Goal: Task Accomplishment & Management: Use online tool/utility

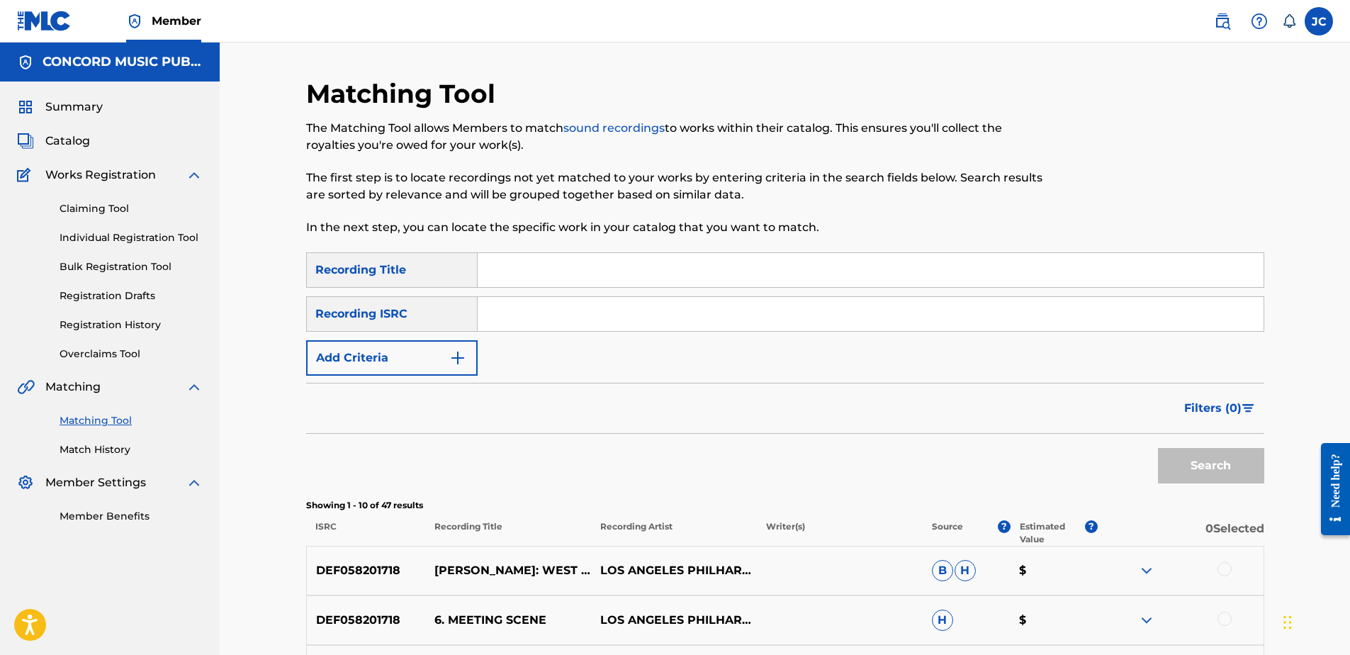
click at [800, 299] on input "Search Form" at bounding box center [871, 314] width 786 height 34
paste input "DEF058201718"
type input "DEF058201718"
click at [1078, 448] on button "Search" at bounding box center [1211, 465] width 106 height 35
click at [619, 320] on input "DEF058201718" at bounding box center [871, 314] width 786 height 34
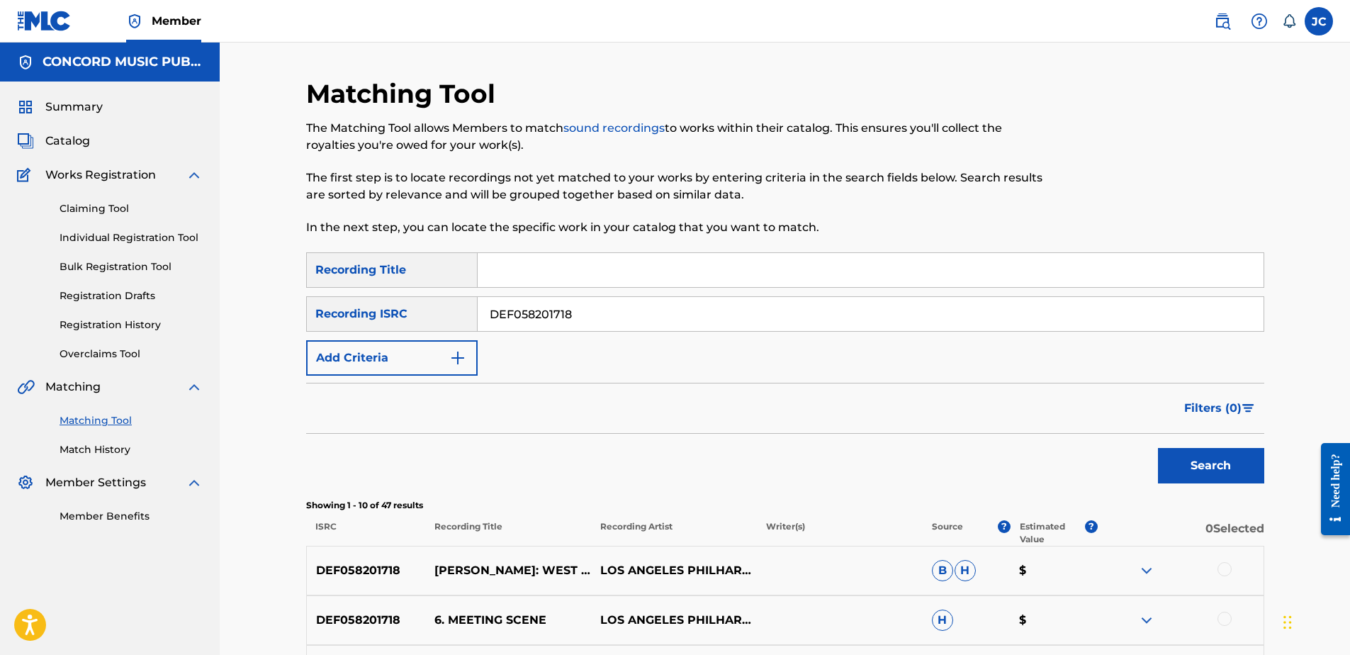
click at [618, 319] on input "DEF058201718" at bounding box center [871, 314] width 786 height 34
click at [804, 314] on input "Search Form" at bounding box center [871, 314] width 786 height 34
paste input "USGI10100026"
type input "USGI10100026"
click at [1078, 448] on button "Search" at bounding box center [1211, 465] width 106 height 35
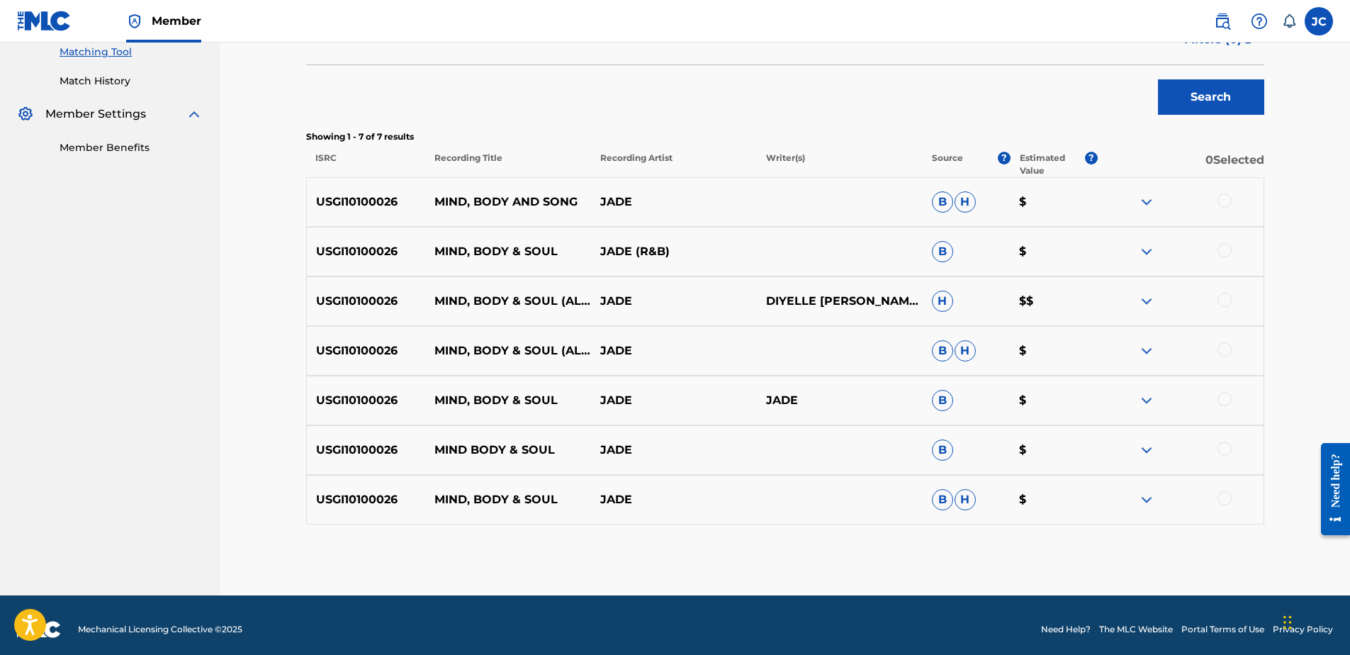
scroll to position [377, 0]
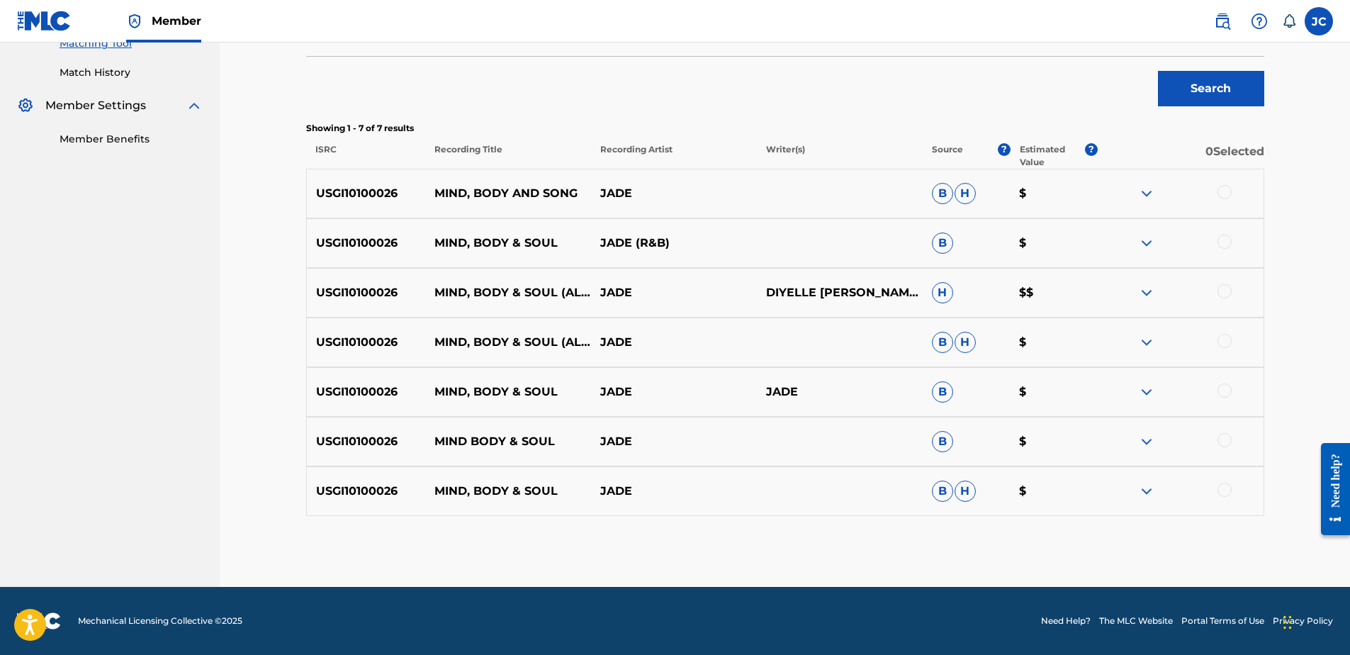
click at [1078, 491] on div at bounding box center [1224, 490] width 14 height 14
click at [1078, 441] on div at bounding box center [1224, 440] width 14 height 14
click at [1078, 386] on div at bounding box center [1224, 390] width 14 height 14
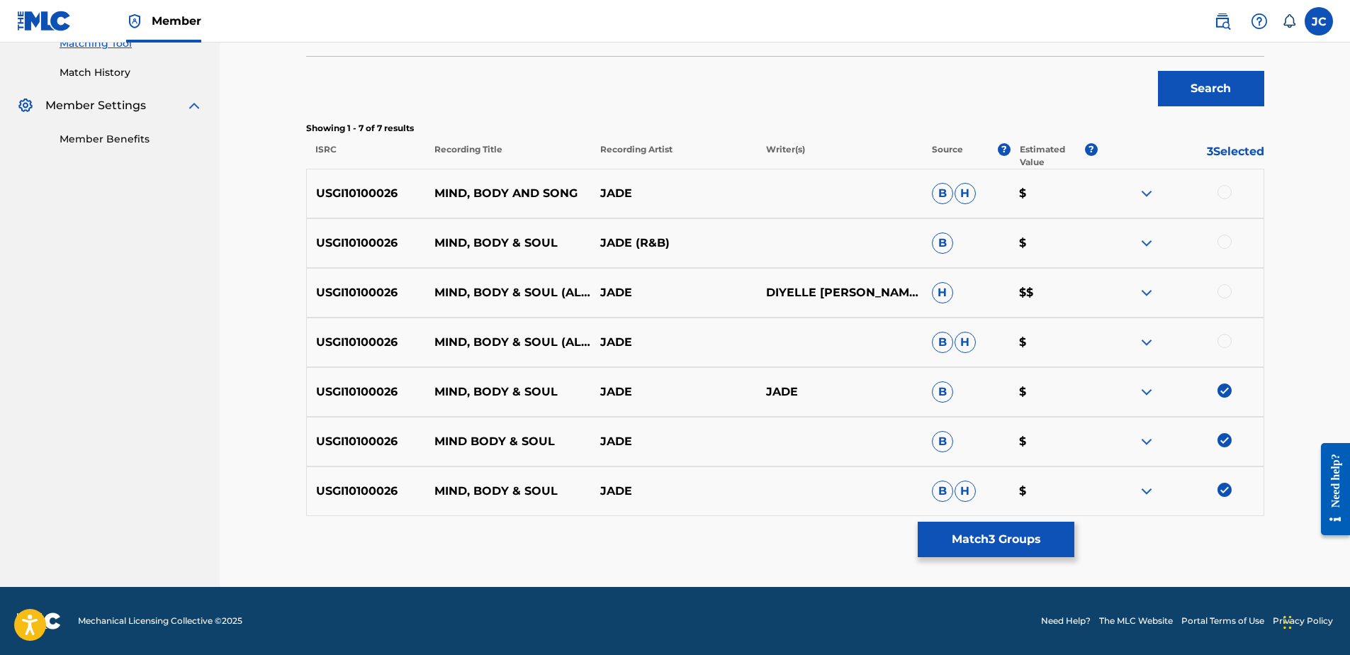
click at [1078, 342] on div at bounding box center [1224, 341] width 14 height 14
click at [1078, 278] on div "USGI10100026 MIND, BODY & SOUL (ALBUM VERSION) JADE DIYELLE REED TONYA KELLY WE…" at bounding box center [785, 293] width 958 height 50
click at [1078, 287] on div at bounding box center [1224, 291] width 14 height 14
click at [1078, 237] on div at bounding box center [1224, 242] width 14 height 14
click at [1078, 192] on div at bounding box center [1181, 193] width 166 height 17
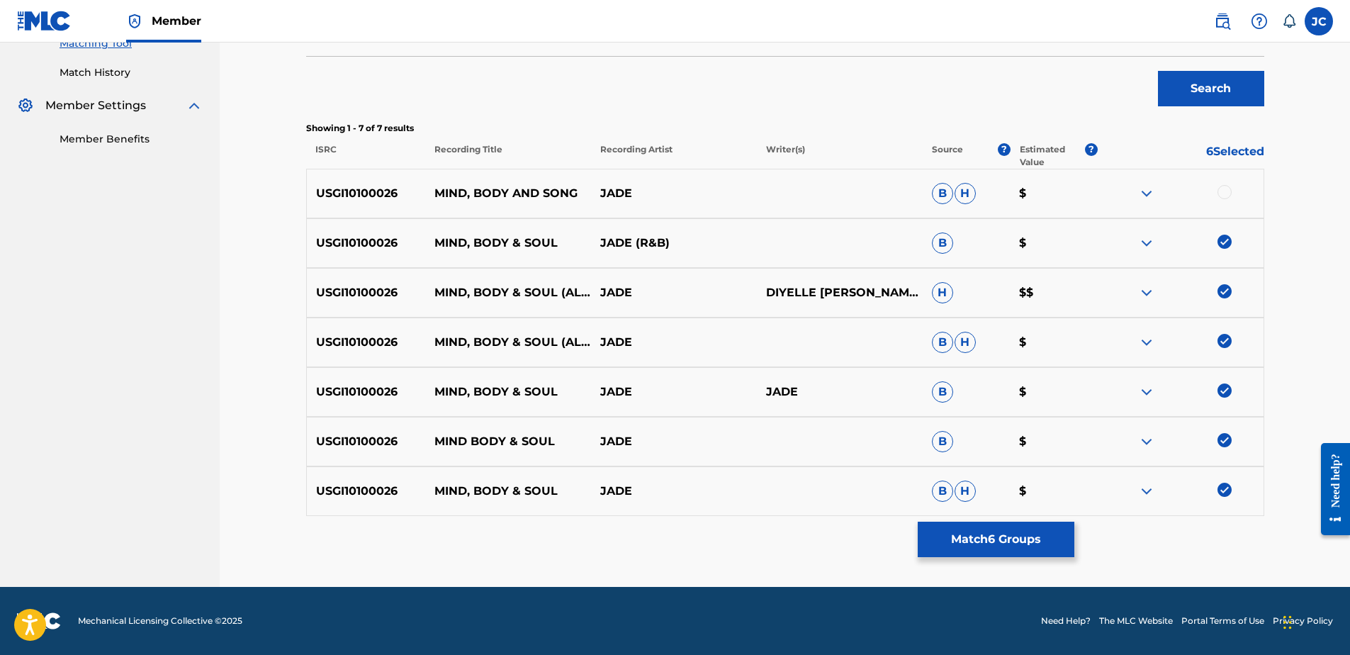
click at [1078, 192] on div at bounding box center [1224, 192] width 14 height 14
click at [1005, 501] on button "Match 7 Groups" at bounding box center [996, 539] width 157 height 35
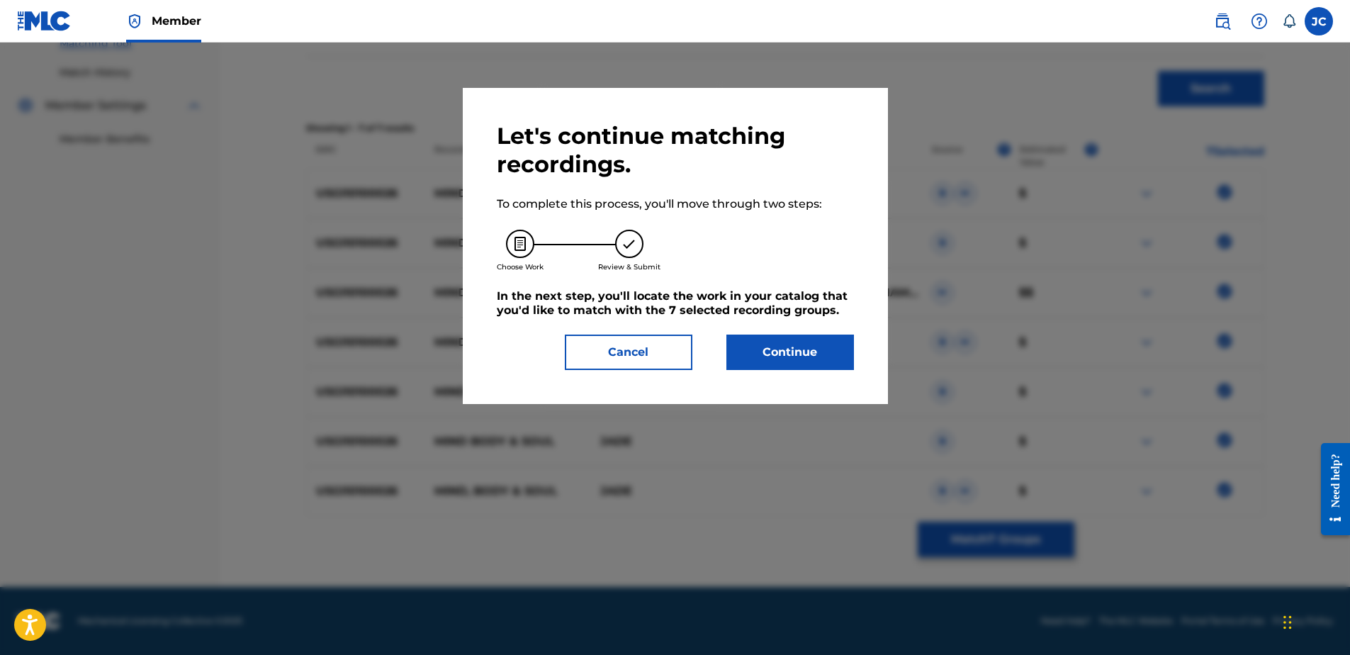
click at [843, 352] on button "Continue" at bounding box center [790, 351] width 128 height 35
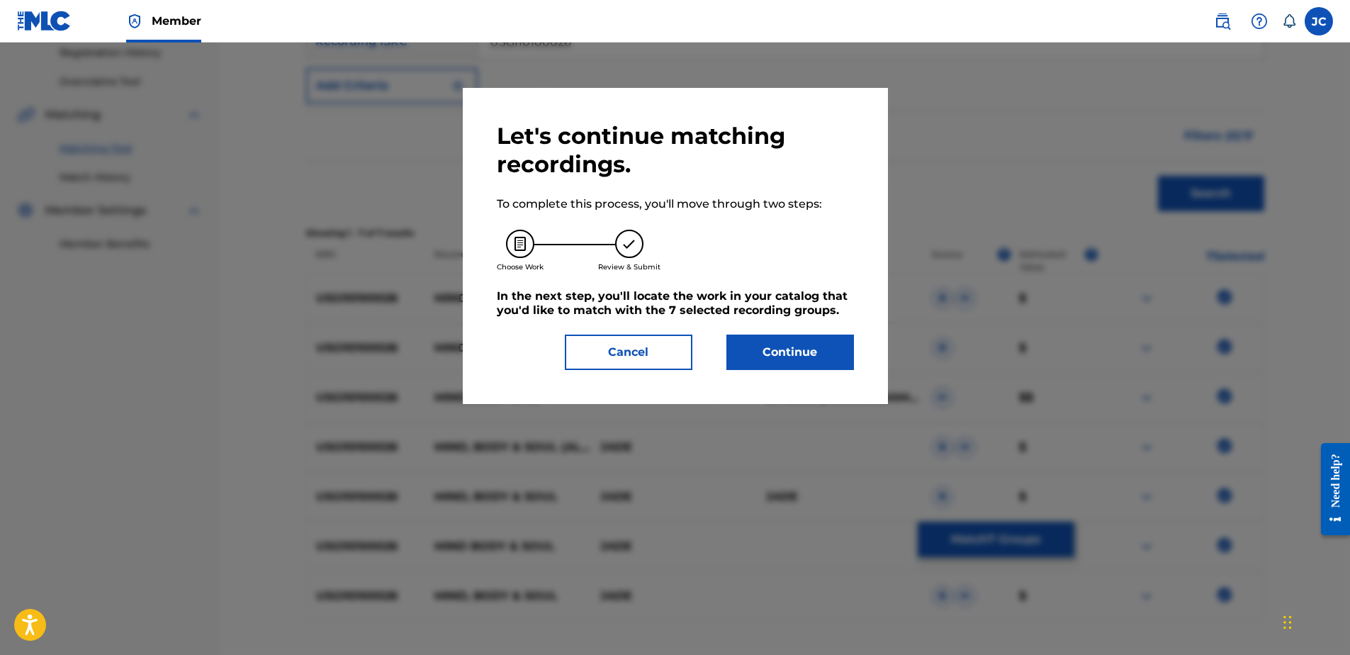
scroll to position [289, 0]
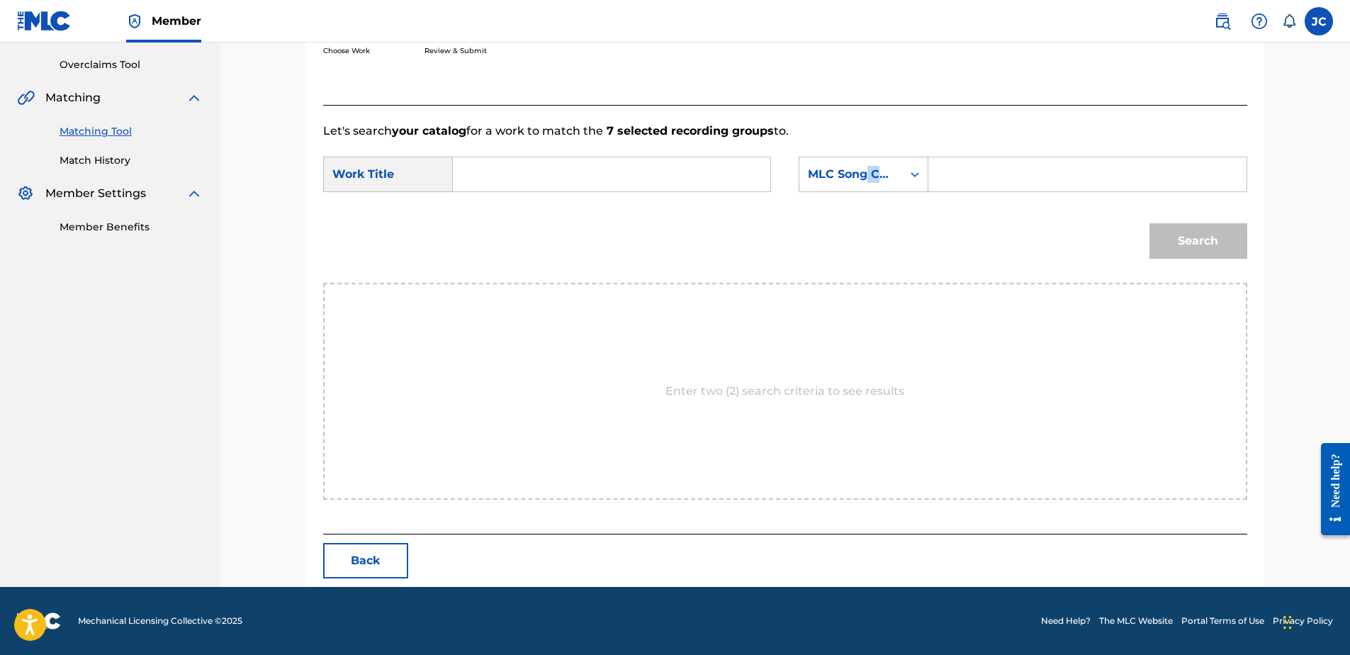
click at [865, 201] on form "SearchWithCriteriaed2a8e12-ebcb-4539-ba60-cd497752a2d6 Work Title SearchWithCri…" at bounding box center [785, 211] width 924 height 143
drag, startPoint x: 865, startPoint y: 201, endPoint x: 811, endPoint y: 177, distance: 59.0
click at [811, 177] on div "MLC Song Code" at bounding box center [851, 174] width 86 height 17
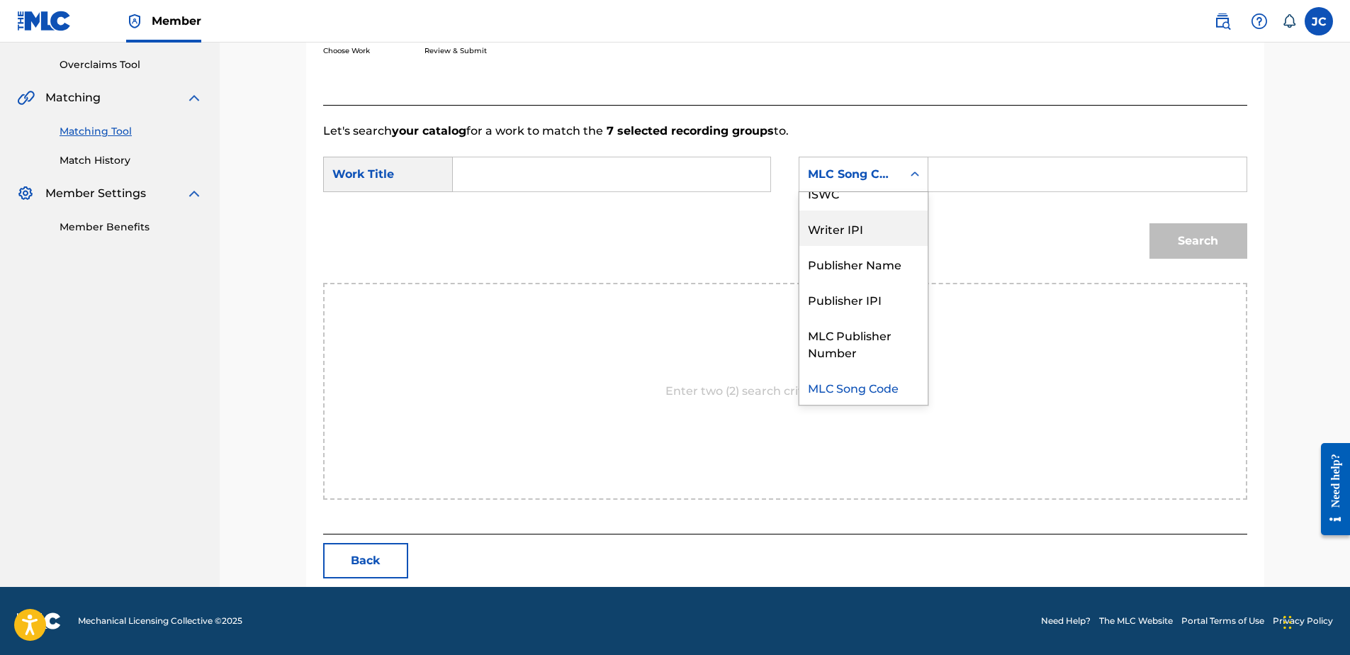
scroll to position [0, 0]
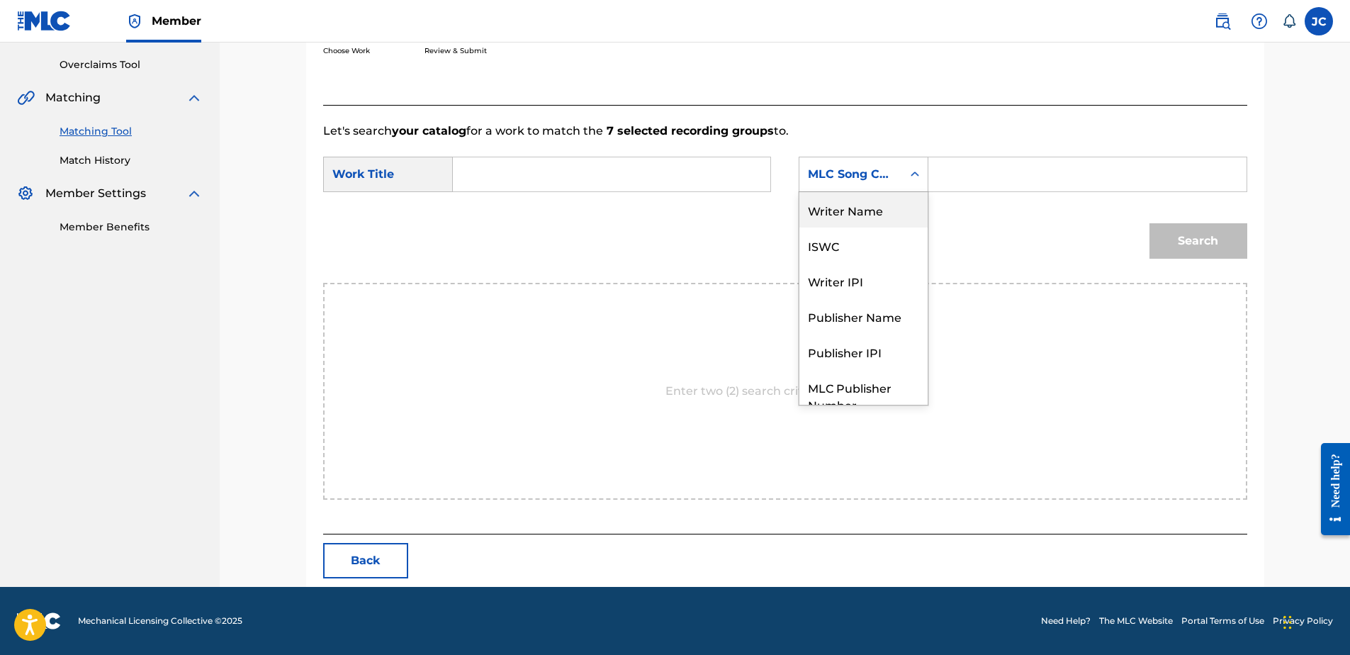
click at [872, 215] on div "Writer Name" at bounding box center [863, 209] width 128 height 35
click at [531, 167] on input "Search Form" at bounding box center [611, 174] width 293 height 34
click at [632, 181] on input "Search Form" at bounding box center [611, 174] width 293 height 34
paste input "Mind, Body & Soul"
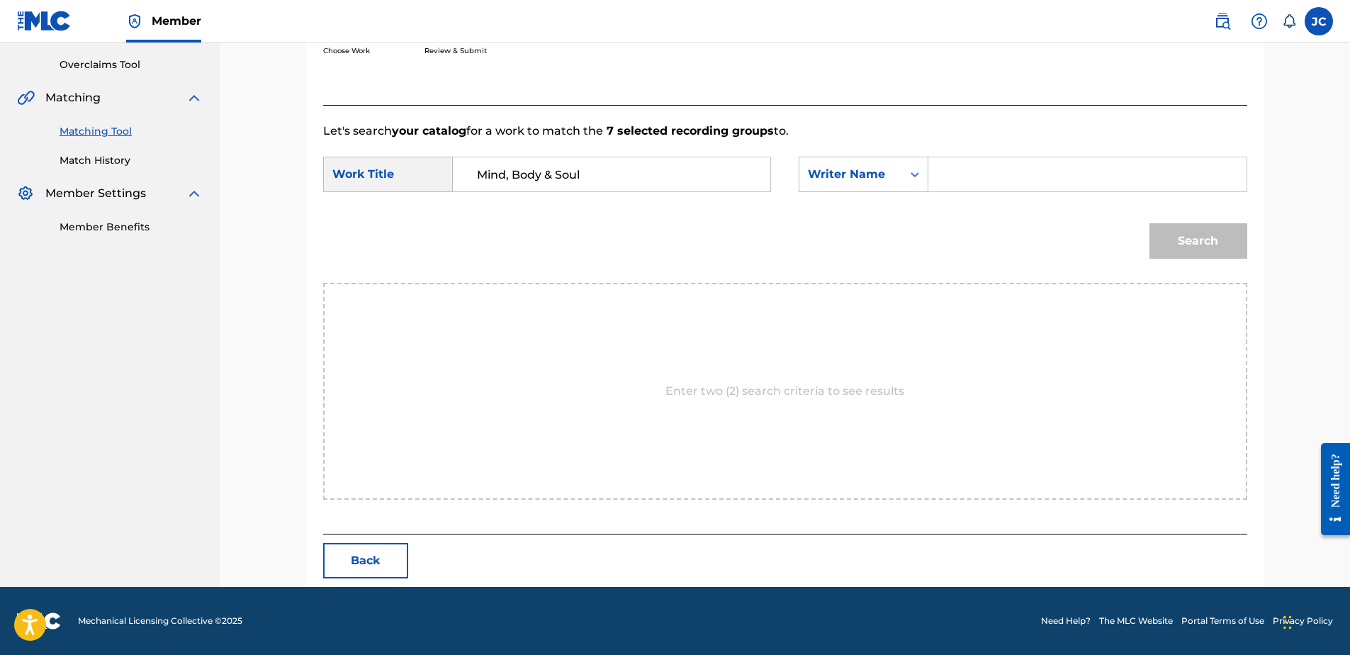
type input "Mind, Body & Soul"
click at [942, 181] on input "Search Form" at bounding box center [1086, 174] width 293 height 34
click at [1078, 223] on button "Search" at bounding box center [1198, 240] width 98 height 35
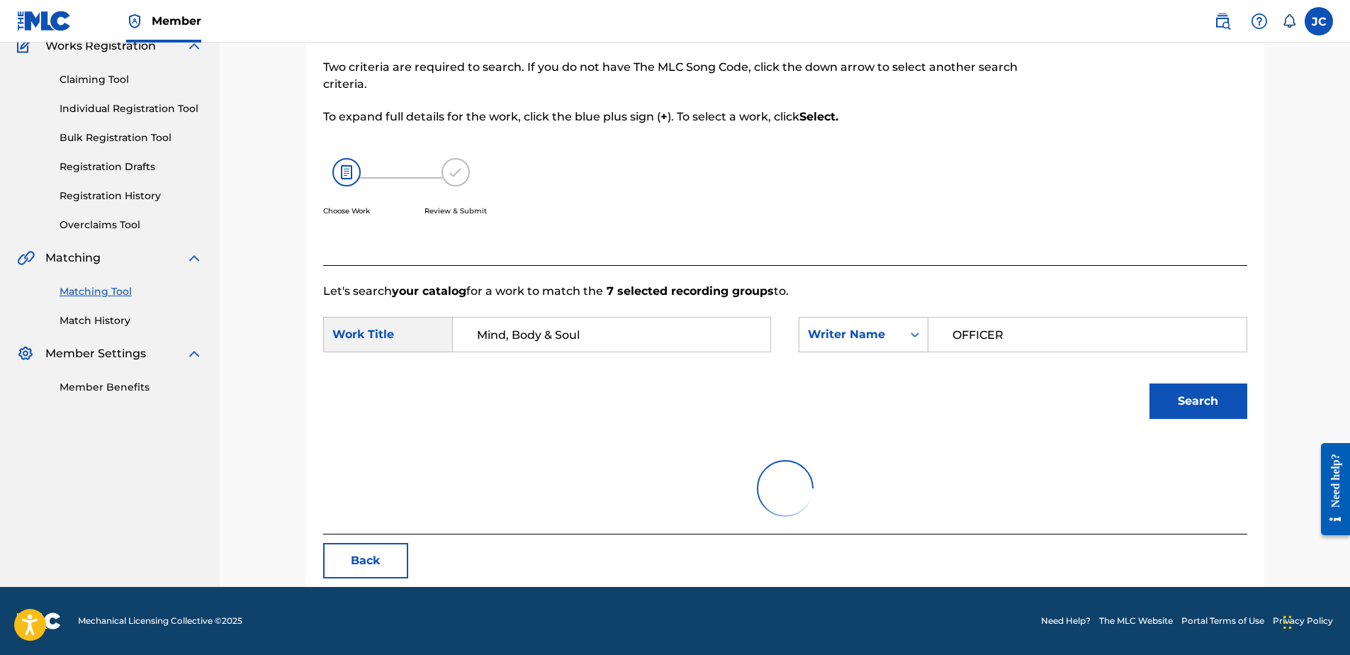
scroll to position [68, 0]
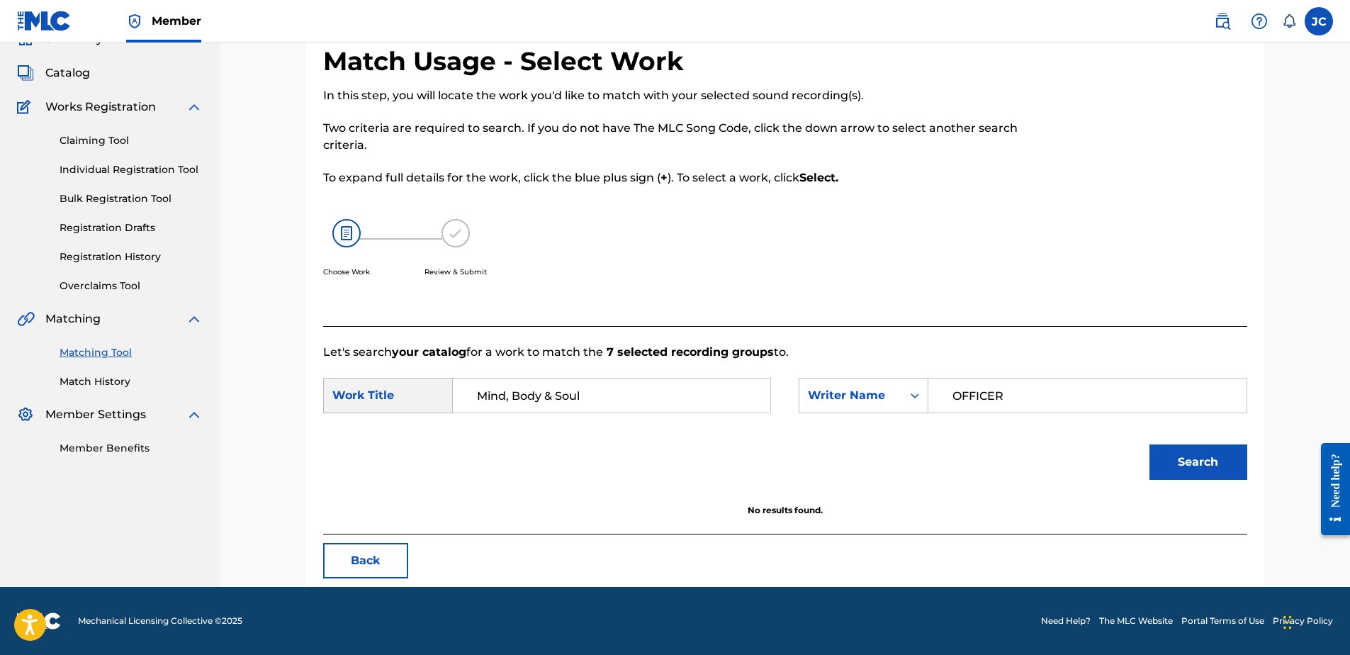
drag, startPoint x: 1106, startPoint y: 393, endPoint x: 867, endPoint y: 367, distance: 240.2
click at [872, 370] on form "SearchWithCriteriaed2a8e12-ebcb-4539-ba60-cd497752a2d6 Work Title Mind, Body & …" at bounding box center [785, 432] width 924 height 143
type input "WELLMAN"
click at [1078, 444] on button "Search" at bounding box center [1198, 461] width 98 height 35
drag, startPoint x: 1065, startPoint y: 388, endPoint x: 947, endPoint y: 393, distance: 117.7
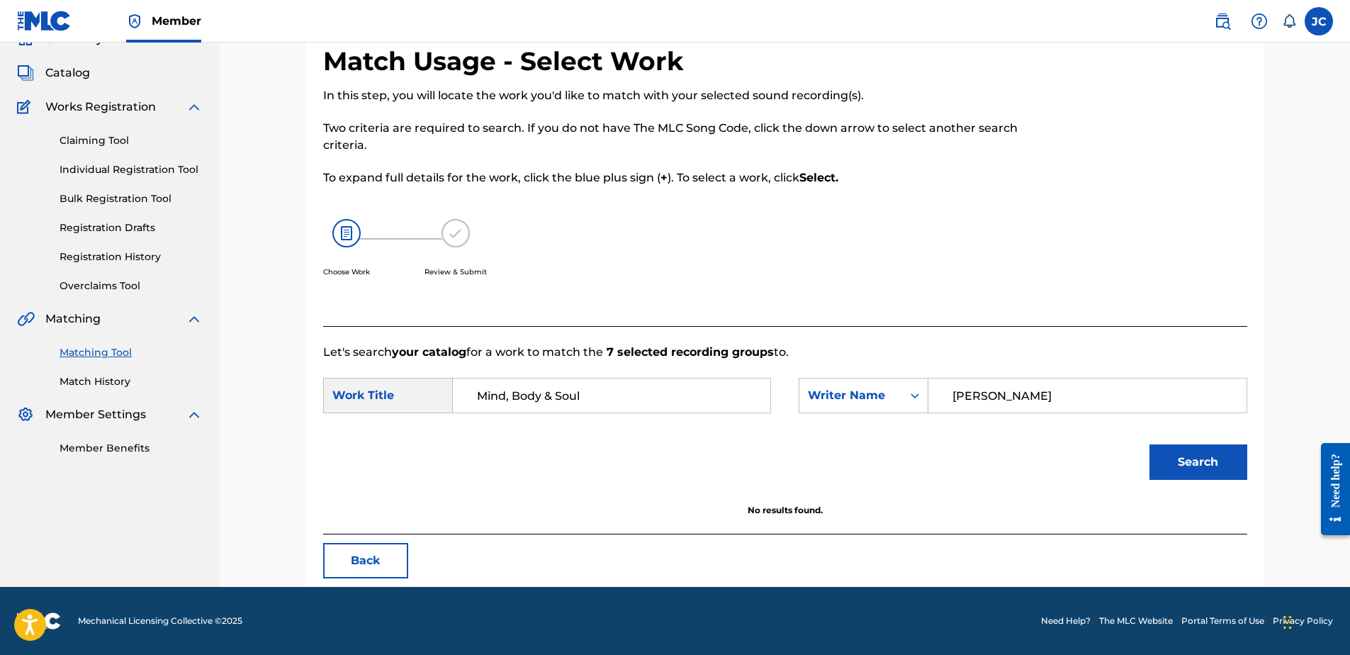
click at [947, 393] on input "WELLMAN" at bounding box center [1086, 395] width 293 height 34
click at [317, 501] on div "Match Usage - Select Work In this step, you will locate the work you'd like to …" at bounding box center [785, 315] width 958 height 541
click at [339, 501] on button "Back" at bounding box center [365, 560] width 85 height 35
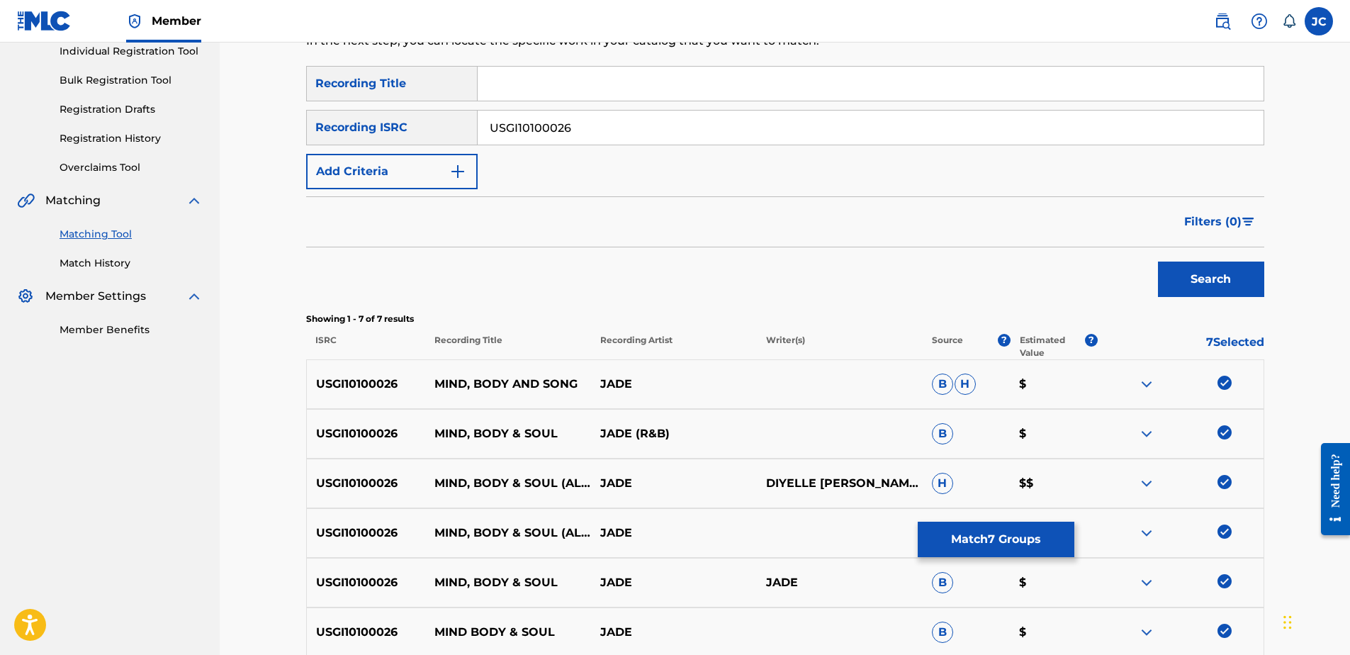
scroll to position [377, 0]
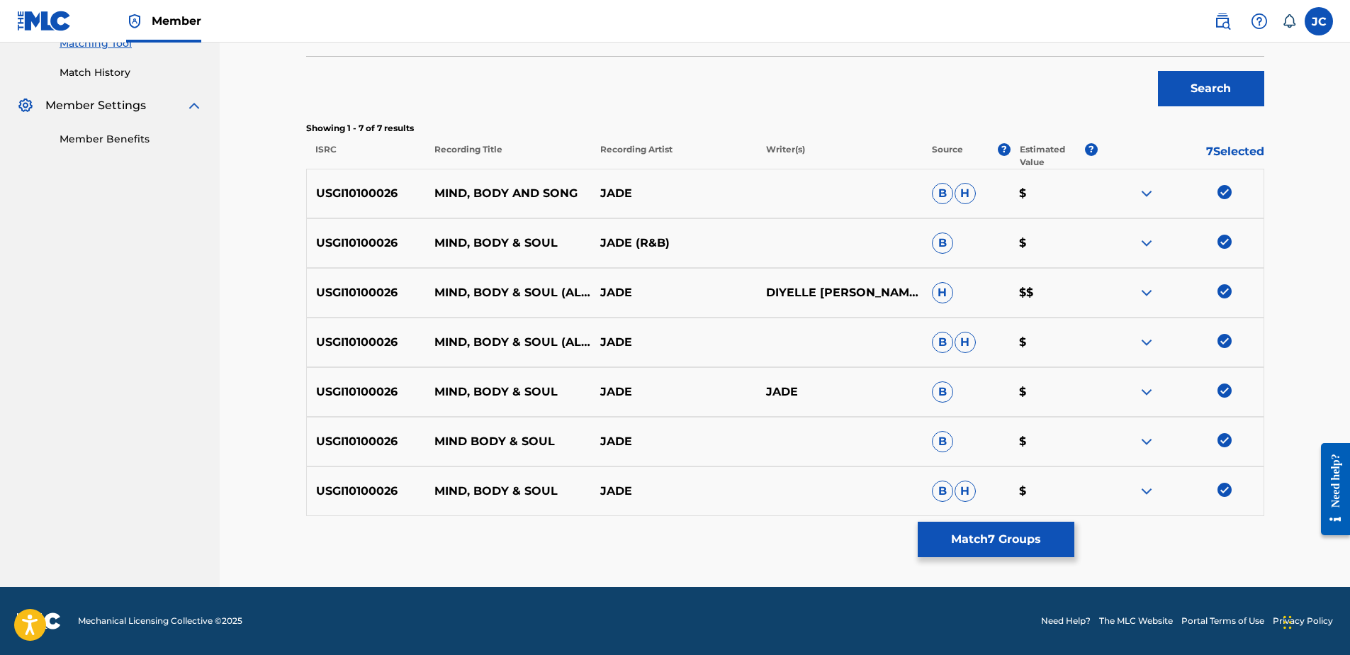
click at [1078, 491] on img at bounding box center [1224, 490] width 14 height 14
click at [1078, 437] on img at bounding box center [1224, 440] width 14 height 14
click at [1078, 382] on div "USGI10100026 MIND, BODY & SOUL JADE JADE B $" at bounding box center [785, 392] width 958 height 50
click at [1078, 388] on img at bounding box center [1224, 390] width 14 height 14
click at [1078, 345] on img at bounding box center [1224, 341] width 14 height 14
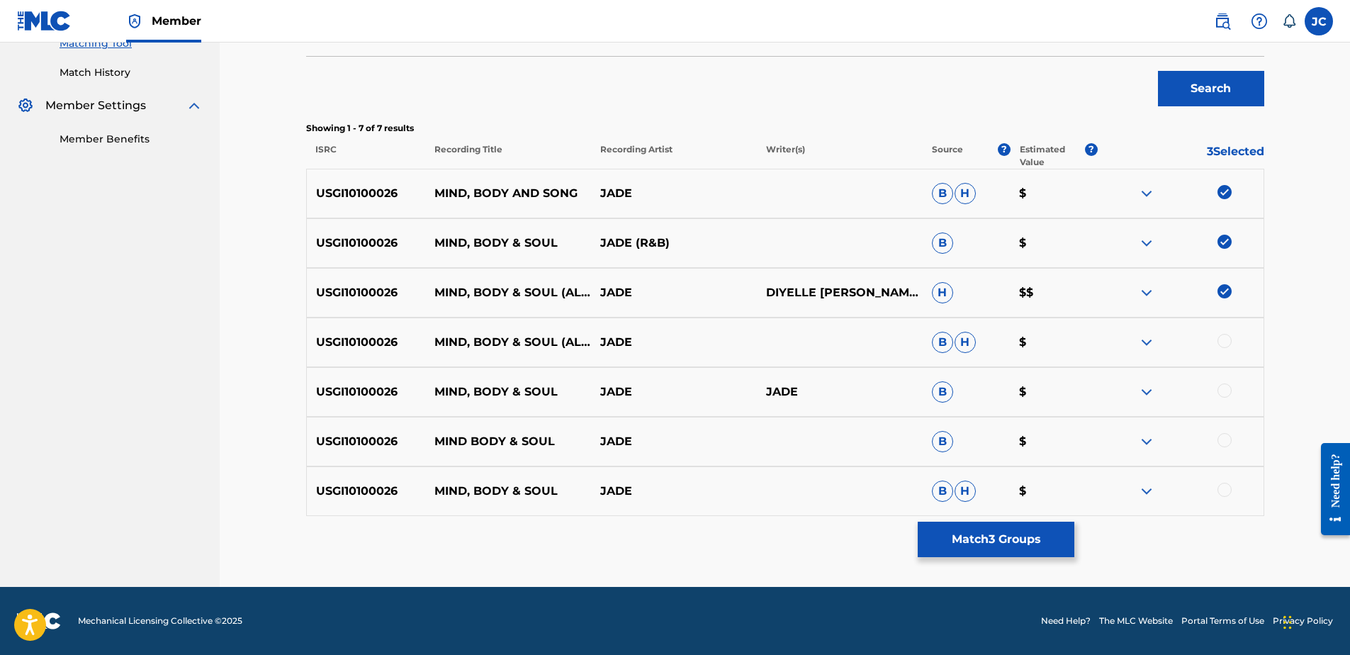
click at [1078, 295] on img at bounding box center [1224, 291] width 14 height 14
click at [1078, 238] on div at bounding box center [1181, 243] width 166 height 17
click at [1078, 243] on img at bounding box center [1224, 242] width 14 height 14
click at [1078, 193] on img at bounding box center [1224, 192] width 14 height 14
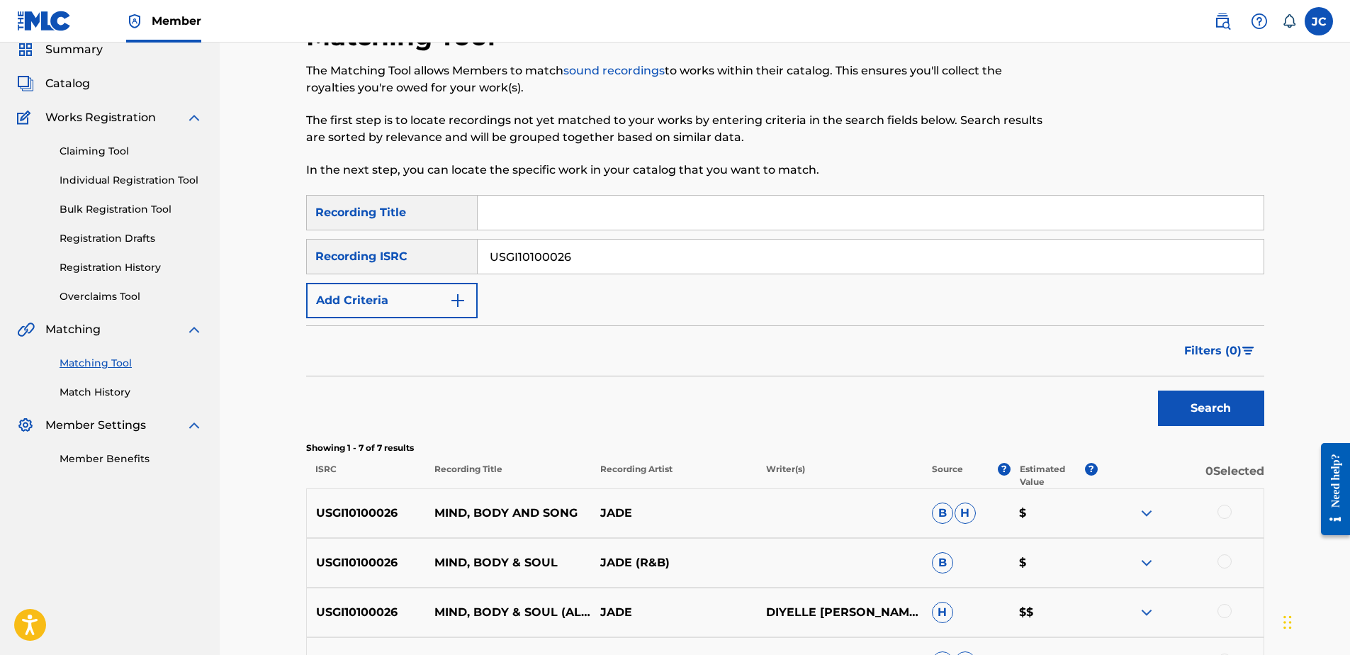
scroll to position [0, 0]
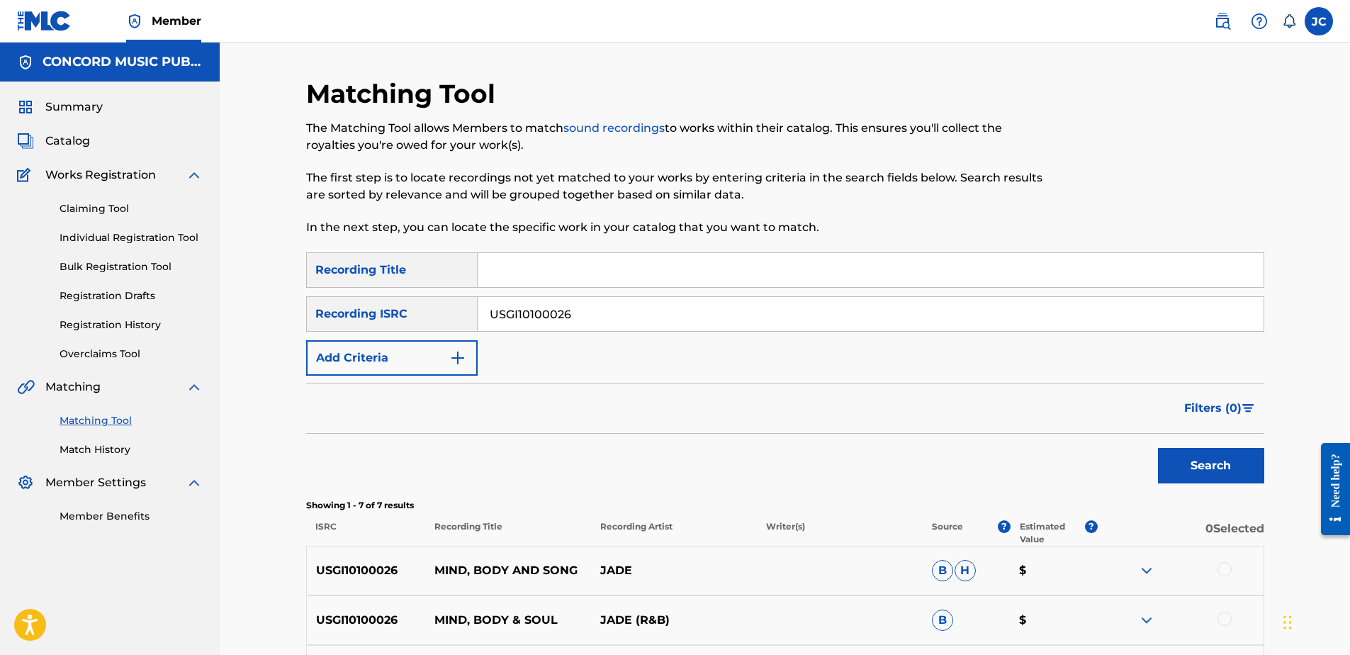
drag, startPoint x: 787, startPoint y: 319, endPoint x: 66, endPoint y: 328, distance: 720.7
click at [63, 327] on main "CONCORD MUSIC PUBLISHING LLC Summary Catalog Works Registration Claiming Tool I…" at bounding box center [675, 503] width 1350 height 921
click at [653, 325] on input "Search Form" at bounding box center [871, 314] width 786 height 34
paste input "USLD91710582"
type input "USLD91710582"
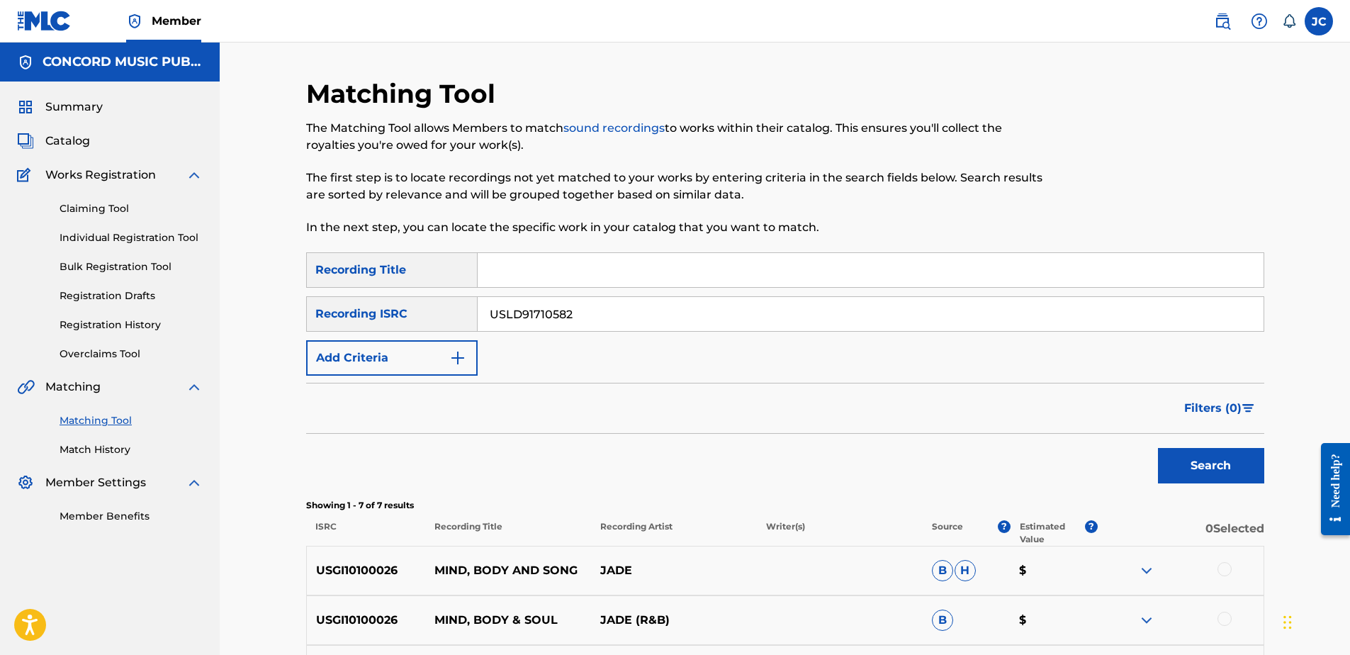
click at [1078, 448] on button "Search" at bounding box center [1211, 465] width 106 height 35
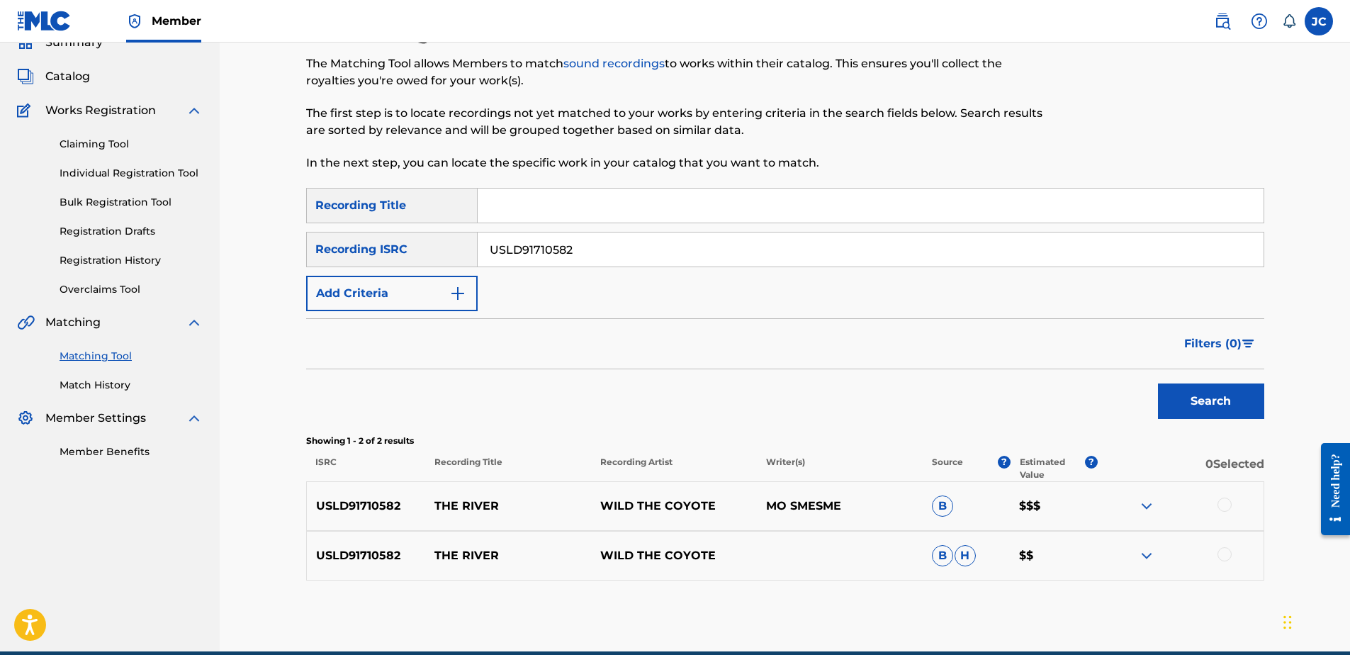
scroll to position [129, 0]
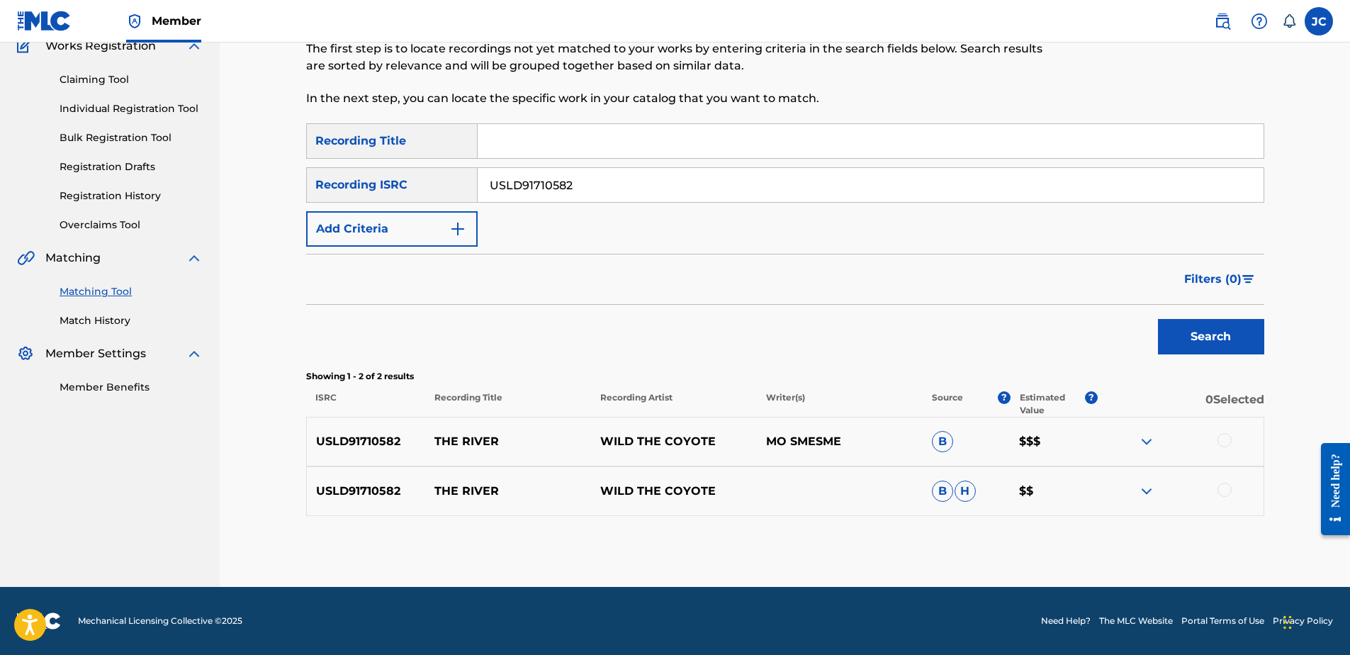
click at [1078, 493] on div at bounding box center [1224, 490] width 14 height 14
click at [1078, 438] on div at bounding box center [1224, 440] width 14 height 14
click at [996, 501] on button "Match 2 Groups" at bounding box center [996, 539] width 157 height 35
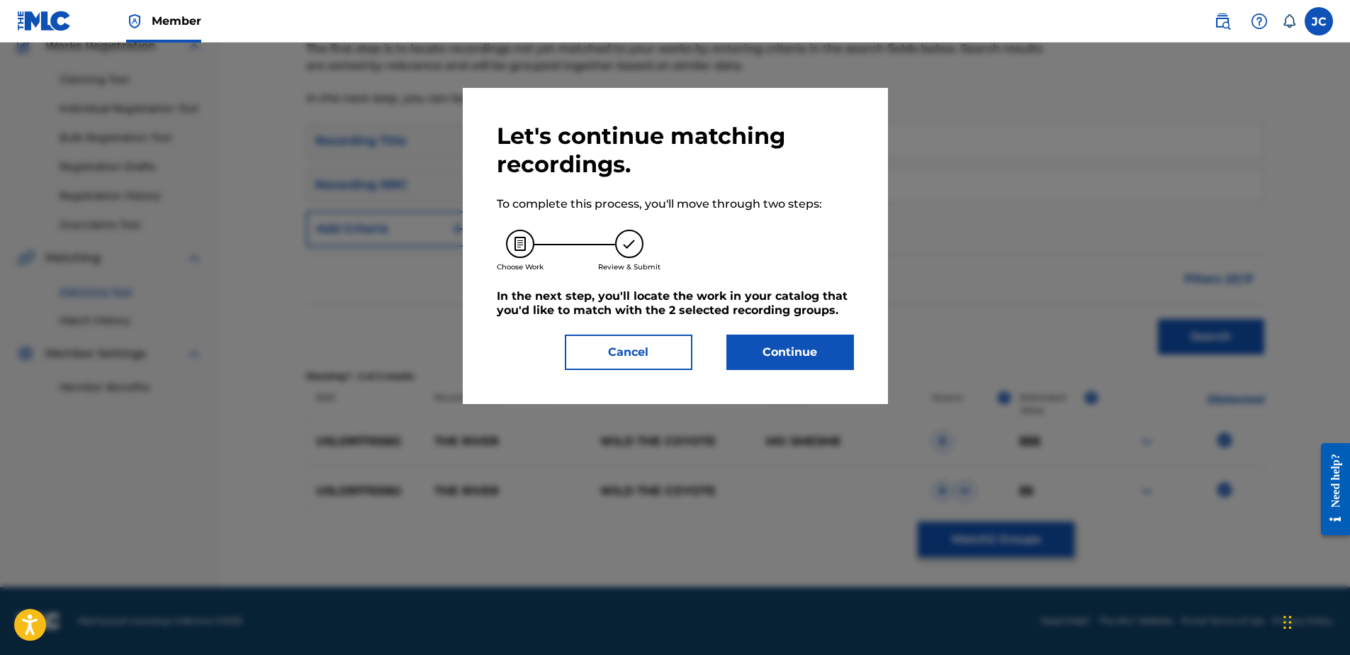
click at [777, 366] on button "Continue" at bounding box center [790, 351] width 128 height 35
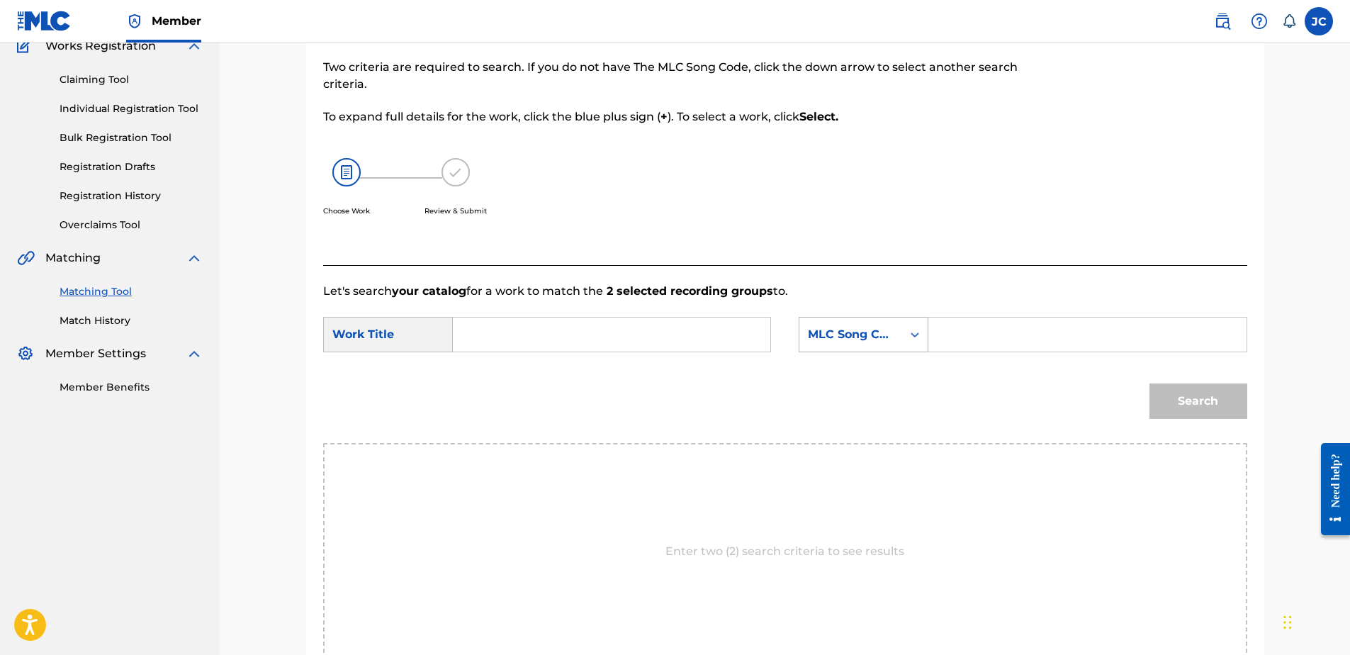
click at [835, 332] on div "MLC Song Code" at bounding box center [851, 334] width 86 height 17
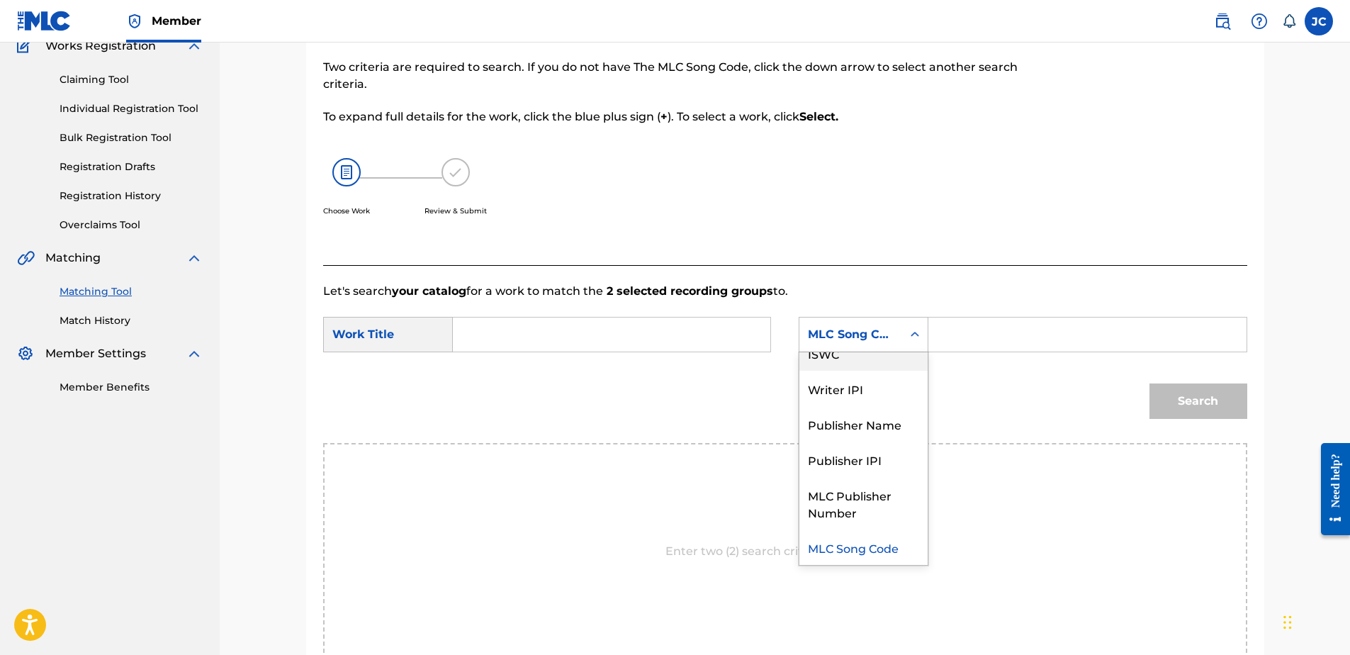
scroll to position [0, 0]
click at [870, 371] on div "Writer Name" at bounding box center [863, 369] width 128 height 35
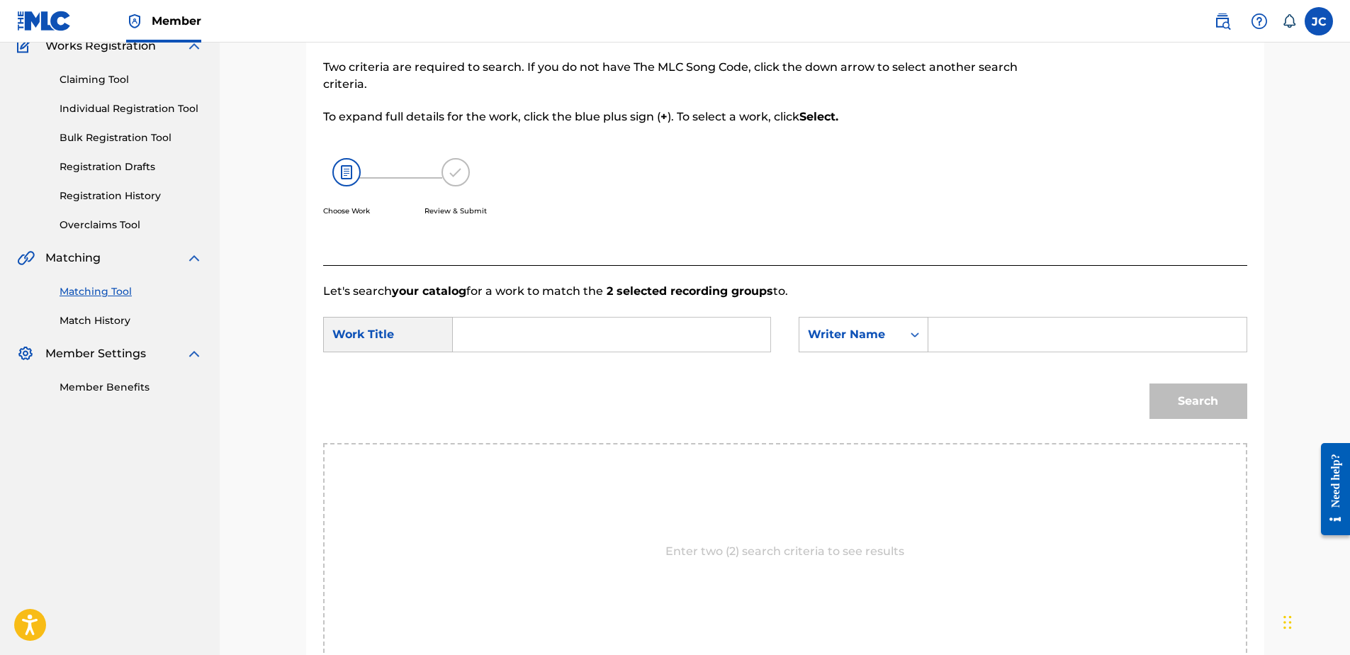
click at [719, 342] on input "Search Form" at bounding box center [611, 334] width 293 height 34
paste input "The River"
type input "The River"
click at [1009, 336] on input "Search Form" at bounding box center [1086, 334] width 293 height 34
paste input "Mo Smesme"
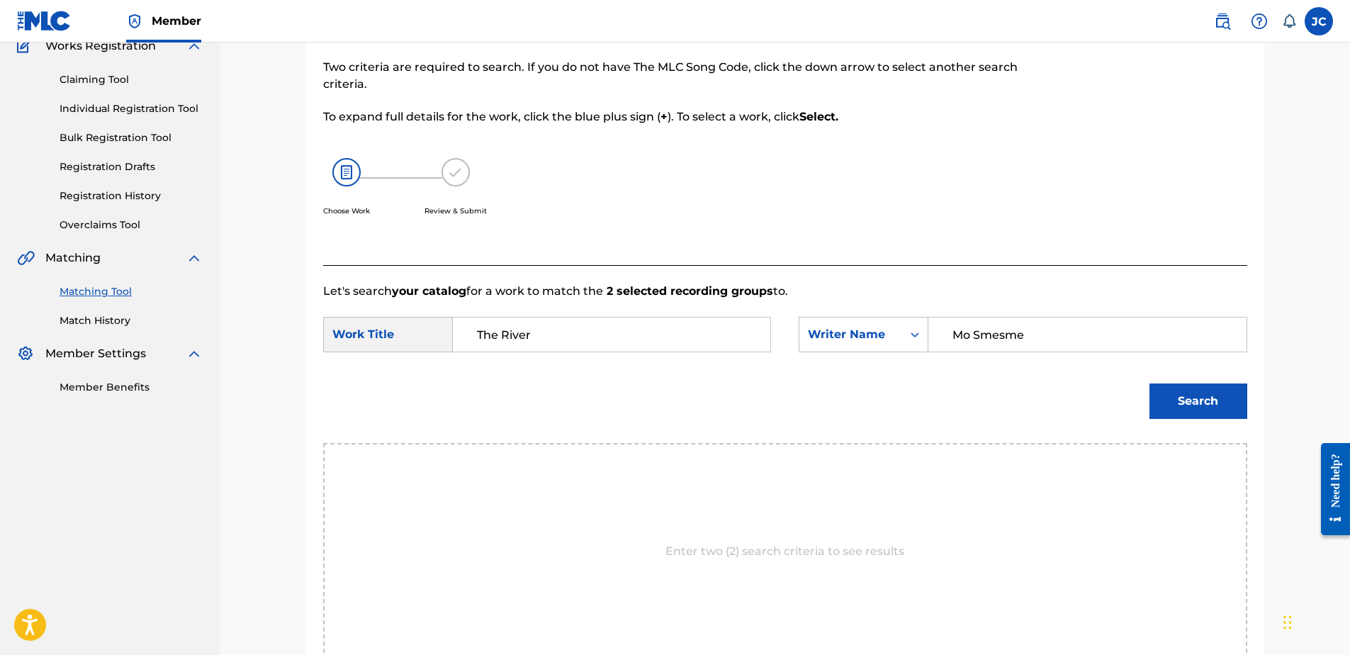
type input "Mo Smesme"
click at [1078, 383] on button "Search" at bounding box center [1198, 400] width 98 height 35
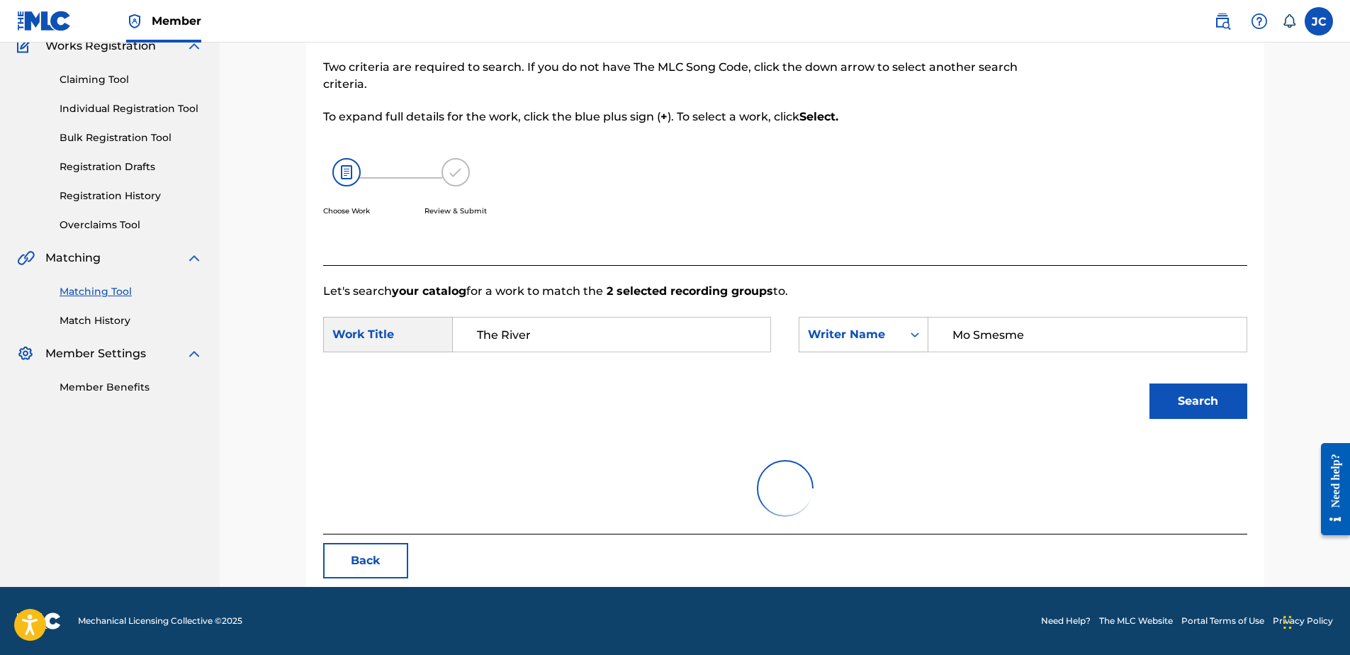
scroll to position [68, 0]
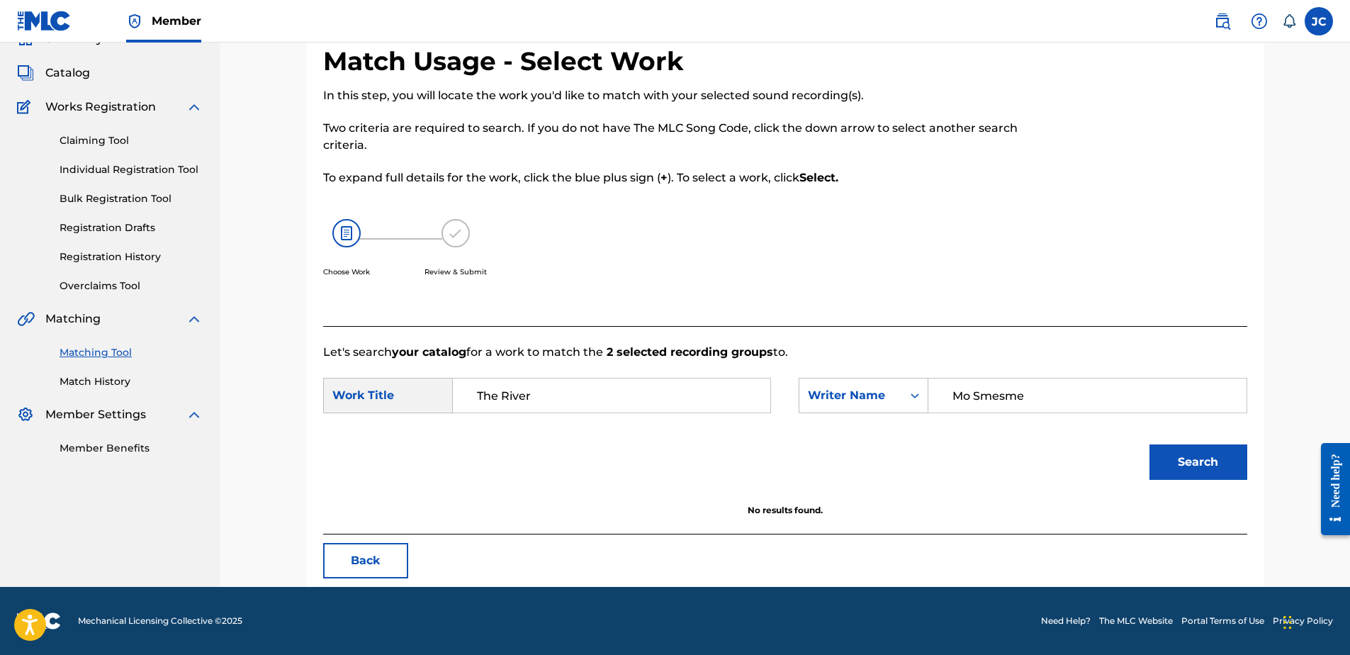
click at [355, 501] on button "Back" at bounding box center [365, 560] width 85 height 35
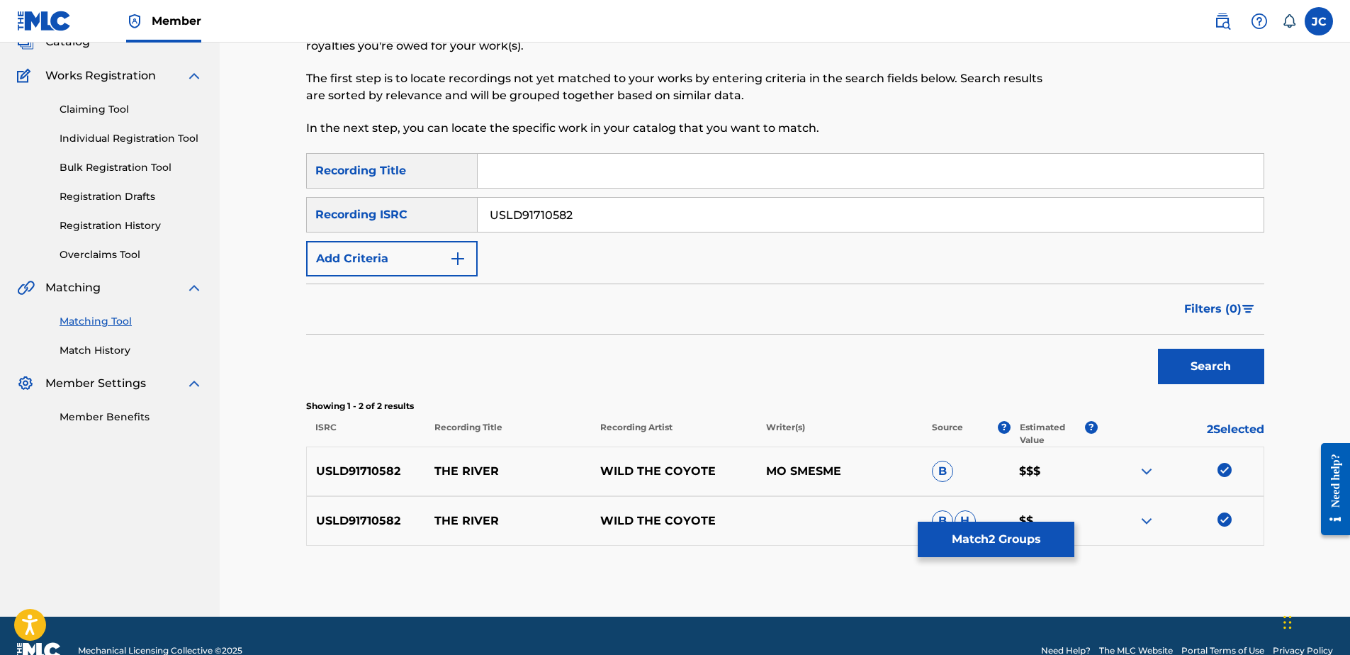
scroll to position [129, 0]
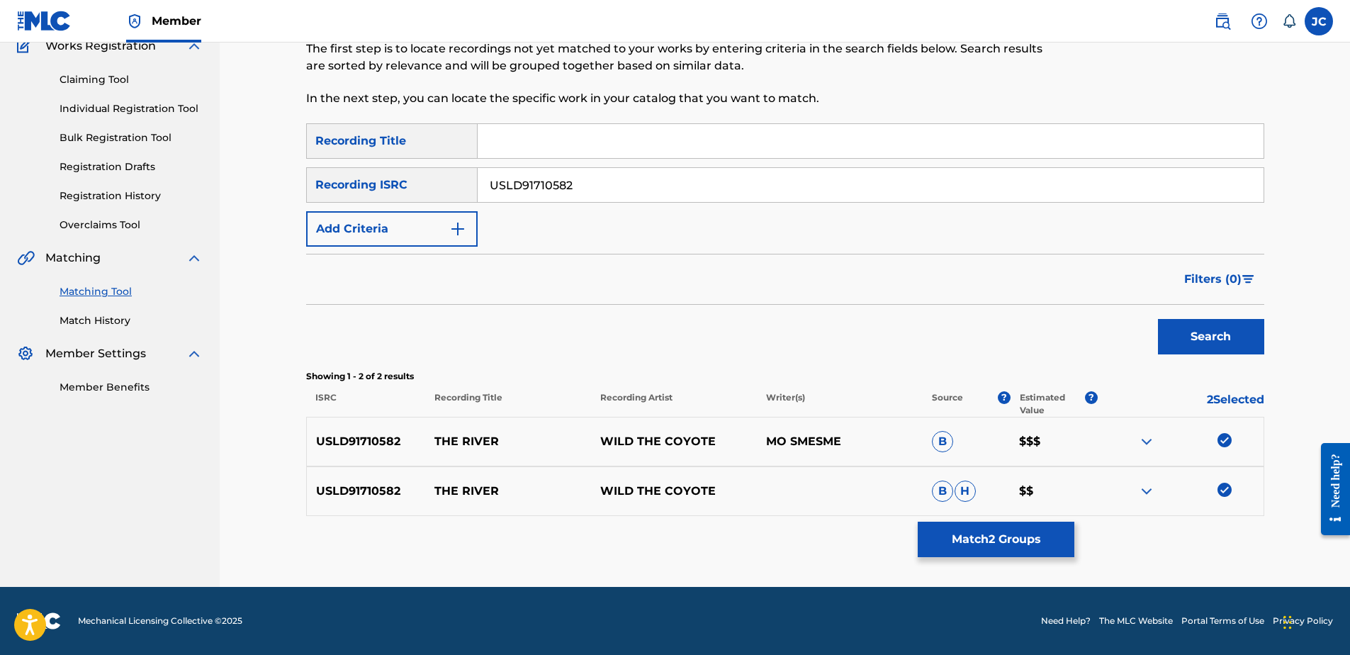
click at [1078, 488] on img at bounding box center [1224, 490] width 14 height 14
click at [1078, 442] on img at bounding box center [1224, 440] width 14 height 14
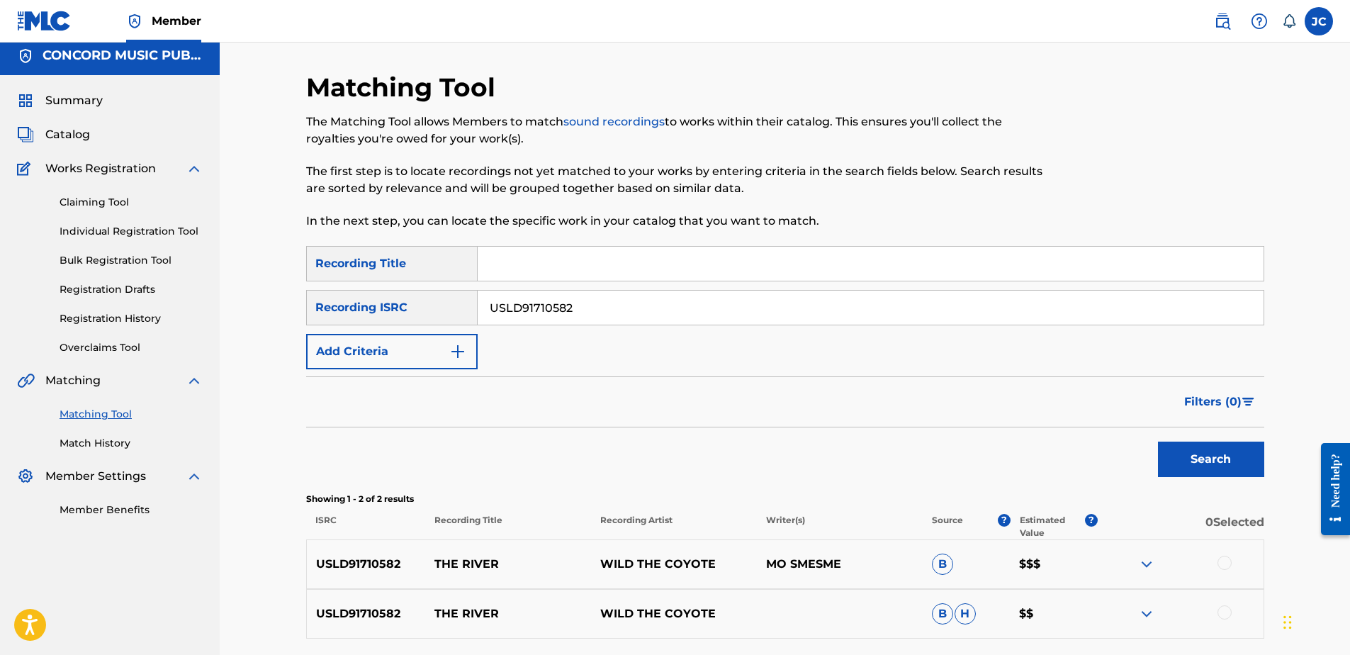
scroll to position [0, 0]
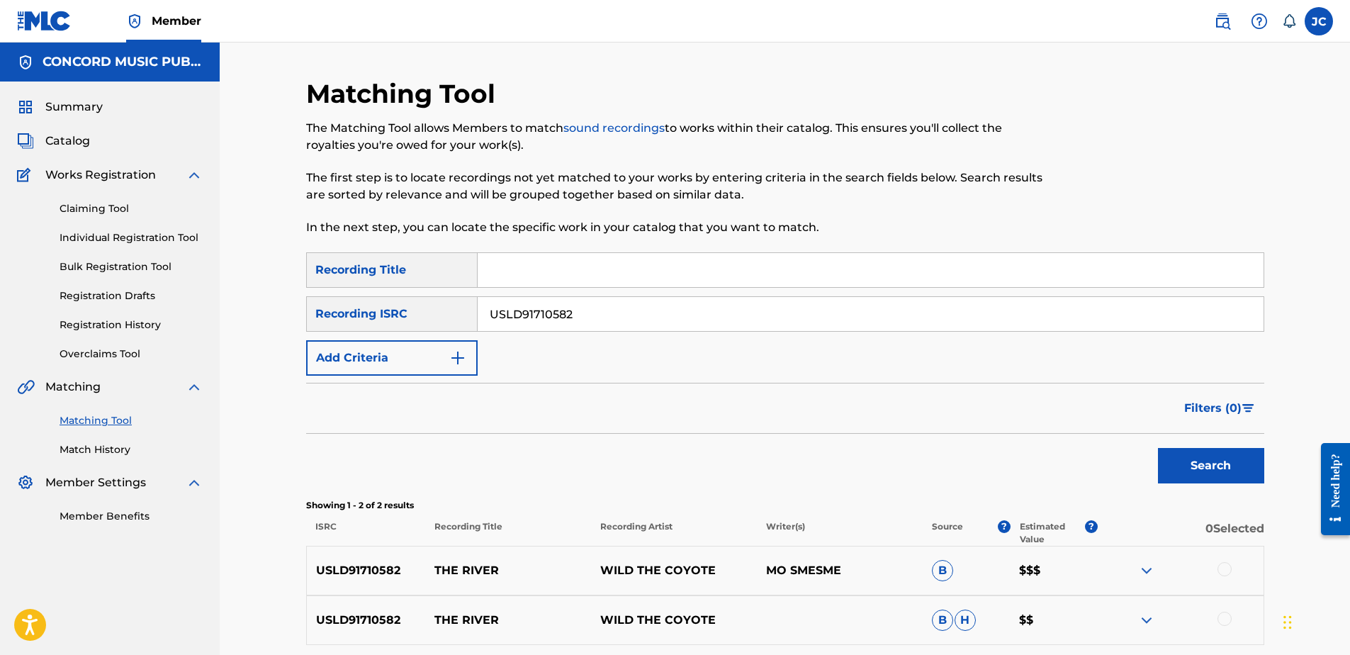
click at [711, 310] on input "USLD91710582" at bounding box center [871, 314] width 786 height 34
click at [712, 311] on input "USLD91710582" at bounding box center [871, 314] width 786 height 34
paste input "RUA861000508"
type input "RUA861000508"
click at [1078, 448] on button "Search" at bounding box center [1211, 465] width 106 height 35
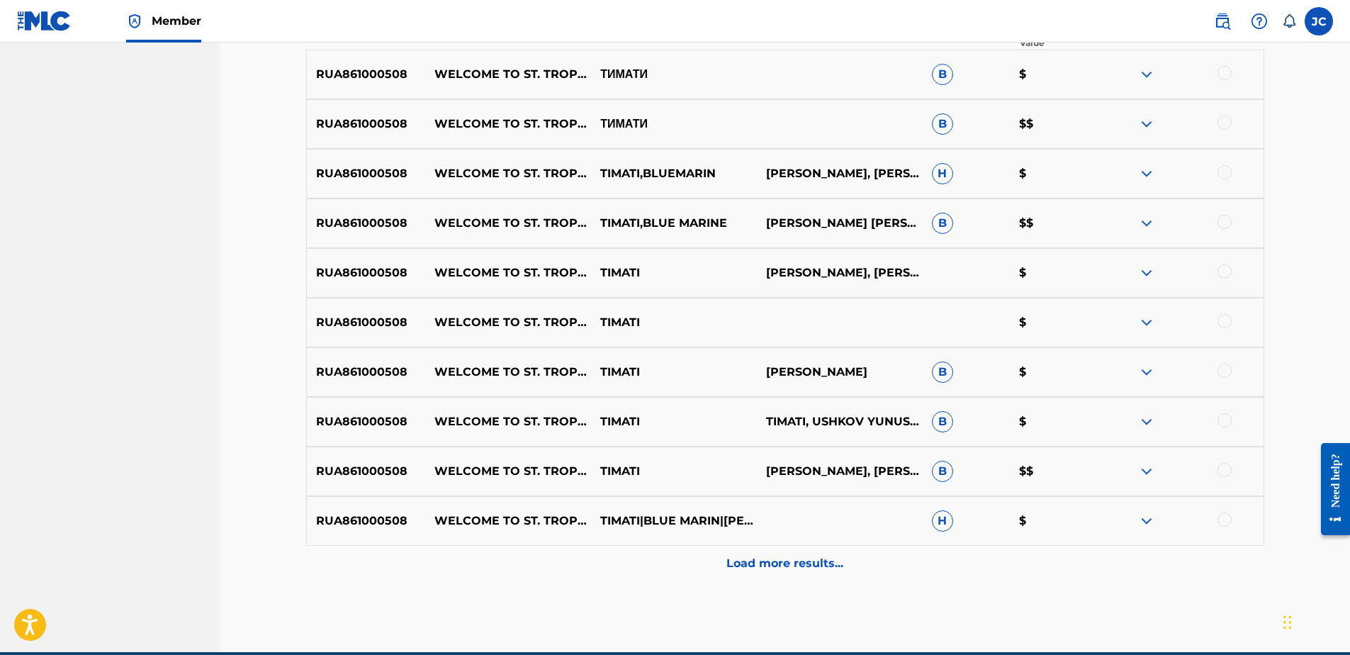
click at [818, 501] on p "Load more results..." at bounding box center [784, 563] width 117 height 17
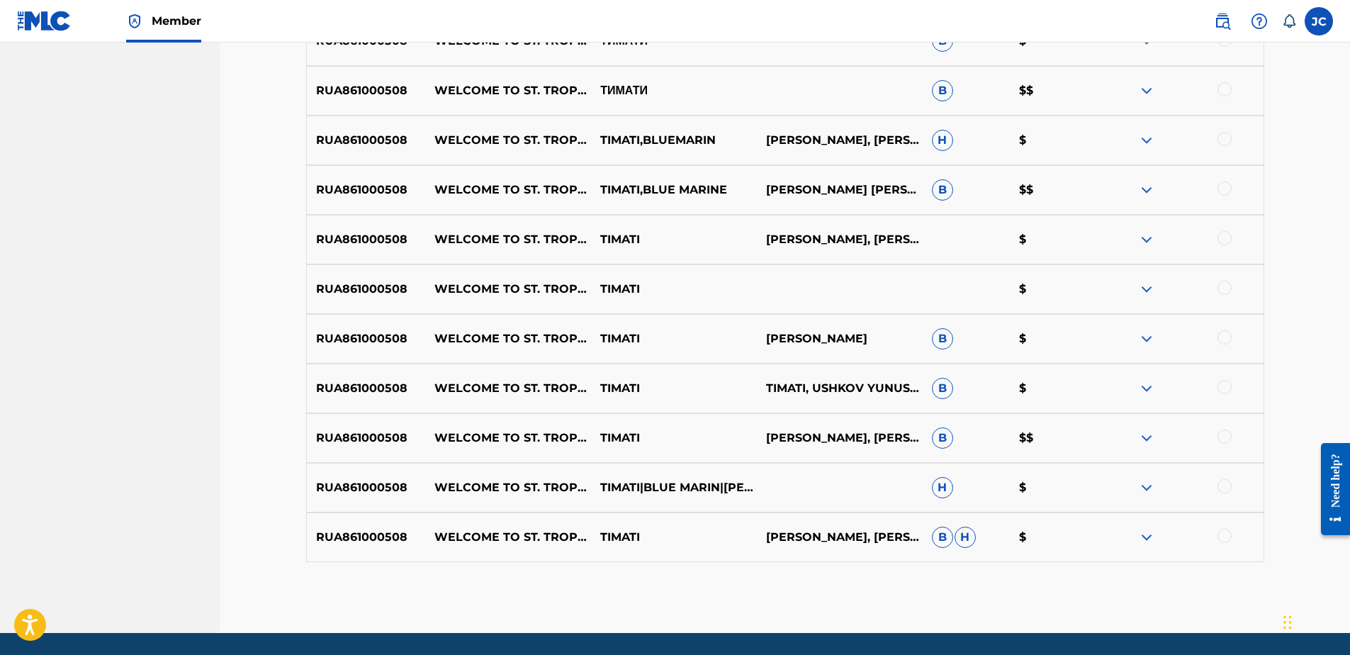
scroll to position [575, 0]
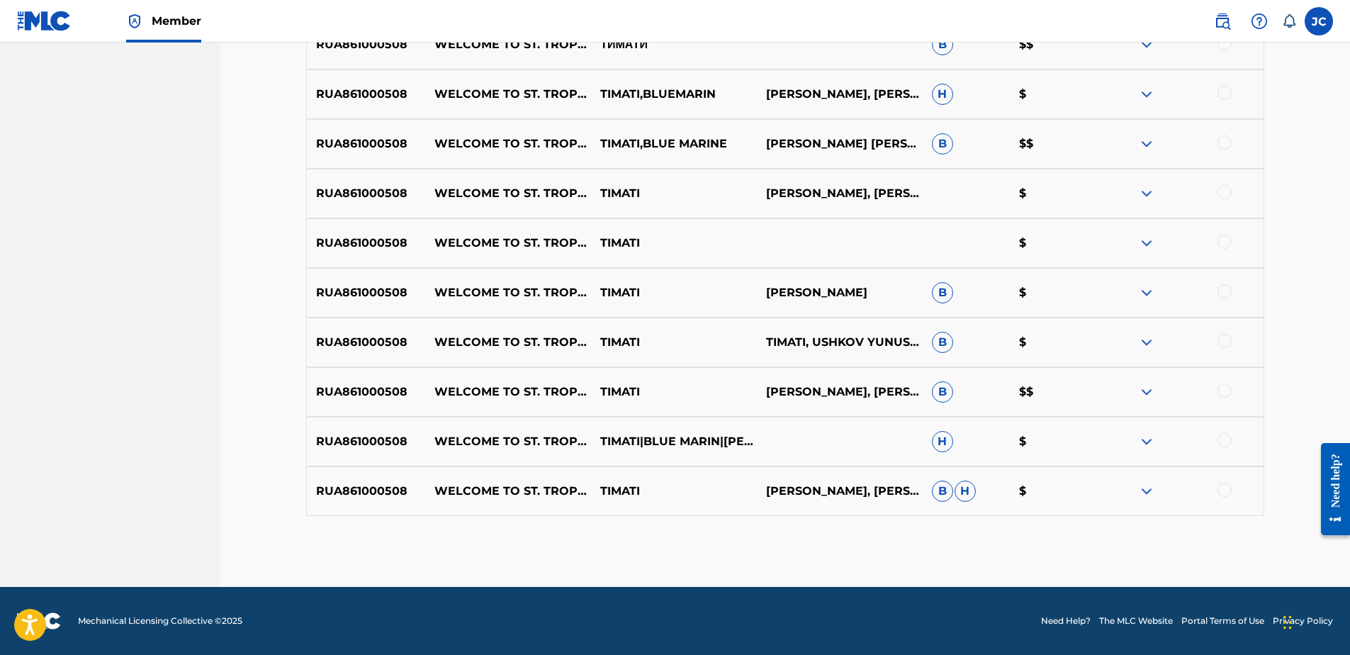
click at [1078, 496] on div at bounding box center [1224, 490] width 14 height 14
click at [1078, 441] on div at bounding box center [1224, 440] width 14 height 14
click at [1078, 394] on div at bounding box center [1224, 390] width 14 height 14
click at [1078, 345] on div at bounding box center [1224, 341] width 14 height 14
click at [1078, 287] on div at bounding box center [1224, 291] width 14 height 14
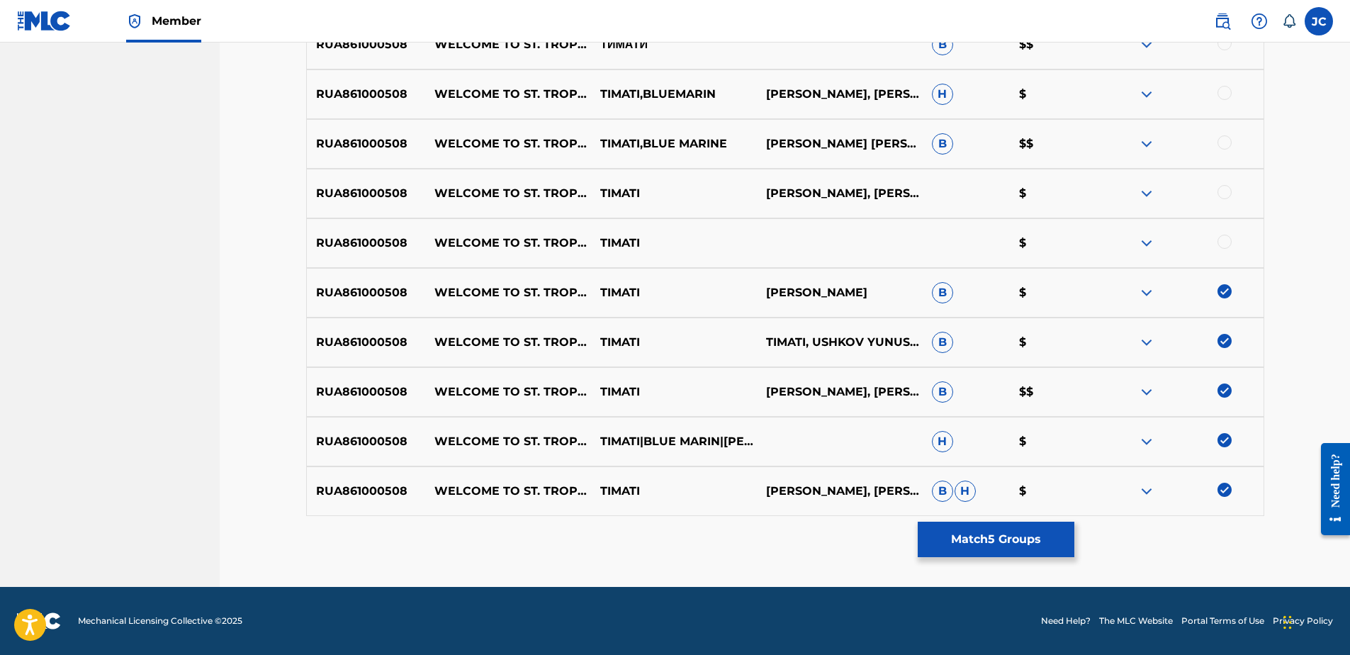
click at [1078, 244] on div at bounding box center [1224, 242] width 14 height 14
click at [1078, 192] on div at bounding box center [1224, 192] width 14 height 14
click at [1078, 147] on div at bounding box center [1224, 142] width 14 height 14
click at [1078, 90] on div at bounding box center [1224, 93] width 14 height 14
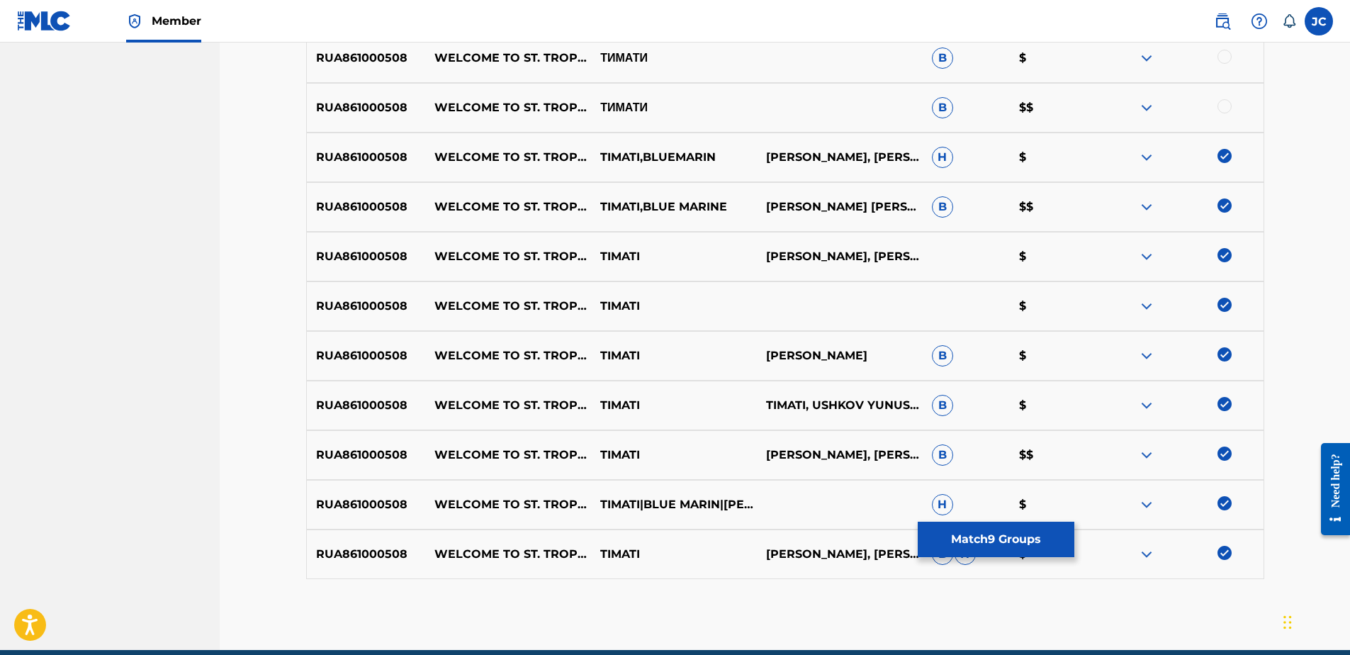
scroll to position [434, 0]
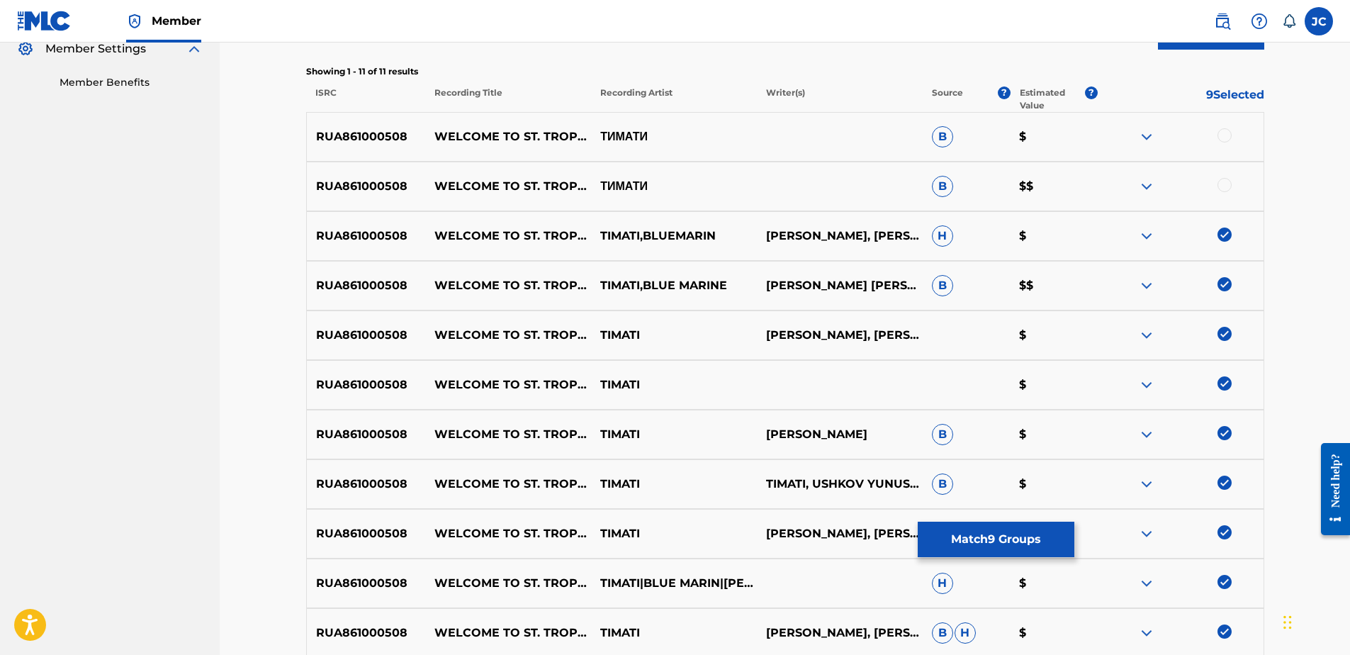
click at [1078, 183] on div at bounding box center [1224, 185] width 14 height 14
click at [1078, 132] on div at bounding box center [1224, 135] width 14 height 14
click at [998, 501] on button "Match 11 Groups" at bounding box center [996, 539] width 157 height 35
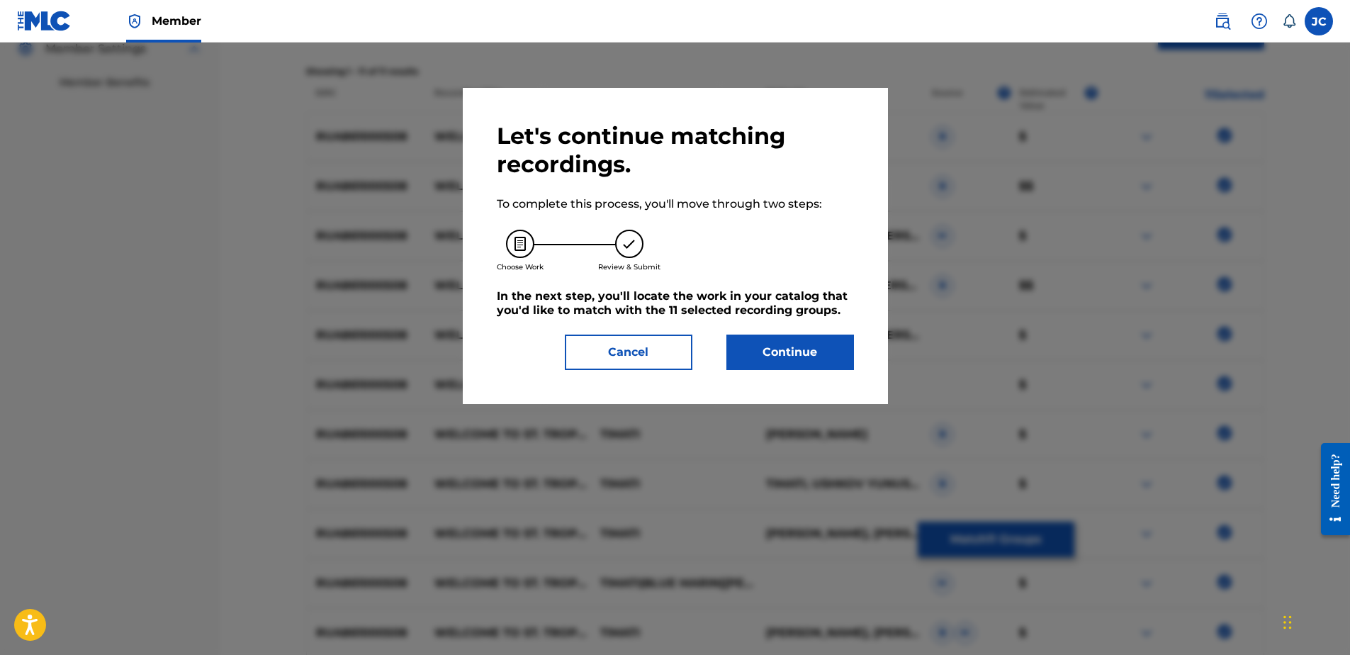
click at [789, 370] on div "Let's continue matching recordings. To complete this process, you'll move throu…" at bounding box center [675, 246] width 425 height 316
click at [794, 363] on button "Continue" at bounding box center [790, 351] width 128 height 35
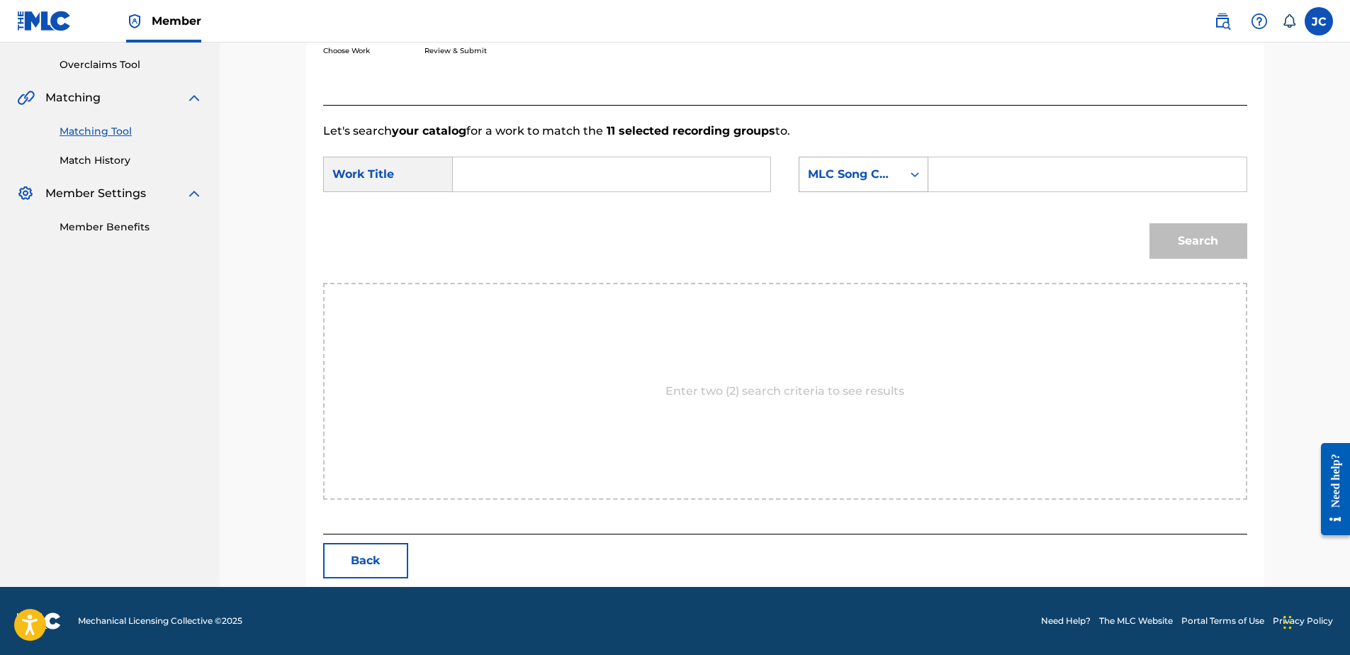
click at [860, 181] on div "MLC Song Code" at bounding box center [851, 174] width 86 height 17
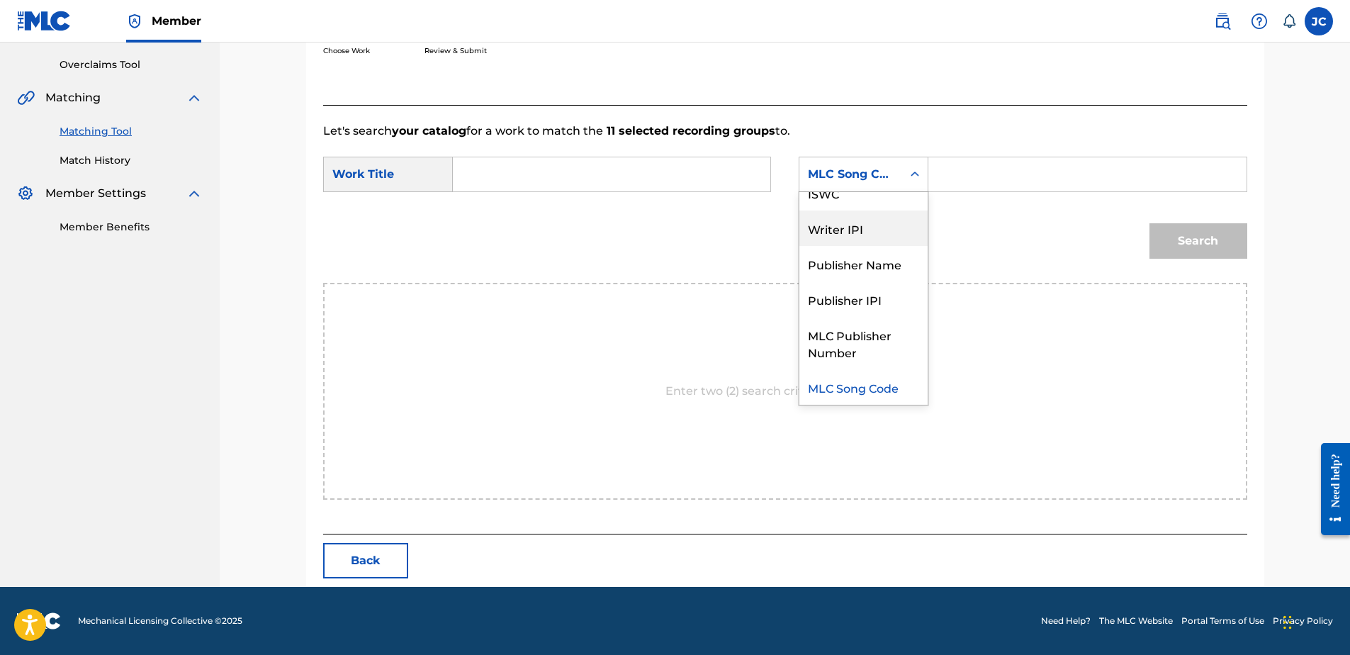
scroll to position [0, 0]
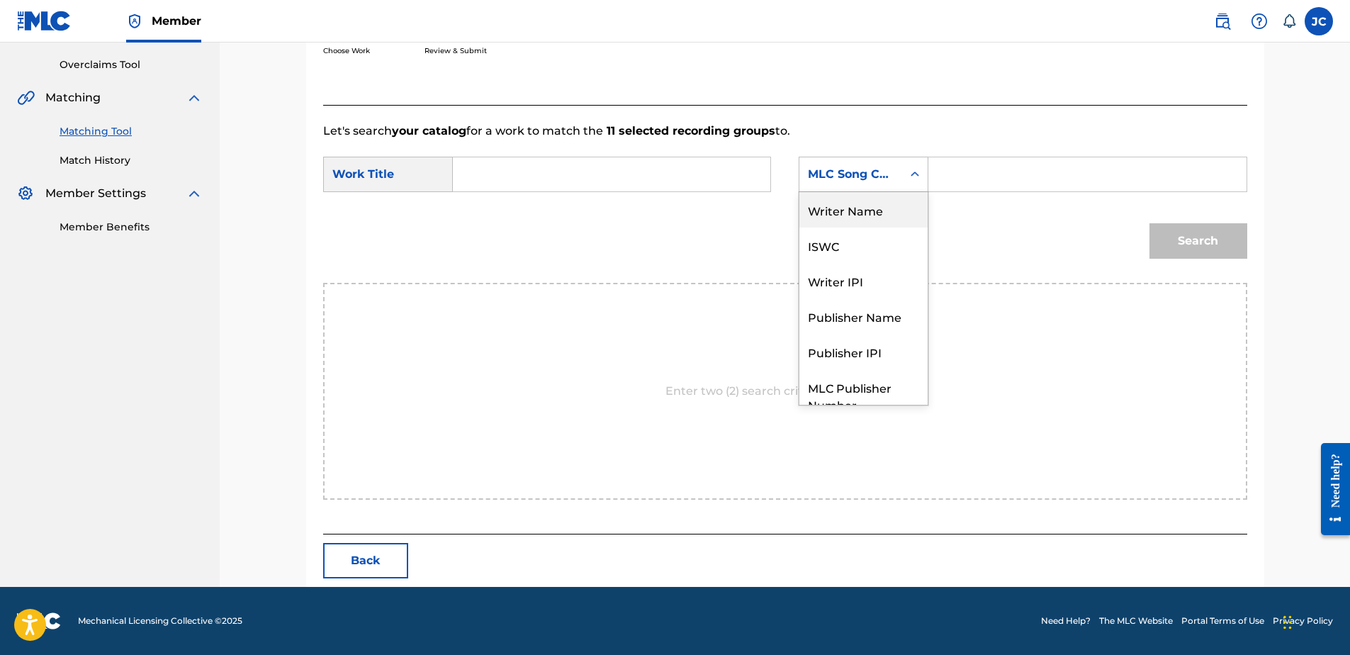
click at [893, 220] on div "Writer Name" at bounding box center [863, 209] width 128 height 35
click at [607, 179] on input "Search Form" at bounding box center [611, 174] width 293 height 34
paste input "Welcome to St. Tropez"
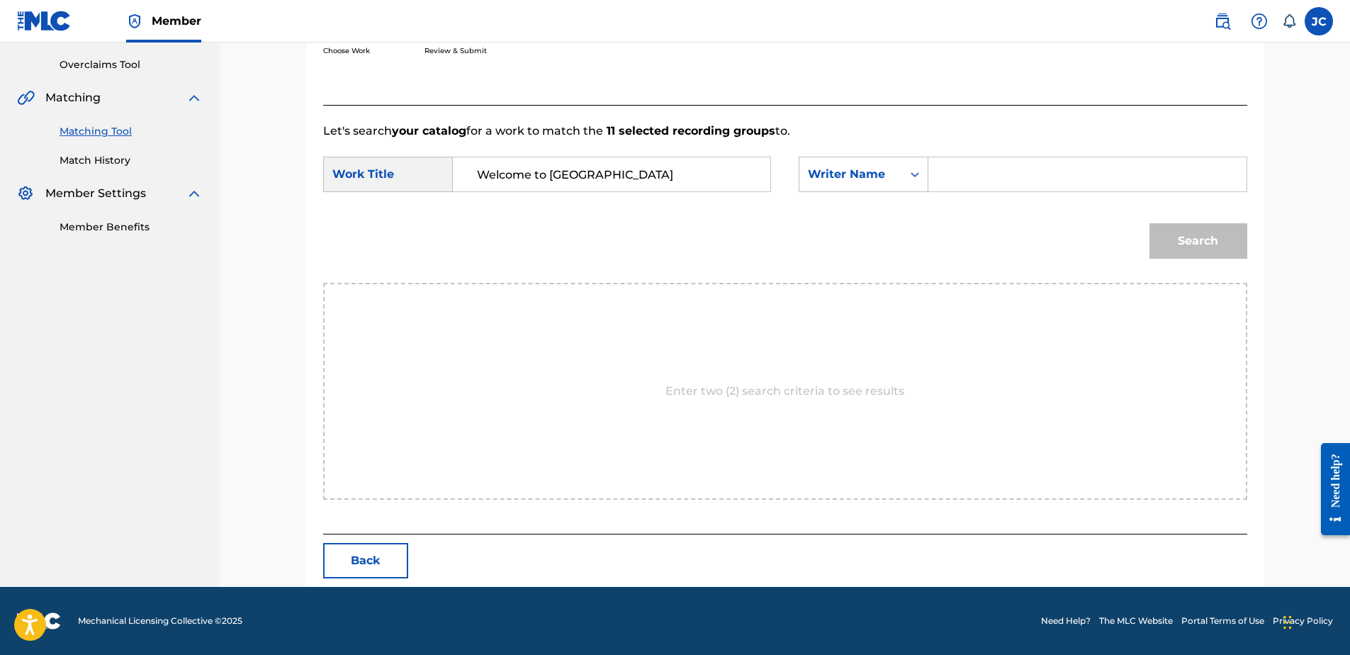
type input "Welcome to St. Tropez"
click at [998, 172] on input "Search Form" at bounding box center [1086, 174] width 293 height 34
paste input "Antoniali"
type input "Antoniali"
click at [1078, 223] on button "Search" at bounding box center [1198, 240] width 98 height 35
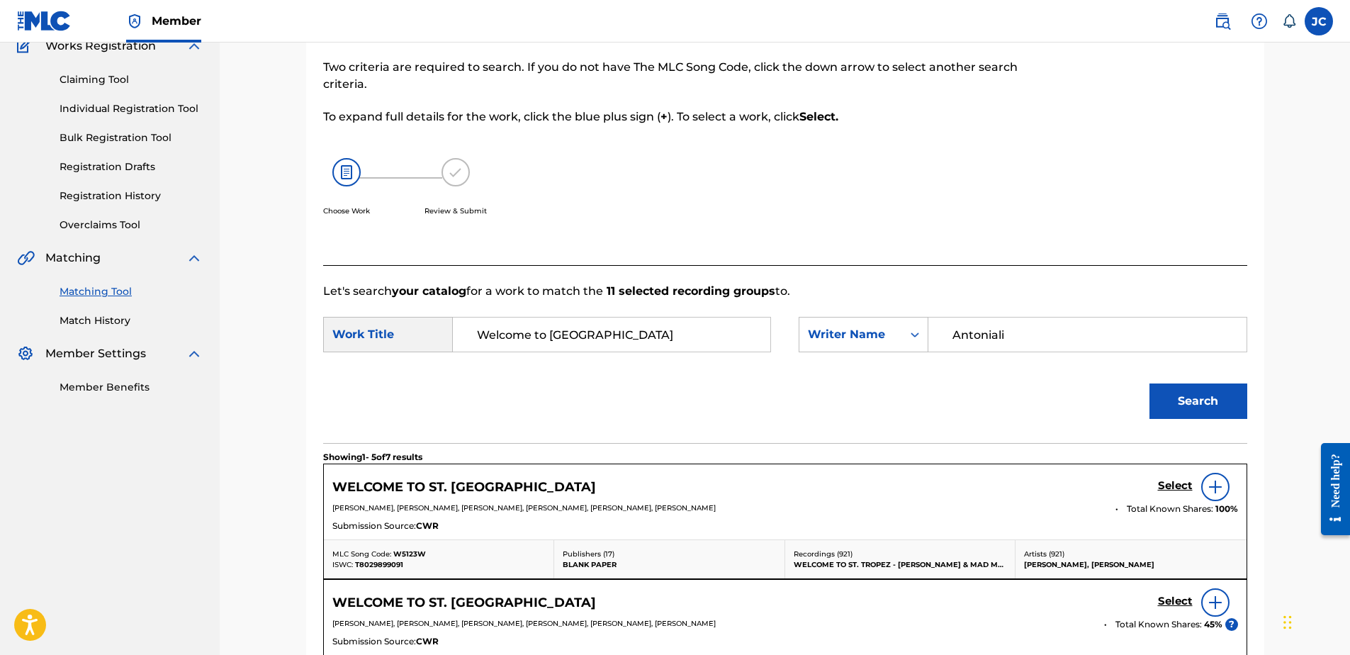
scroll to position [289, 0]
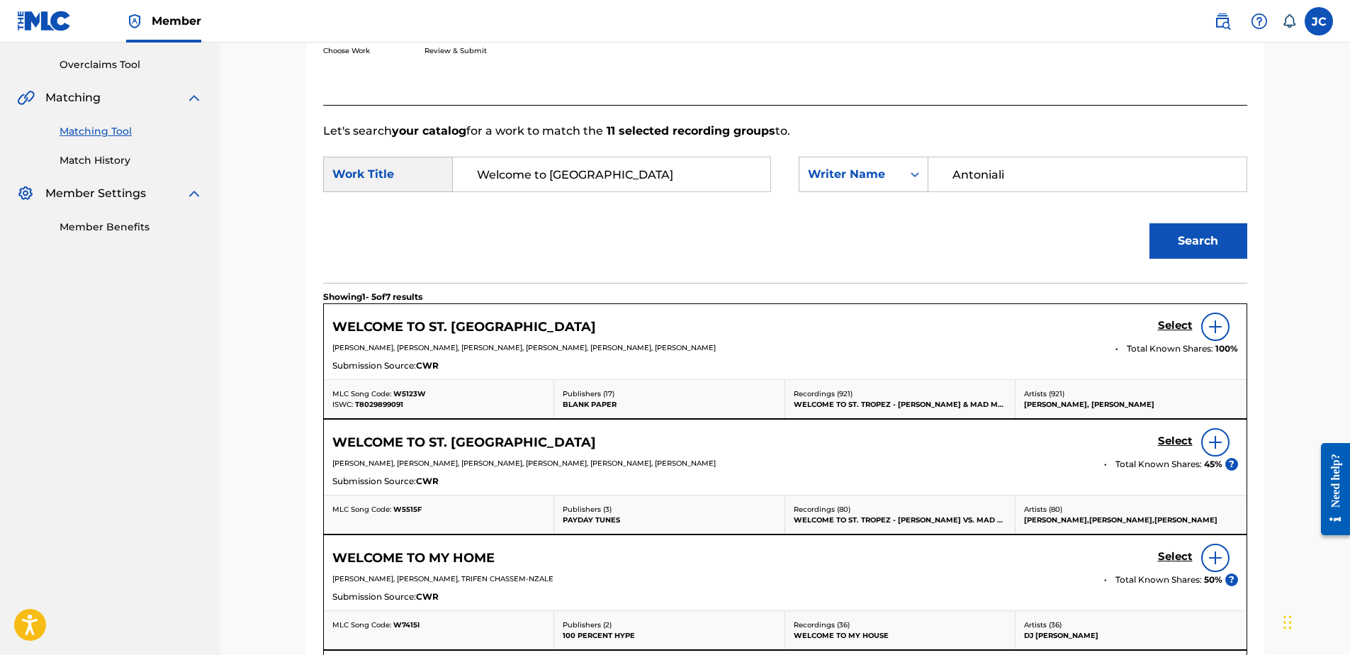
click at [1078, 322] on h5 "Select" at bounding box center [1175, 325] width 35 height 13
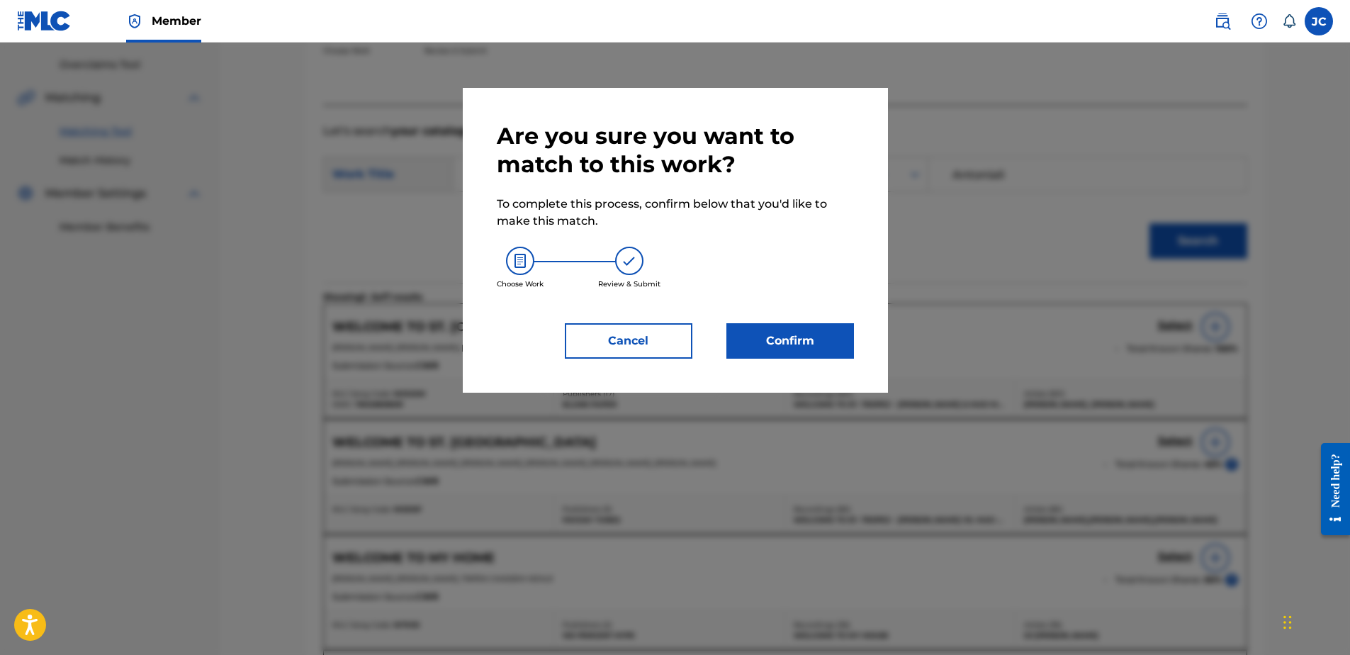
click at [811, 337] on button "Confirm" at bounding box center [790, 340] width 128 height 35
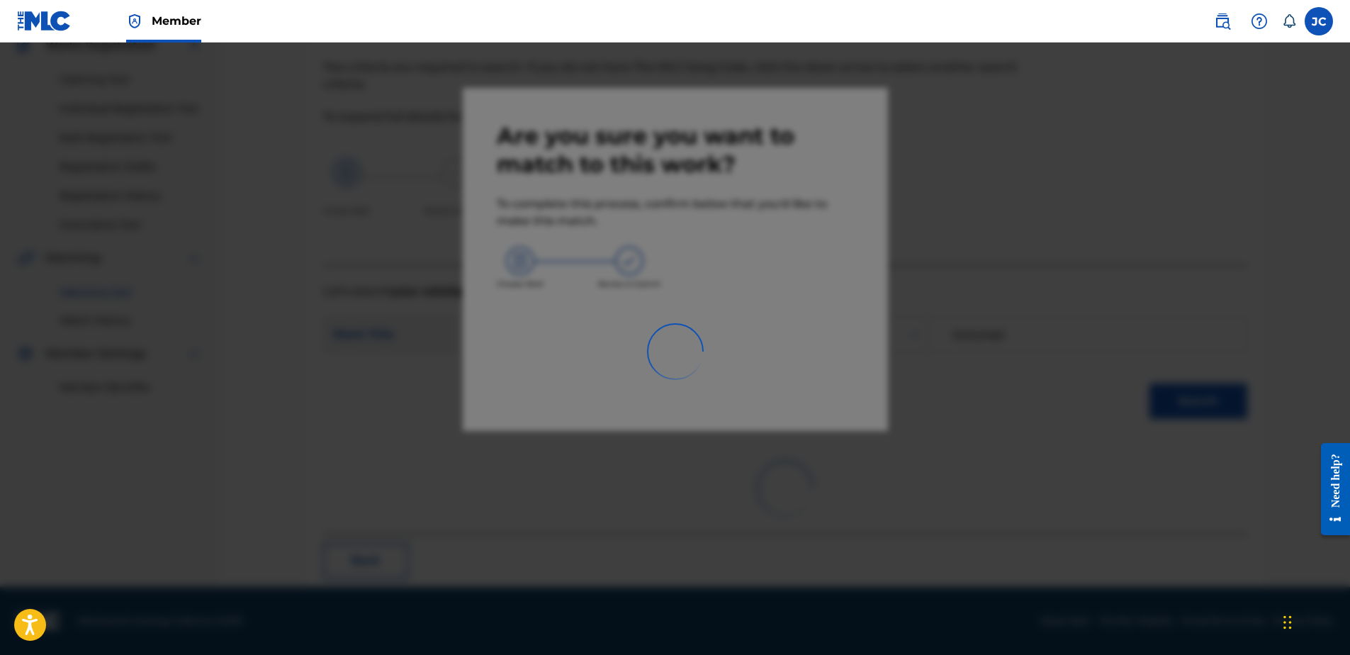
scroll to position [38, 0]
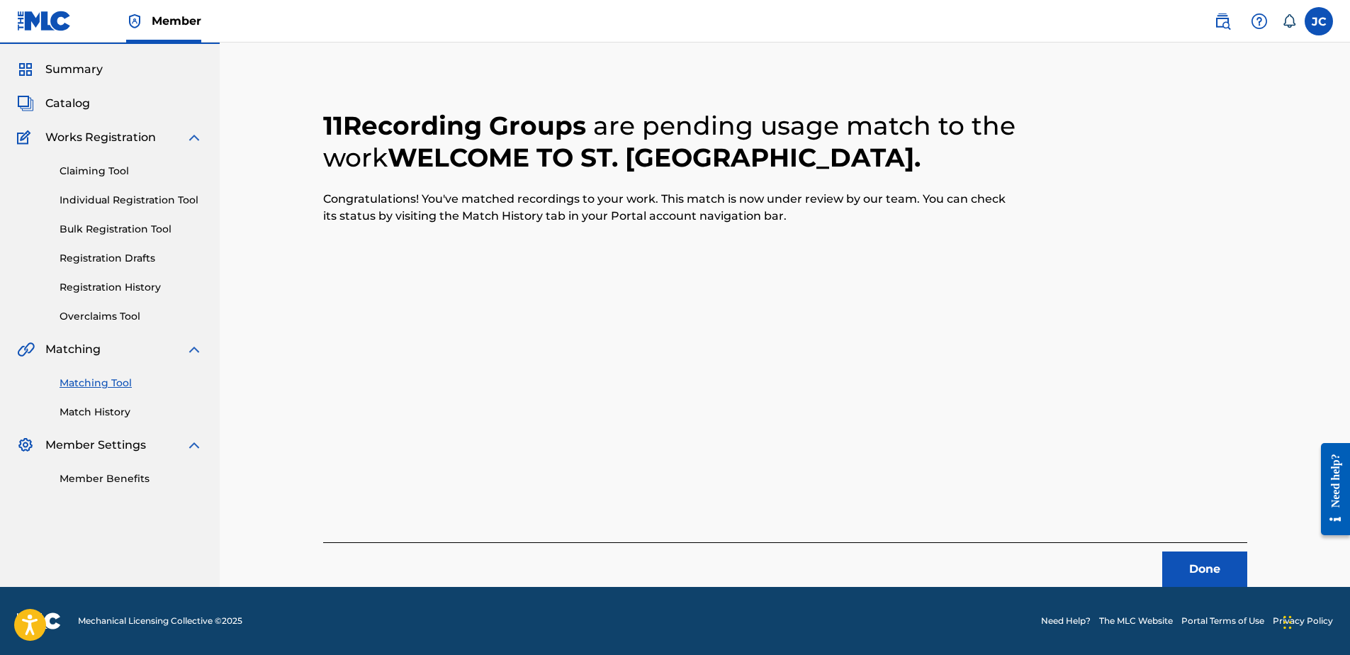
click at [1078, 501] on button "Done" at bounding box center [1204, 568] width 85 height 35
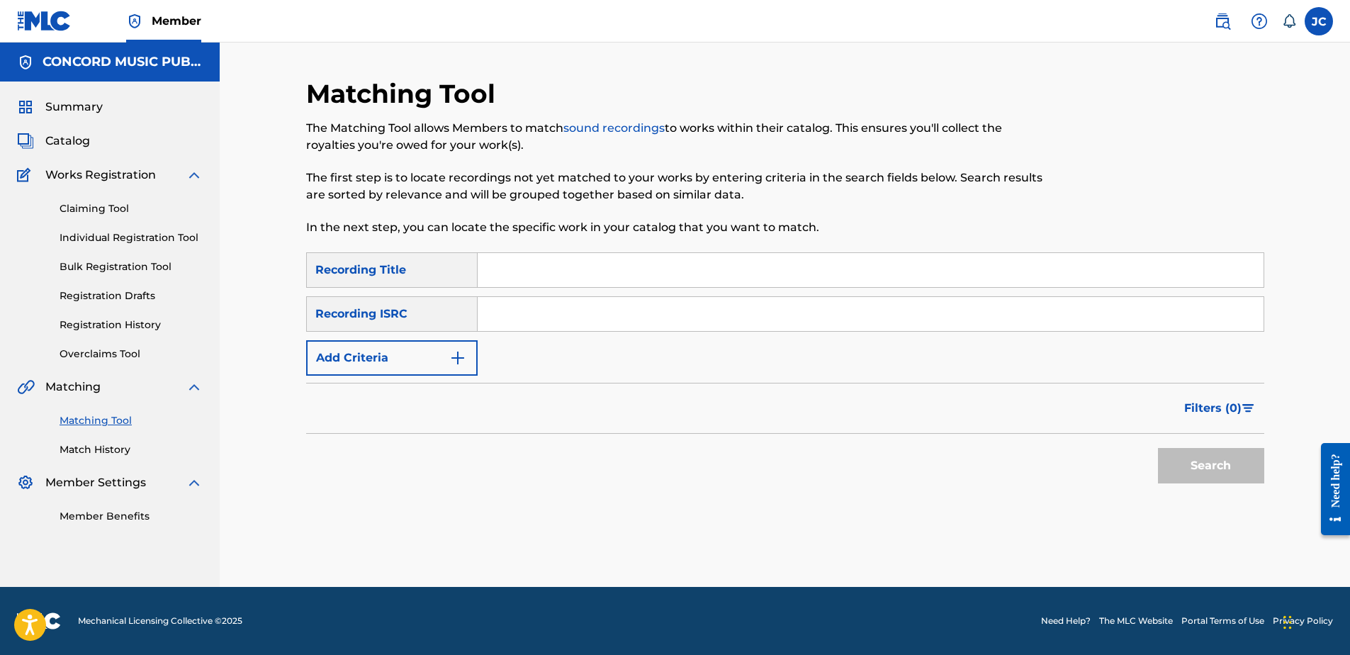
scroll to position [0, 0]
click at [674, 320] on input "Search Form" at bounding box center [871, 314] width 786 height 34
paste input "NLY331406857"
type input "NLY331406857"
click at [1078, 448] on button "Search" at bounding box center [1211, 465] width 106 height 35
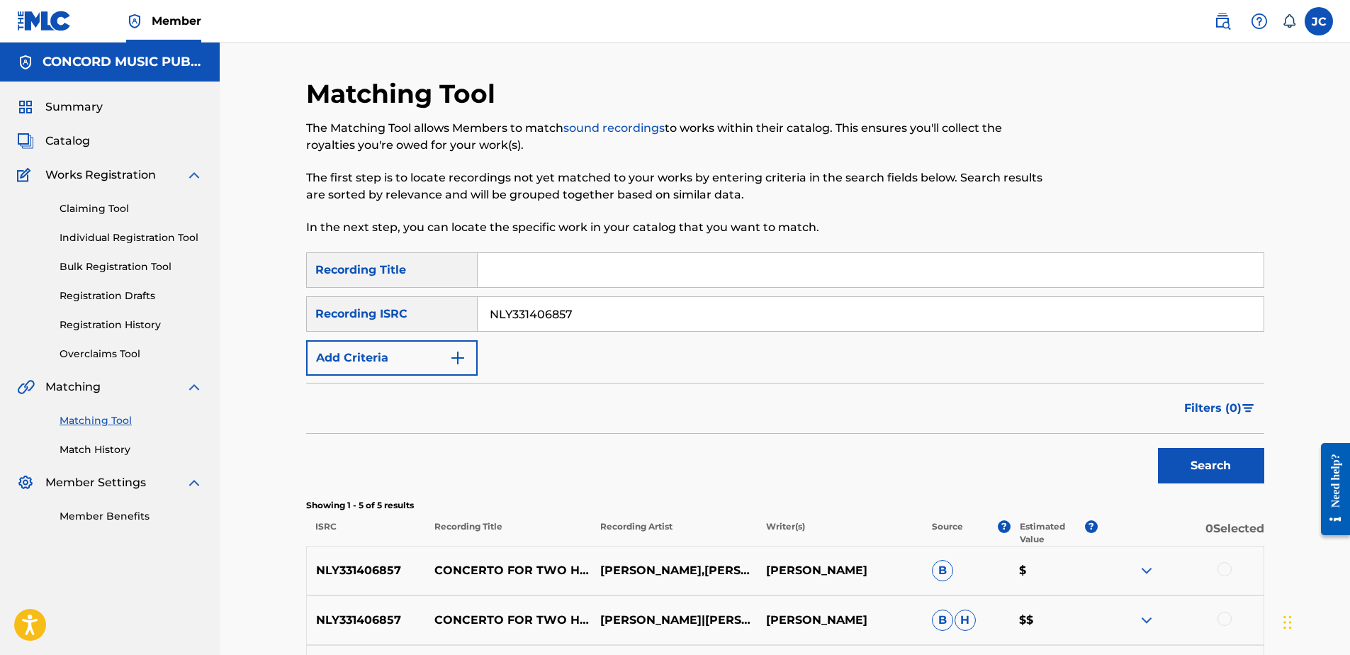
click at [632, 322] on input "NLY331406857" at bounding box center [871, 314] width 786 height 34
click at [631, 322] on input "NLY331406857" at bounding box center [871, 314] width 786 height 34
click at [592, 315] on input "Search Form" at bounding box center [871, 314] width 786 height 34
paste input "USHM91091225"
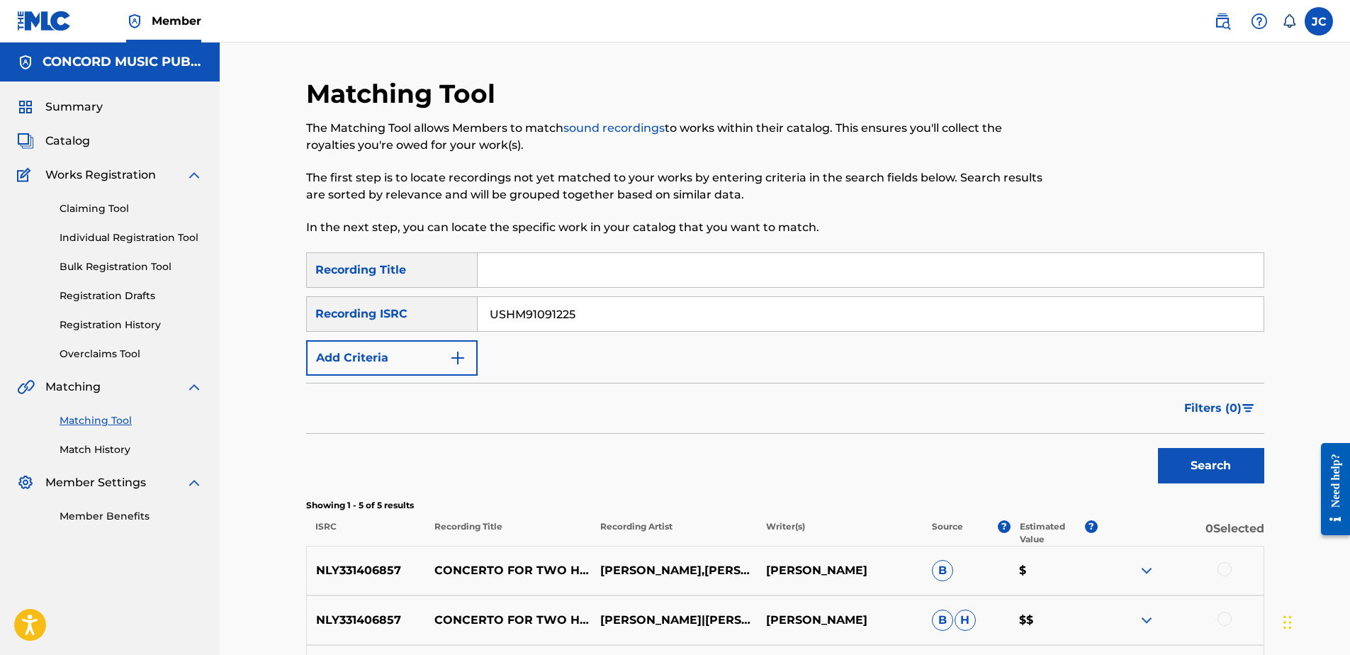
type input "USHM91091225"
click at [1078, 448] on button "Search" at bounding box center [1211, 465] width 106 height 35
click at [624, 321] on input "USHM91091225" at bounding box center [871, 314] width 786 height 34
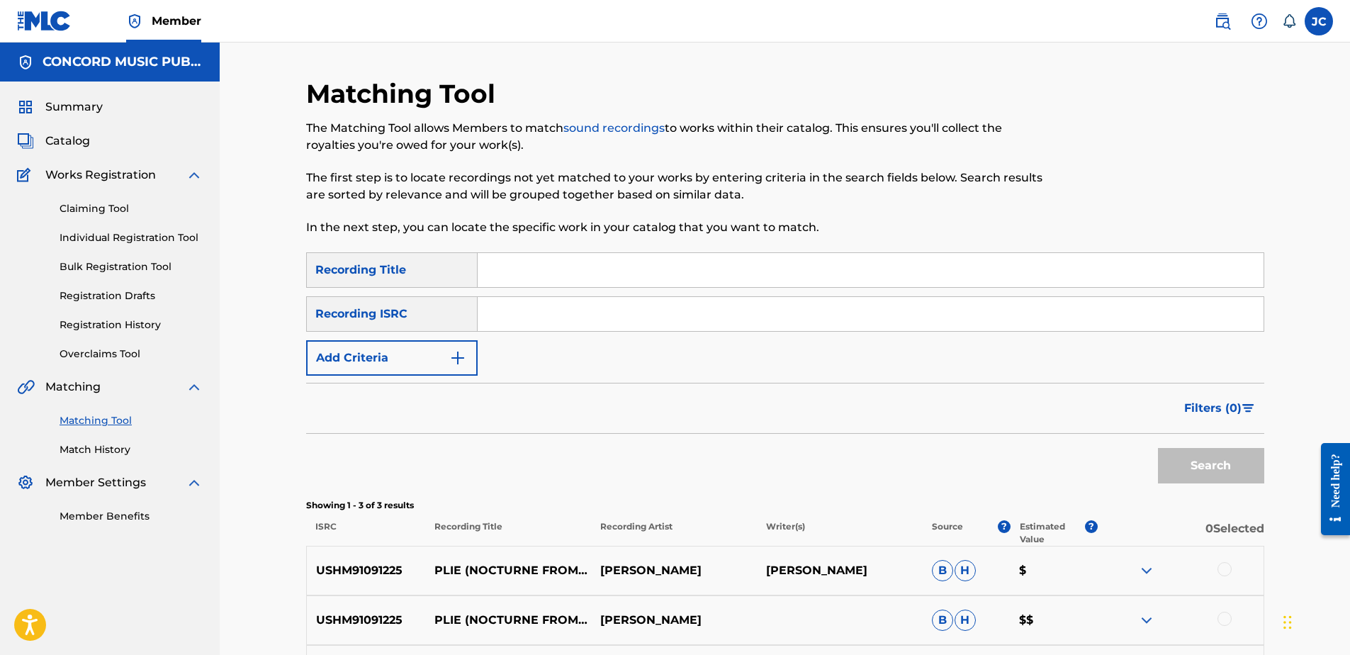
click at [780, 317] on input "Search Form" at bounding box center [871, 314] width 786 height 34
paste input "US23M1900108"
type input "US23M1900108"
click at [1078, 448] on button "Search" at bounding box center [1211, 465] width 106 height 35
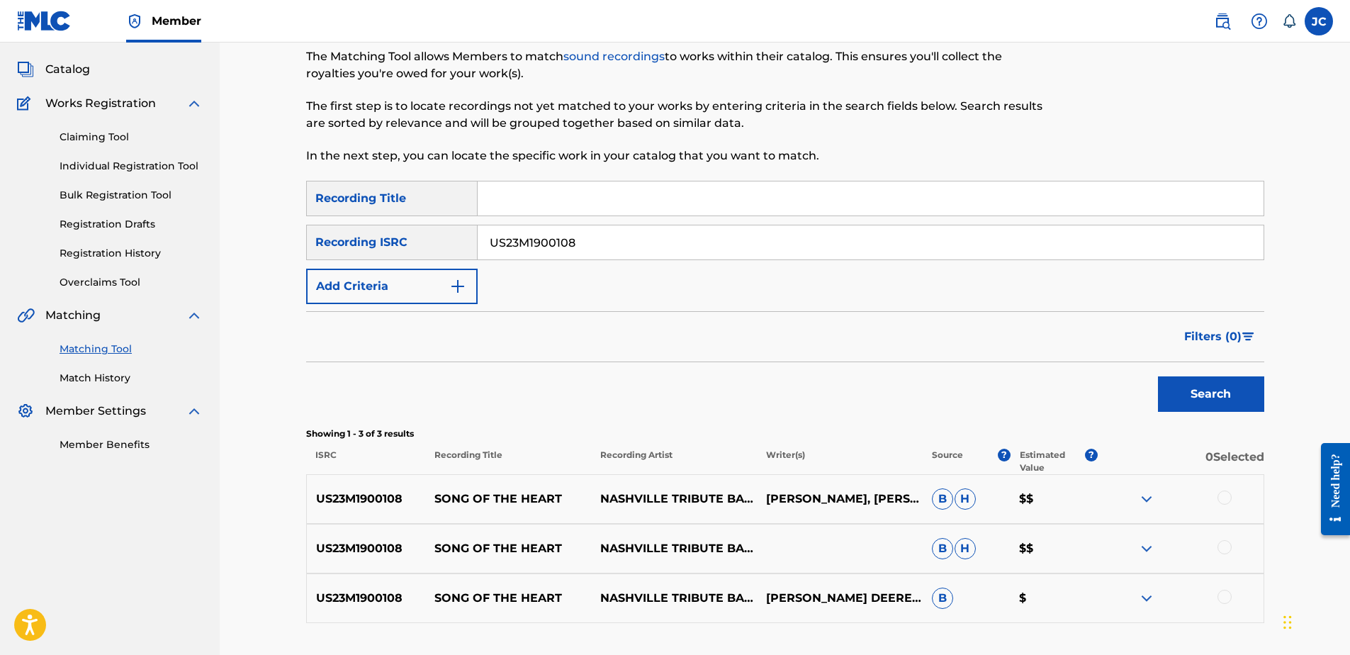
scroll to position [179, 0]
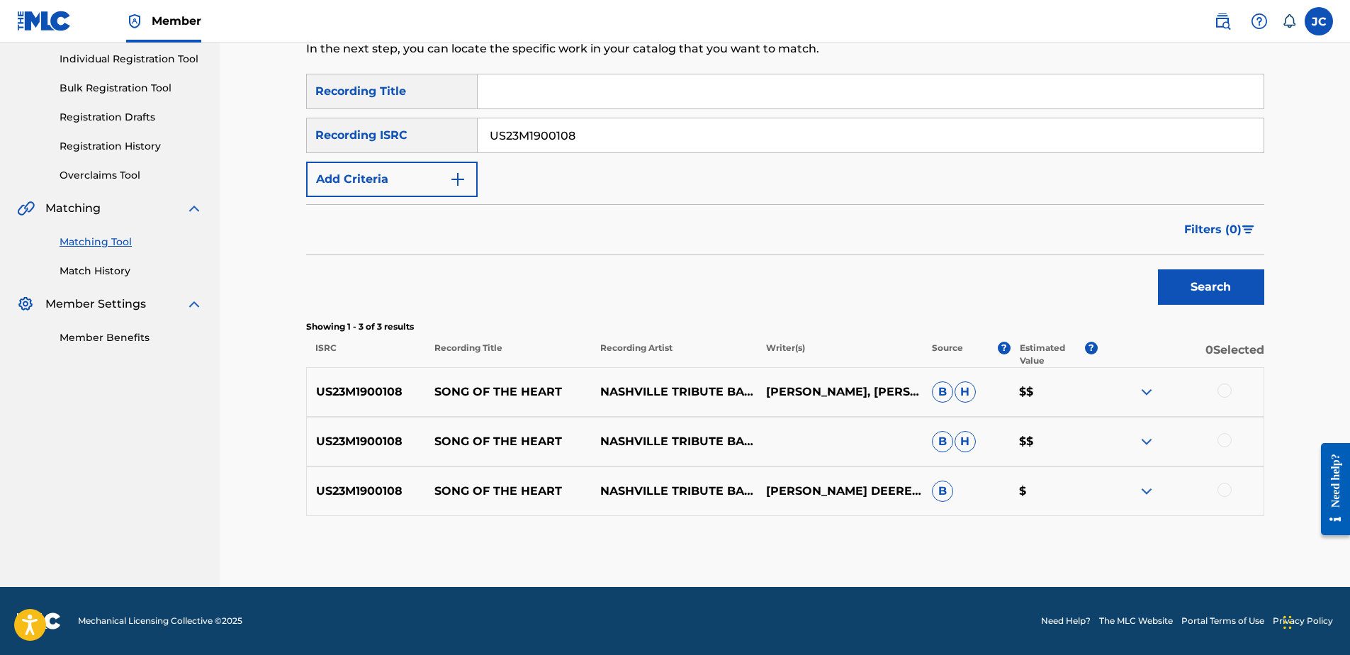
click at [1078, 485] on div at bounding box center [1224, 490] width 14 height 14
click at [1078, 440] on div at bounding box center [1224, 440] width 14 height 14
click at [1078, 385] on div at bounding box center [1224, 390] width 14 height 14
click at [1008, 501] on button "Match 3 Groups" at bounding box center [996, 539] width 157 height 35
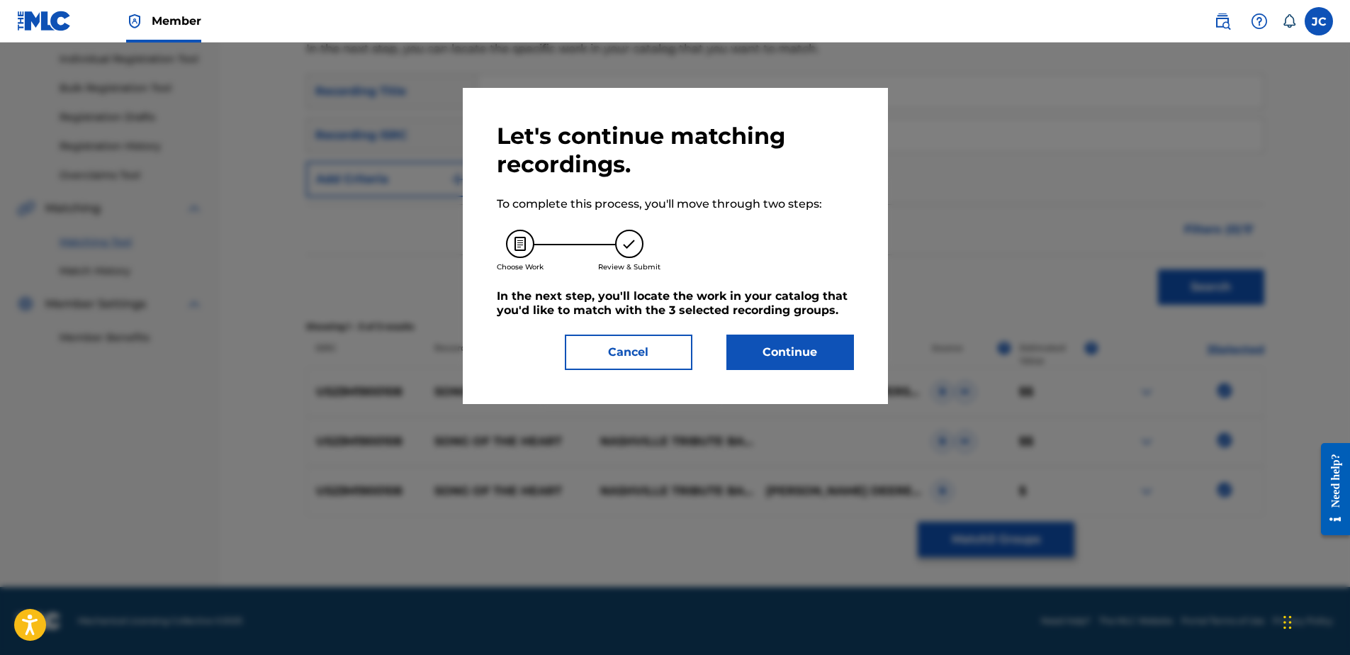
click at [797, 354] on button "Continue" at bounding box center [790, 351] width 128 height 35
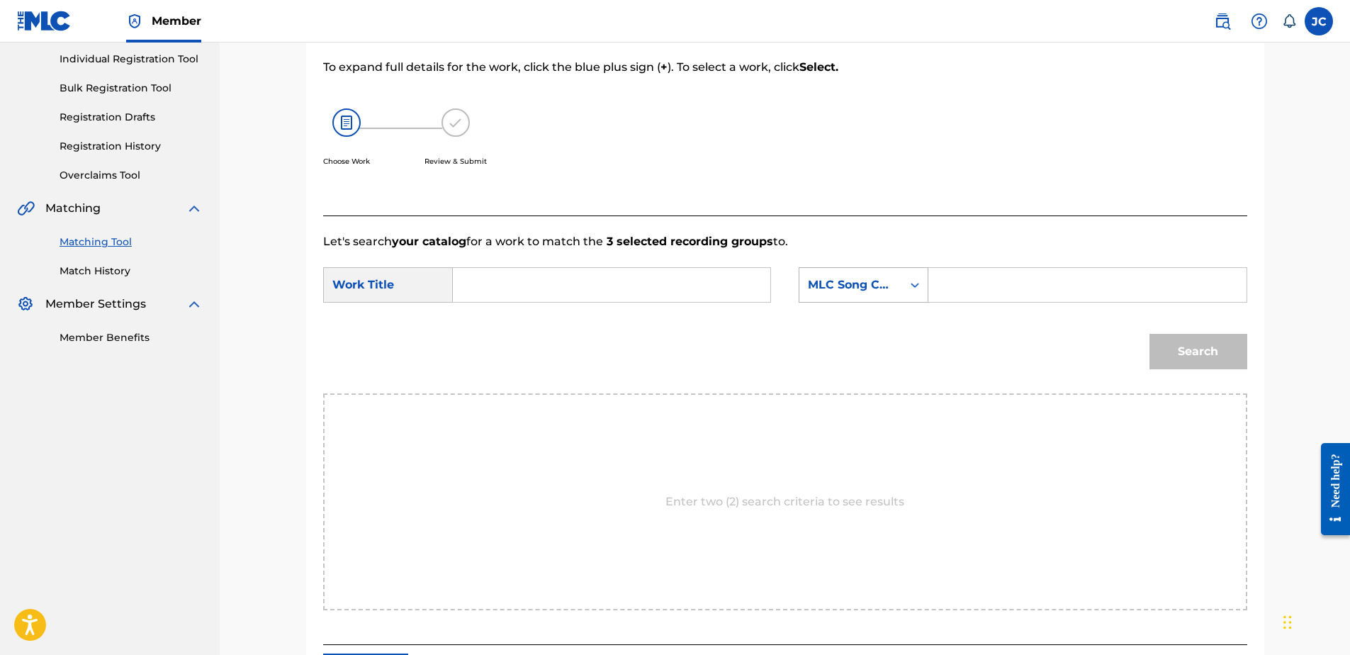
click at [901, 288] on div "MLC Song Code" at bounding box center [850, 284] width 103 height 27
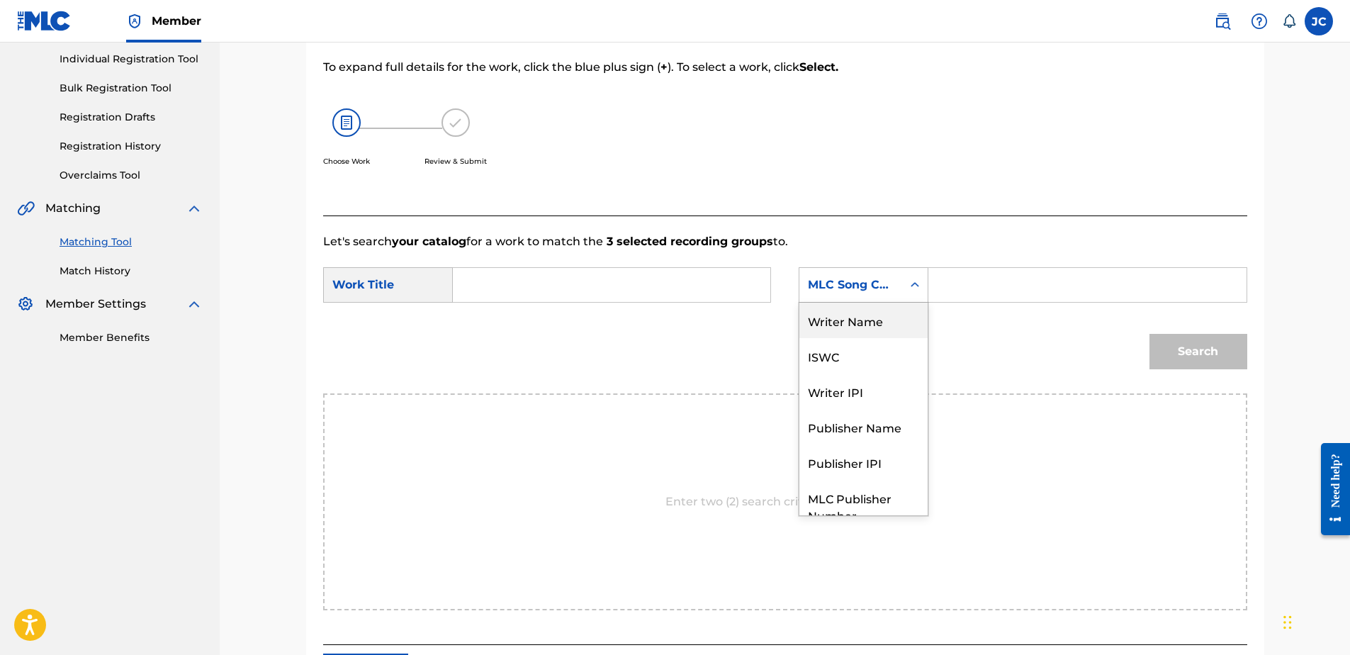
click at [870, 310] on div "Writer Name" at bounding box center [863, 320] width 128 height 35
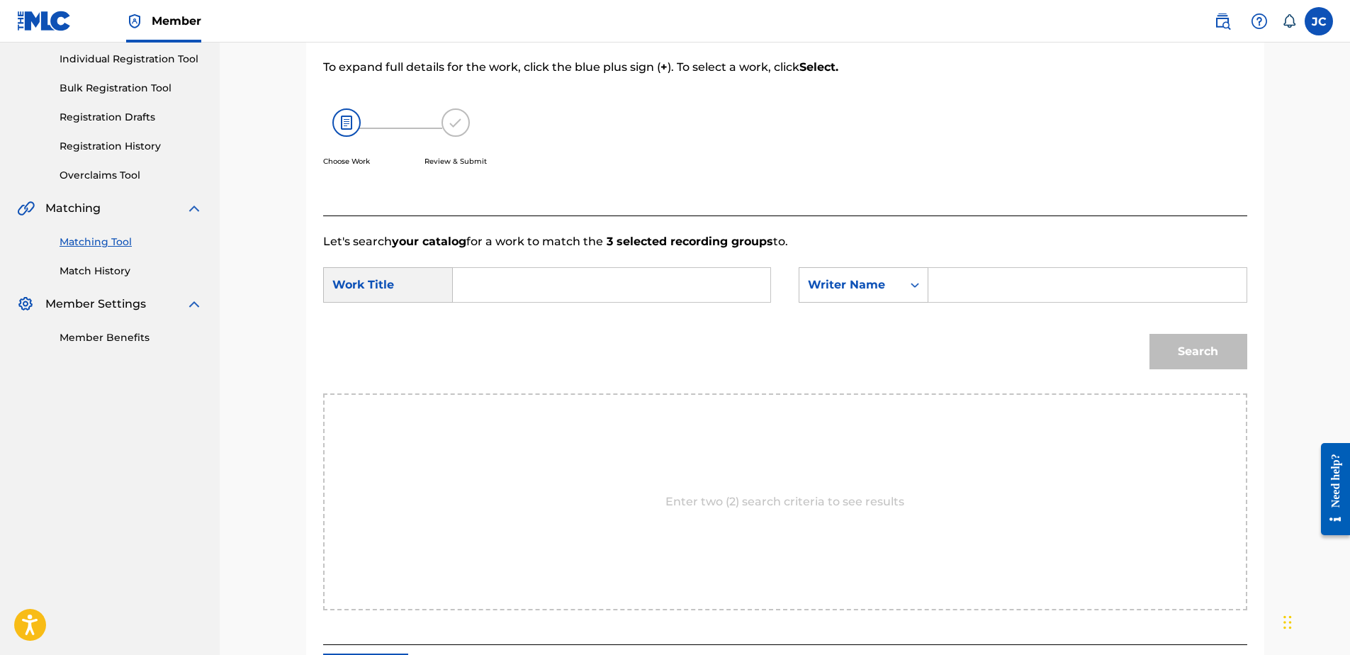
click at [646, 289] on input "Search Form" at bounding box center [611, 285] width 293 height 34
paste input "Song of the Heart"
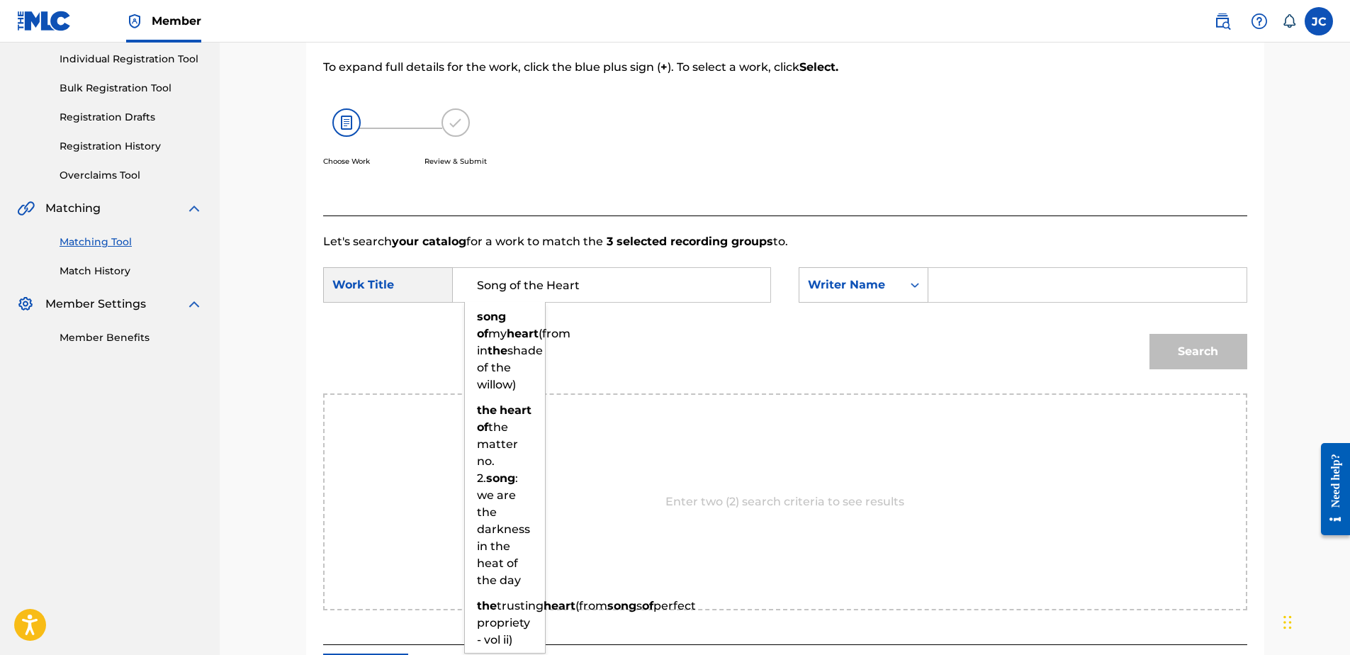
type input "Song of the Heart"
click at [971, 277] on input "Search Form" at bounding box center [1086, 285] width 293 height 34
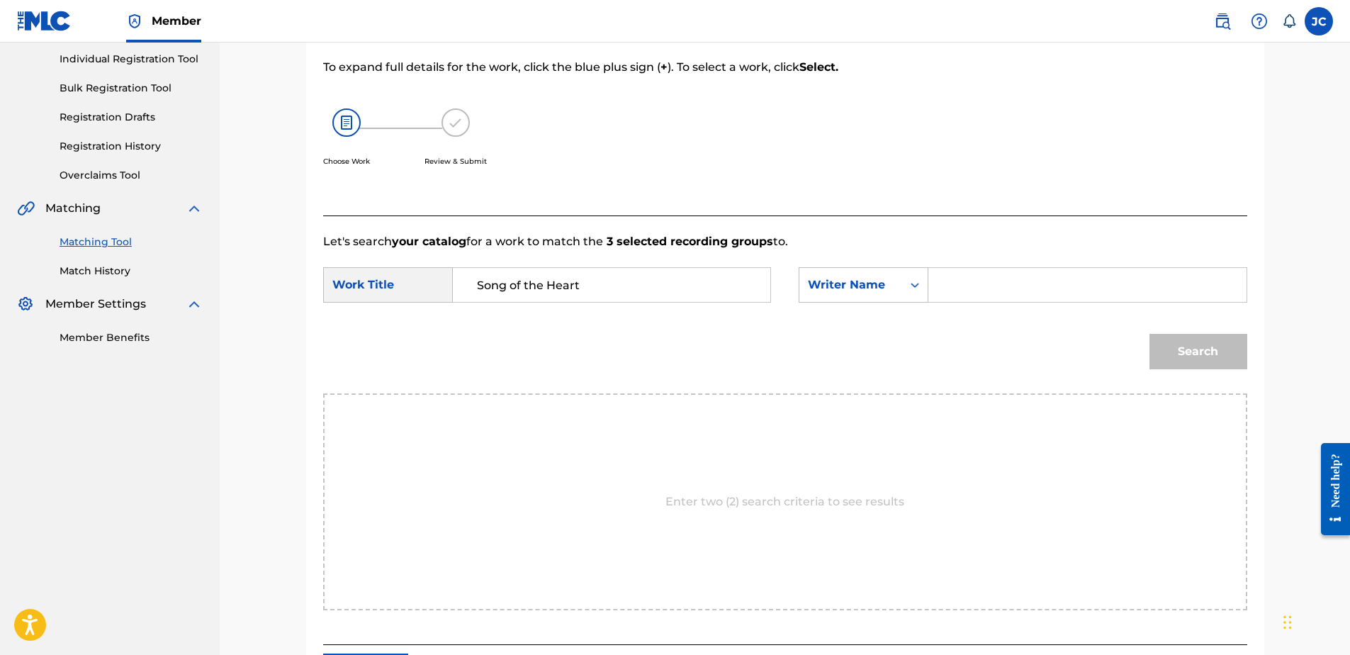
paste input "Truman"
click at [1078, 334] on button "Search" at bounding box center [1198, 351] width 98 height 35
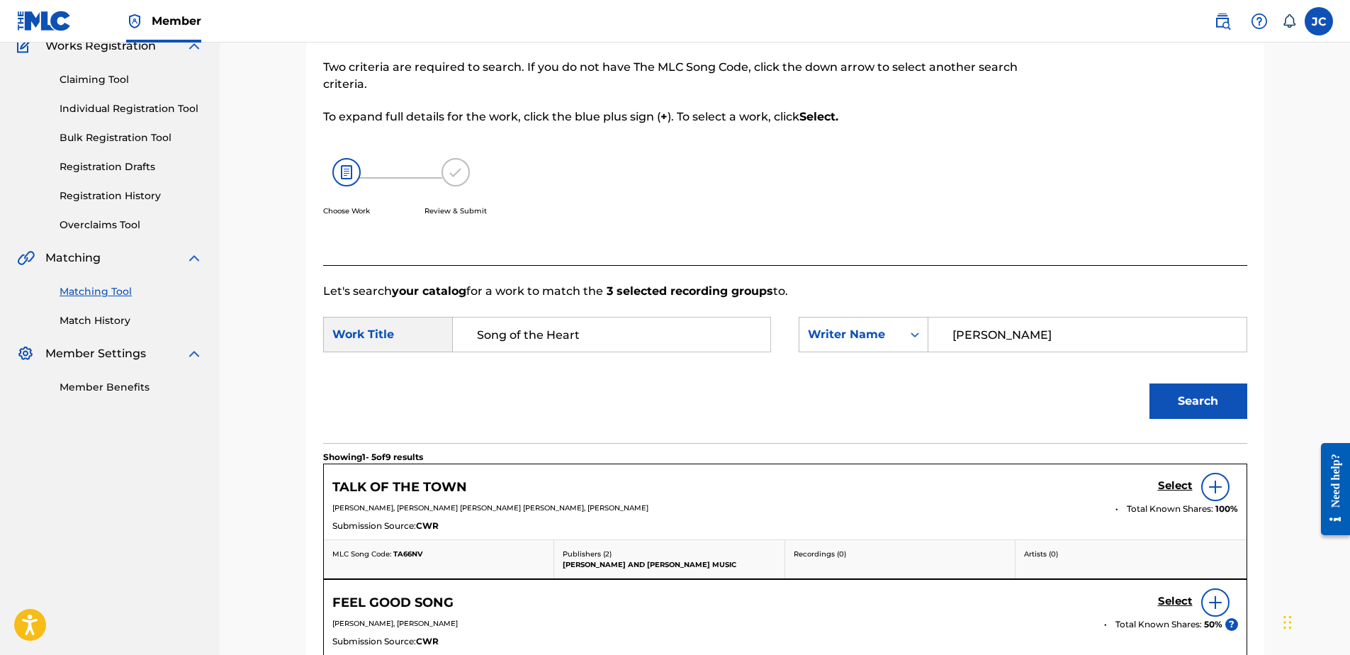
scroll to position [179, 0]
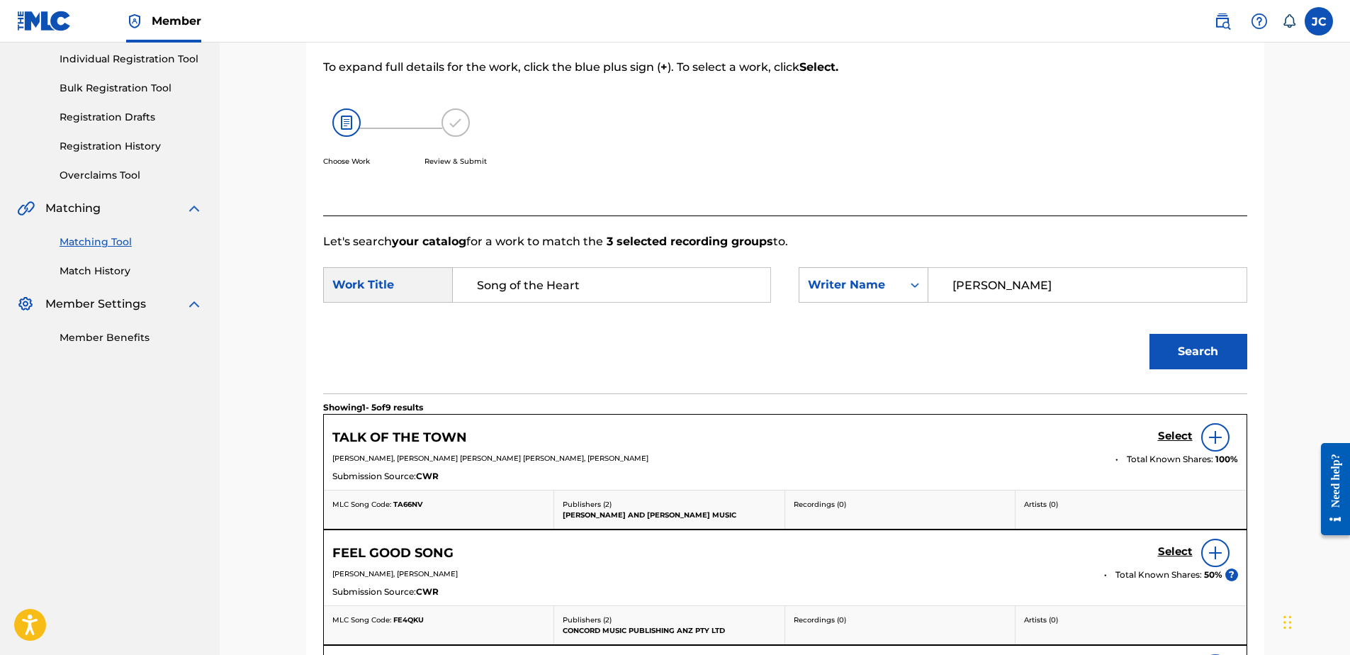
click at [1069, 287] on input "Truman" at bounding box center [1086, 285] width 293 height 34
paste input "Deere"
type input "Deere"
click at [1078, 334] on button "Search" at bounding box center [1198, 351] width 98 height 35
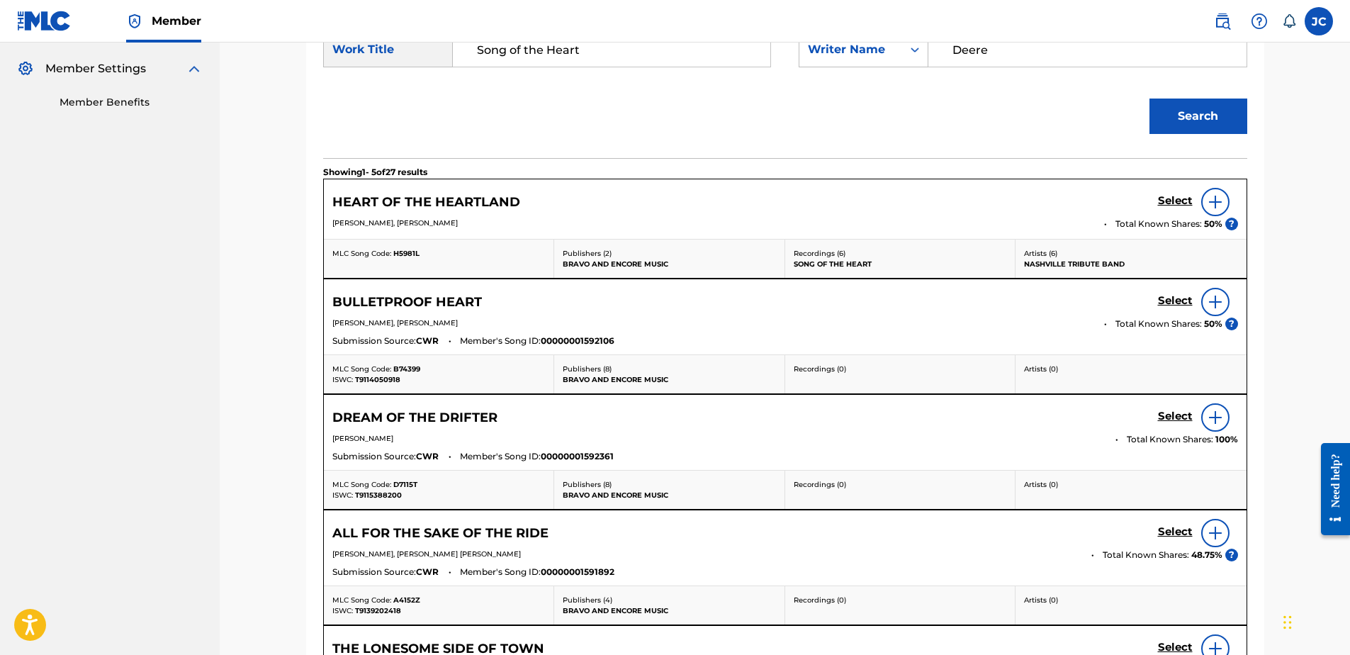
scroll to position [604, 0]
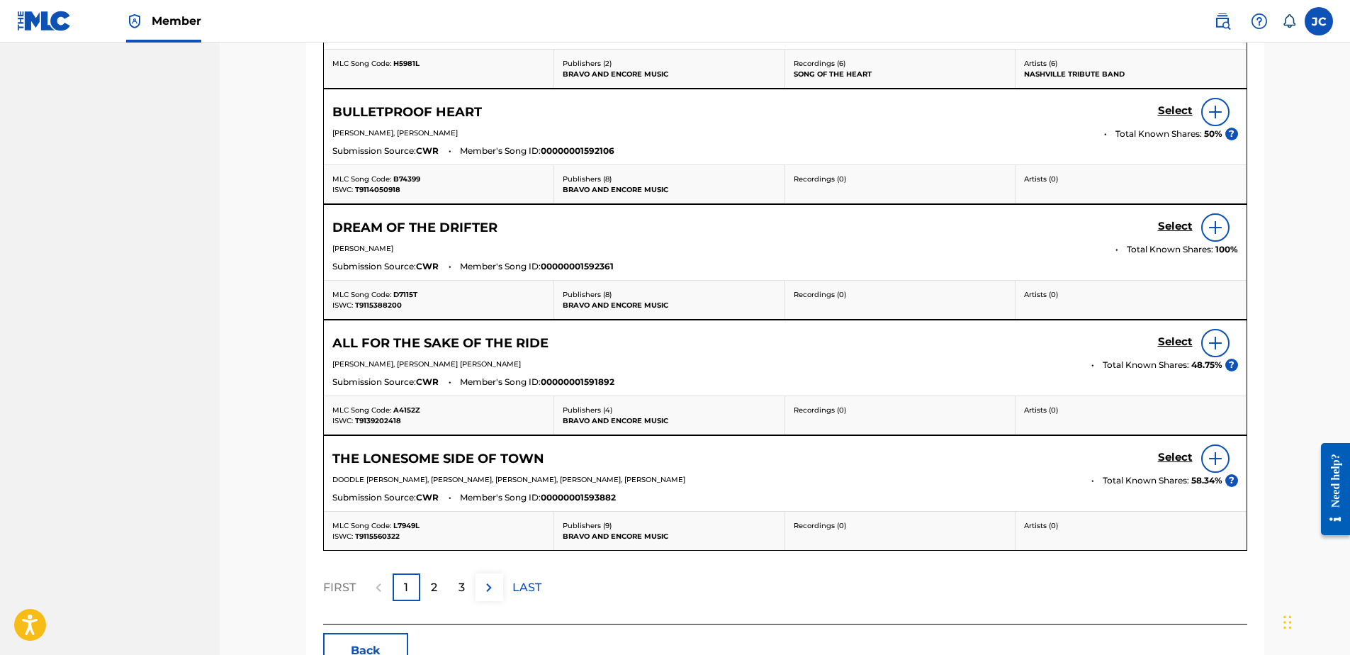
click at [353, 501] on button "Back" at bounding box center [365, 650] width 85 height 35
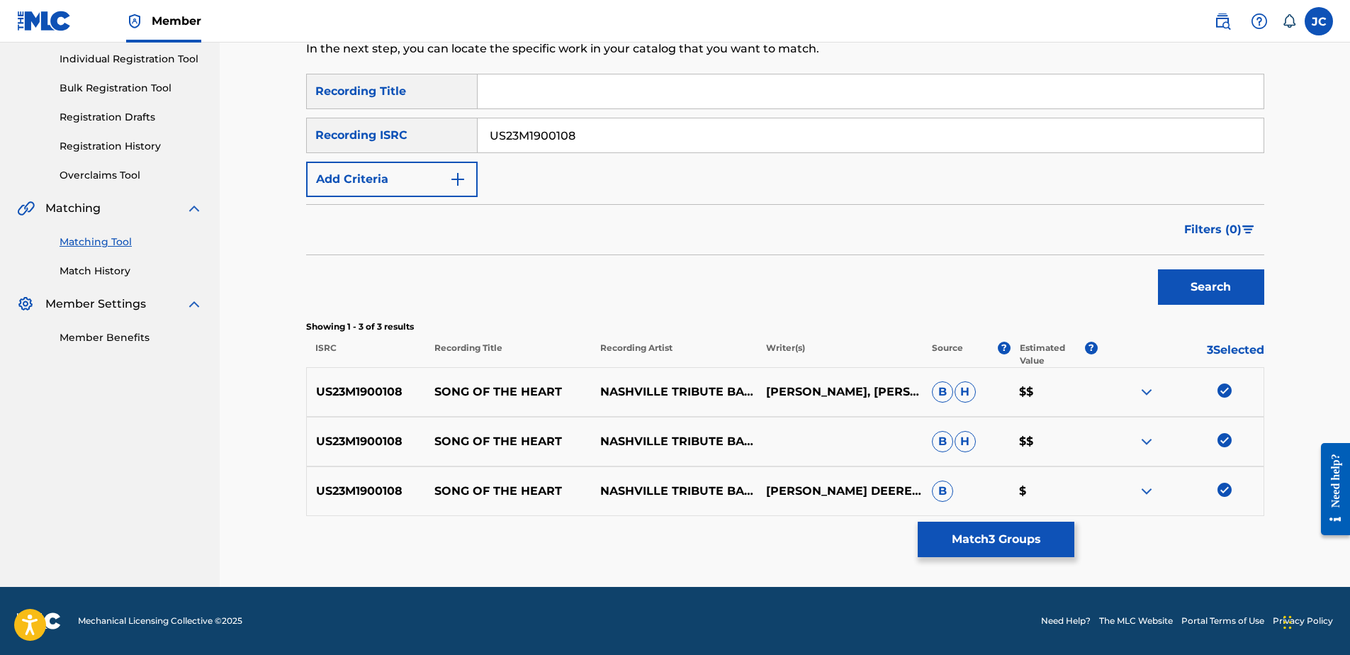
scroll to position [179, 0]
click at [1078, 495] on img at bounding box center [1224, 490] width 14 height 14
click at [1078, 442] on img at bounding box center [1224, 440] width 14 height 14
click at [1078, 394] on img at bounding box center [1224, 390] width 14 height 14
click at [633, 128] on input "US23M1900108" at bounding box center [871, 135] width 786 height 34
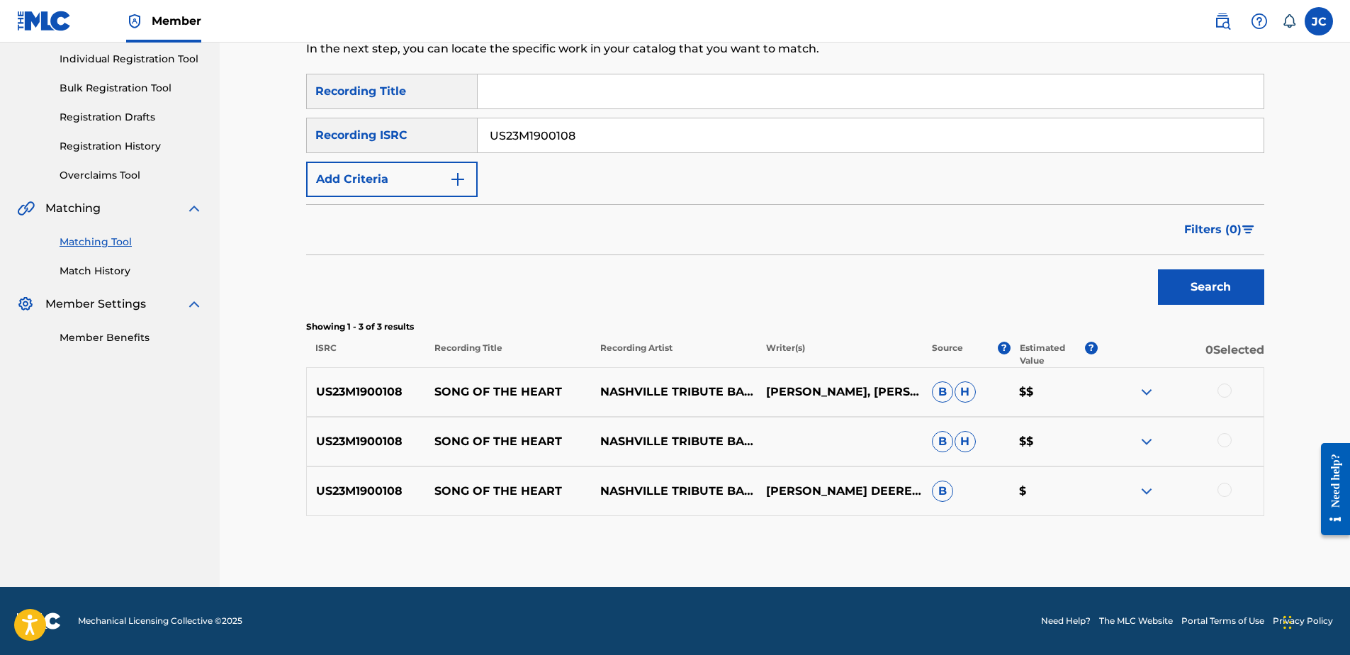
click at [633, 128] on input "US23M1900108" at bounding box center [871, 135] width 786 height 34
click at [761, 137] on input "Search Form" at bounding box center [871, 135] width 786 height 34
paste input "QZFZ22277409"
type input "QZFZ22277409"
click at [1078, 269] on button "Search" at bounding box center [1211, 286] width 106 height 35
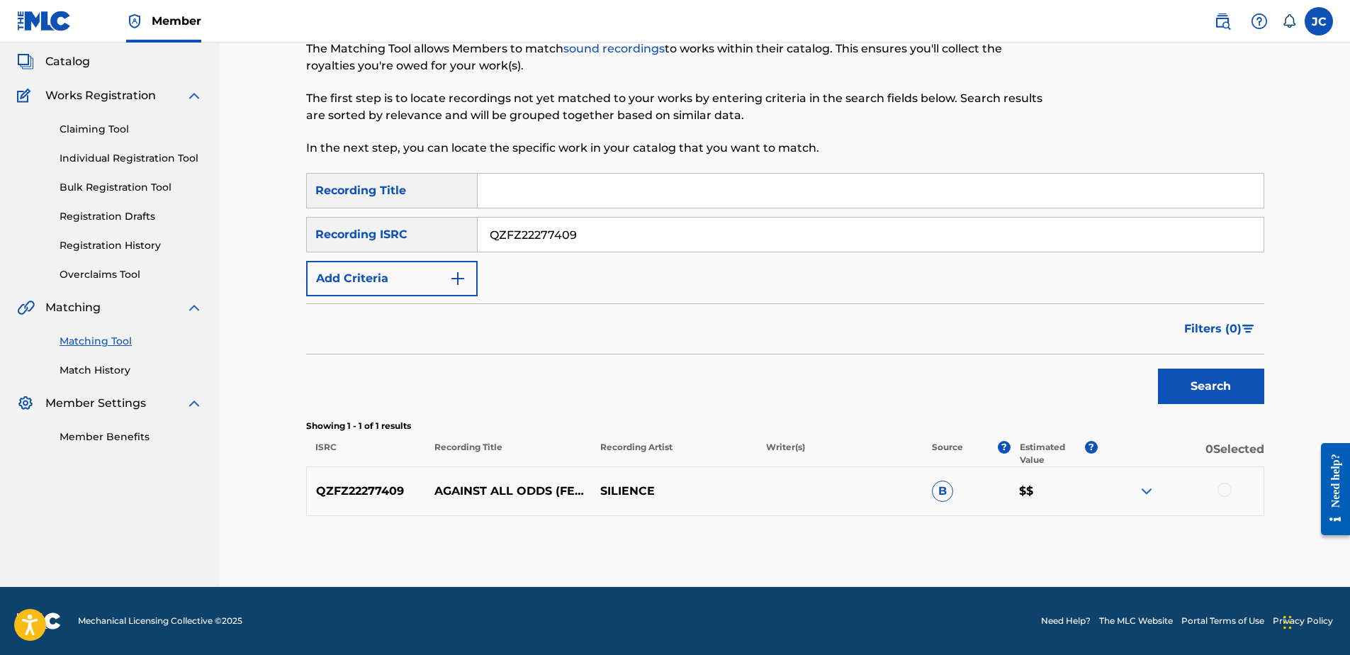
scroll to position [79, 0]
click at [1078, 488] on div at bounding box center [1224, 490] width 14 height 14
click at [1035, 501] on button "Match 1 Group" at bounding box center [996, 539] width 157 height 35
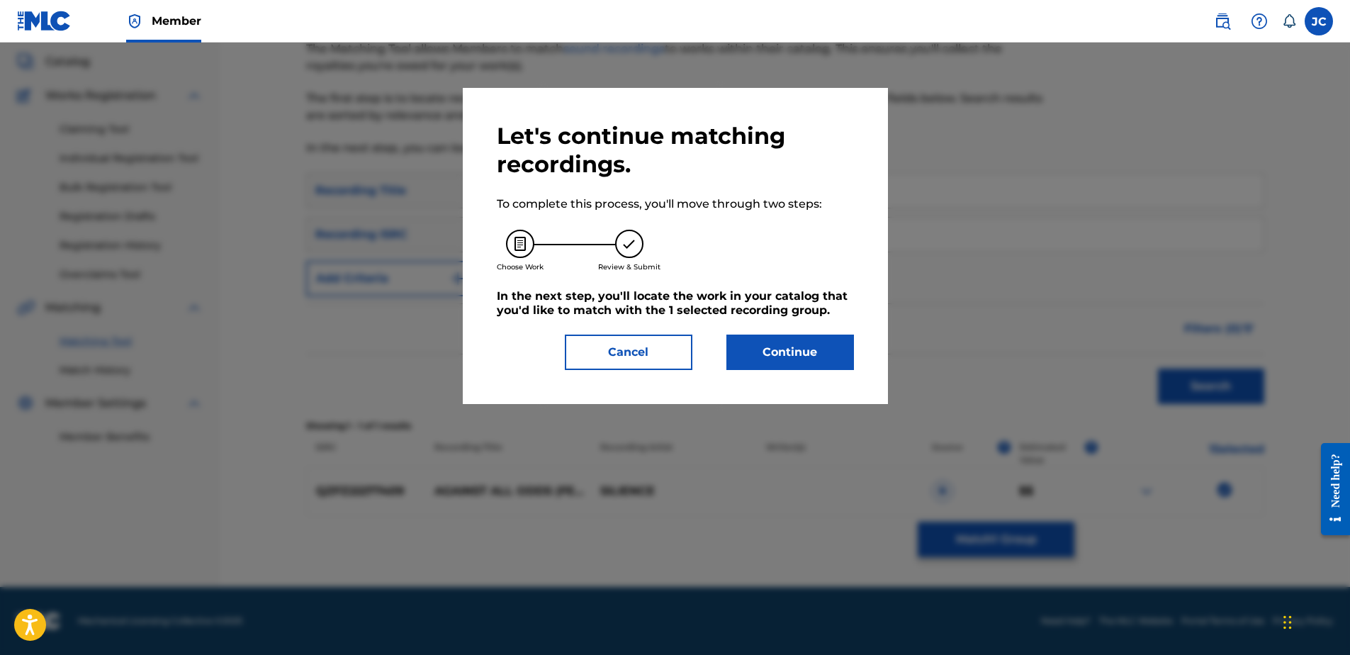
click at [847, 367] on button "Continue" at bounding box center [790, 351] width 128 height 35
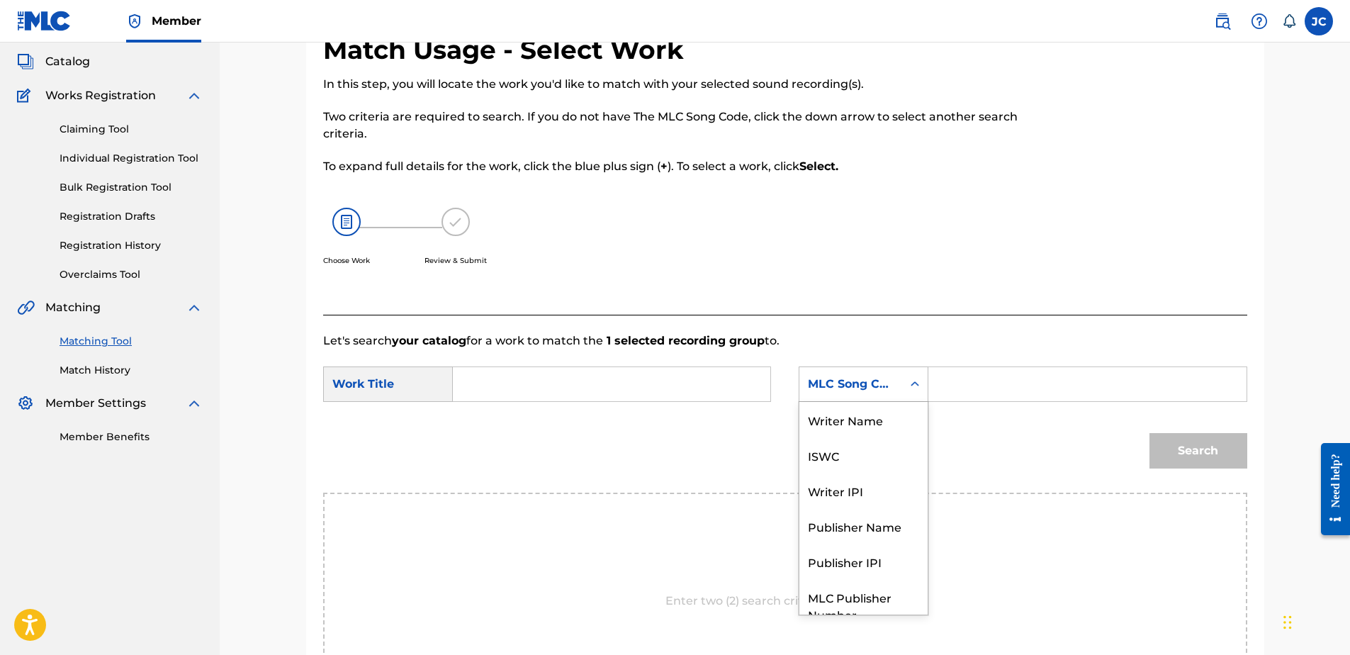
click at [891, 393] on div "MLC Song Code" at bounding box center [850, 384] width 103 height 27
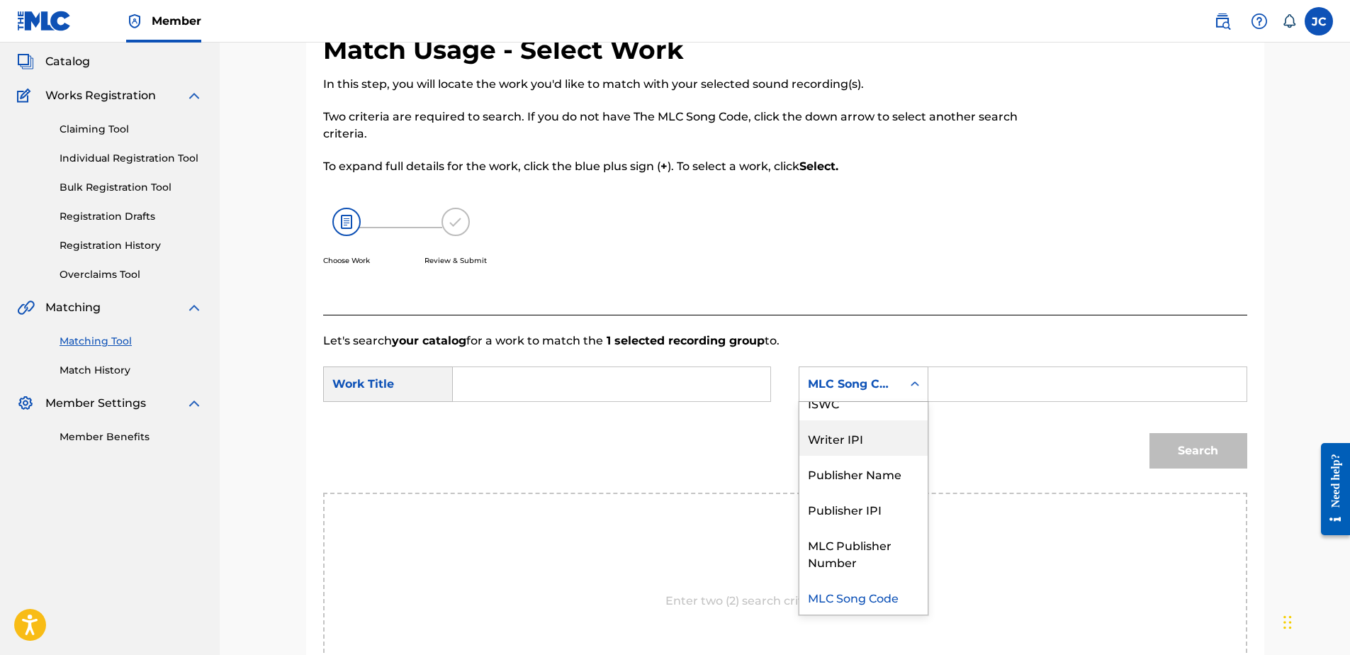
scroll to position [0, 0]
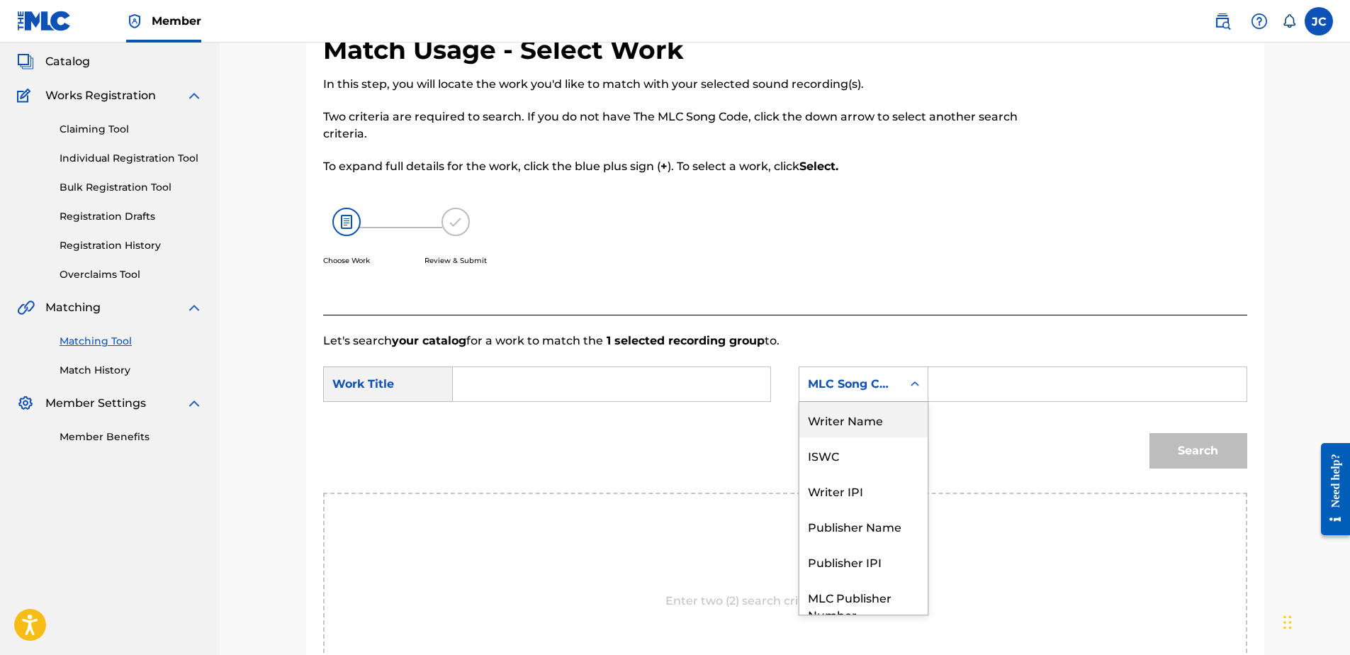
click at [887, 425] on div "Writer Name" at bounding box center [863, 419] width 128 height 35
click at [692, 380] on input "Search Form" at bounding box center [611, 384] width 293 height 34
paste input "Against All Odds"
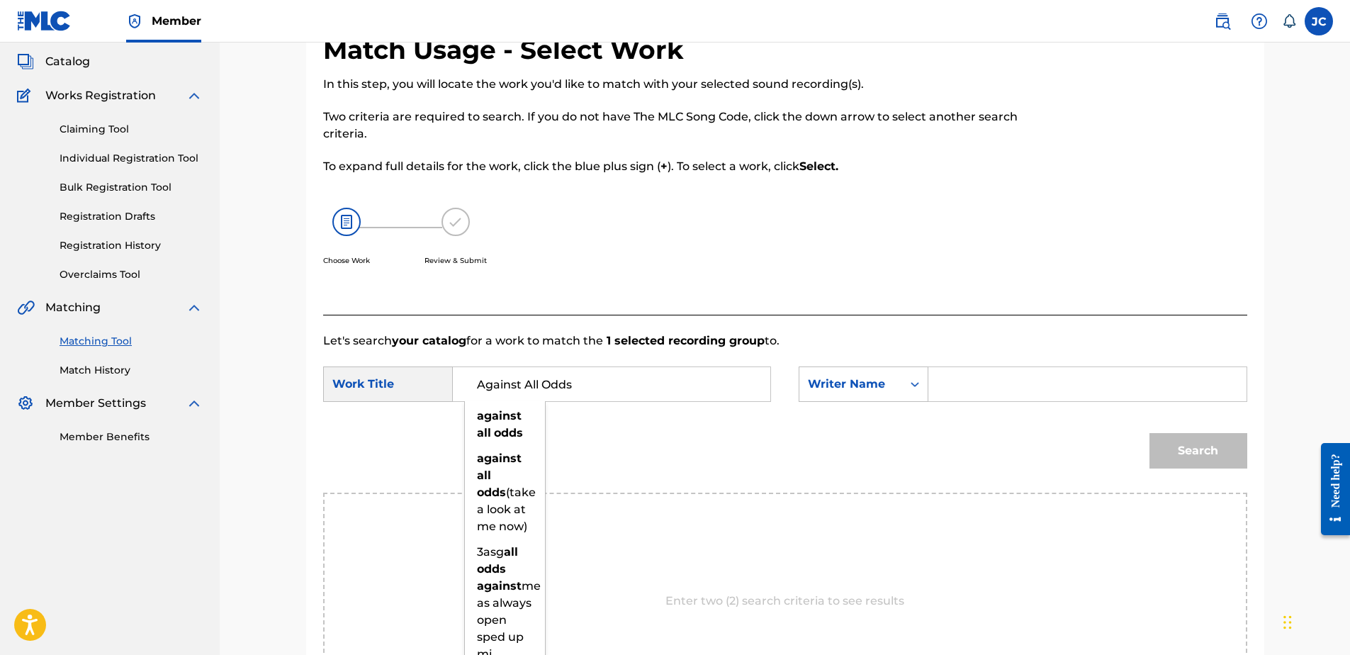
type input "Against All Odds"
click at [957, 390] on input "Search Form" at bounding box center [1086, 384] width 293 height 34
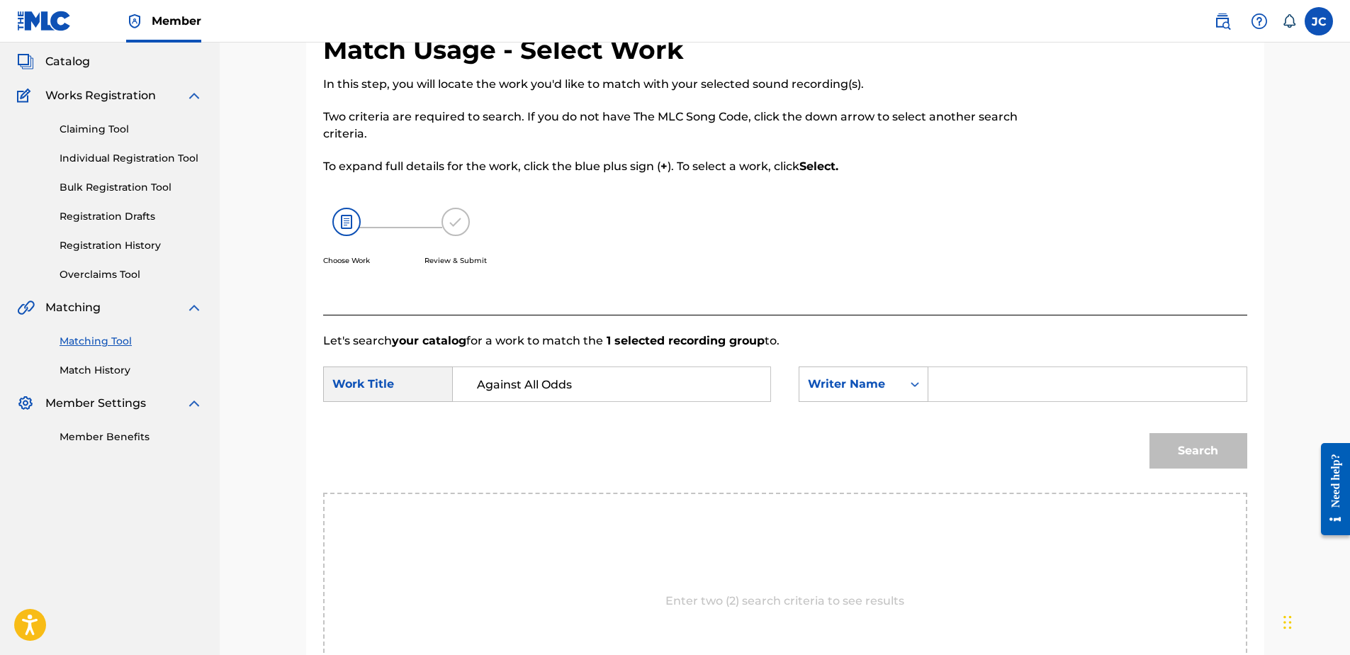
paste input "[PERSON_NAME]"
type input "[PERSON_NAME]"
click at [1078, 433] on button "Search" at bounding box center [1198, 450] width 98 height 35
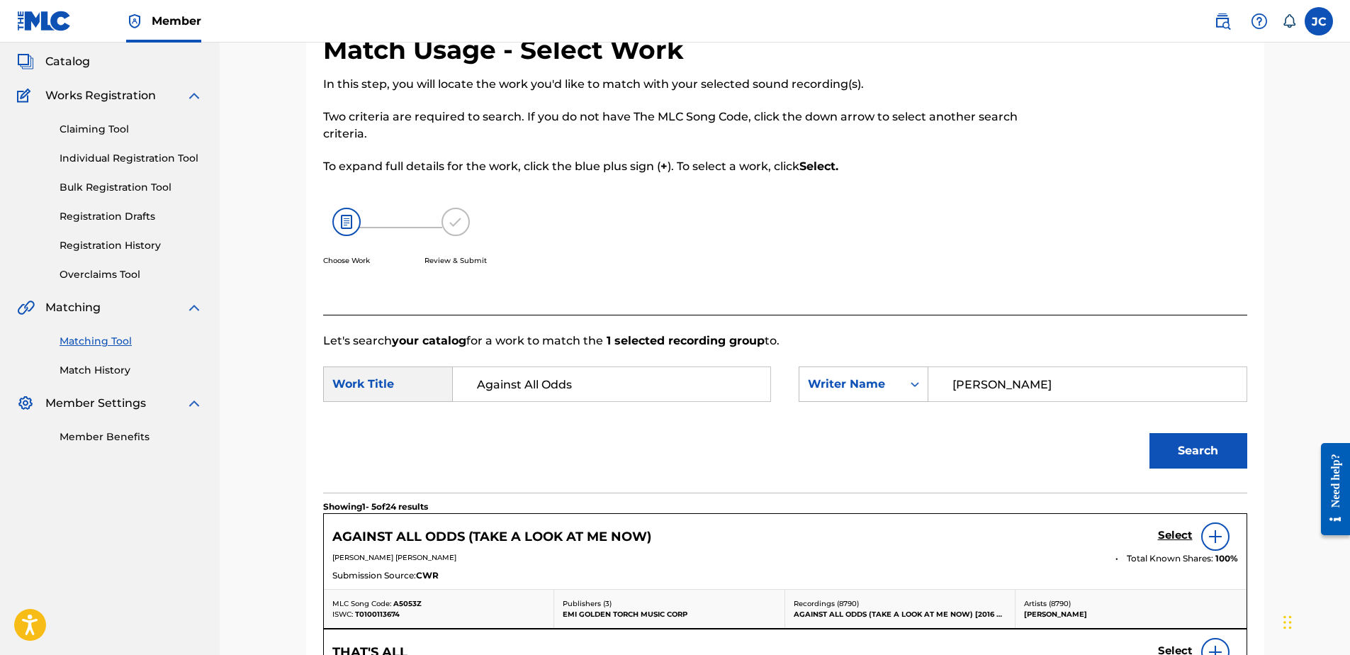
click at [1078, 501] on h5 "Select" at bounding box center [1175, 535] width 35 height 13
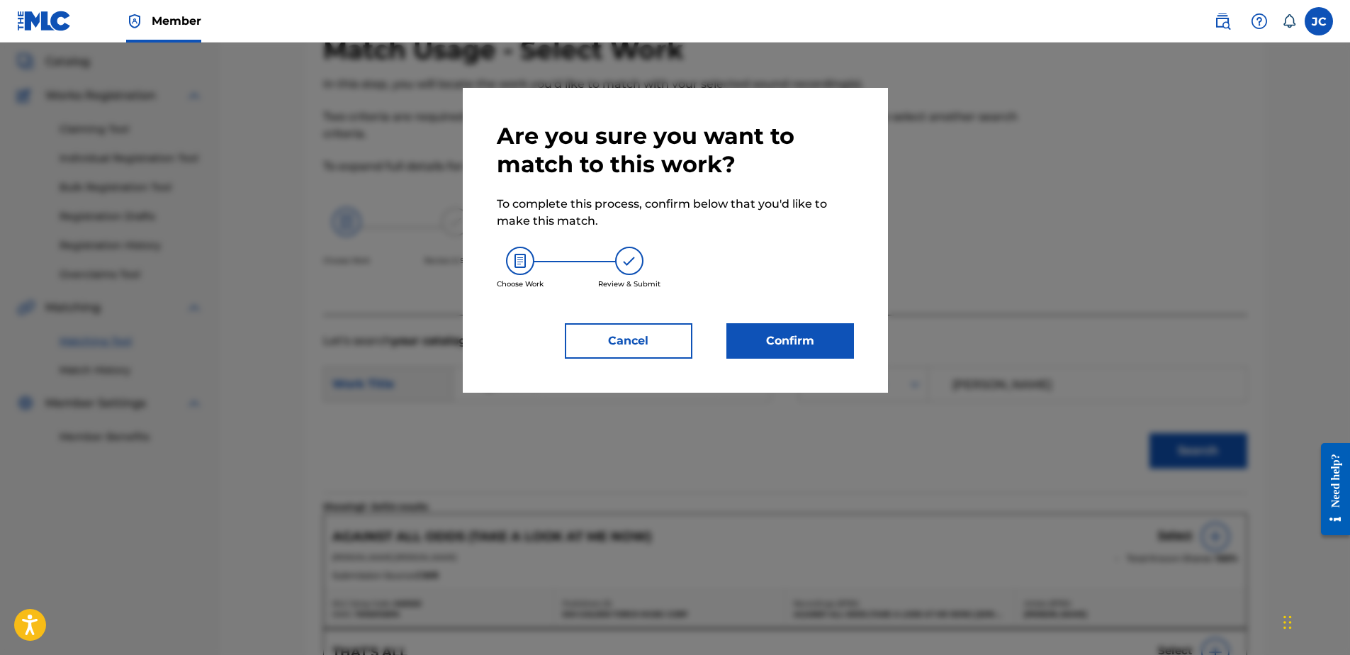
click at [772, 324] on button "Confirm" at bounding box center [790, 340] width 128 height 35
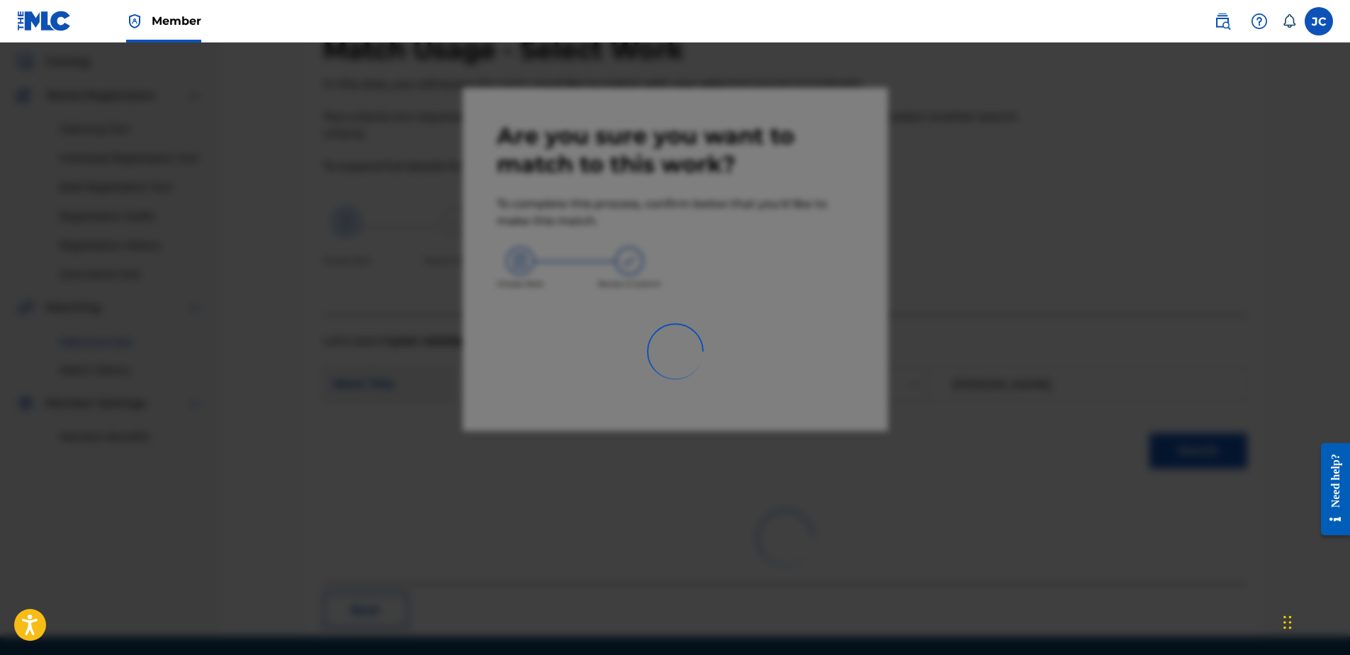
scroll to position [38, 0]
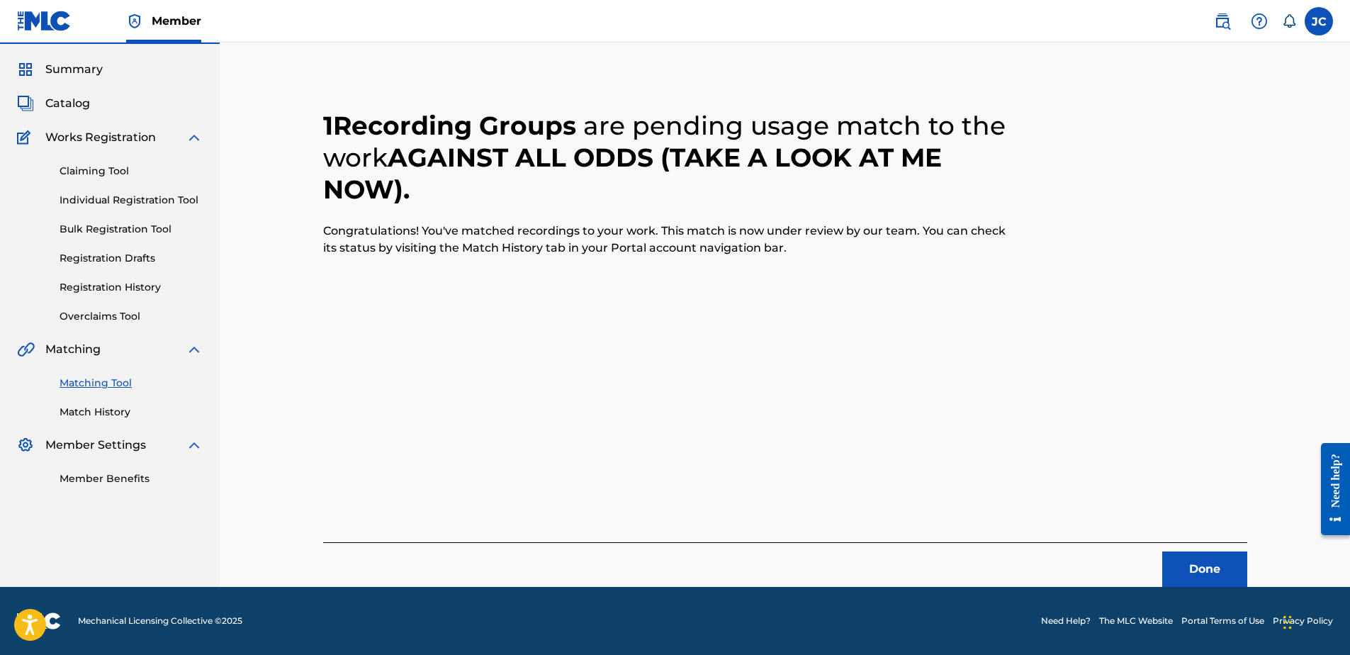
click at [1078, 501] on button "Done" at bounding box center [1204, 568] width 85 height 35
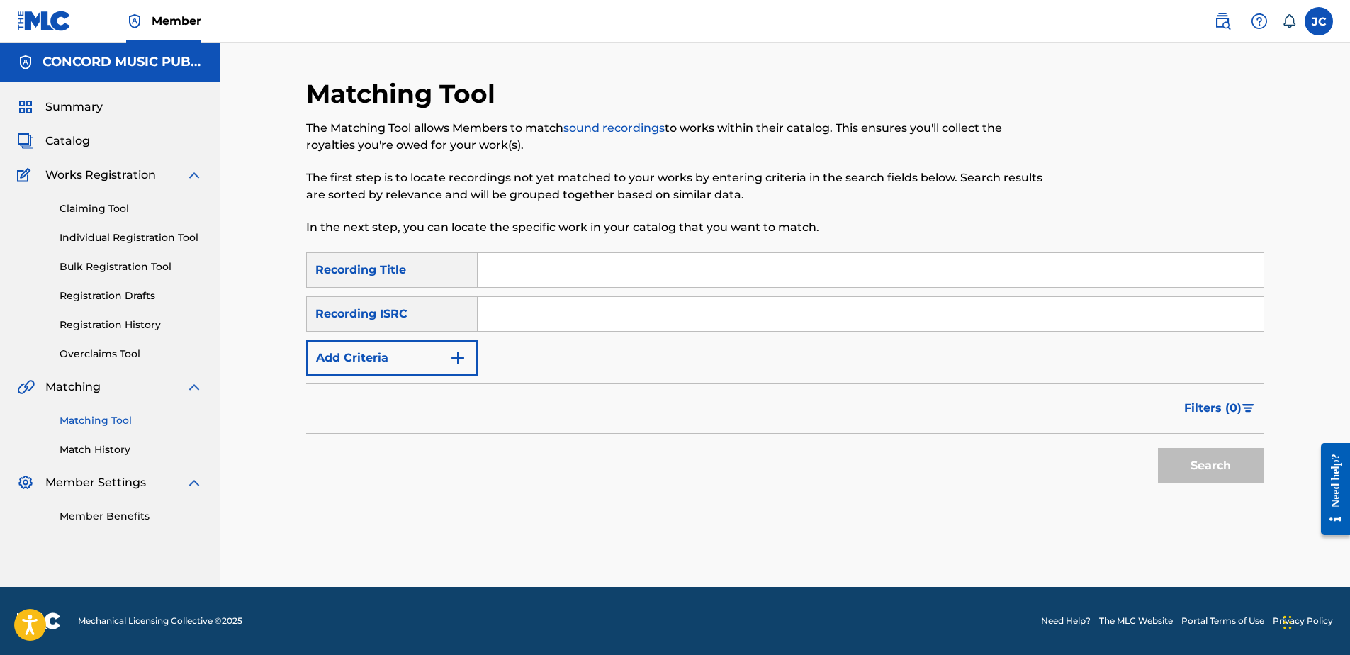
click at [684, 310] on input "Search Form" at bounding box center [871, 314] width 786 height 34
paste input "FR1P70902510"
type input "FR1P70902510"
click at [1078, 448] on button "Search" at bounding box center [1211, 465] width 106 height 35
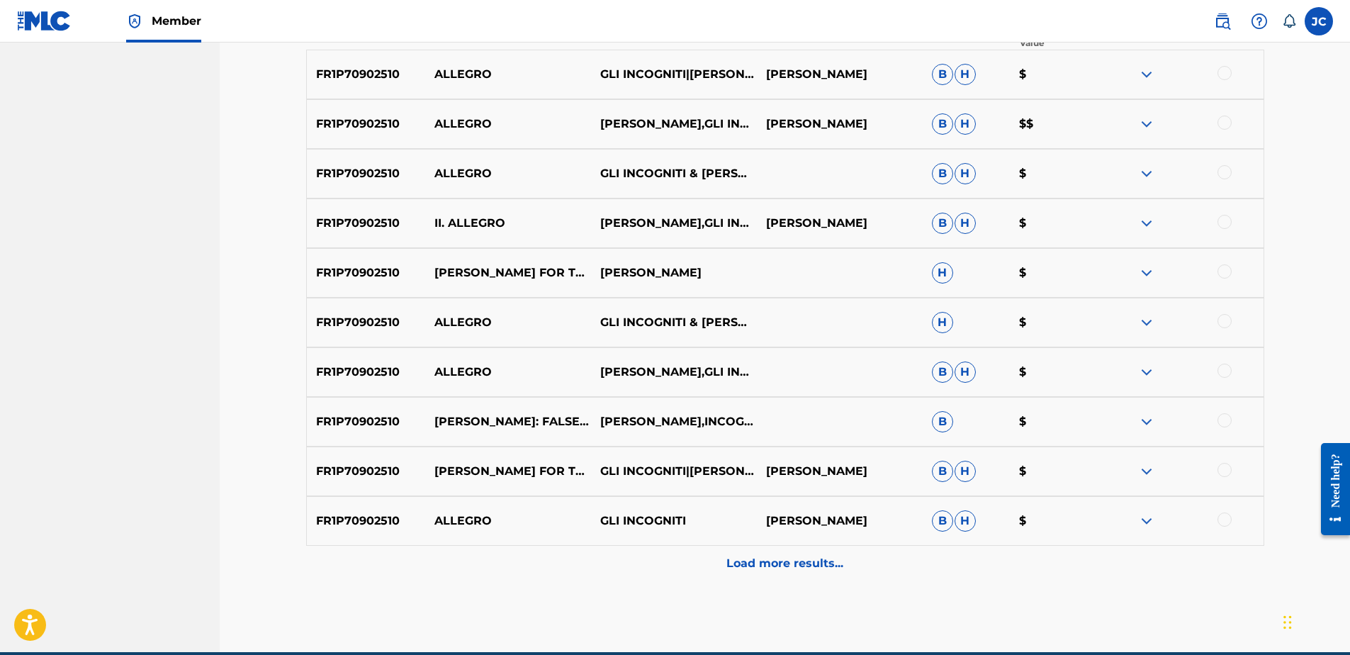
drag, startPoint x: 824, startPoint y: 567, endPoint x: 831, endPoint y: 552, distance: 16.5
click at [822, 501] on p "Load more results..." at bounding box center [784, 563] width 117 height 17
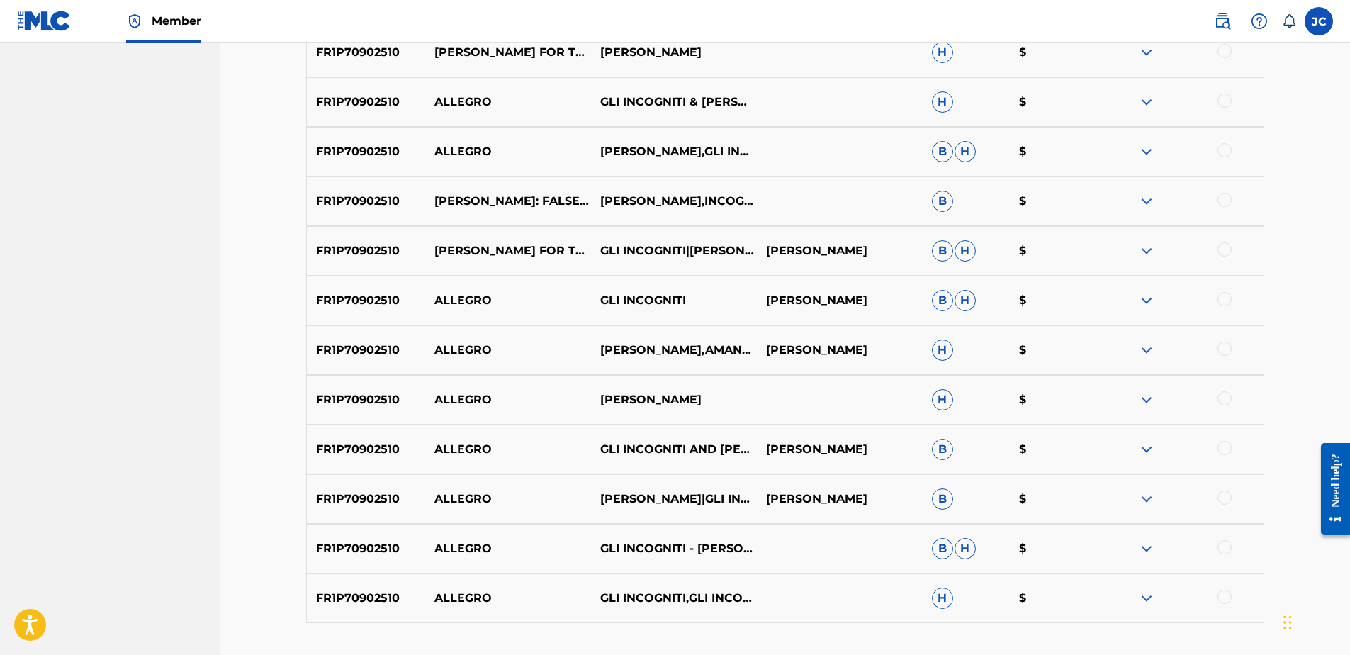
scroll to position [823, 0]
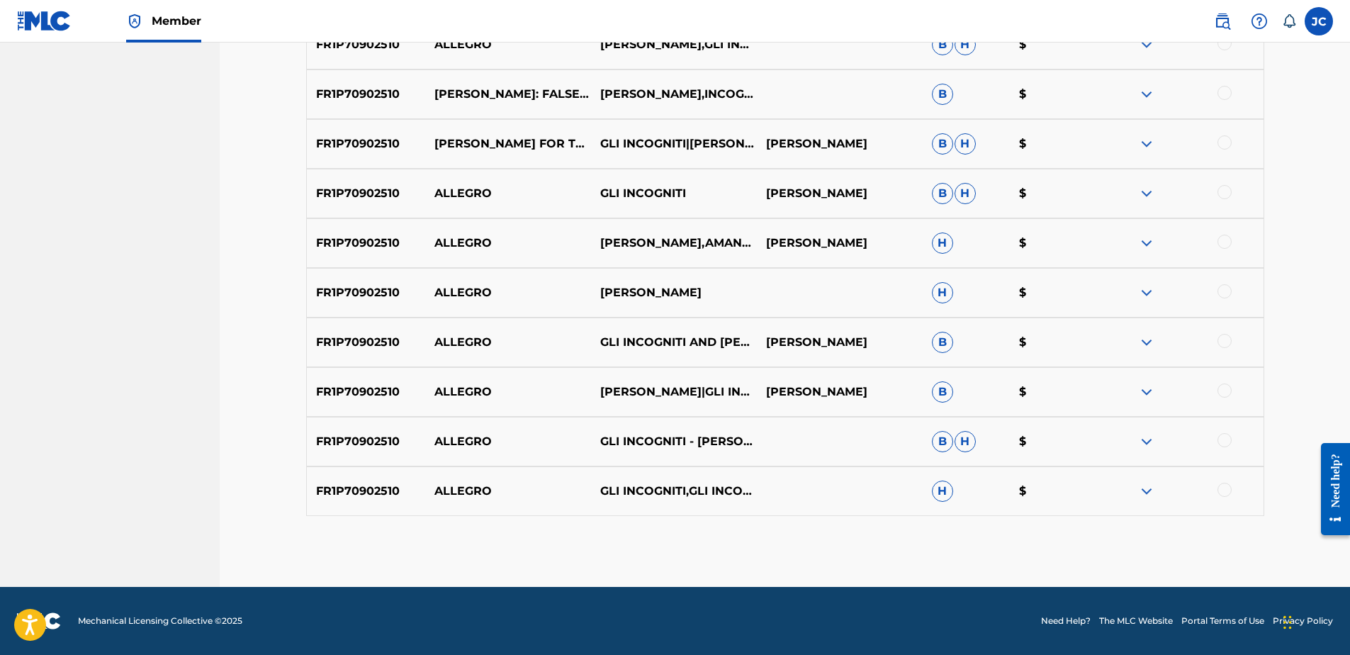
click at [1078, 493] on div at bounding box center [1224, 490] width 14 height 14
click at [1078, 439] on div at bounding box center [1224, 440] width 14 height 14
click at [1078, 392] on div at bounding box center [1224, 390] width 14 height 14
click at [1078, 339] on div at bounding box center [1224, 341] width 14 height 14
click at [1078, 296] on div at bounding box center [1224, 291] width 14 height 14
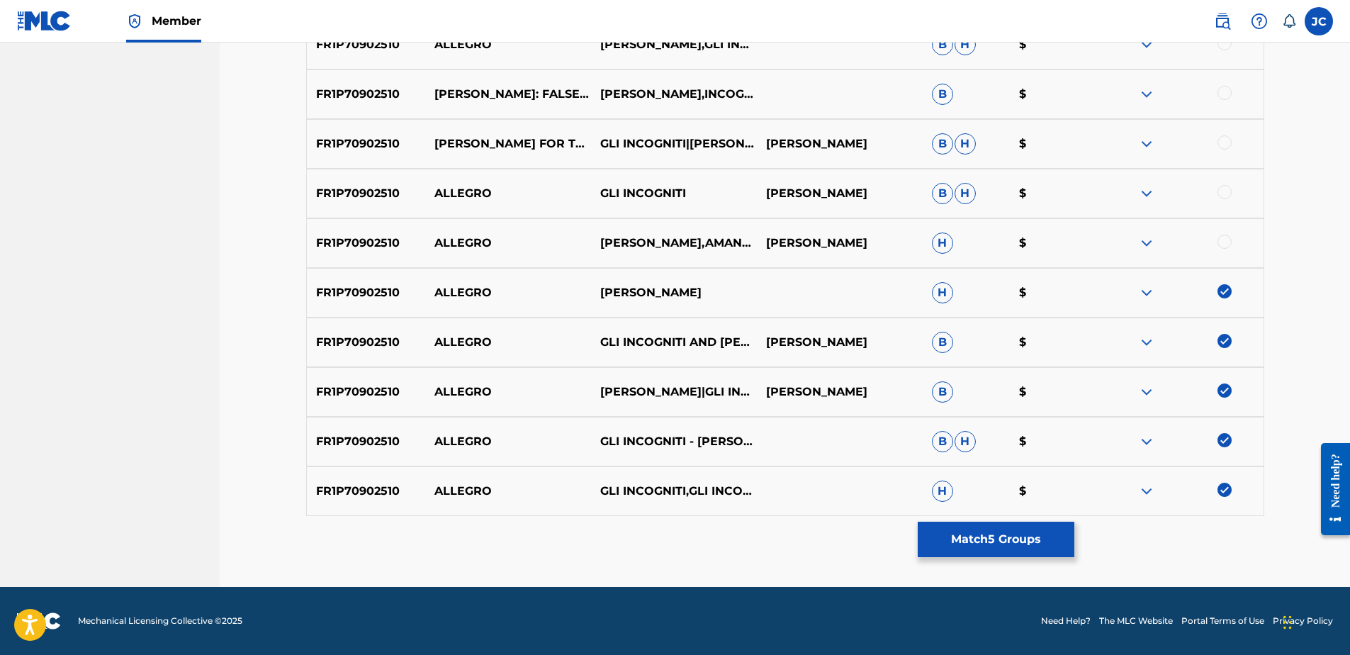
click at [1078, 237] on div at bounding box center [1224, 242] width 14 height 14
click at [1078, 184] on div "FR1P70902510 ALLEGRO GLI INCOGNITI NICOLA MATTEIS B H $" at bounding box center [785, 194] width 958 height 50
click at [1078, 196] on div at bounding box center [1224, 192] width 14 height 14
click at [1078, 145] on div at bounding box center [1224, 142] width 14 height 14
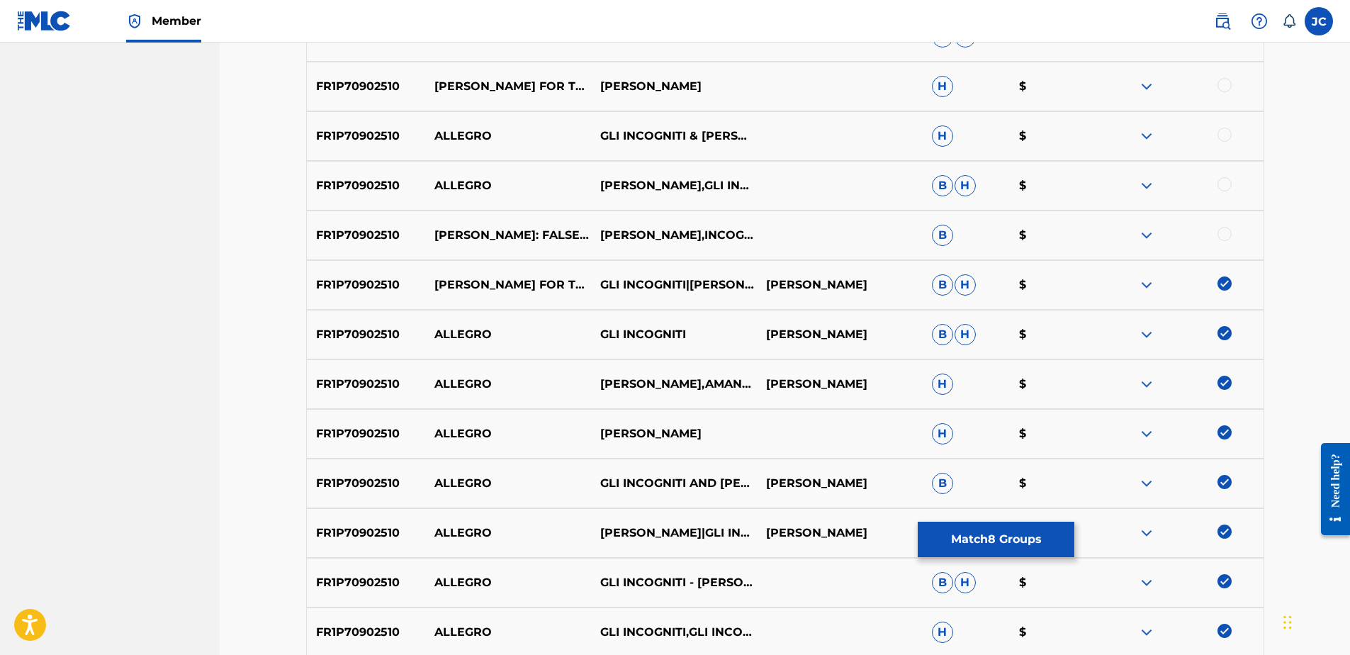
scroll to position [682, 0]
click at [1078, 236] on div at bounding box center [1224, 234] width 14 height 14
click at [1078, 186] on div at bounding box center [1224, 185] width 14 height 14
click at [1078, 136] on div at bounding box center [1224, 135] width 14 height 14
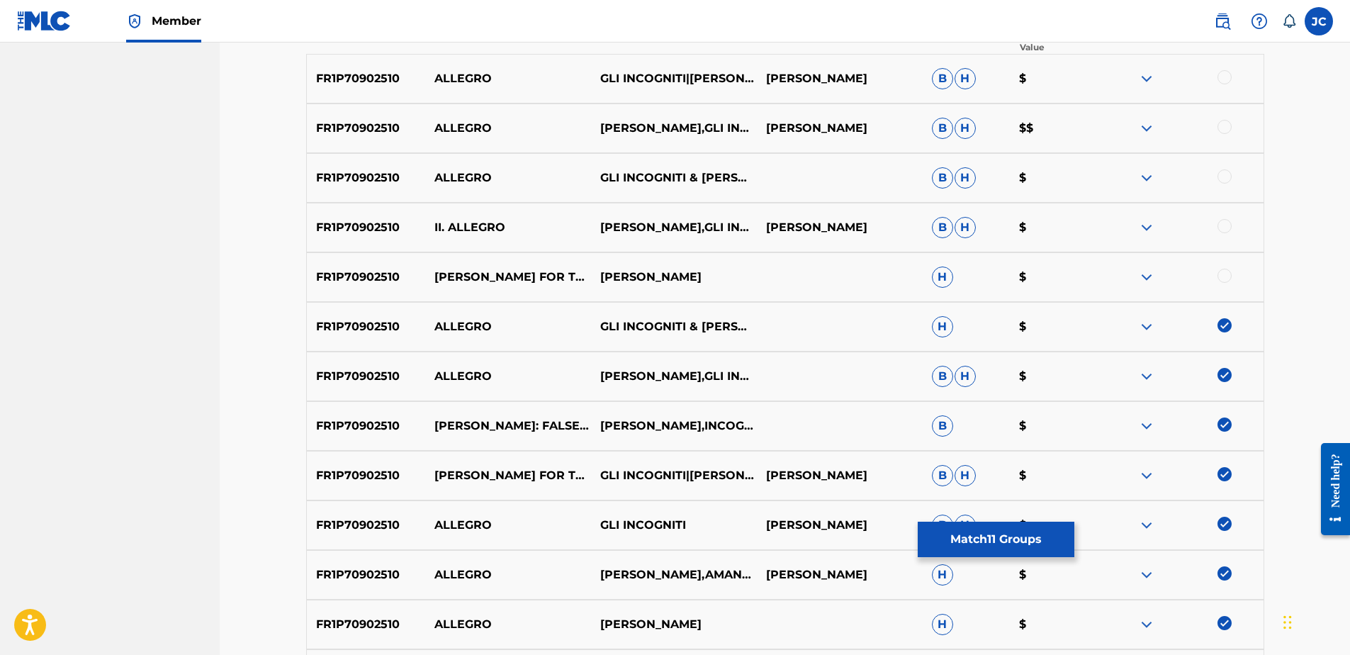
scroll to position [469, 0]
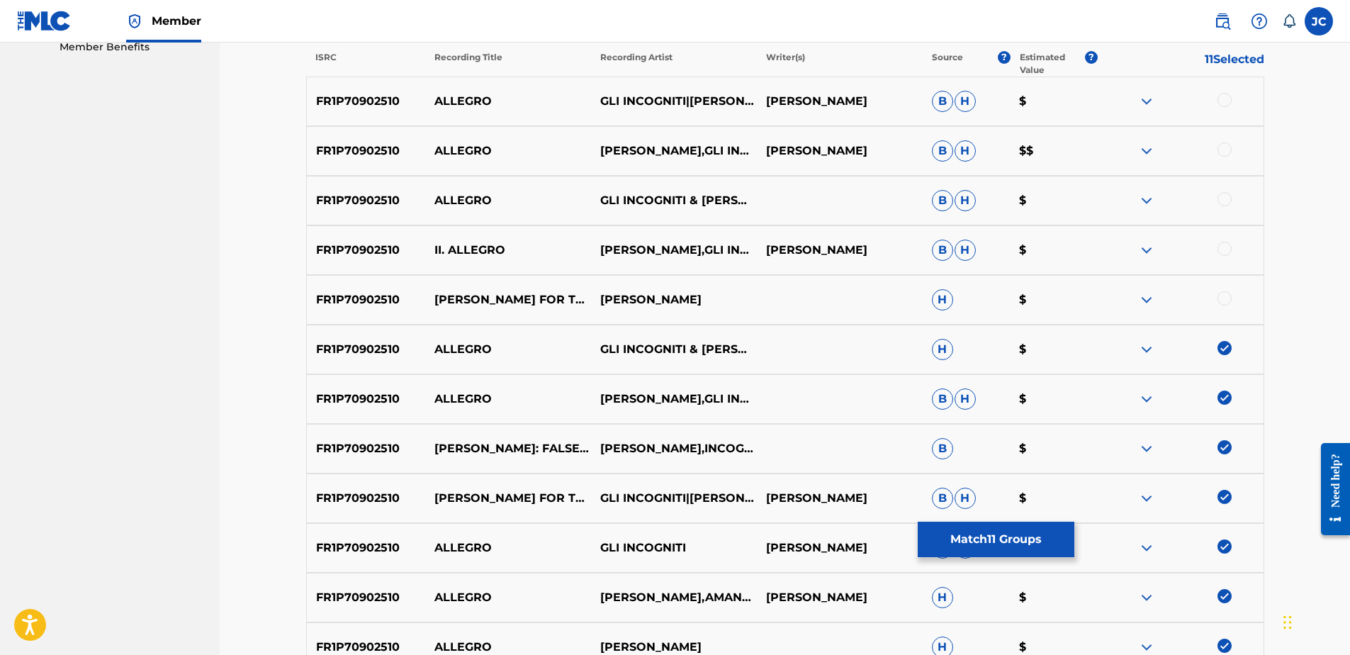
click at [1078, 296] on div at bounding box center [1224, 298] width 14 height 14
click at [1078, 255] on div at bounding box center [1224, 249] width 14 height 14
click at [1078, 200] on div at bounding box center [1224, 199] width 14 height 14
click at [1078, 148] on div at bounding box center [1224, 149] width 14 height 14
click at [1078, 98] on div at bounding box center [1224, 100] width 14 height 14
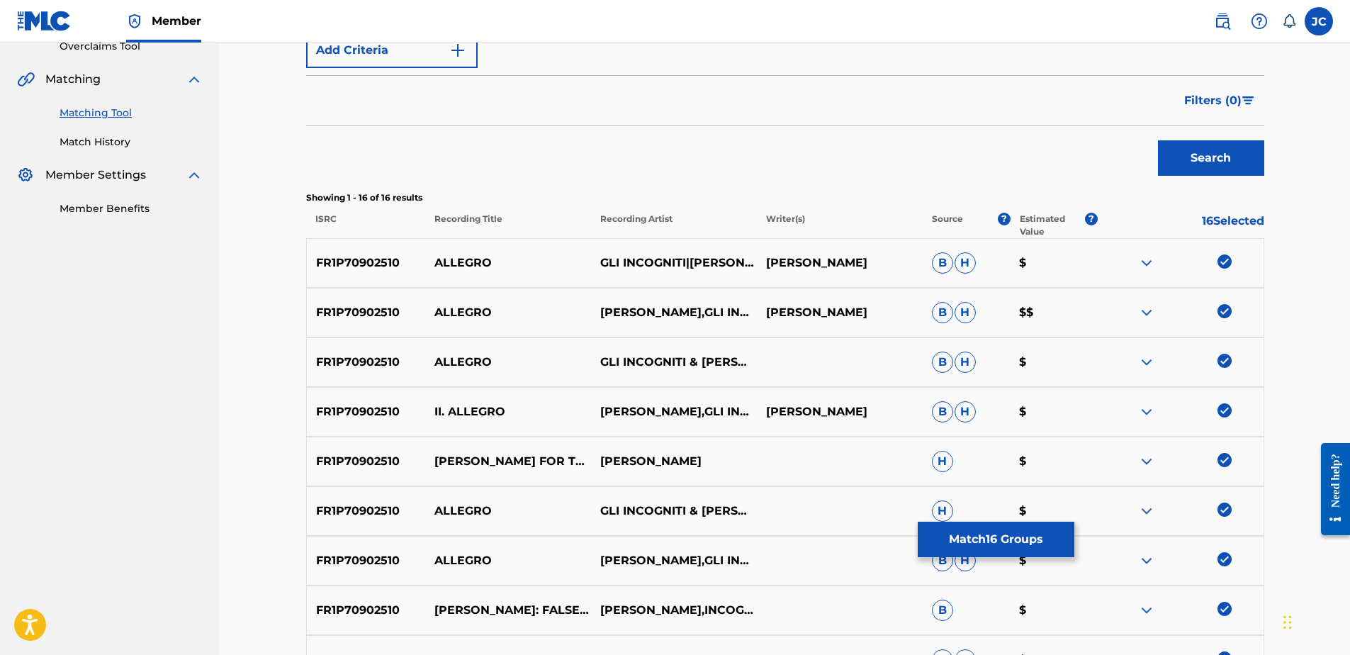
scroll to position [257, 0]
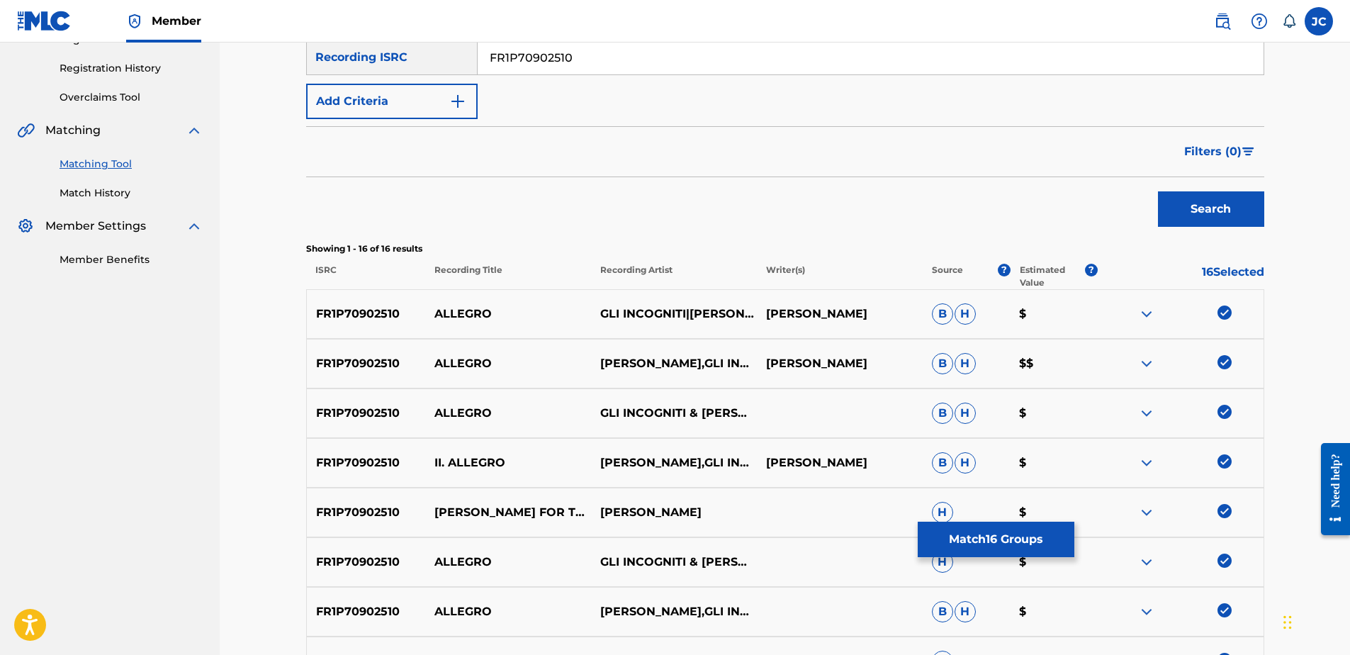
click at [1049, 501] on button "Match 16 Groups" at bounding box center [996, 539] width 157 height 35
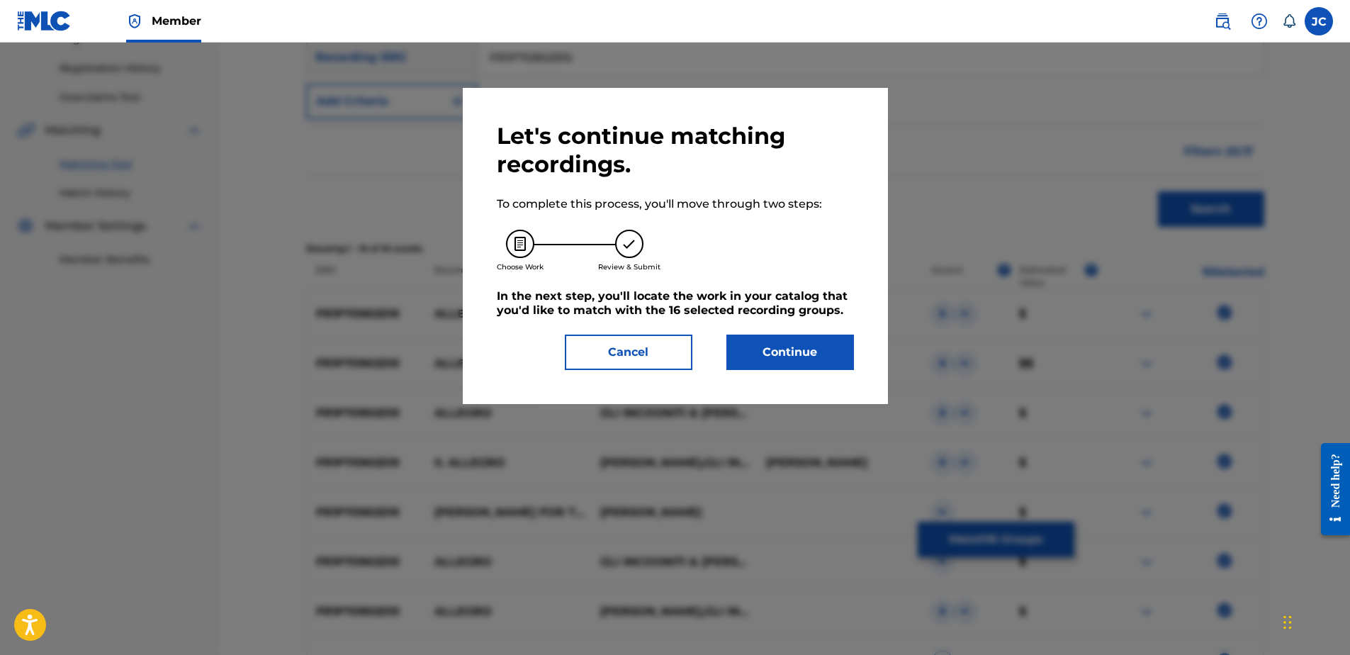
click at [781, 365] on button "Continue" at bounding box center [790, 351] width 128 height 35
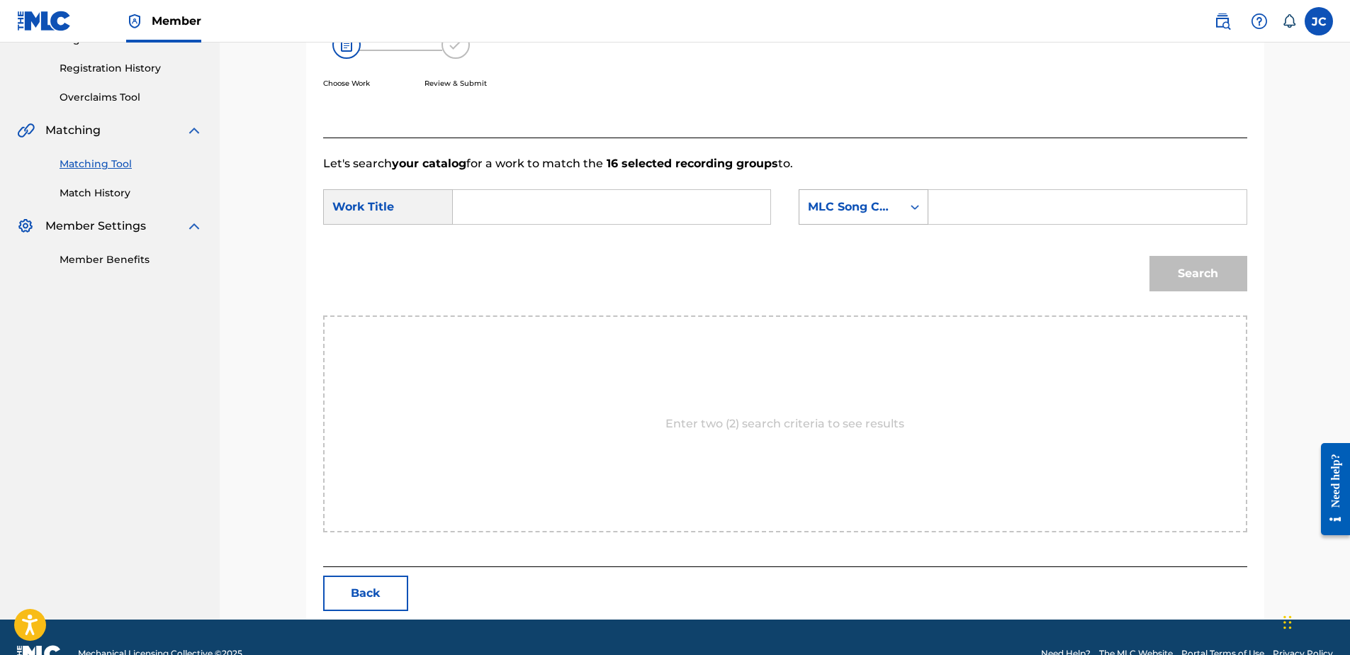
click at [877, 215] on div "MLC Song Code" at bounding box center [851, 206] width 86 height 17
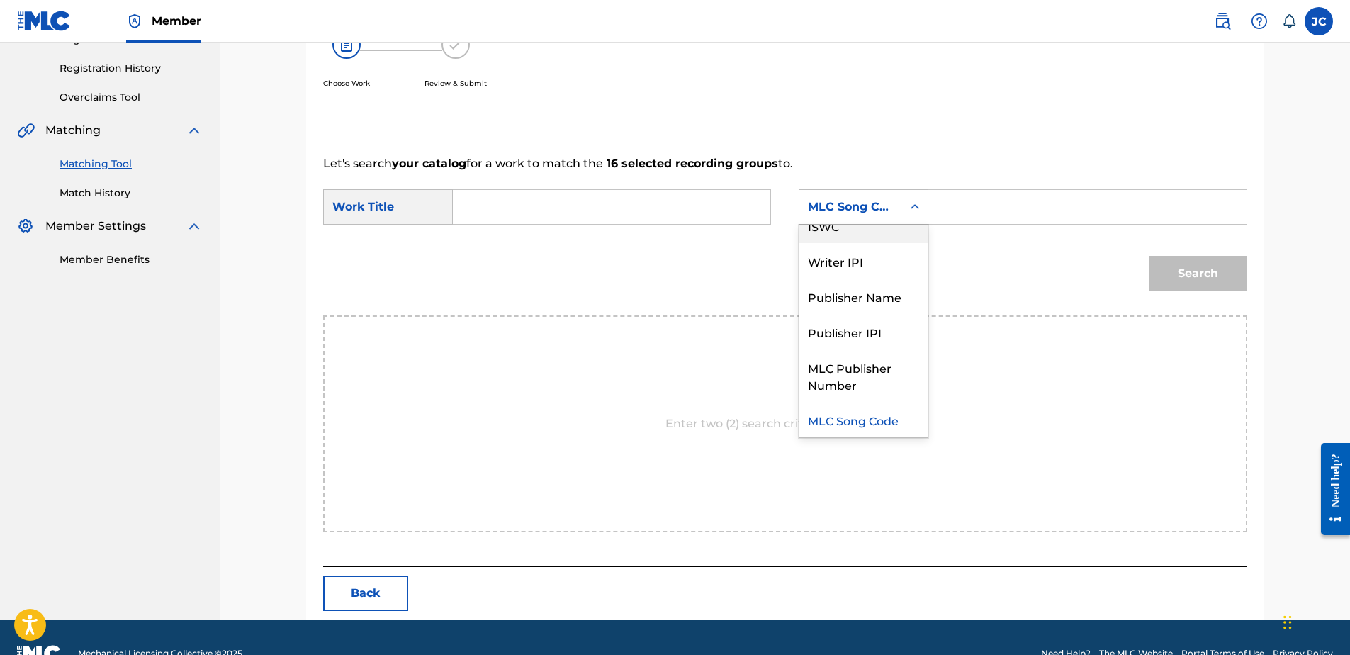
scroll to position [0, 0]
drag, startPoint x: 877, startPoint y: 242, endPoint x: 668, endPoint y: 194, distance: 215.2
click at [875, 242] on div "Writer Name" at bounding box center [863, 242] width 128 height 35
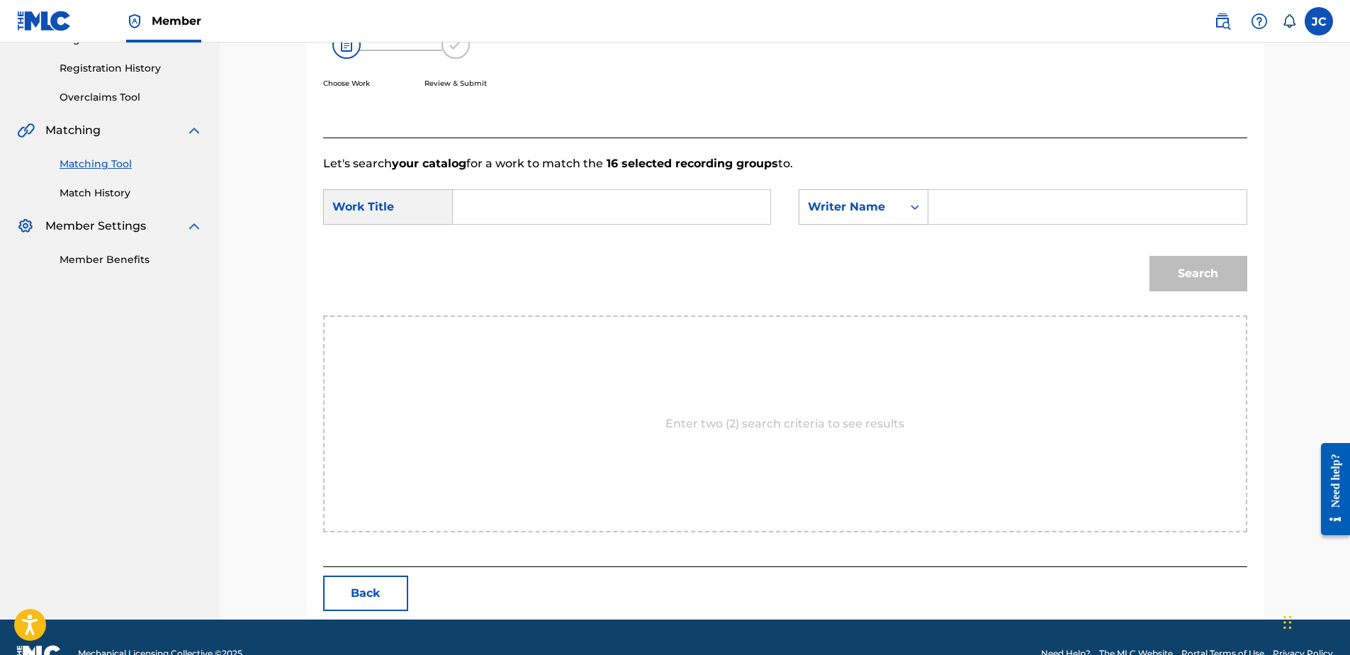
click at [663, 193] on input "Search Form" at bounding box center [611, 207] width 293 height 34
paste input "Allegro"
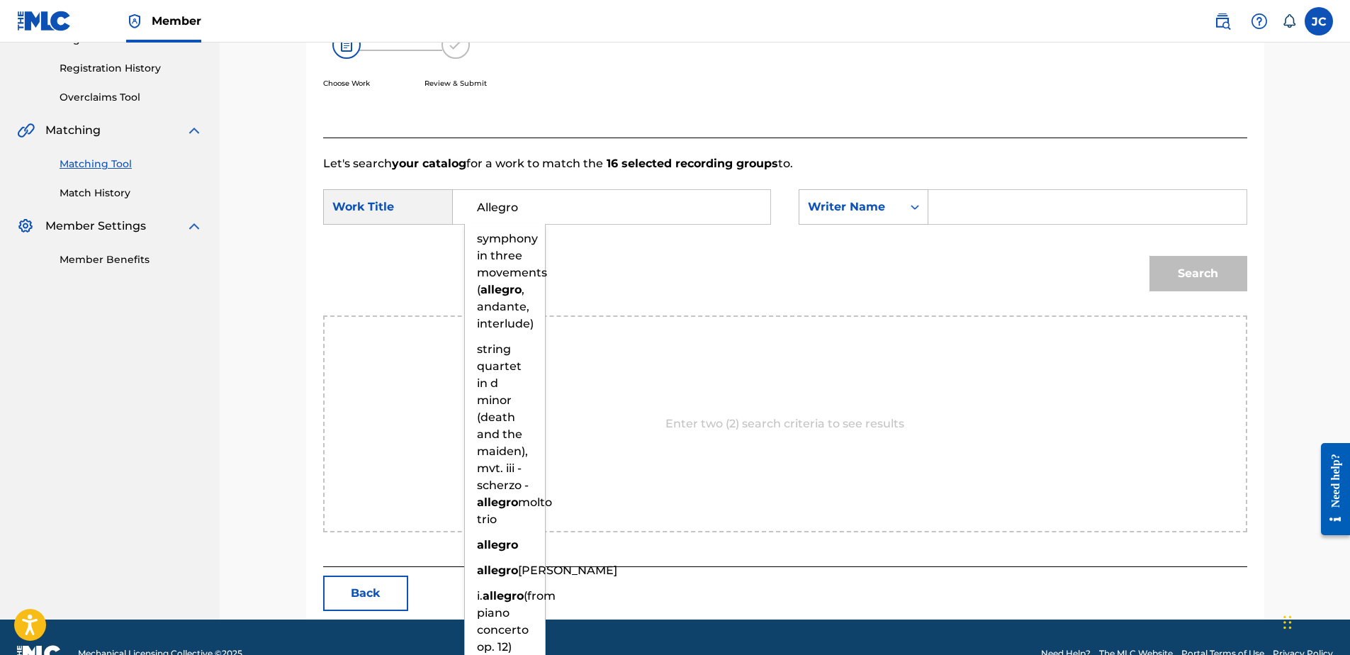
type input "Allegro"
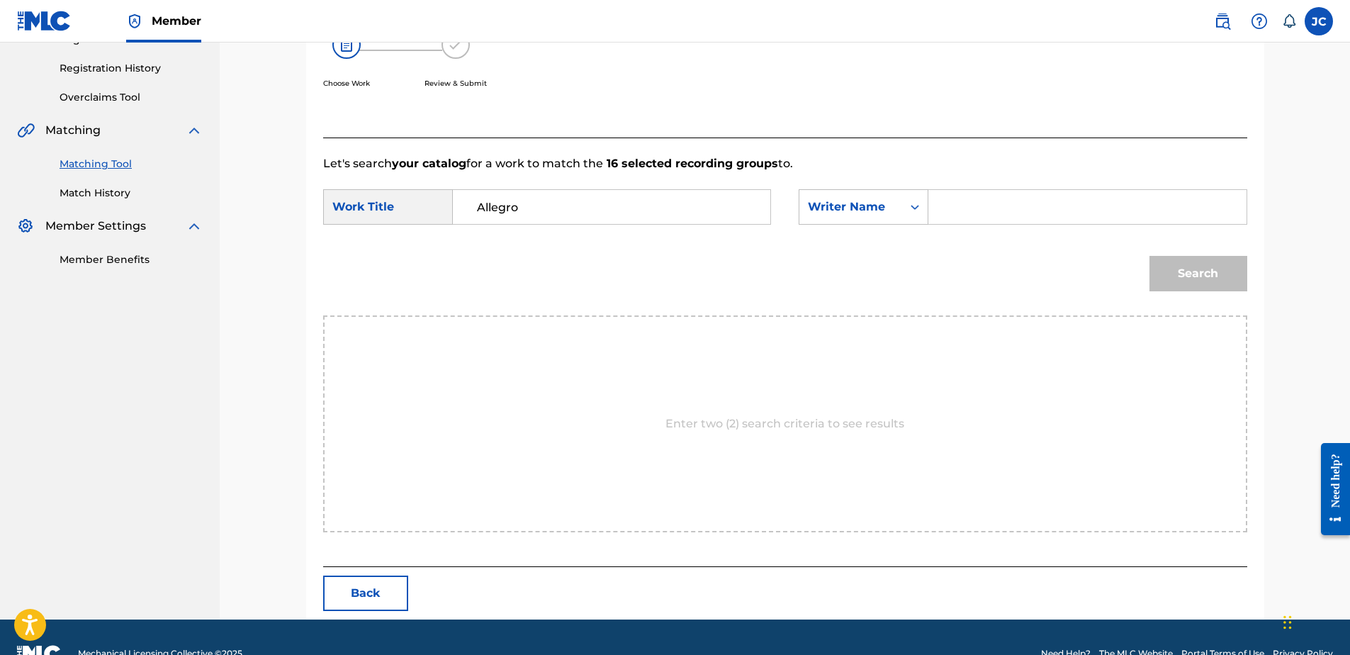
click at [983, 202] on input "Search Form" at bounding box center [1086, 207] width 293 height 34
paste input "Matteis"
type input "Matteis"
click at [1078, 256] on button "Search" at bounding box center [1198, 273] width 98 height 35
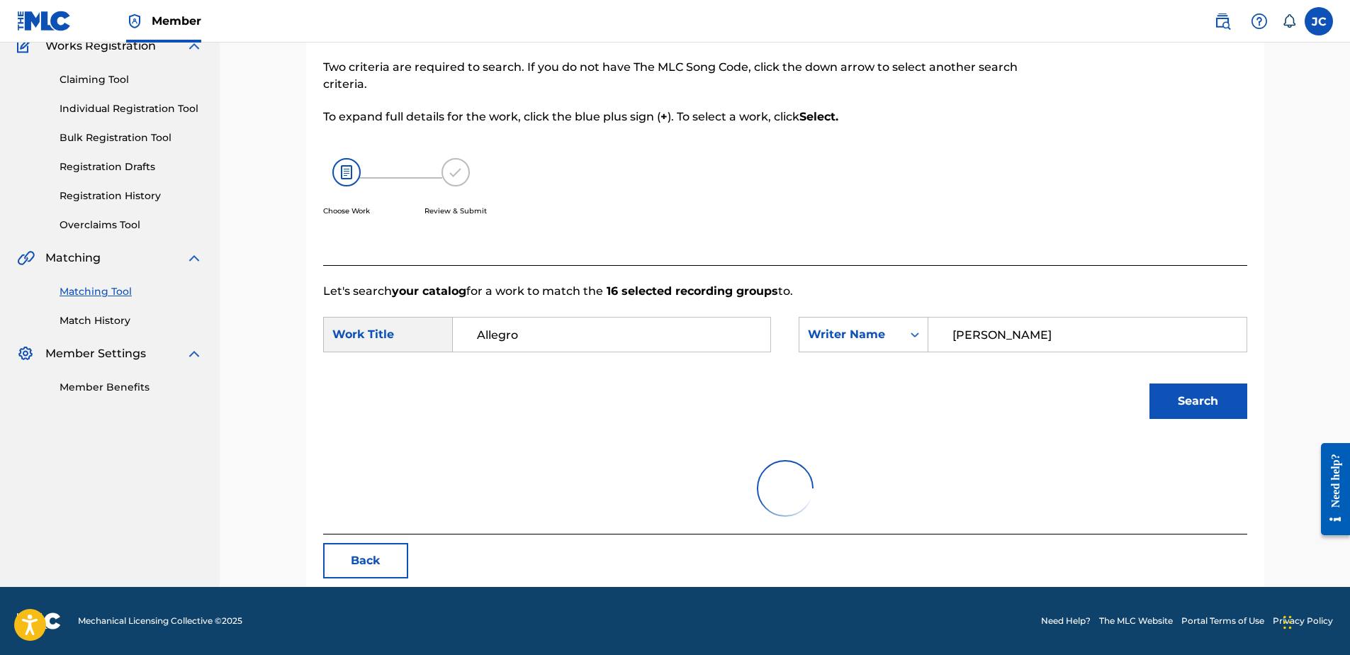
scroll to position [68, 0]
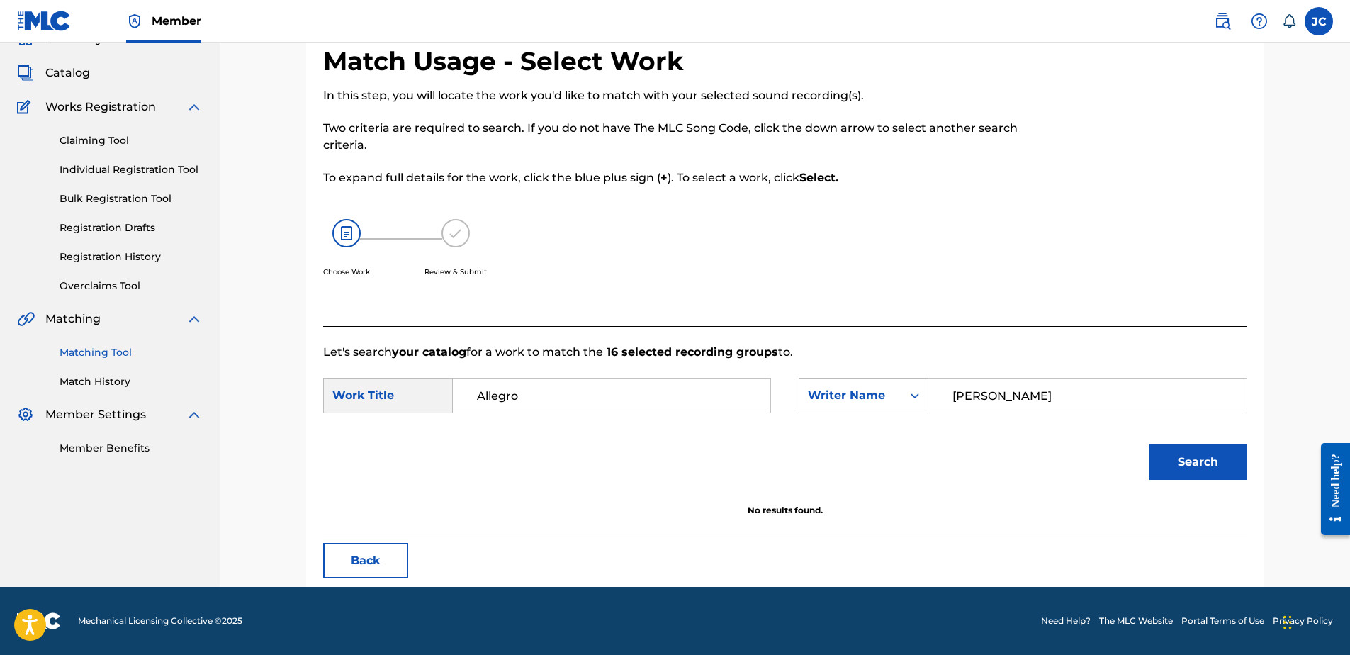
click at [375, 501] on button "Back" at bounding box center [365, 560] width 85 height 35
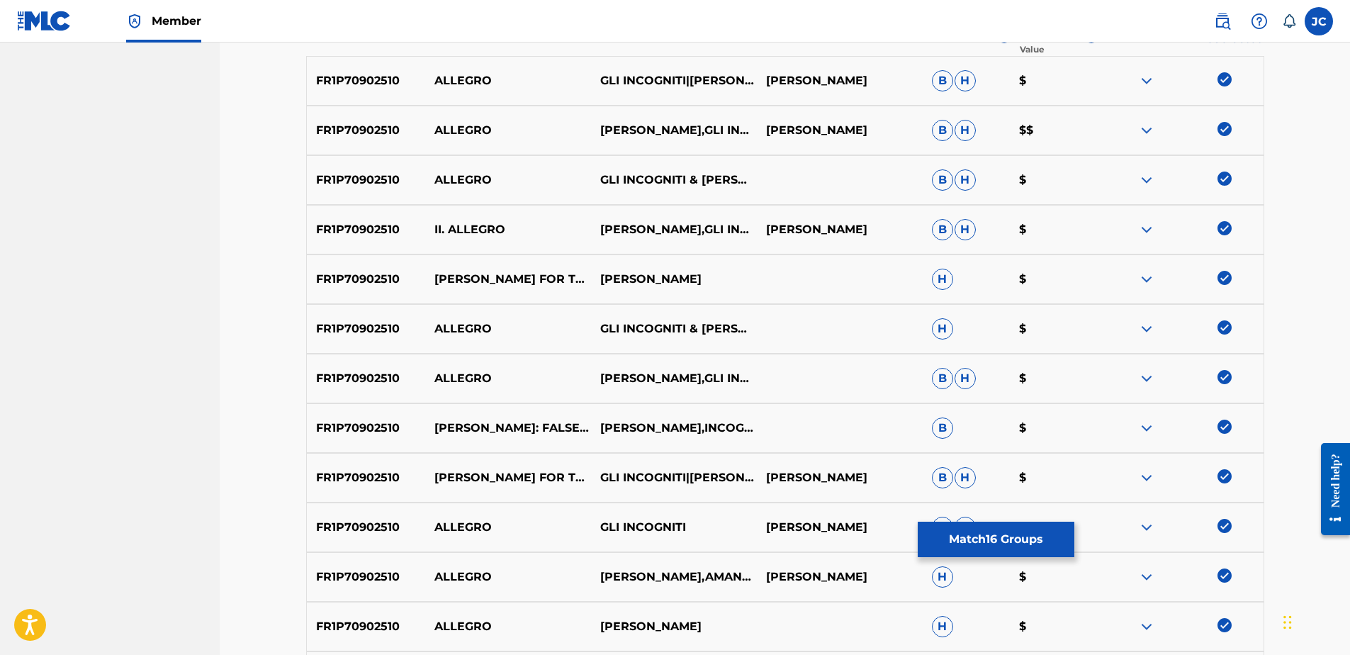
scroll to position [493, 0]
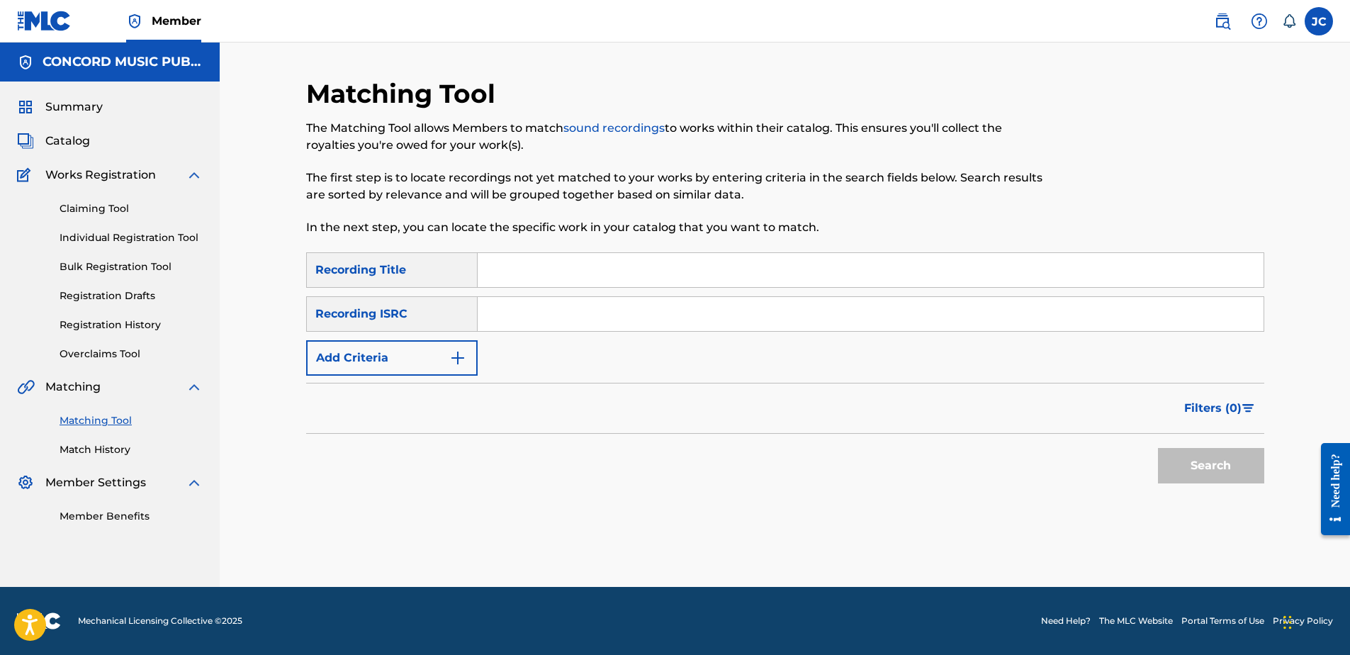
click at [612, 317] on input "Search Form" at bounding box center [871, 314] width 786 height 34
paste input "FRDKW2311890"
type input "FRDKW2311890"
click at [1158, 448] on button "Search" at bounding box center [1211, 465] width 106 height 35
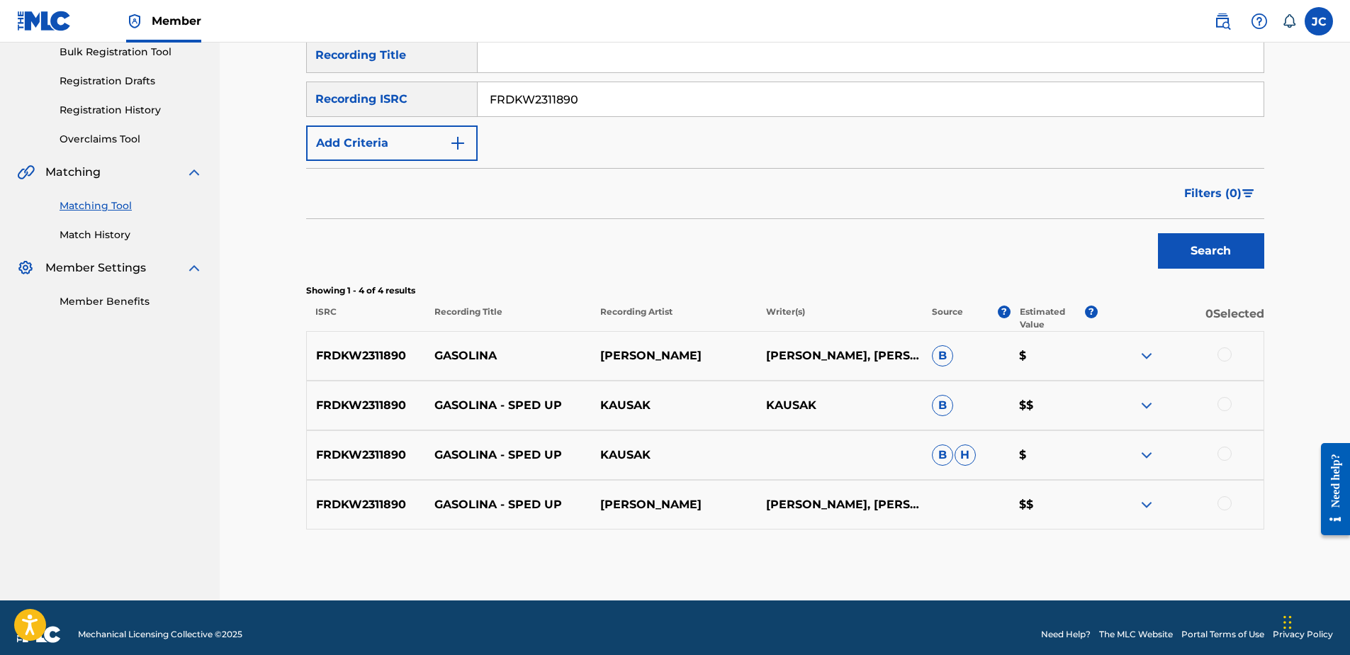
scroll to position [228, 0]
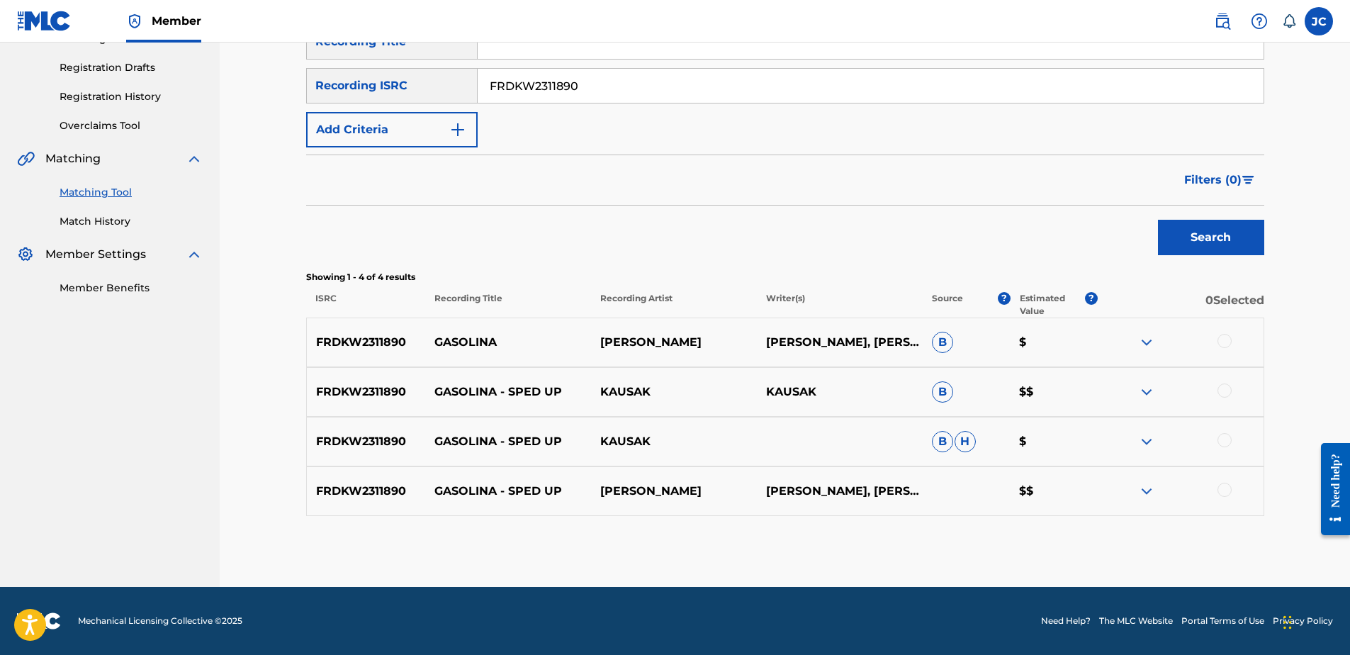
click at [1224, 489] on div at bounding box center [1224, 490] width 14 height 14
click at [1220, 437] on div at bounding box center [1224, 440] width 14 height 14
click at [1222, 387] on div at bounding box center [1224, 390] width 14 height 14
click at [1222, 338] on div at bounding box center [1224, 341] width 14 height 14
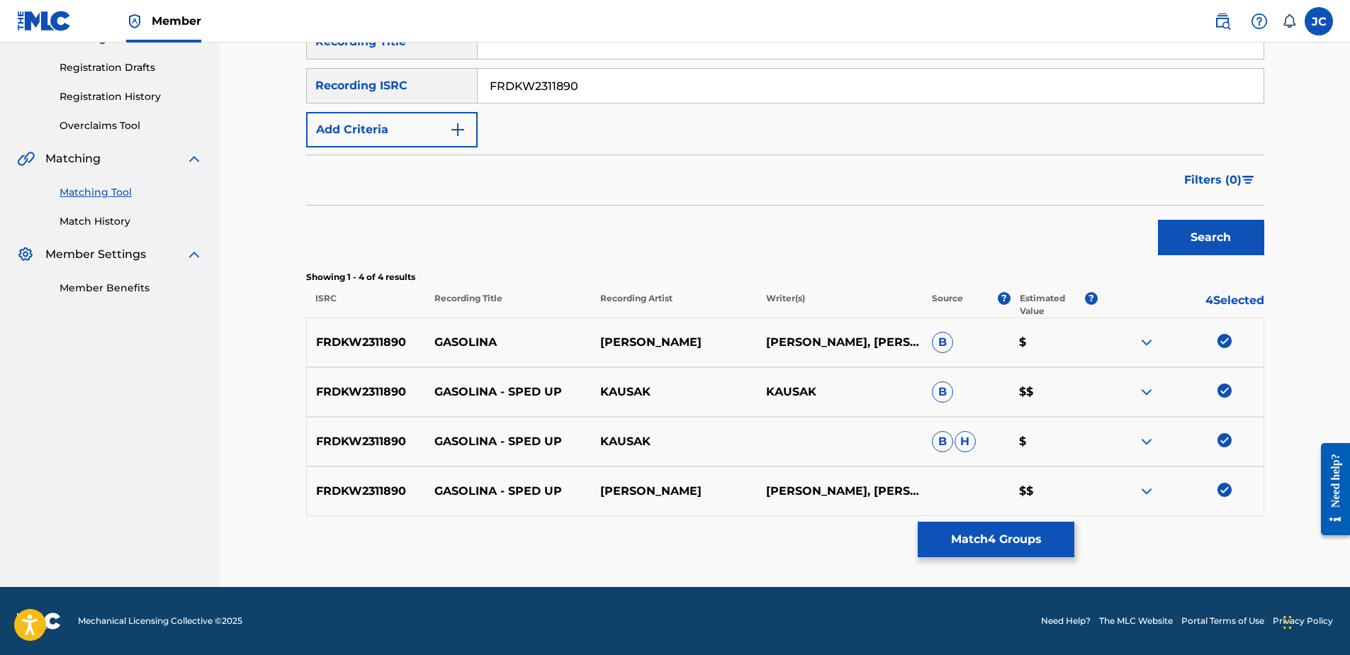
click at [986, 531] on button "Match 4 Groups" at bounding box center [996, 539] width 157 height 35
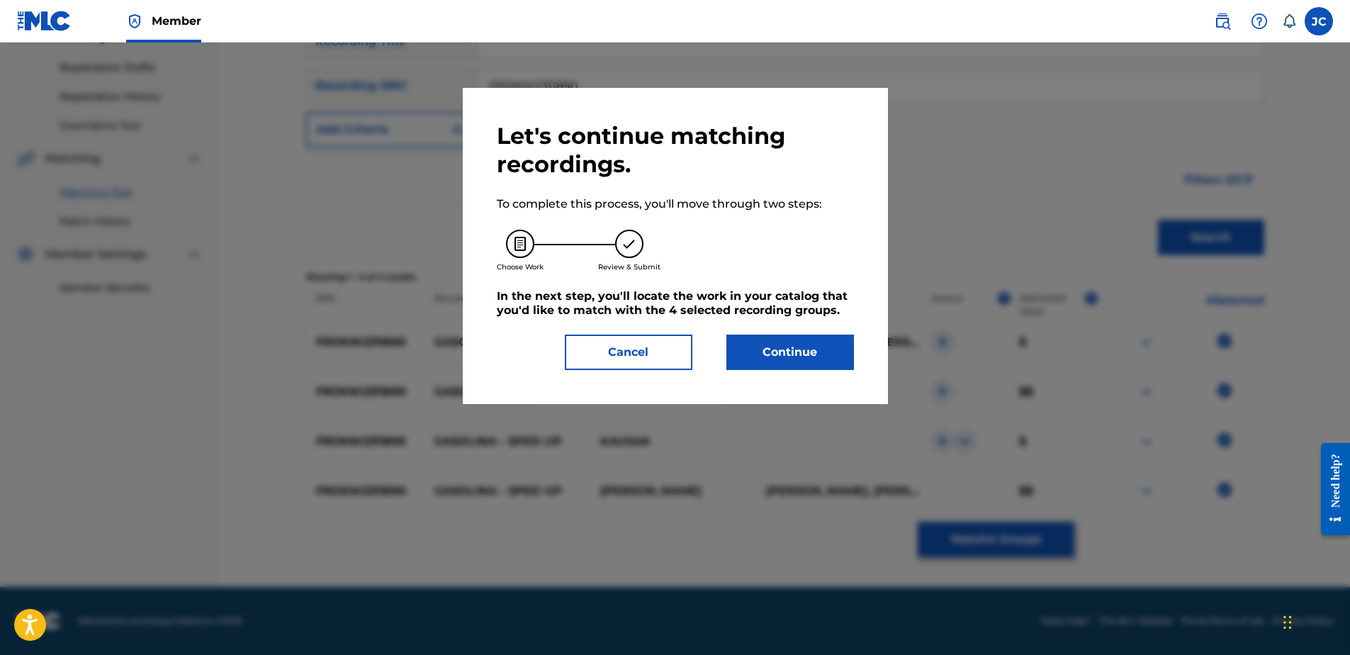
click at [809, 358] on button "Continue" at bounding box center [790, 351] width 128 height 35
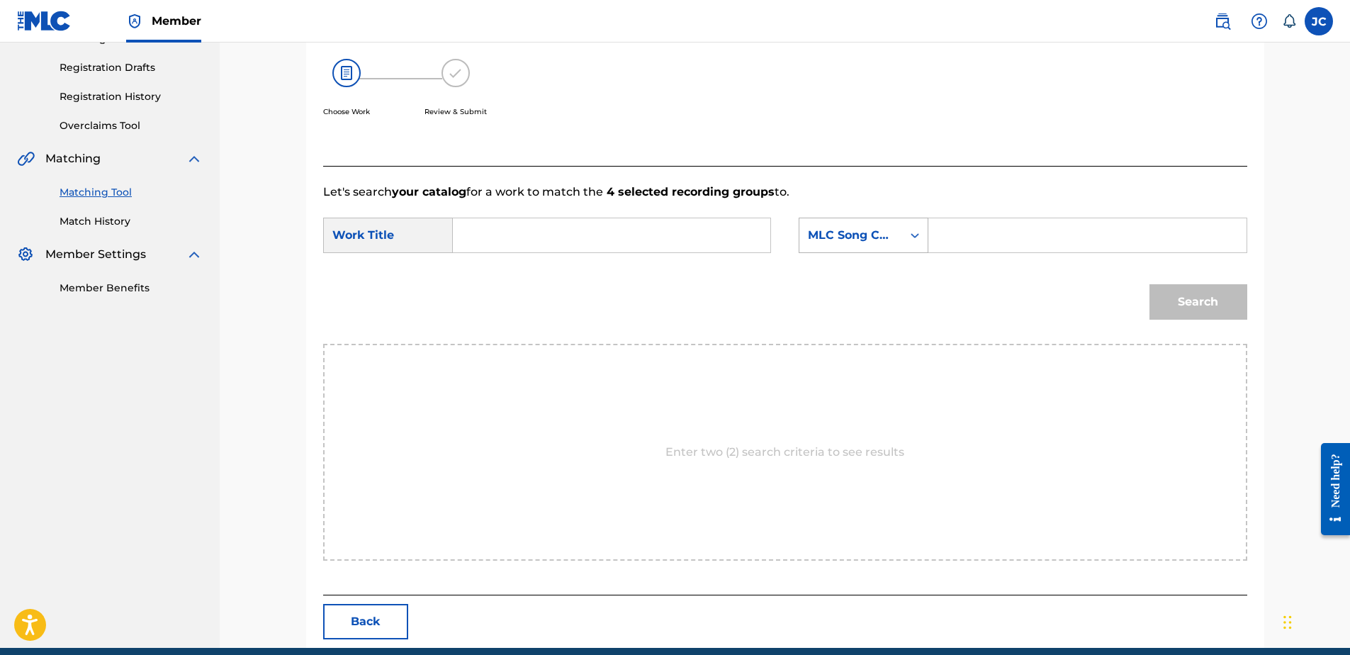
click at [874, 235] on div "MLC Song Code" at bounding box center [851, 235] width 86 height 17
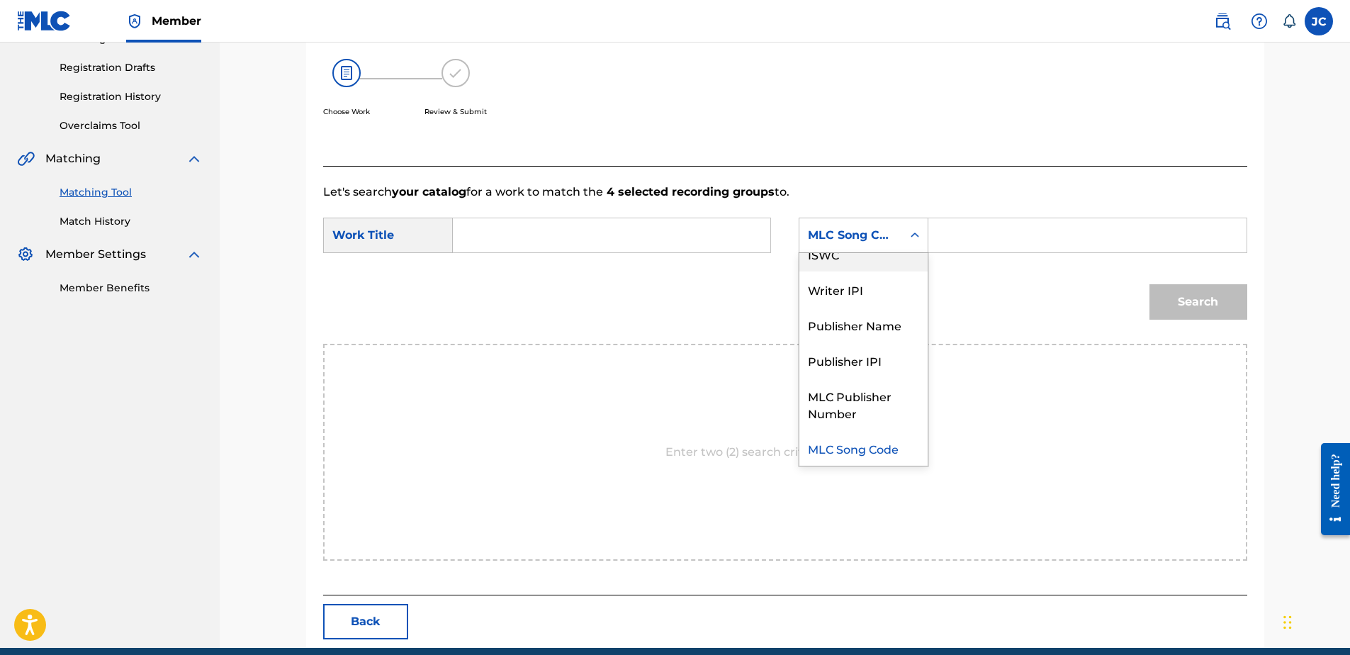
scroll to position [0, 0]
drag, startPoint x: 872, startPoint y: 276, endPoint x: 813, endPoint y: 271, distance: 59.0
click at [870, 278] on div "Writer Name" at bounding box center [863, 270] width 128 height 35
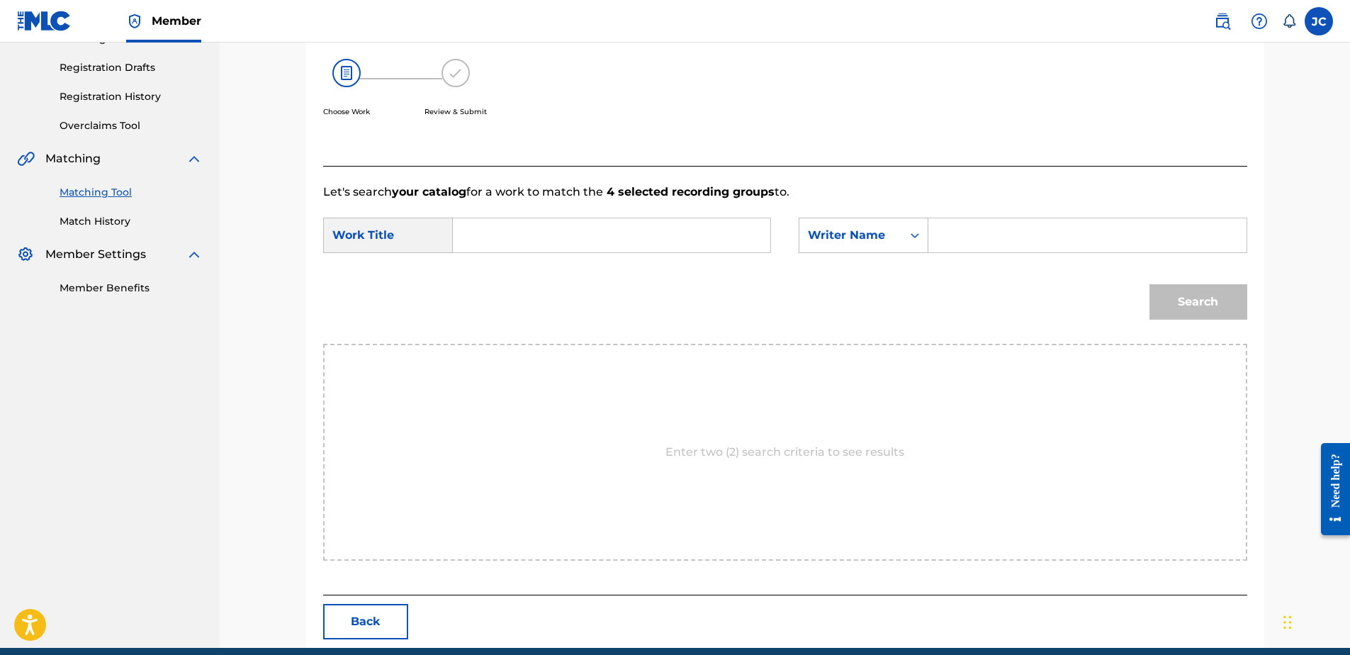
click at [638, 236] on input "Search Form" at bounding box center [611, 235] width 293 height 34
paste input "Gasolina"
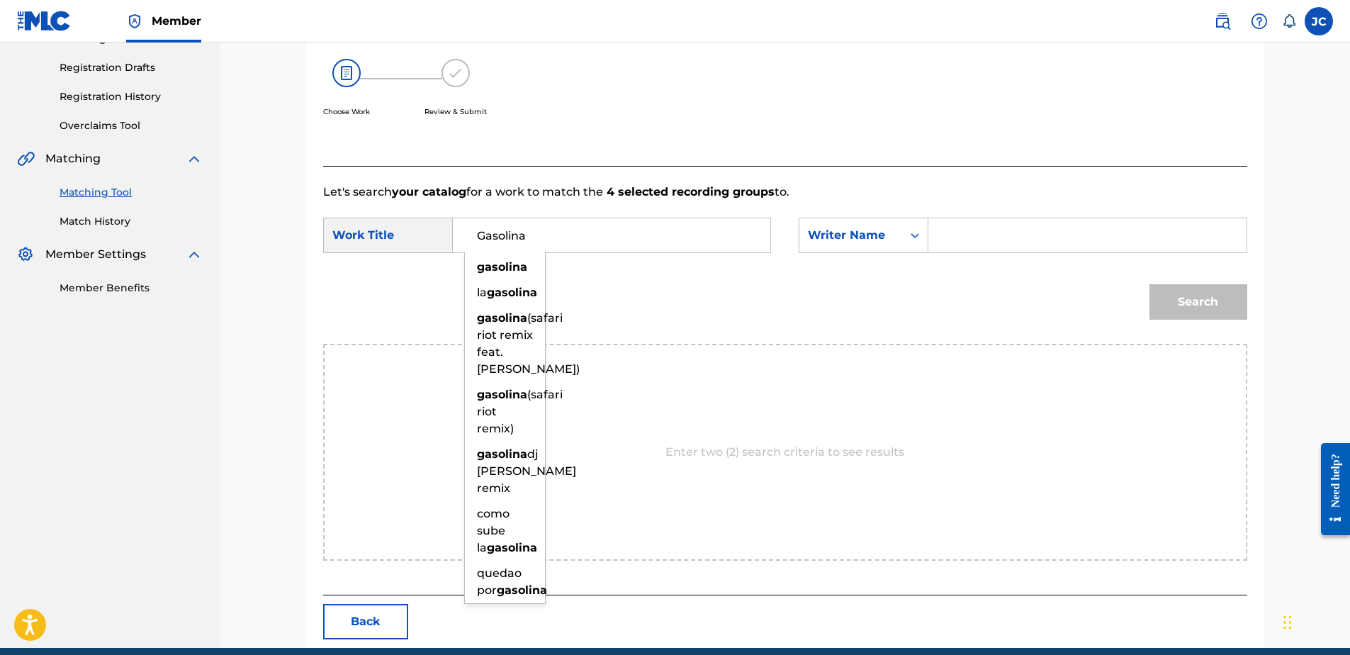
type input "Gasolina"
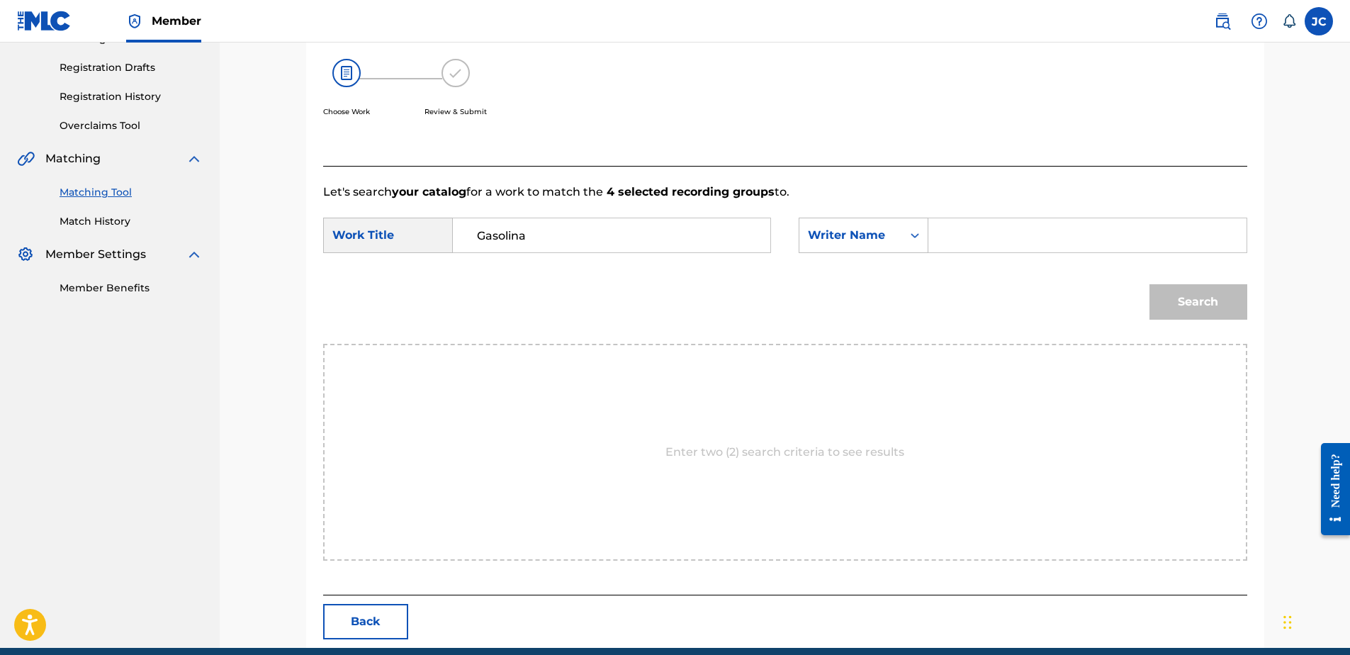
click at [675, 171] on div "Let's search your catalog for a work to match the 4 selected recording groups t…" at bounding box center [785, 380] width 924 height 429
click at [1041, 236] on input "Search Form" at bounding box center [1086, 235] width 293 height 34
paste input "[PERSON_NAME]"
type input "[PERSON_NAME]"
click at [1149, 284] on button "Search" at bounding box center [1198, 301] width 98 height 35
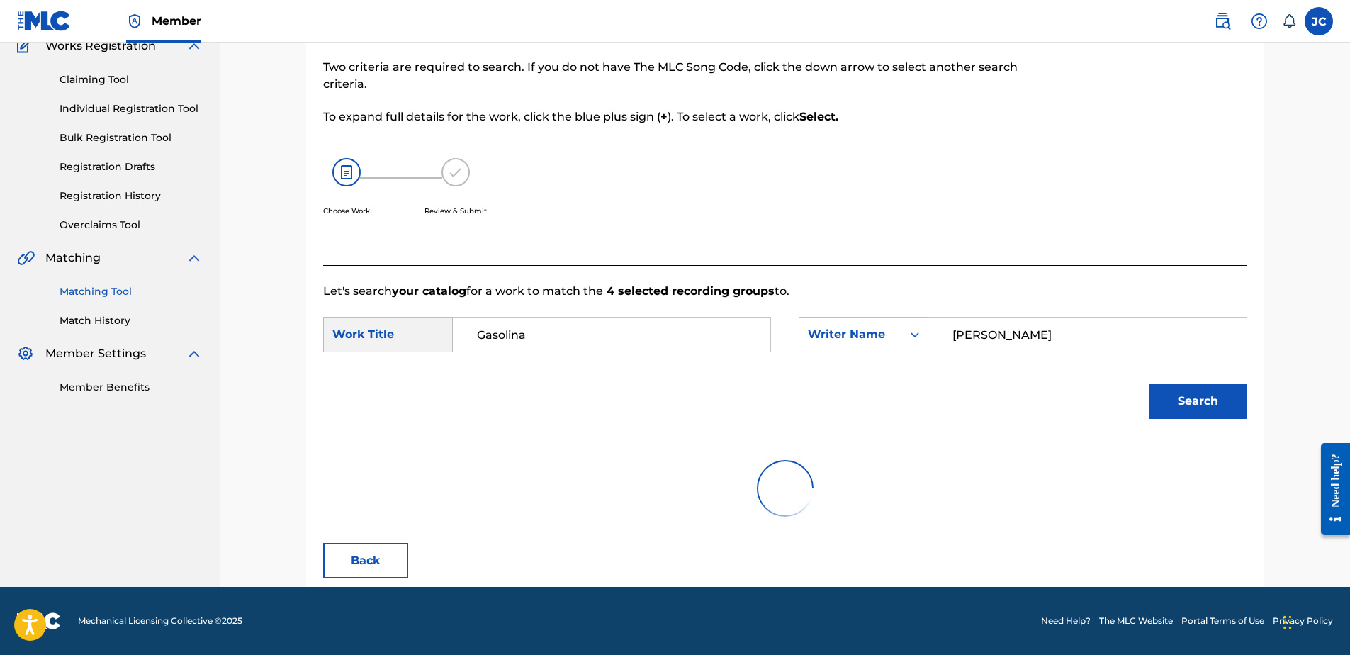
scroll to position [228, 0]
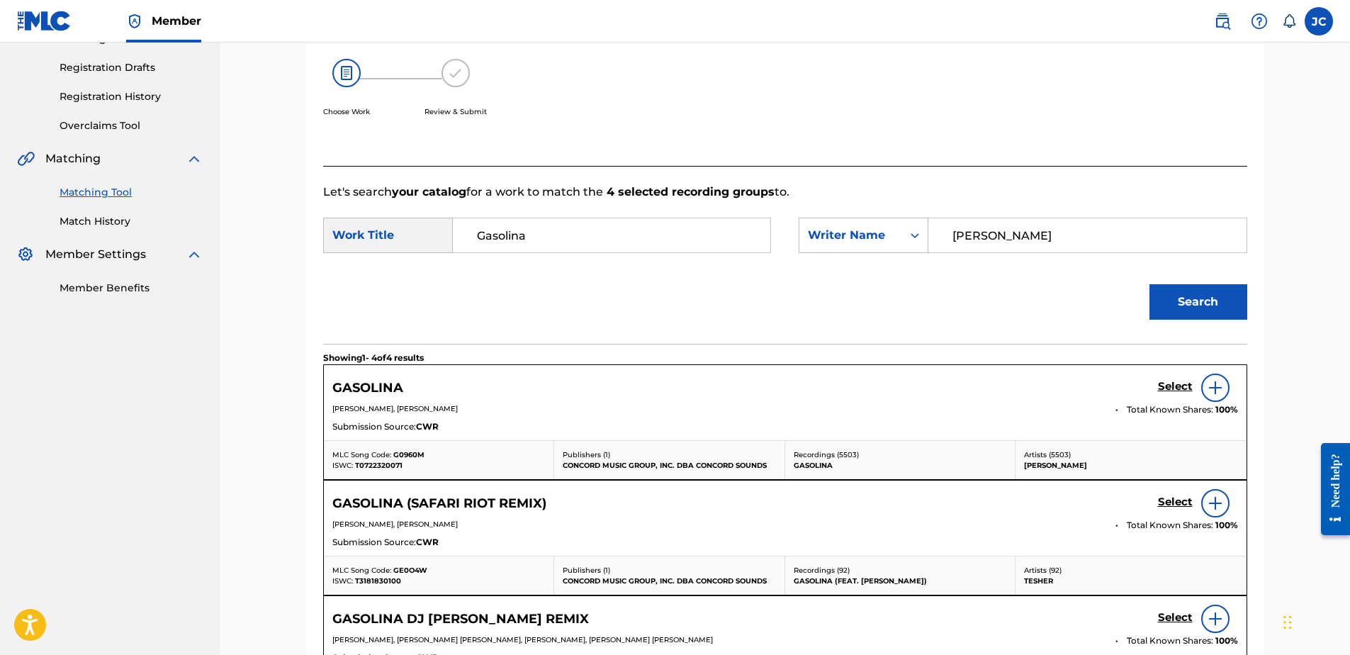
click at [1174, 386] on h5 "Select" at bounding box center [1175, 386] width 35 height 13
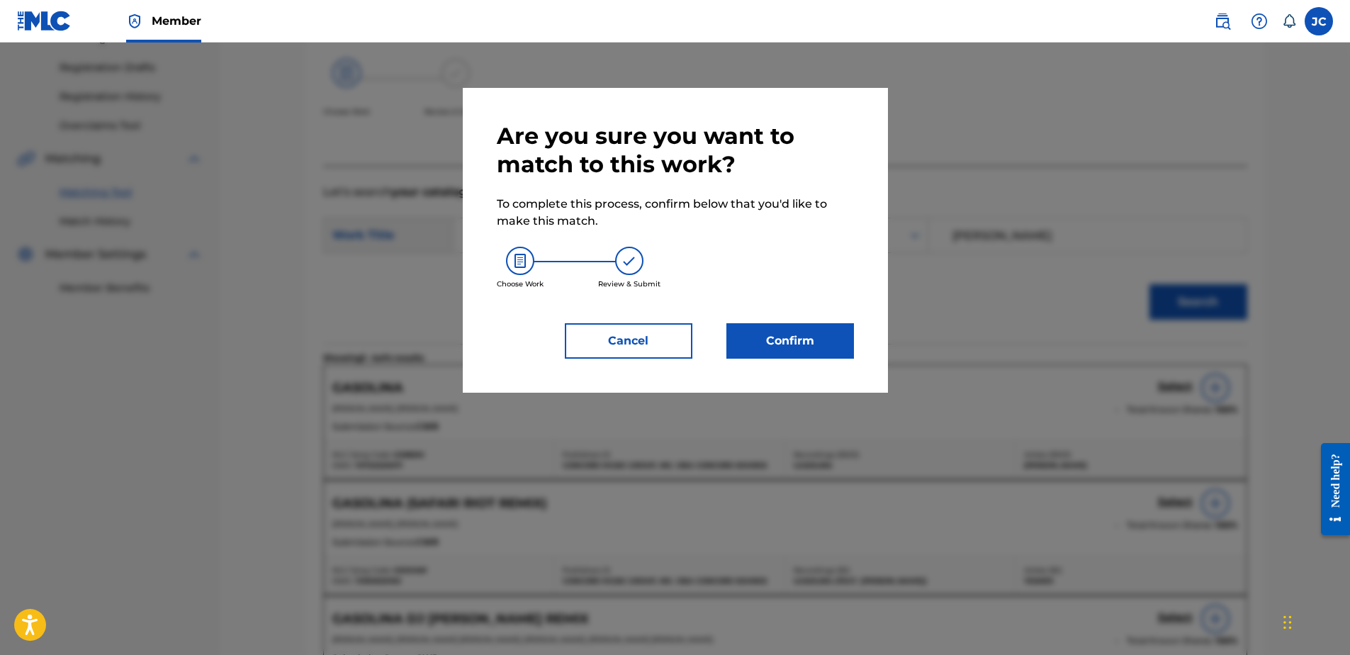
click at [765, 344] on button "Confirm" at bounding box center [790, 340] width 128 height 35
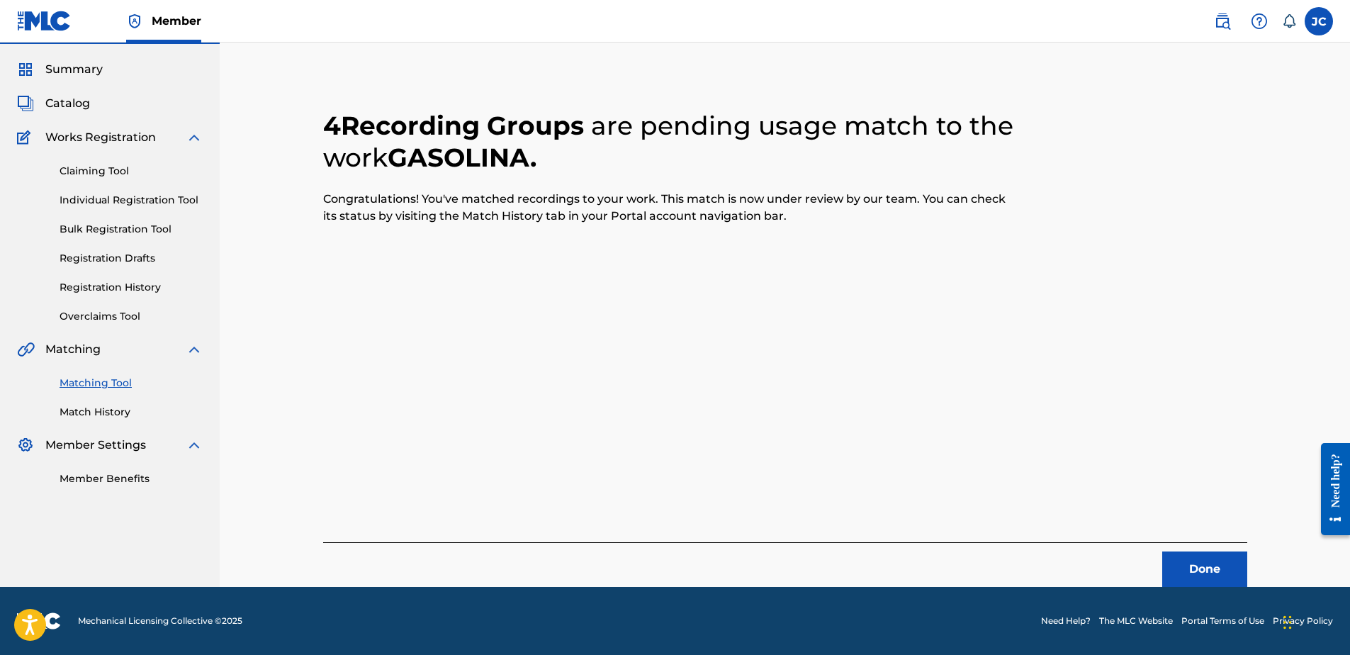
scroll to position [38, 0]
click at [1186, 579] on button "Done" at bounding box center [1204, 568] width 85 height 35
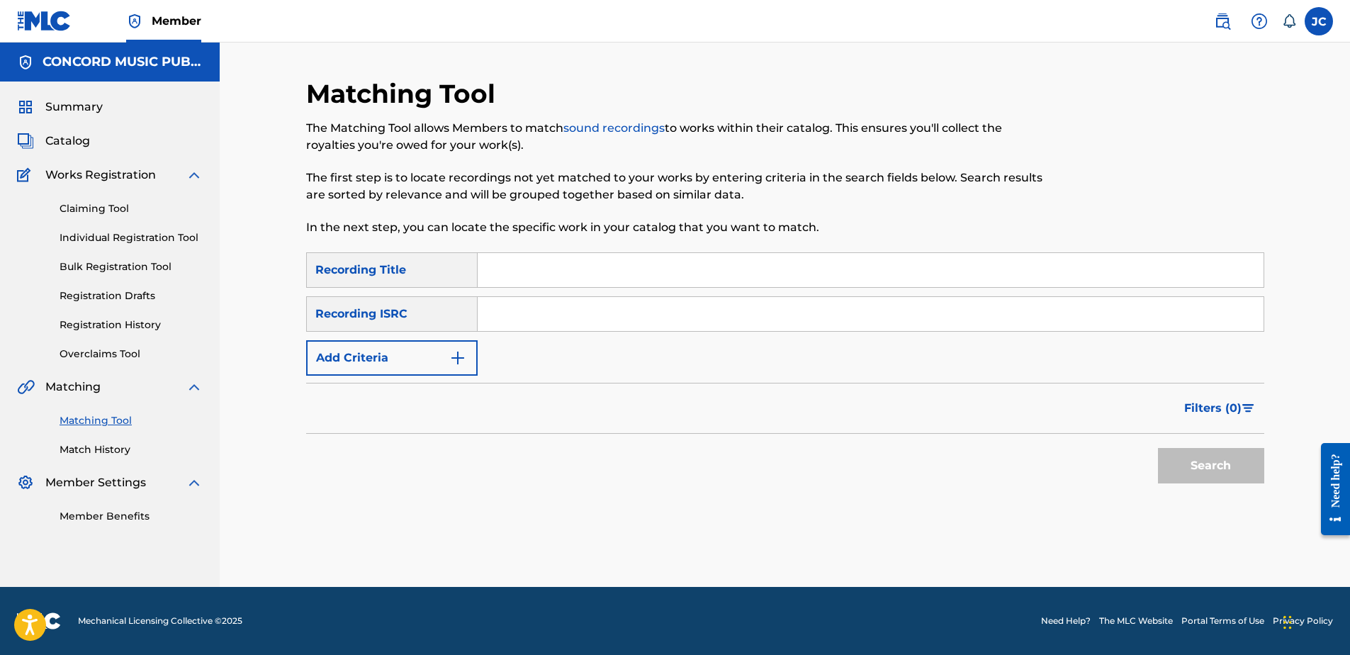
click at [741, 316] on input "Search Form" at bounding box center [871, 314] width 786 height 34
paste input "QMWZB1710292"
type input "QMWZB1710292"
click at [1158, 448] on button "Search" at bounding box center [1211, 465] width 106 height 35
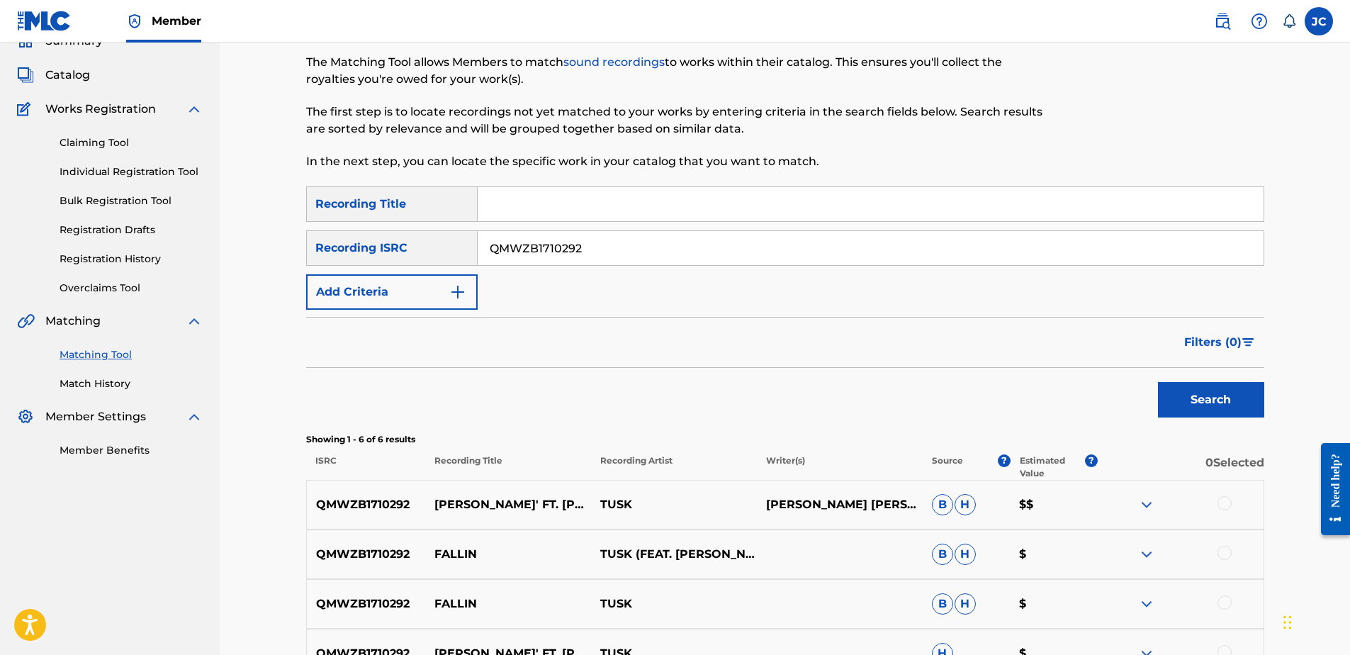
scroll to position [327, 0]
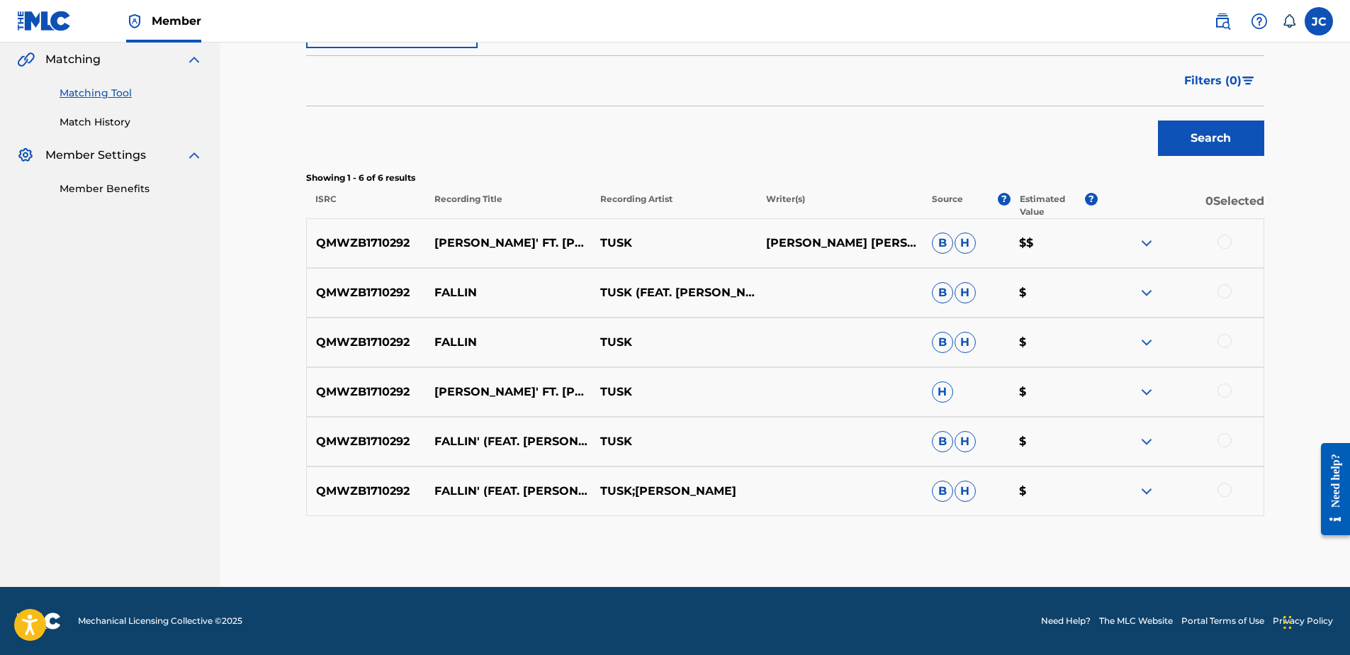
click at [1223, 493] on div at bounding box center [1224, 490] width 14 height 14
click at [1222, 446] on div at bounding box center [1224, 440] width 14 height 14
click at [1225, 395] on div at bounding box center [1224, 390] width 14 height 14
click at [1226, 344] on div at bounding box center [1224, 341] width 14 height 14
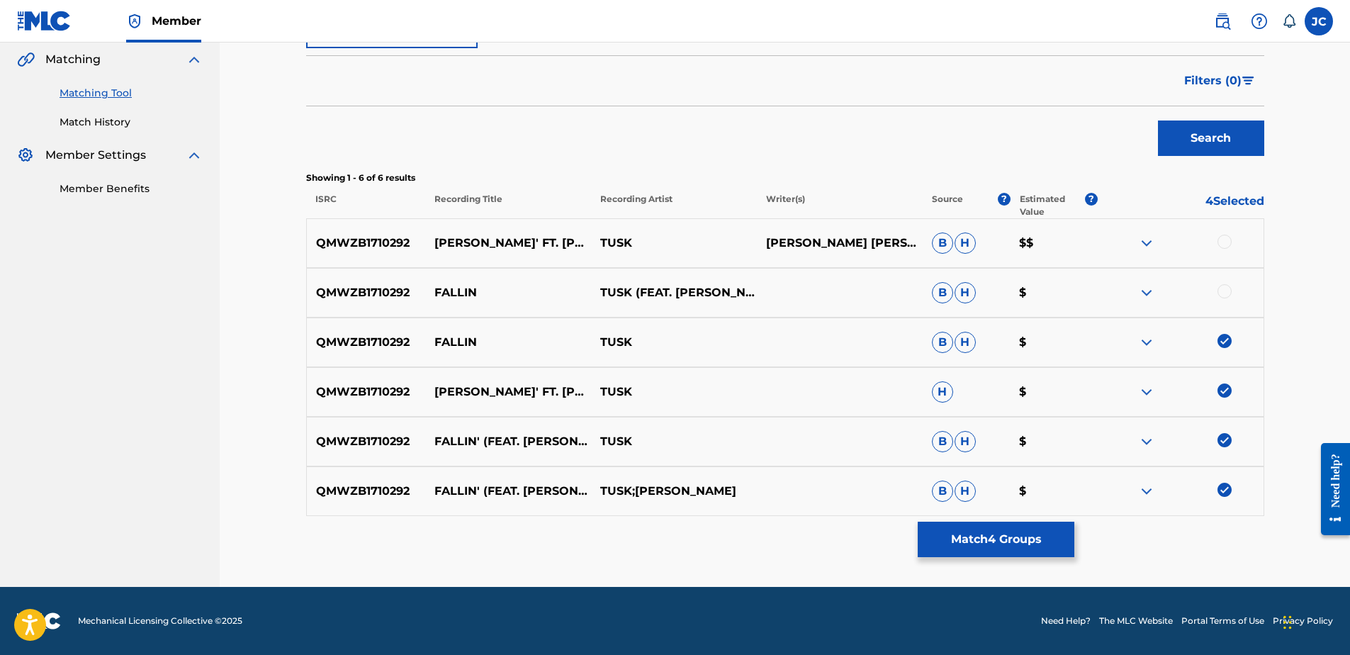
click at [1227, 291] on div at bounding box center [1224, 291] width 14 height 14
click at [1227, 244] on div at bounding box center [1224, 242] width 14 height 14
click at [1030, 546] on button "Match 6 Groups" at bounding box center [996, 539] width 157 height 35
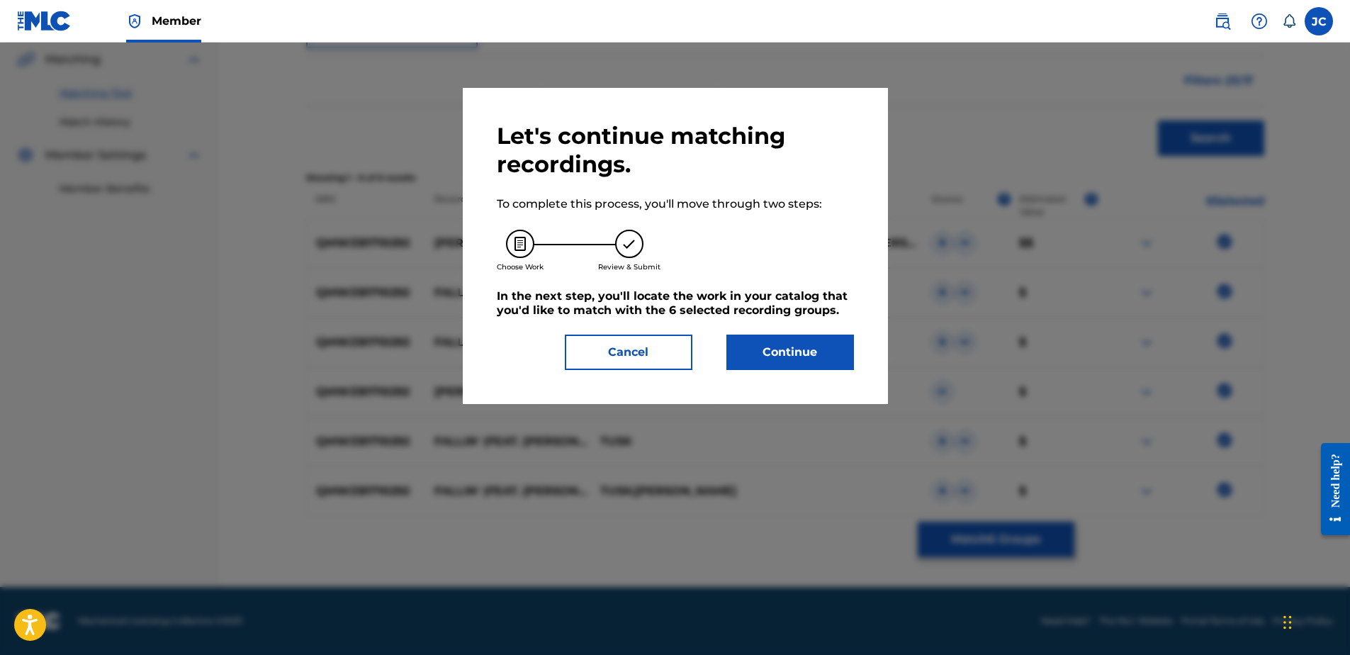
click at [847, 358] on button "Continue" at bounding box center [790, 351] width 128 height 35
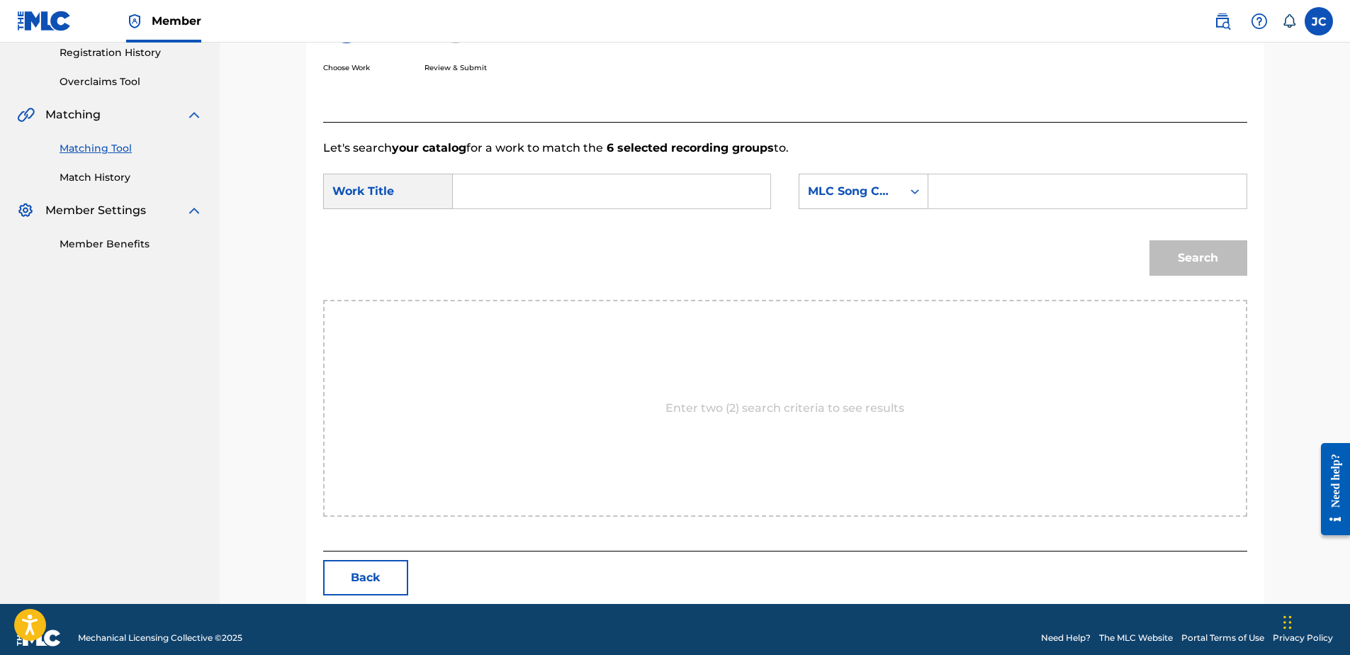
scroll to position [289, 0]
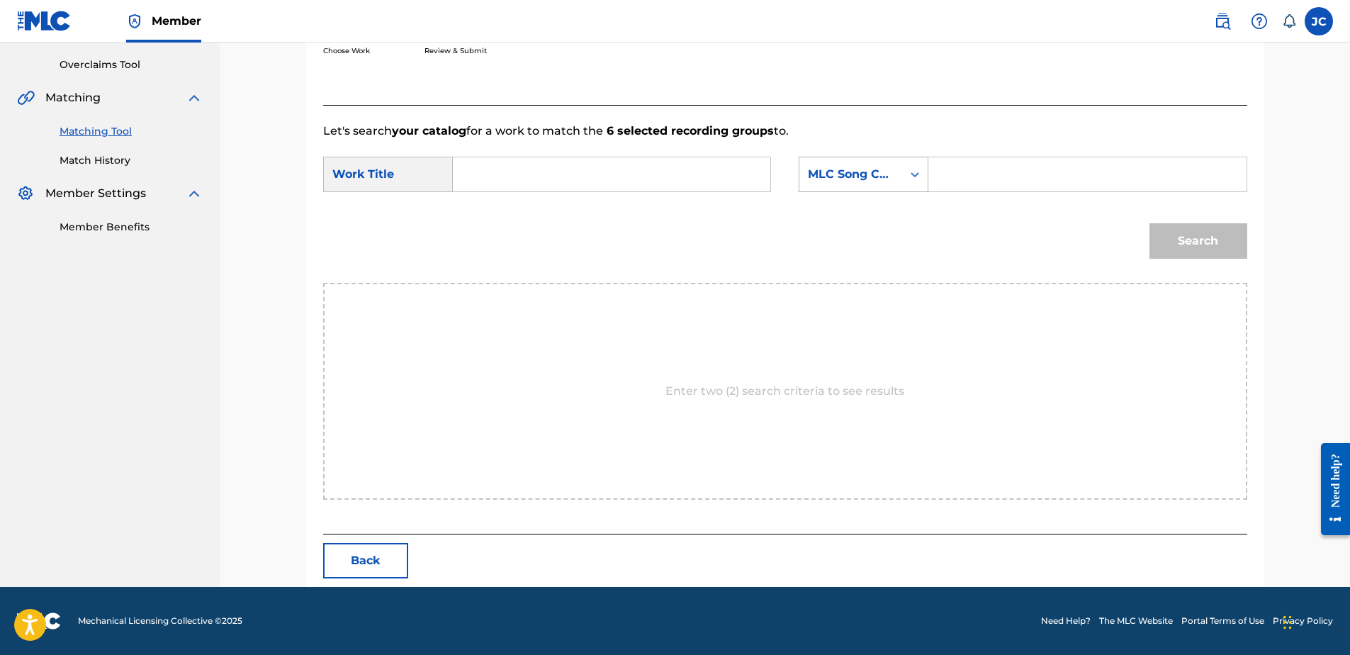
click at [885, 178] on div "MLC Song Code" at bounding box center [851, 174] width 86 height 17
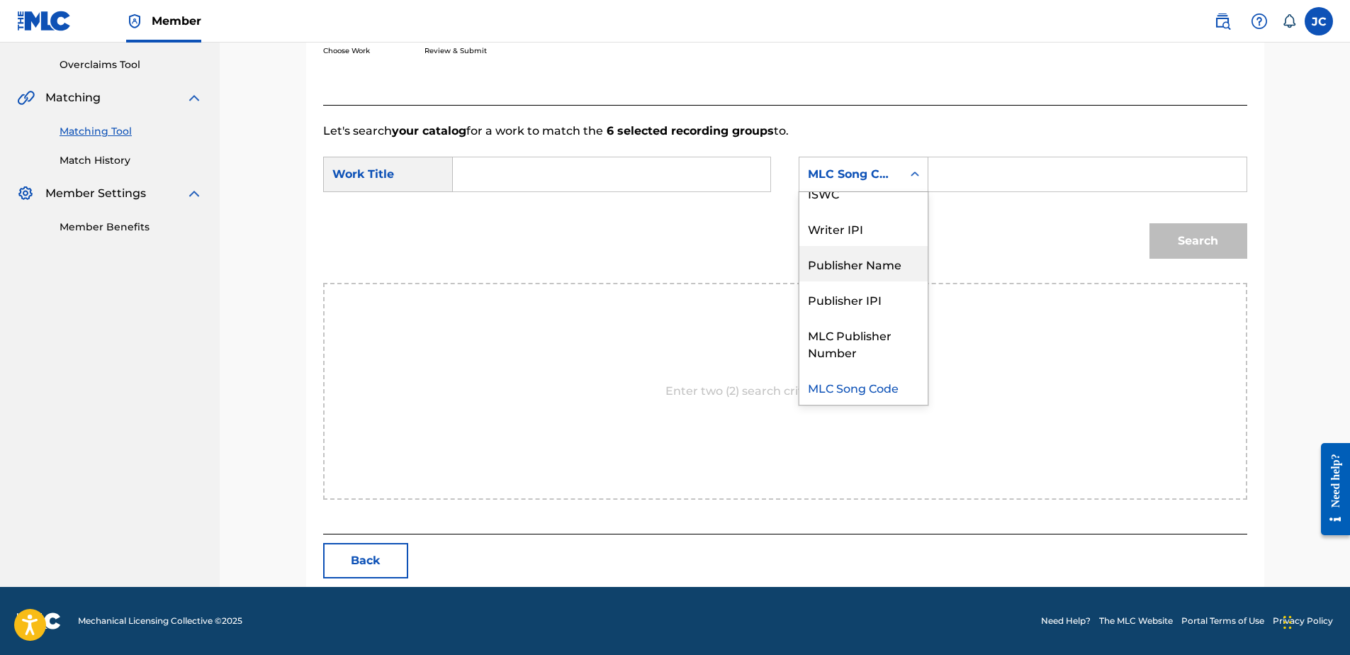
scroll to position [0, 0]
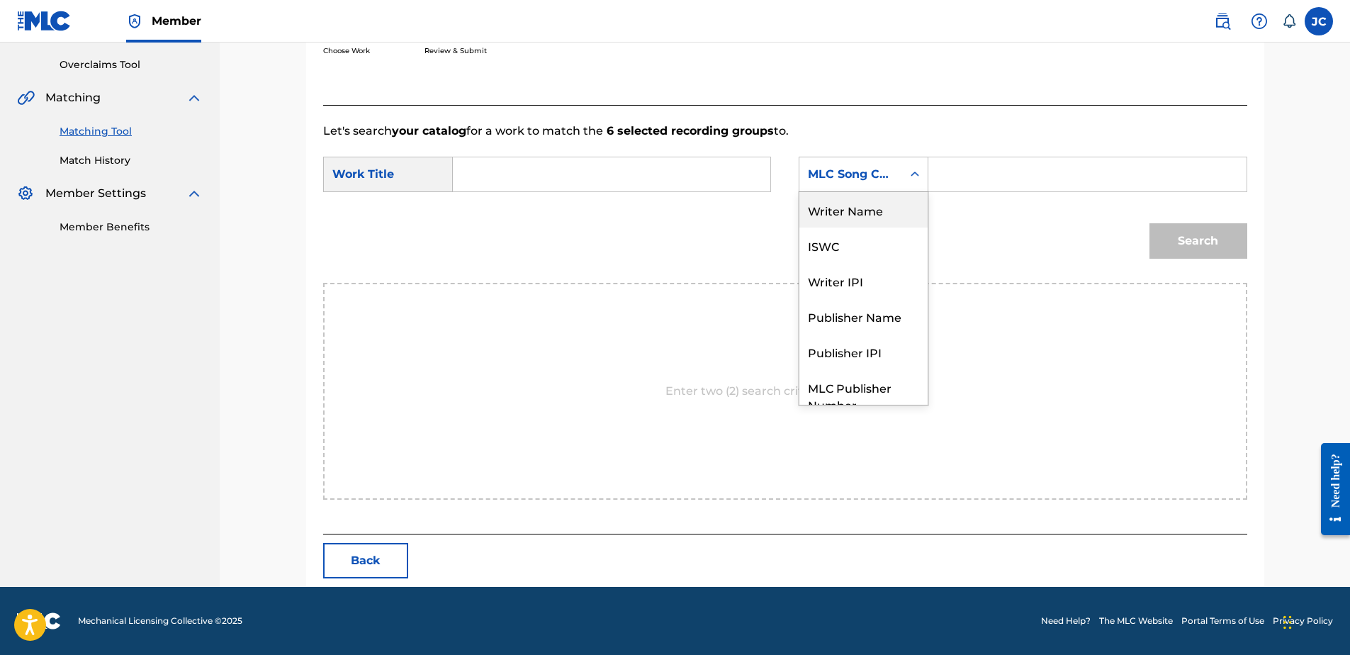
click at [880, 218] on div "Writer Name" at bounding box center [863, 209] width 128 height 35
click at [668, 176] on input "Search Form" at bounding box center [611, 174] width 293 height 34
paste input "Fallin'"
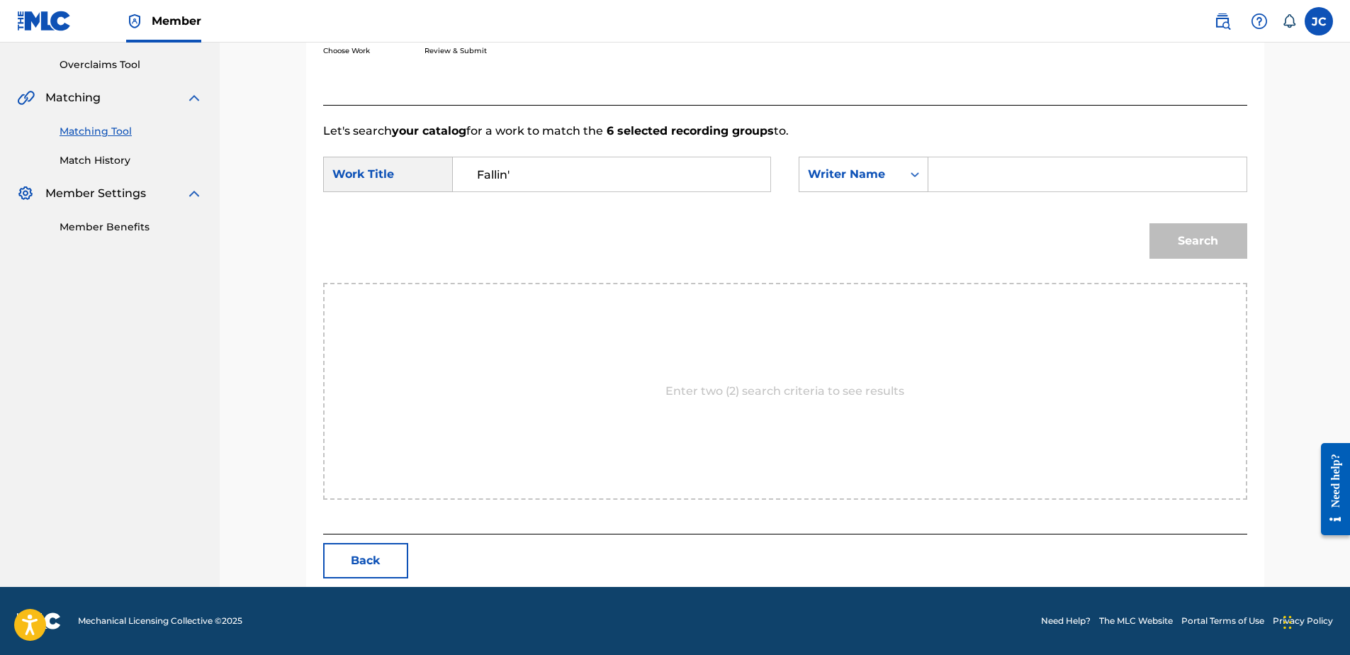
type input "Fallin'"
click at [1005, 194] on div "SearchWithCriteria4179734d-0e94-4ea4-9a92-b100c1047555 Work Title Fallin' Searc…" at bounding box center [785, 179] width 924 height 44
click at [1003, 188] on input "Search Form" at bounding box center [1086, 174] width 293 height 34
paste input "[PERSON_NAME]"
click at [1149, 223] on button "Search" at bounding box center [1198, 240] width 98 height 35
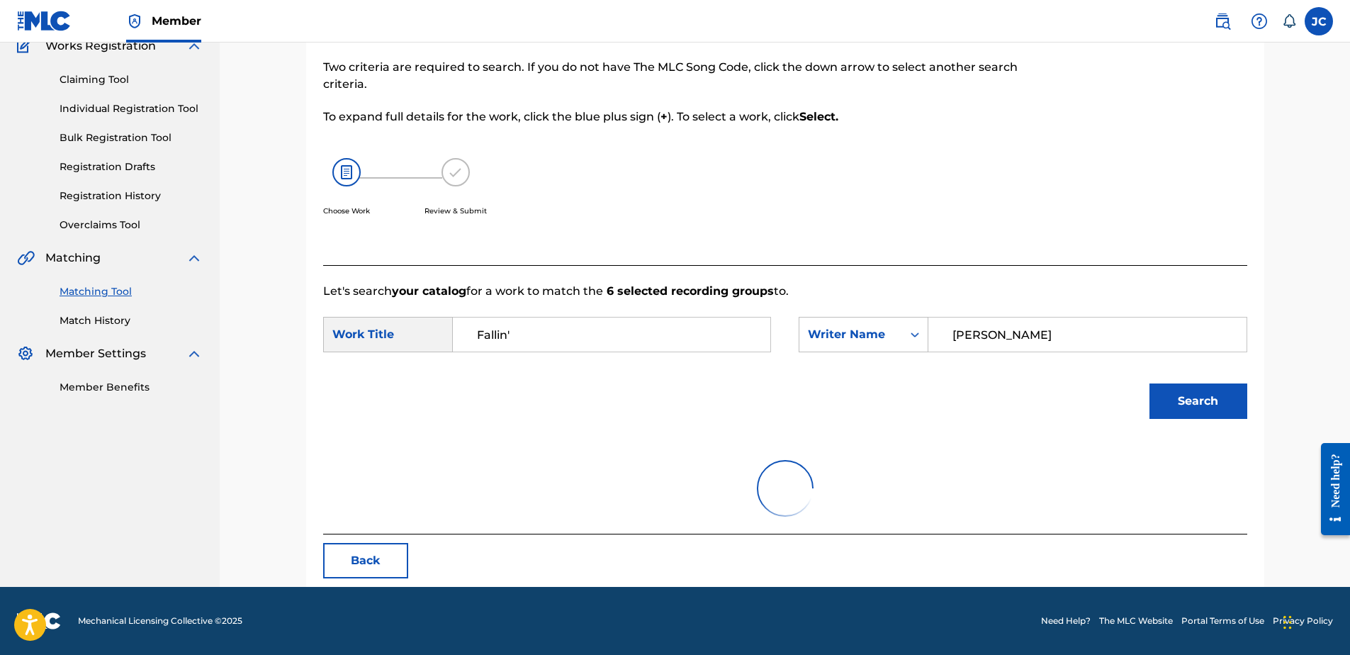
scroll to position [68, 0]
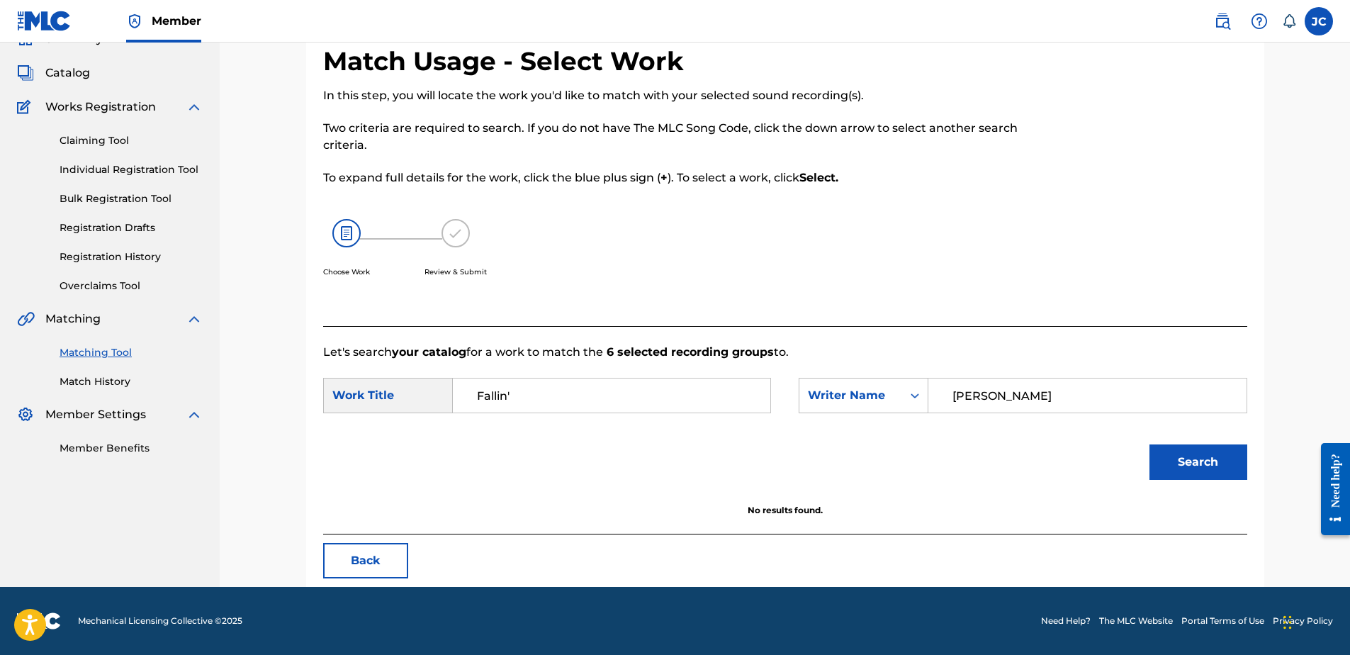
click at [1059, 397] on input "[PERSON_NAME]" at bounding box center [1086, 395] width 293 height 34
paste input "[PERSON_NAME]"
type input "[PERSON_NAME]"
click at [1149, 444] on button "Search" at bounding box center [1198, 461] width 98 height 35
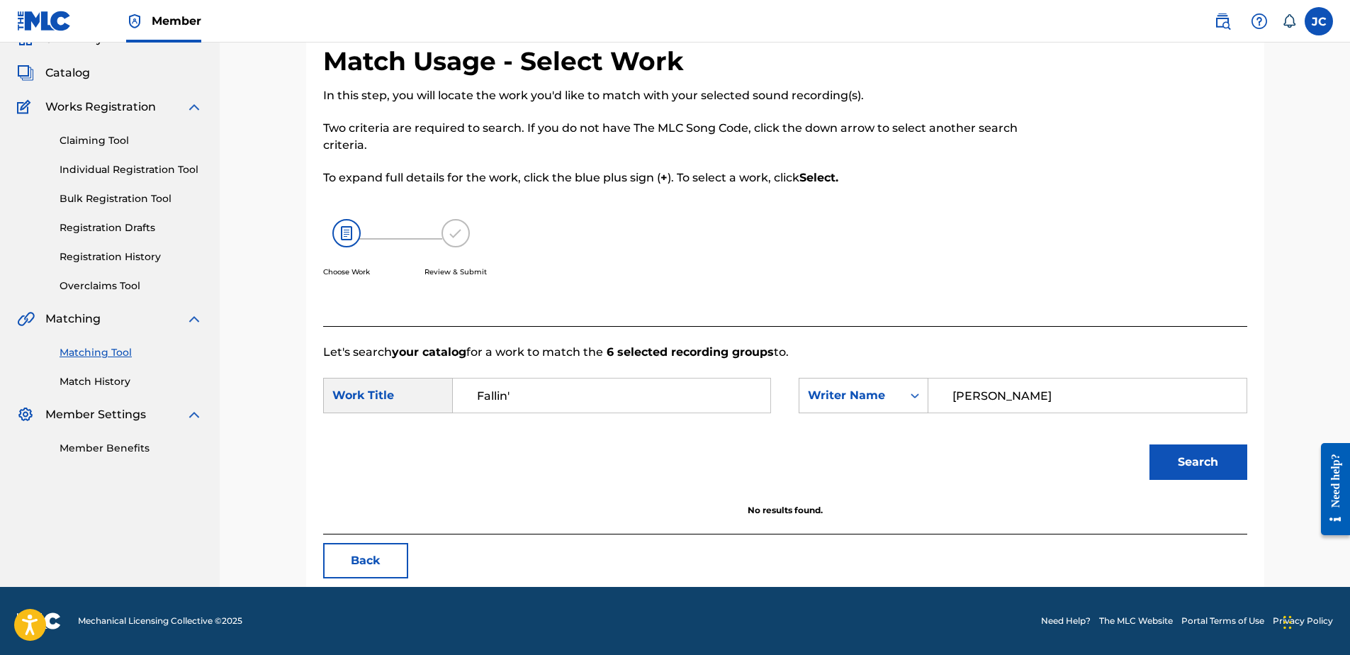
click at [398, 563] on button "Back" at bounding box center [365, 560] width 85 height 35
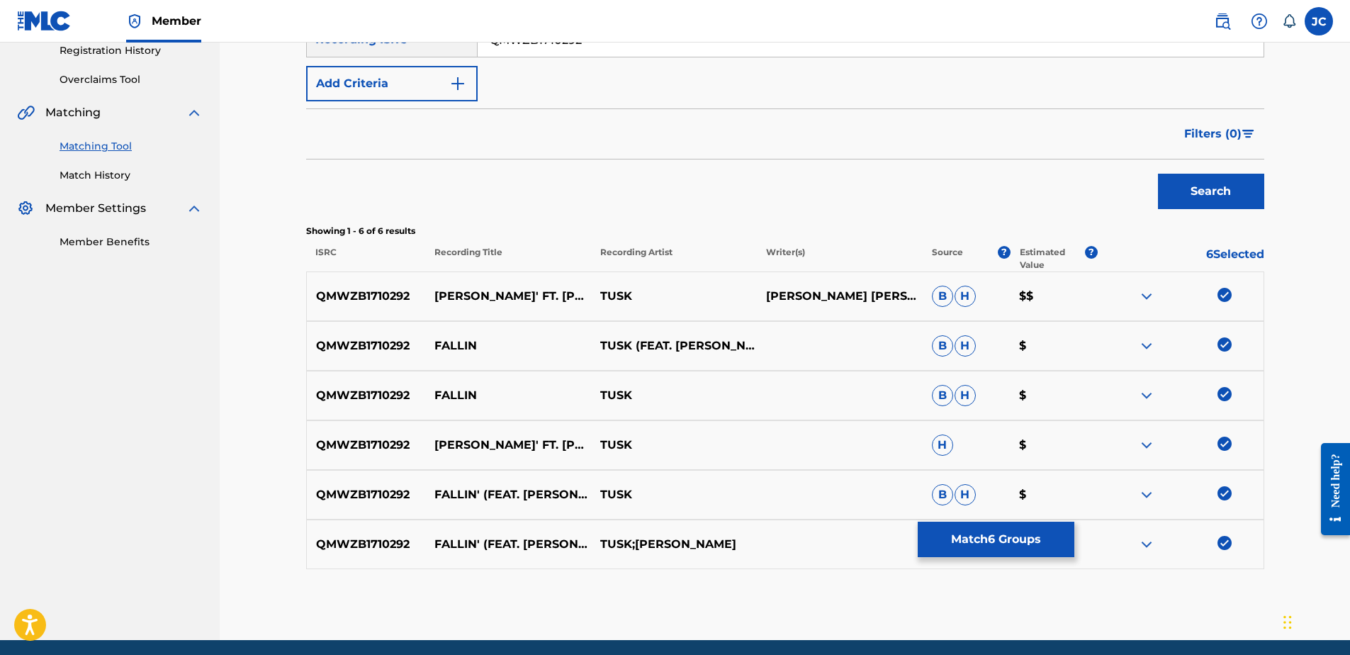
scroll to position [281, 0]
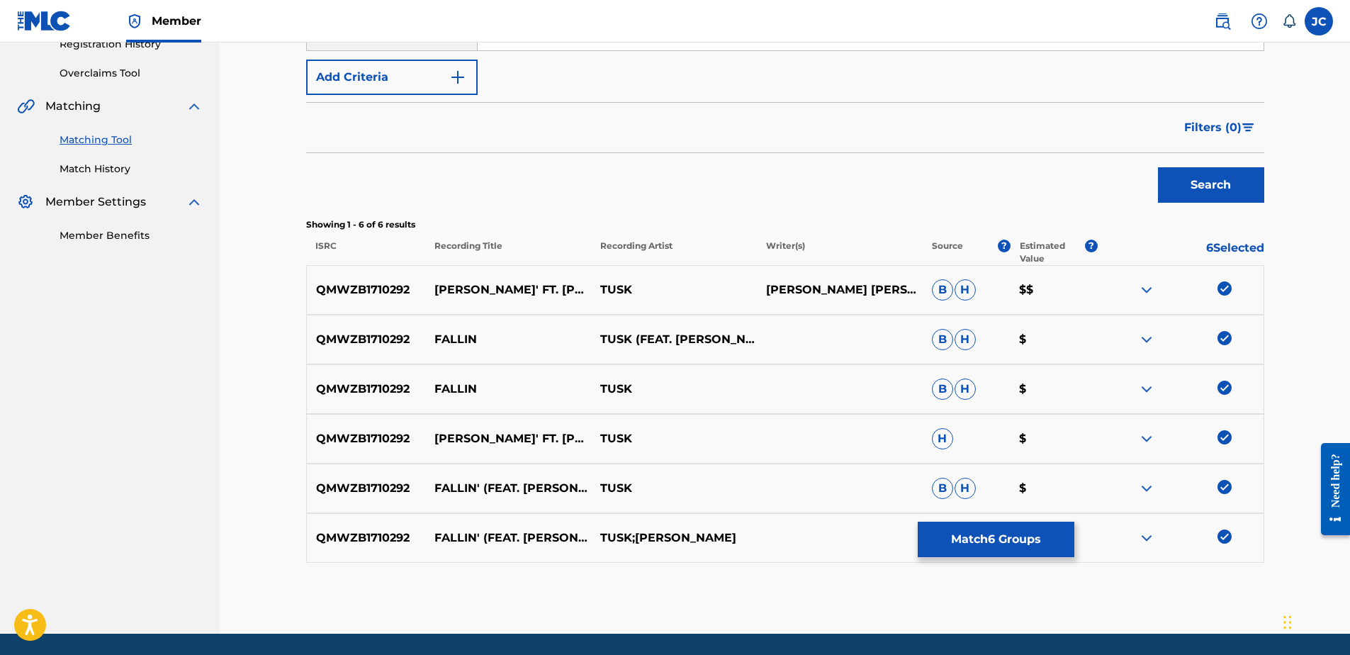
click at [1220, 538] on img at bounding box center [1224, 536] width 14 height 14
click at [1227, 489] on img at bounding box center [1224, 487] width 14 height 14
click at [1229, 442] on img at bounding box center [1224, 437] width 14 height 14
drag, startPoint x: 1221, startPoint y: 386, endPoint x: 1225, endPoint y: 366, distance: 21.0
click at [1221, 387] on img at bounding box center [1224, 388] width 14 height 14
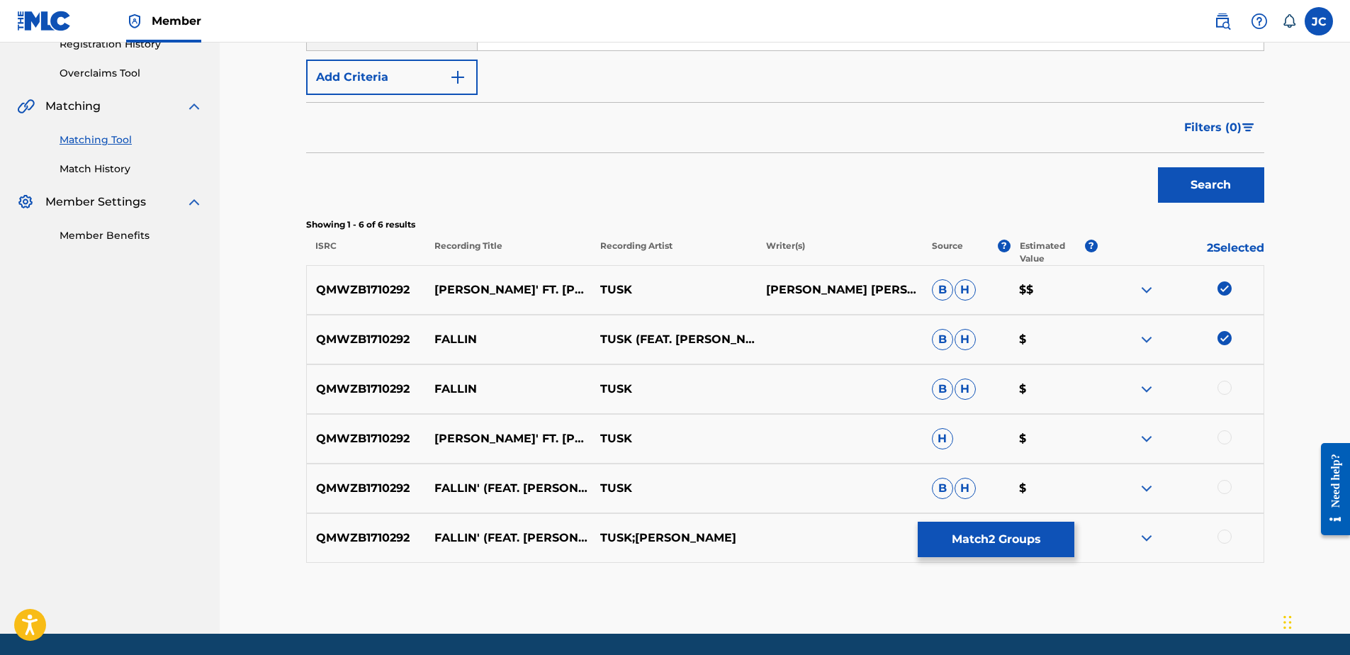
click at [1225, 352] on div "QMWZB1710292 FALLIN TUSK (FEAT. [PERSON_NAME]) [PERSON_NAME]" at bounding box center [785, 340] width 958 height 50
click at [1227, 337] on img at bounding box center [1224, 338] width 14 height 14
click at [1227, 294] on img at bounding box center [1224, 288] width 14 height 14
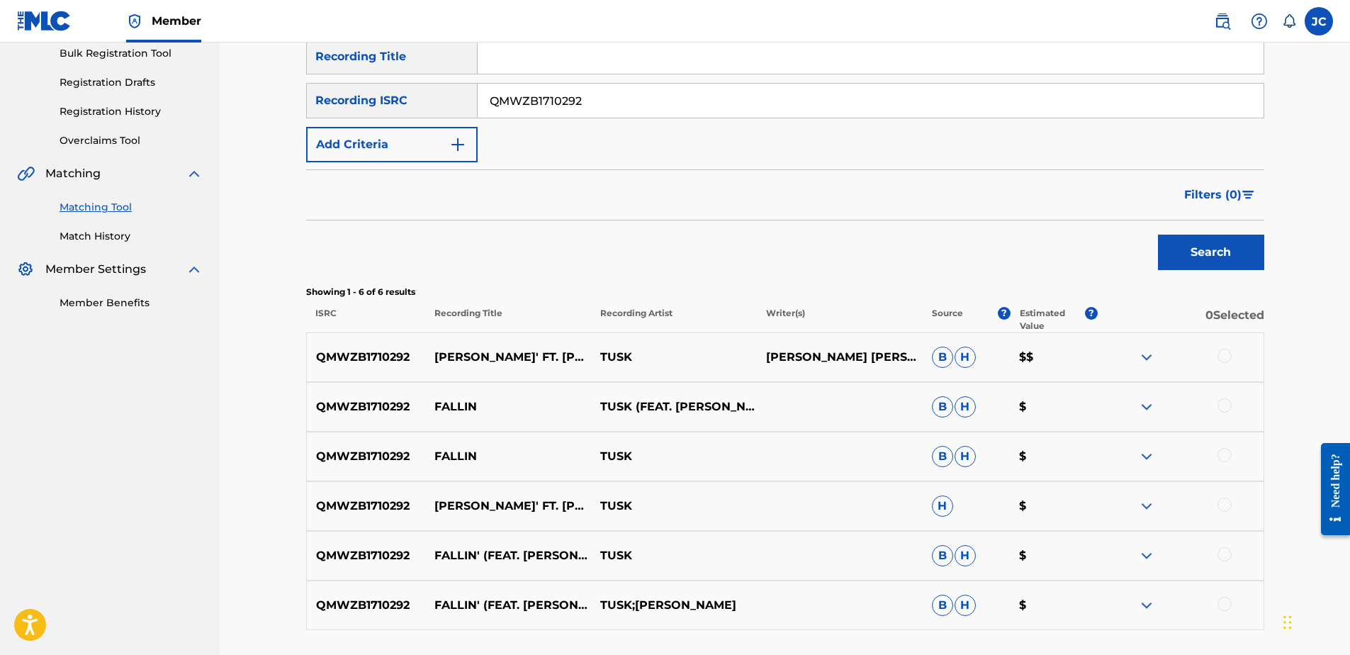
scroll to position [0, 0]
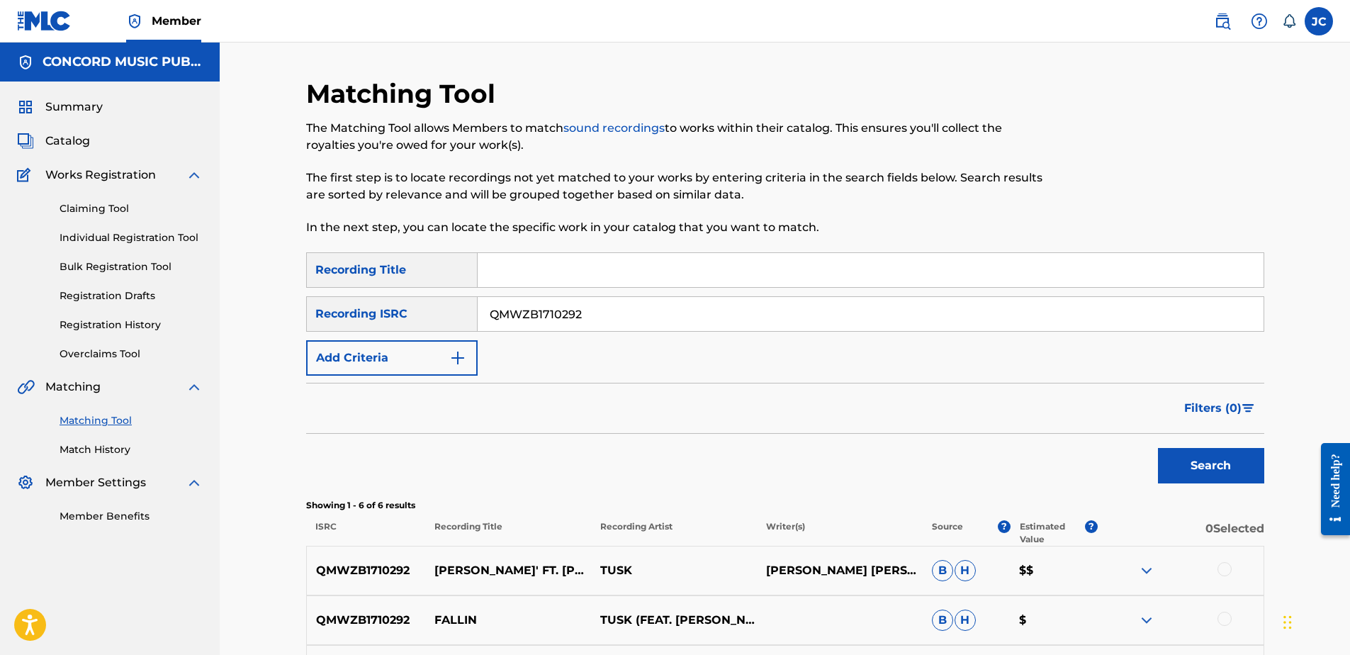
click at [617, 329] on input "QMWZB1710292" at bounding box center [871, 314] width 786 height 34
paste input "FRPJW2201720"
type input "FRPJW2201720"
click at [1158, 448] on button "Search" at bounding box center [1211, 465] width 106 height 35
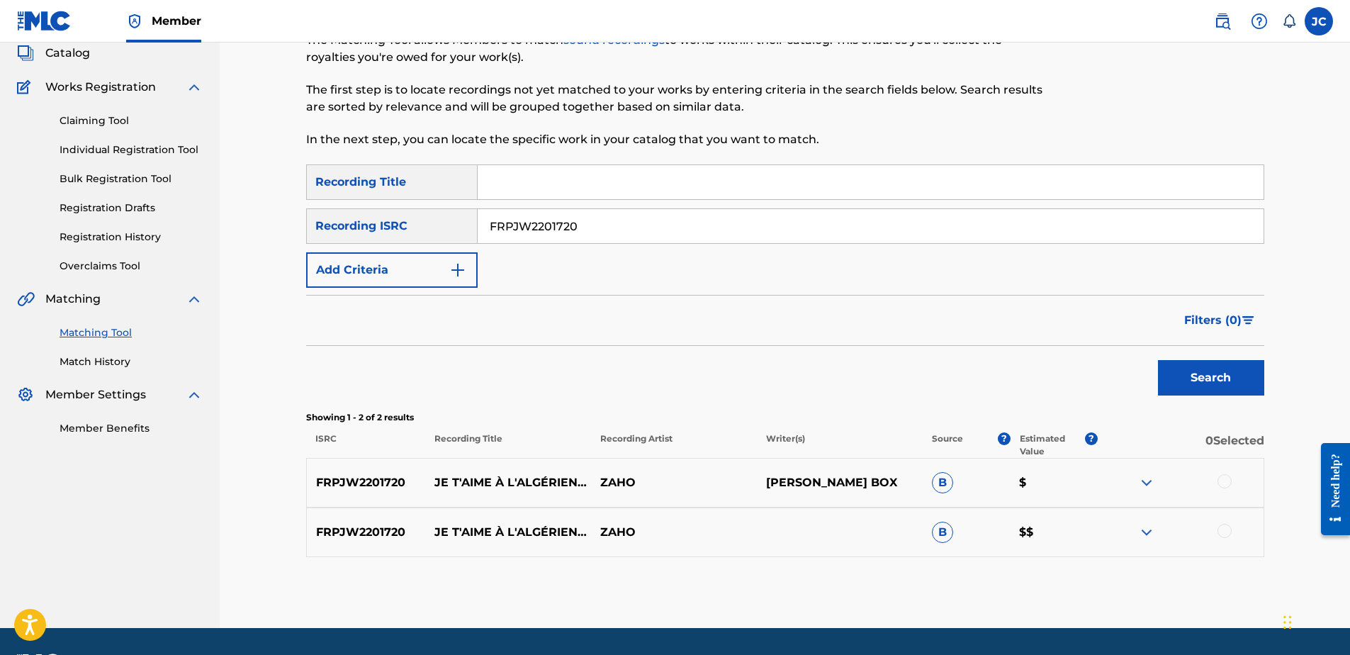
scroll to position [129, 0]
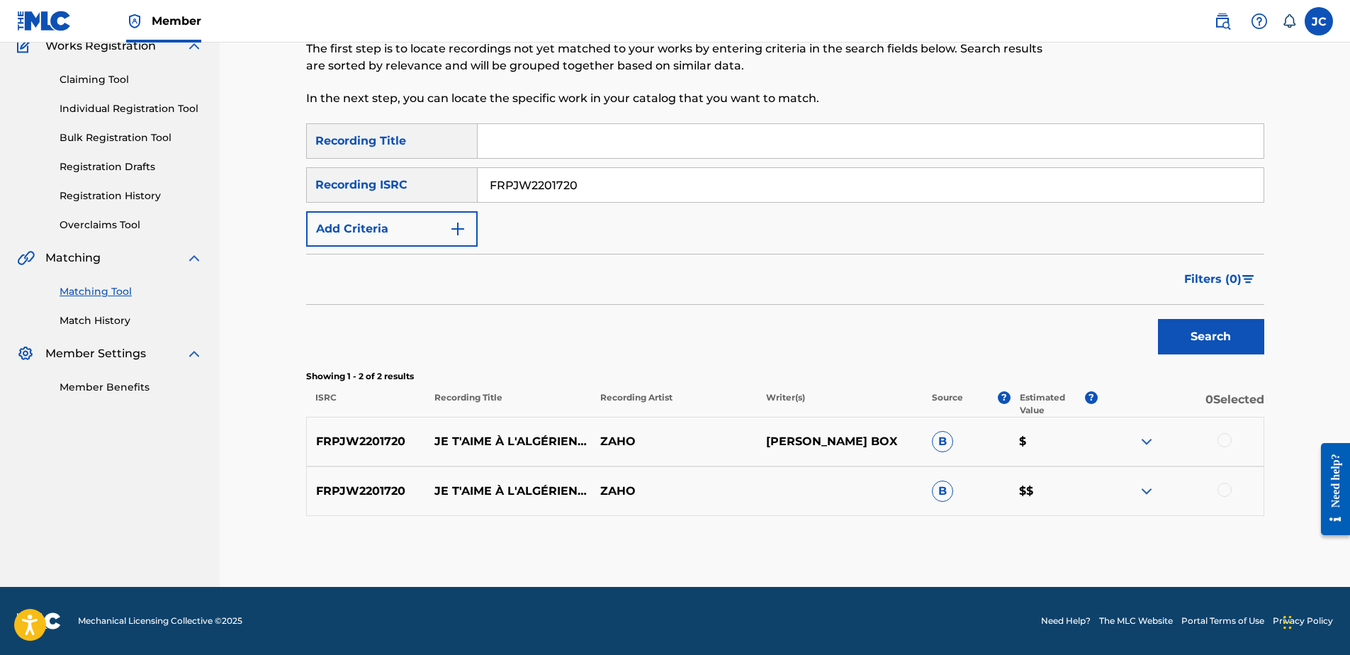
click at [1223, 493] on div at bounding box center [1224, 490] width 14 height 14
click at [1225, 440] on div at bounding box center [1224, 440] width 14 height 14
click at [1074, 559] on div "Matching Tool The Matching Tool allows Members to match sound recordings to wor…" at bounding box center [785, 268] width 958 height 638
click at [1044, 542] on button "Match 2 Groups" at bounding box center [996, 539] width 157 height 35
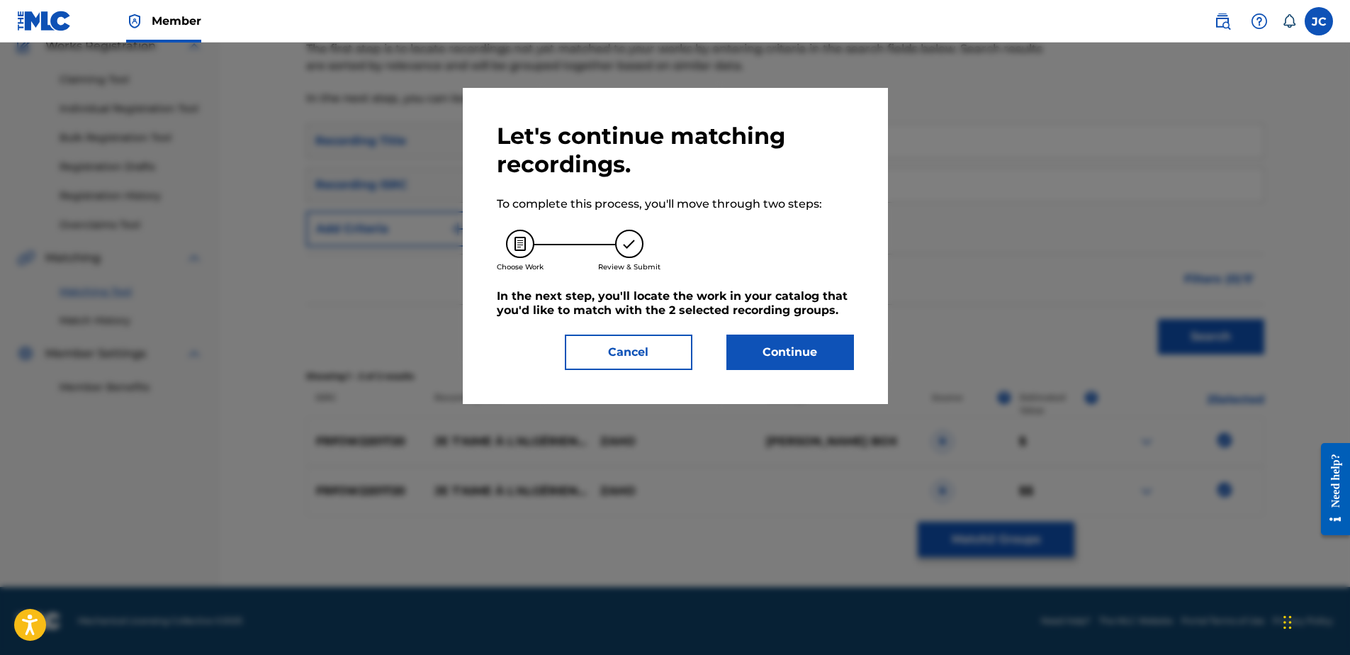
click at [785, 362] on button "Continue" at bounding box center [790, 351] width 128 height 35
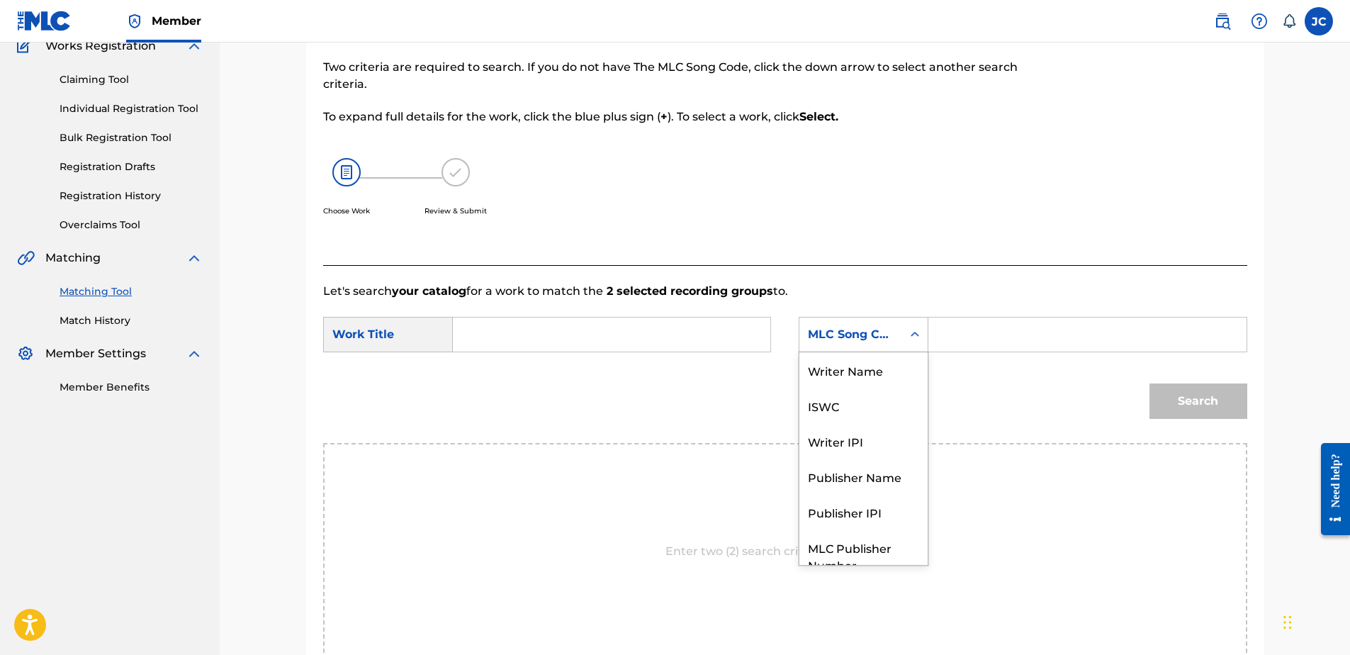
drag, startPoint x: 871, startPoint y: 332, endPoint x: 866, endPoint y: 367, distance: 35.8
click at [872, 332] on div "MLC Song Code" at bounding box center [851, 334] width 86 height 17
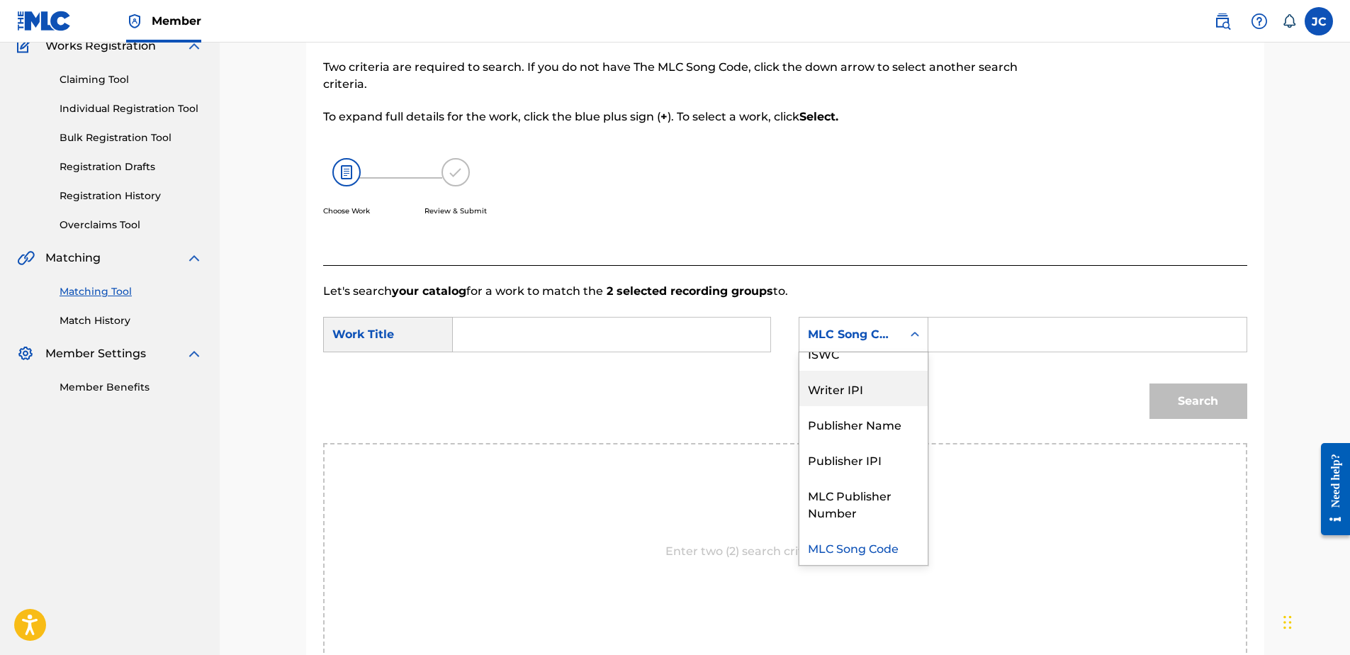
scroll to position [0, 0]
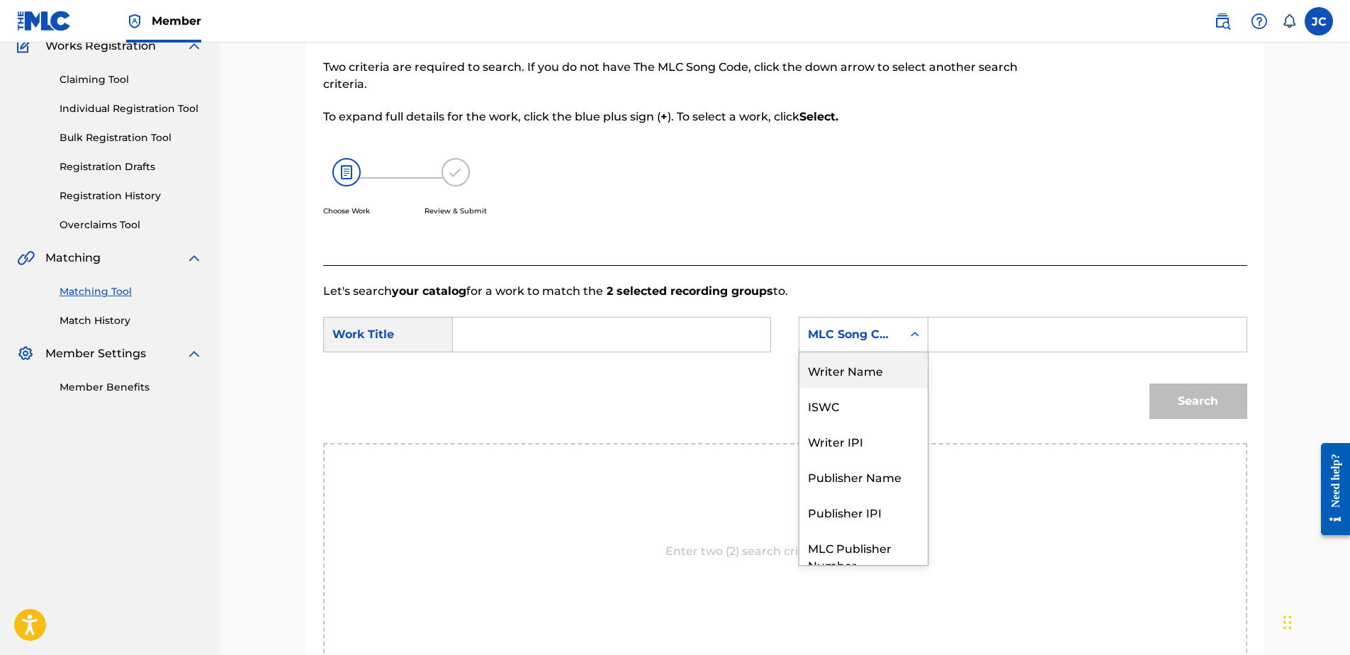
click at [876, 367] on div "Writer Name" at bounding box center [863, 369] width 128 height 35
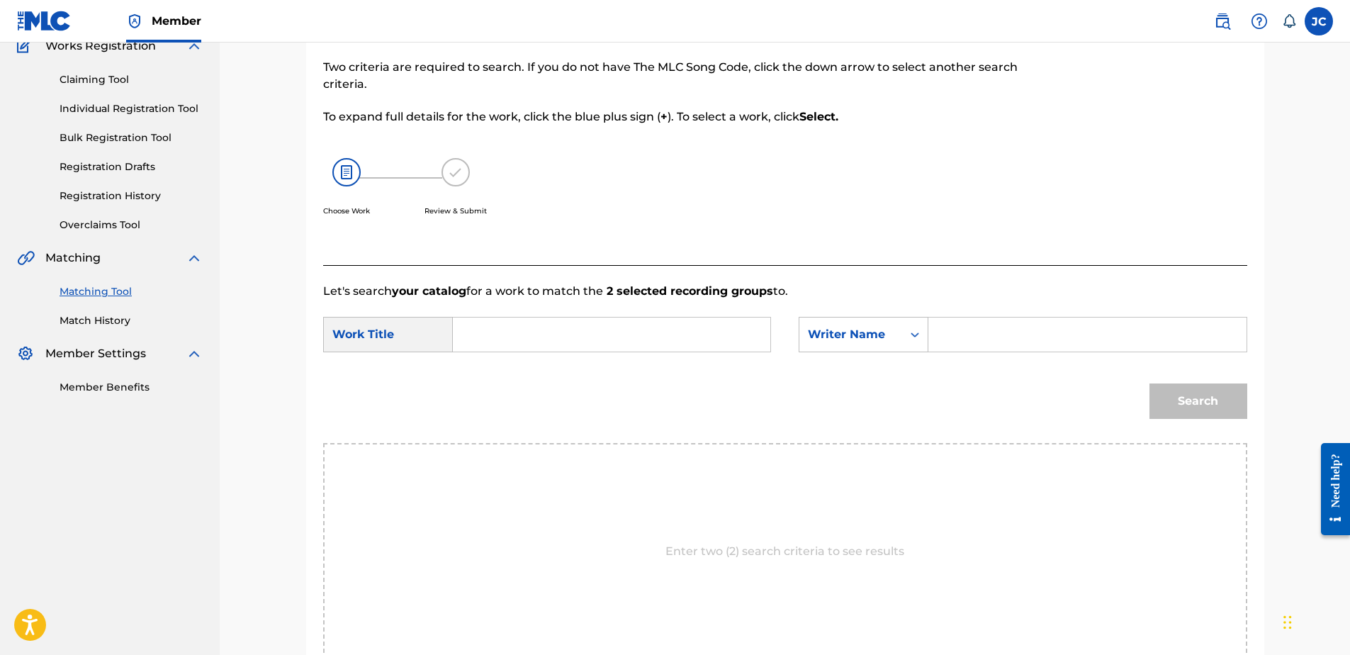
click at [671, 329] on input "Search Form" at bounding box center [611, 334] width 293 height 34
paste input "Je t'aime à l'algérienne"
type input "Je t'aime à l'algérienne"
click at [985, 329] on input "Search Form" at bounding box center [1086, 334] width 293 height 34
type input "BONNEFOI"
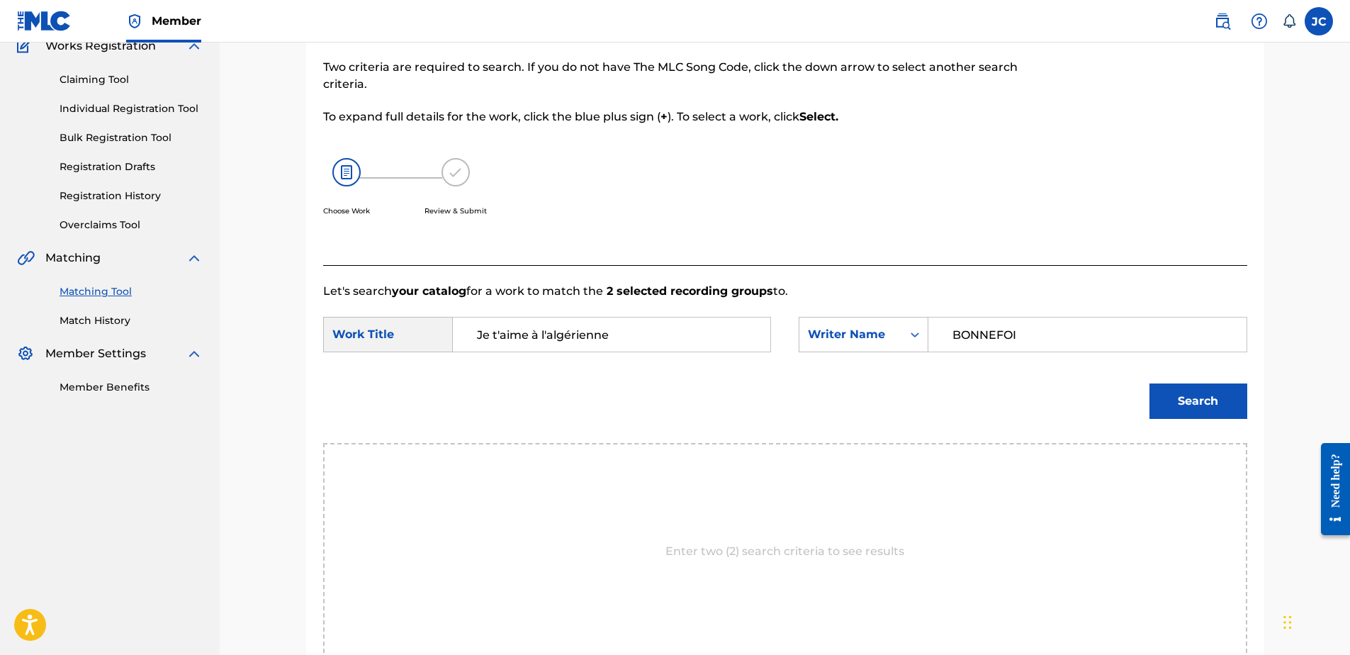
click at [1149, 383] on button "Search" at bounding box center [1198, 400] width 98 height 35
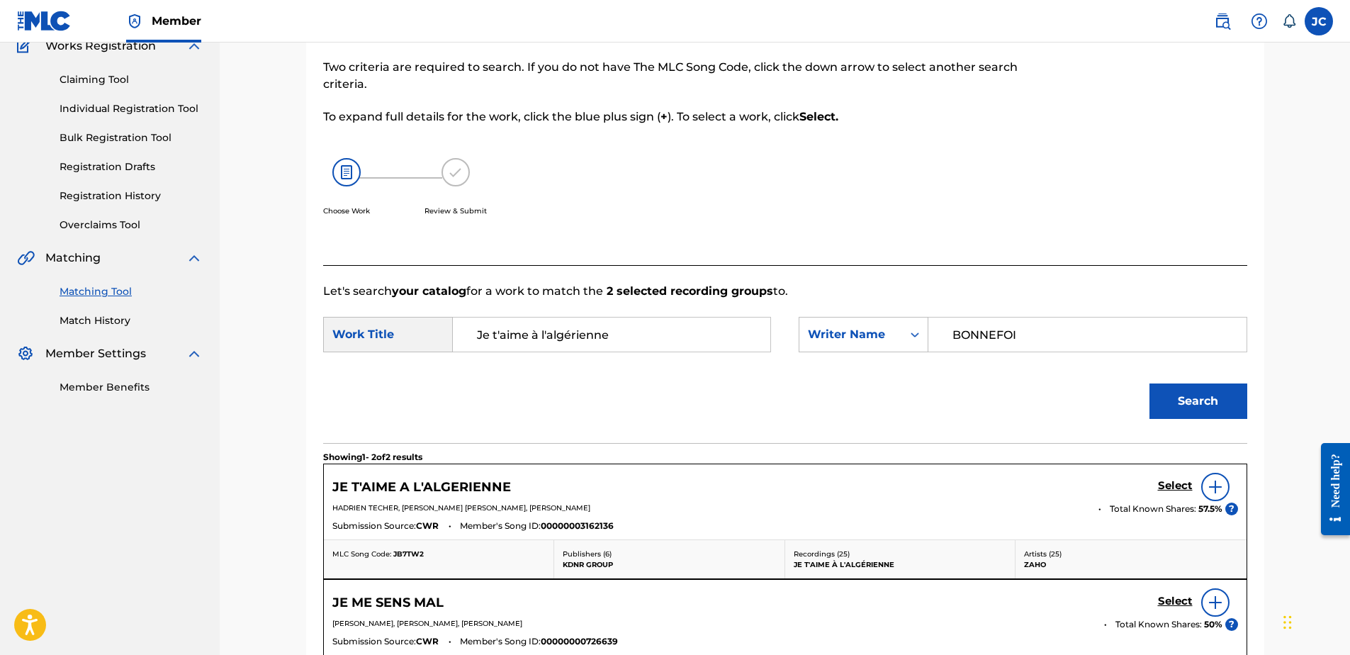
click at [1167, 487] on h5 "Select" at bounding box center [1175, 485] width 35 height 13
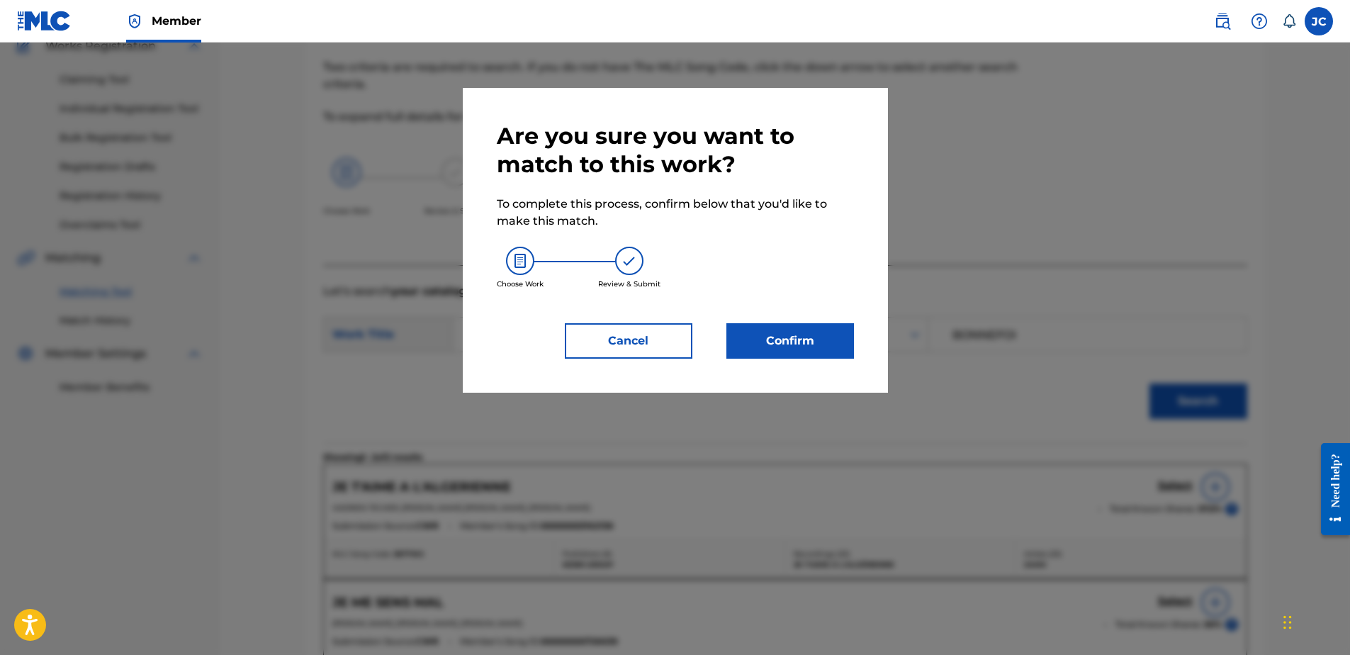
click at [770, 321] on div "Are you sure you want to match to this work? To complete this process, confirm …" at bounding box center [675, 240] width 357 height 237
click at [772, 347] on button "Confirm" at bounding box center [790, 340] width 128 height 35
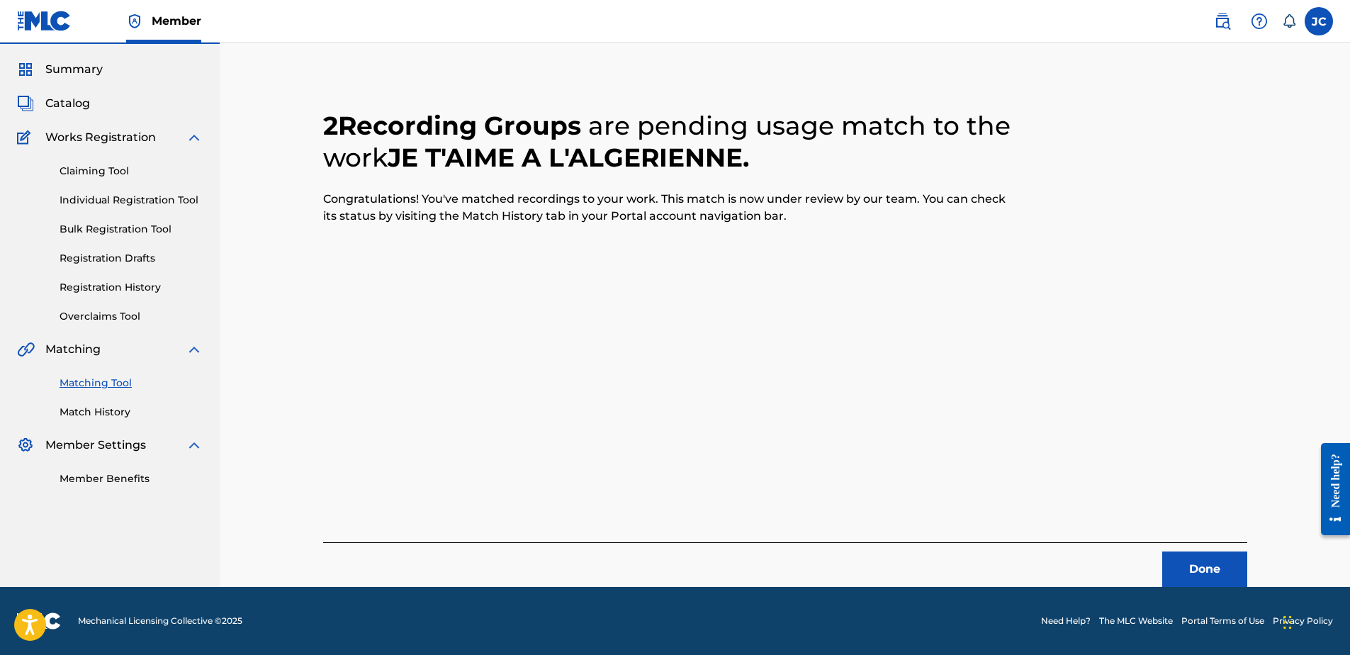
scroll to position [38, 0]
click at [1200, 551] on button "Done" at bounding box center [1204, 568] width 85 height 35
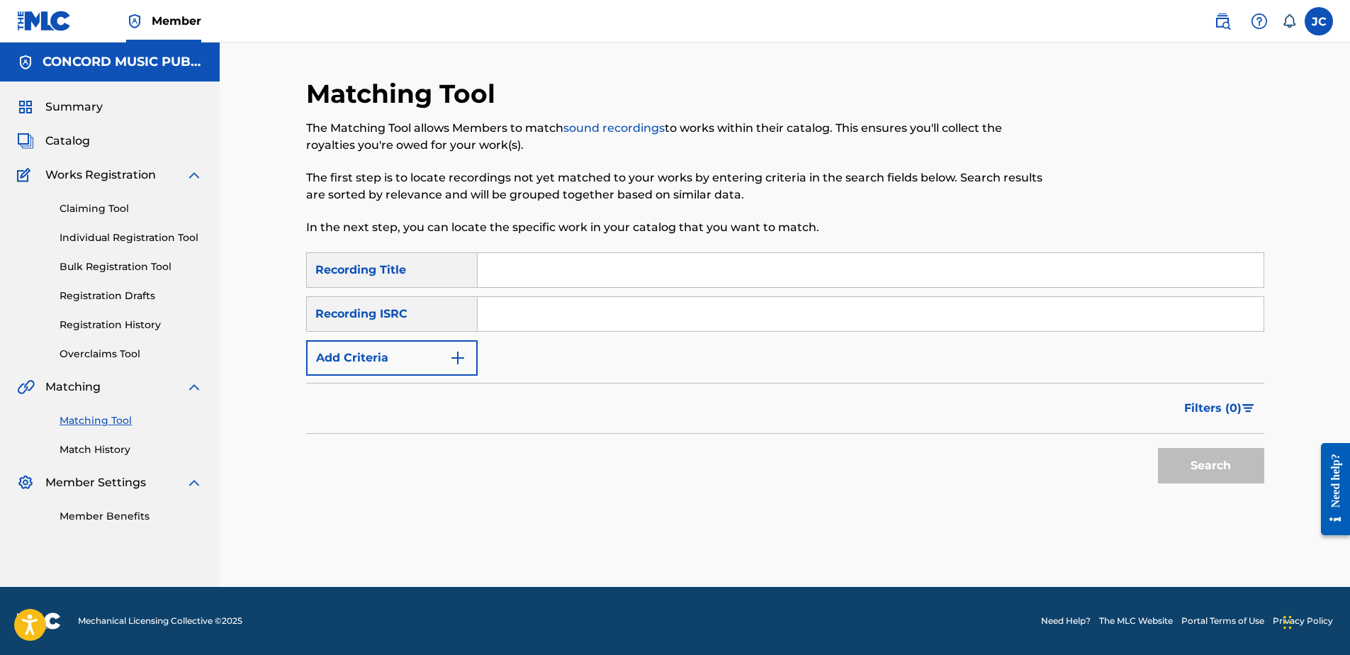
click at [804, 308] on input "Search Form" at bounding box center [871, 314] width 786 height 34
paste input "GBAQH9800013"
type input "GBAQH9800013"
click at [1158, 448] on button "Search" at bounding box center [1211, 465] width 106 height 35
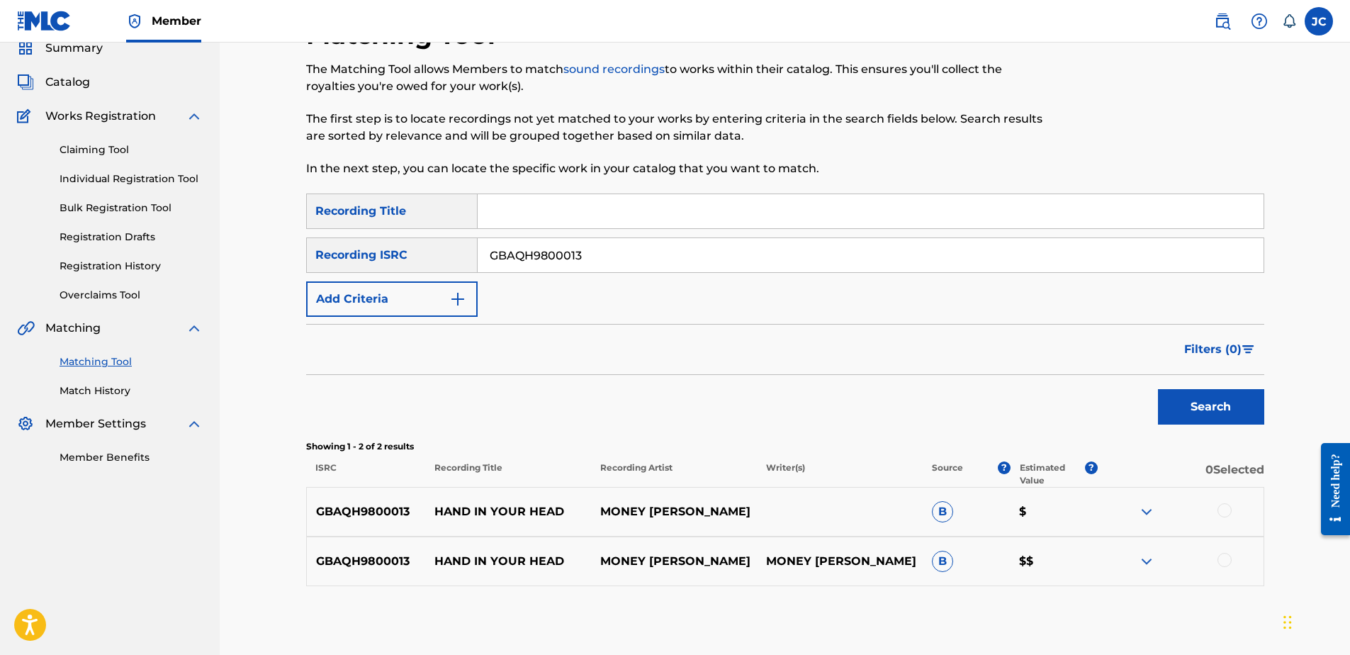
scroll to position [129, 0]
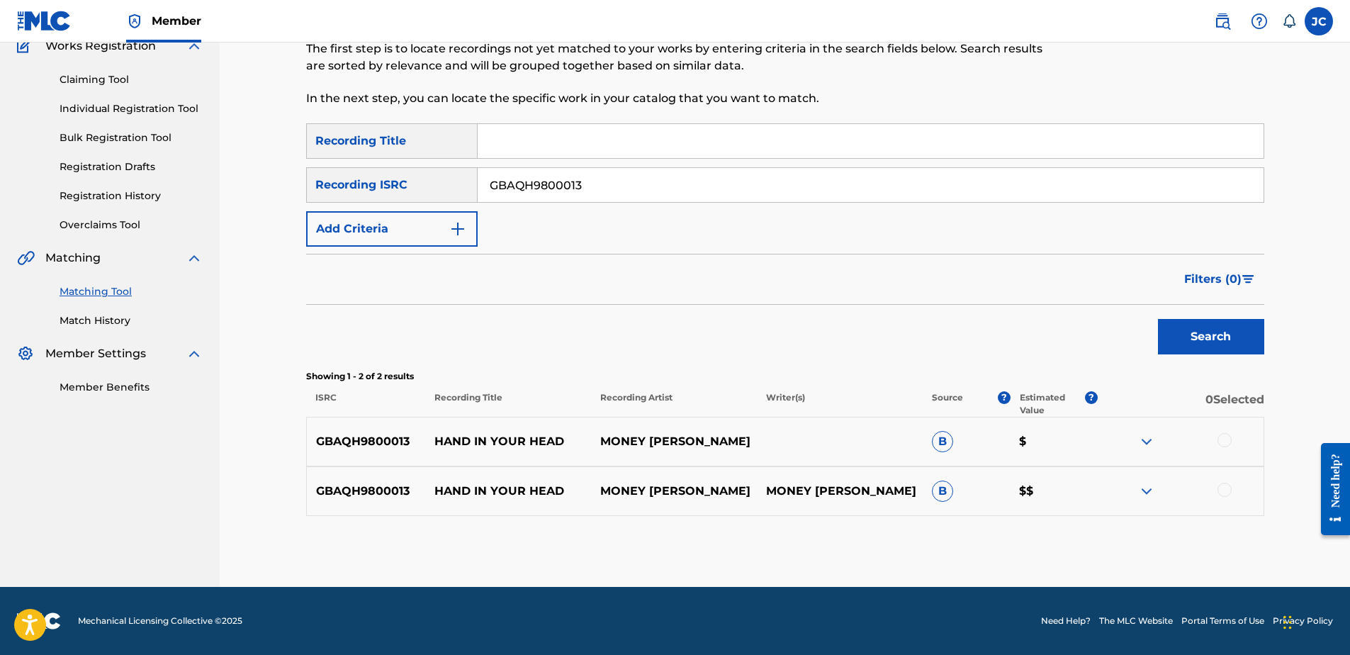
click at [1227, 490] on div at bounding box center [1224, 490] width 14 height 14
click at [1226, 438] on div at bounding box center [1224, 440] width 14 height 14
click at [1047, 524] on button "Match 2 Groups" at bounding box center [996, 539] width 157 height 35
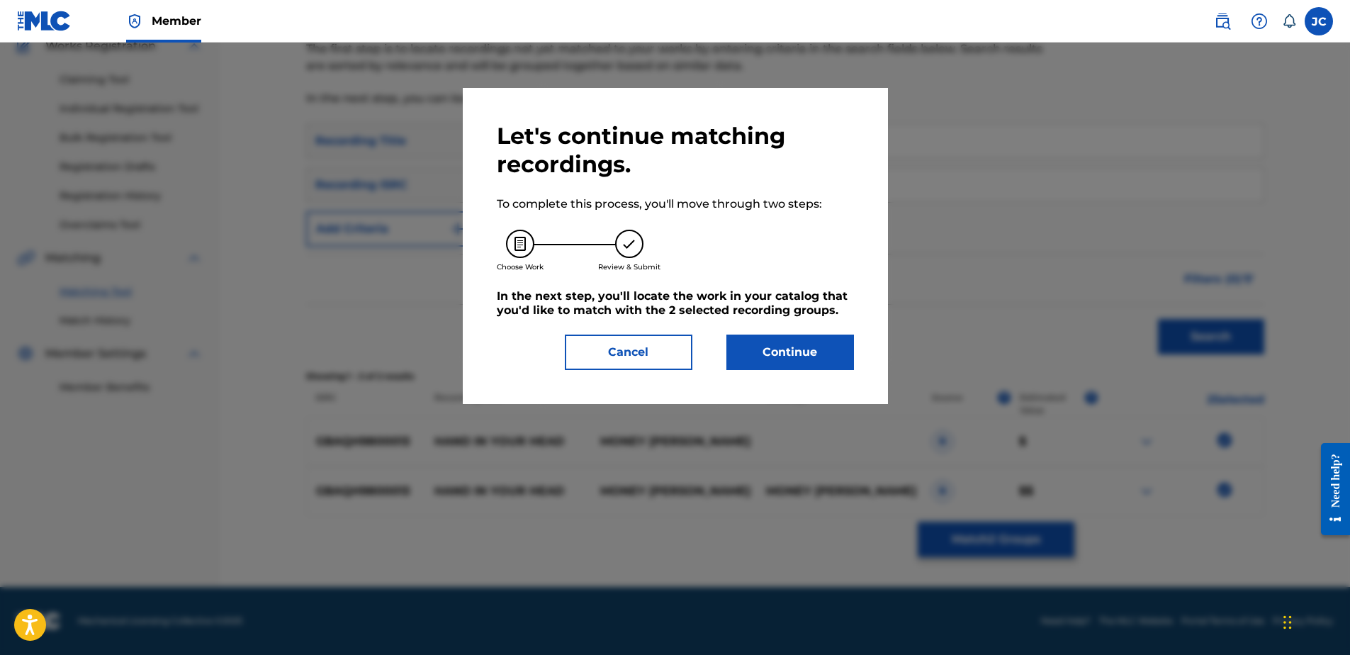
click at [779, 351] on button "Continue" at bounding box center [790, 351] width 128 height 35
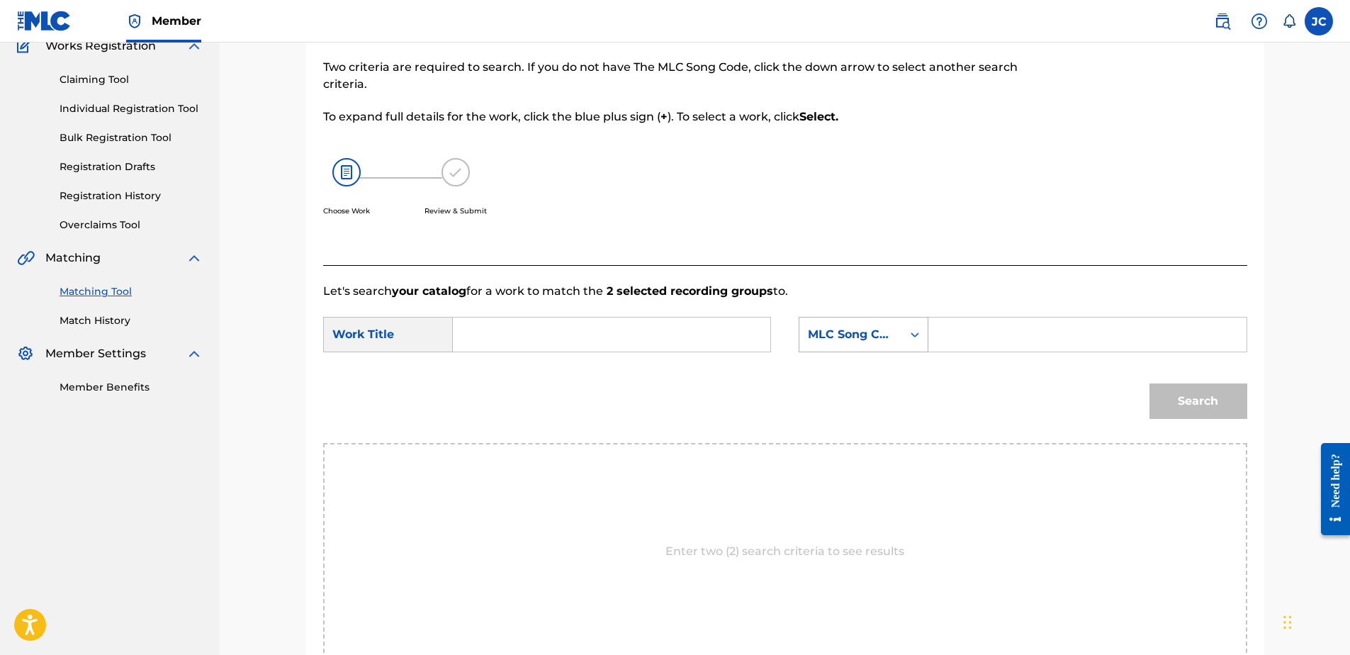
click at [870, 334] on div "MLC Song Code" at bounding box center [851, 334] width 86 height 17
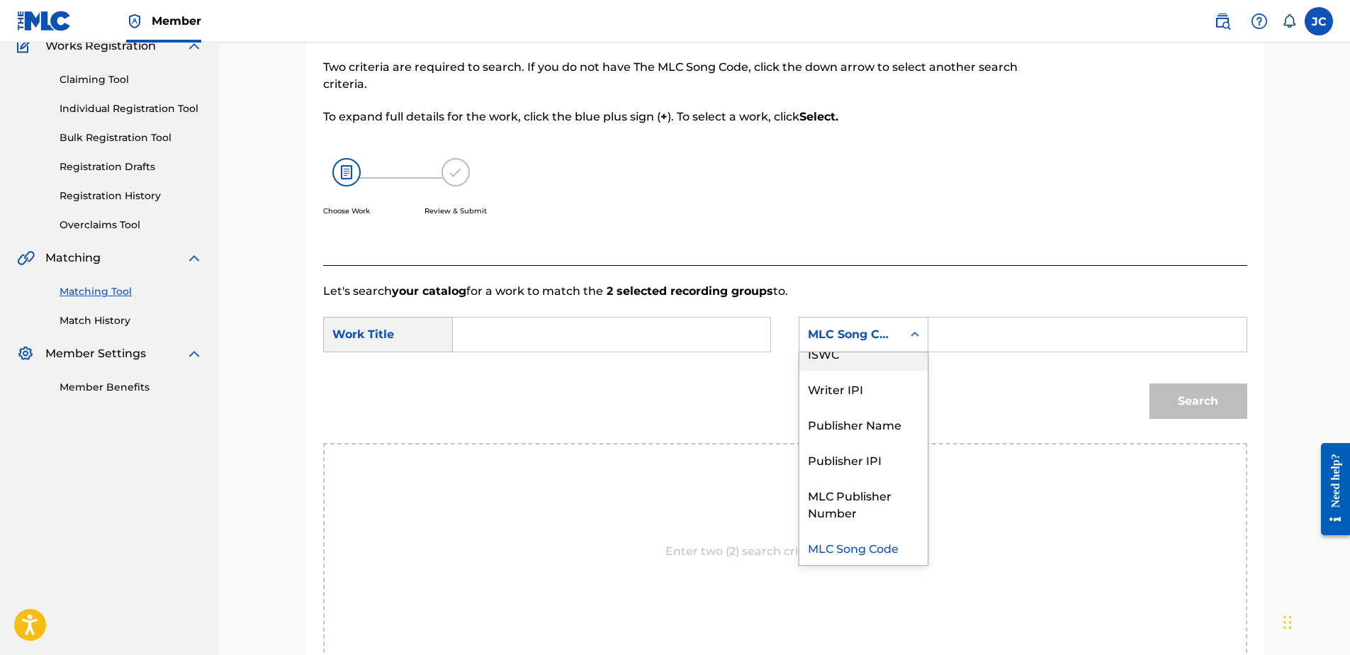
scroll to position [0, 0]
click at [877, 371] on div "Writer Name" at bounding box center [863, 369] width 128 height 35
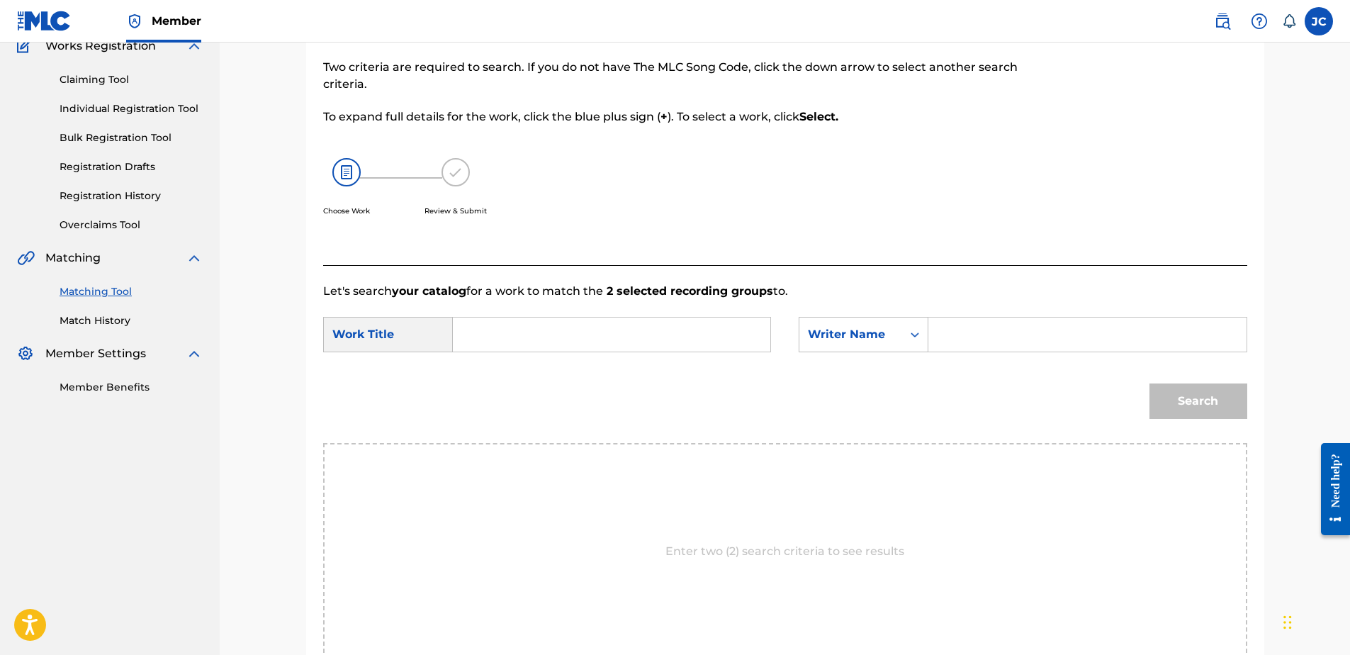
click at [673, 323] on input "Search Form" at bounding box center [611, 334] width 293 height 34
paste input "HAND IN YOUR HEAD"
type input "HAND IN YOUR HEAD"
click at [963, 324] on input "Search Form" at bounding box center [1086, 334] width 293 height 34
paste input "[PERSON_NAME]"
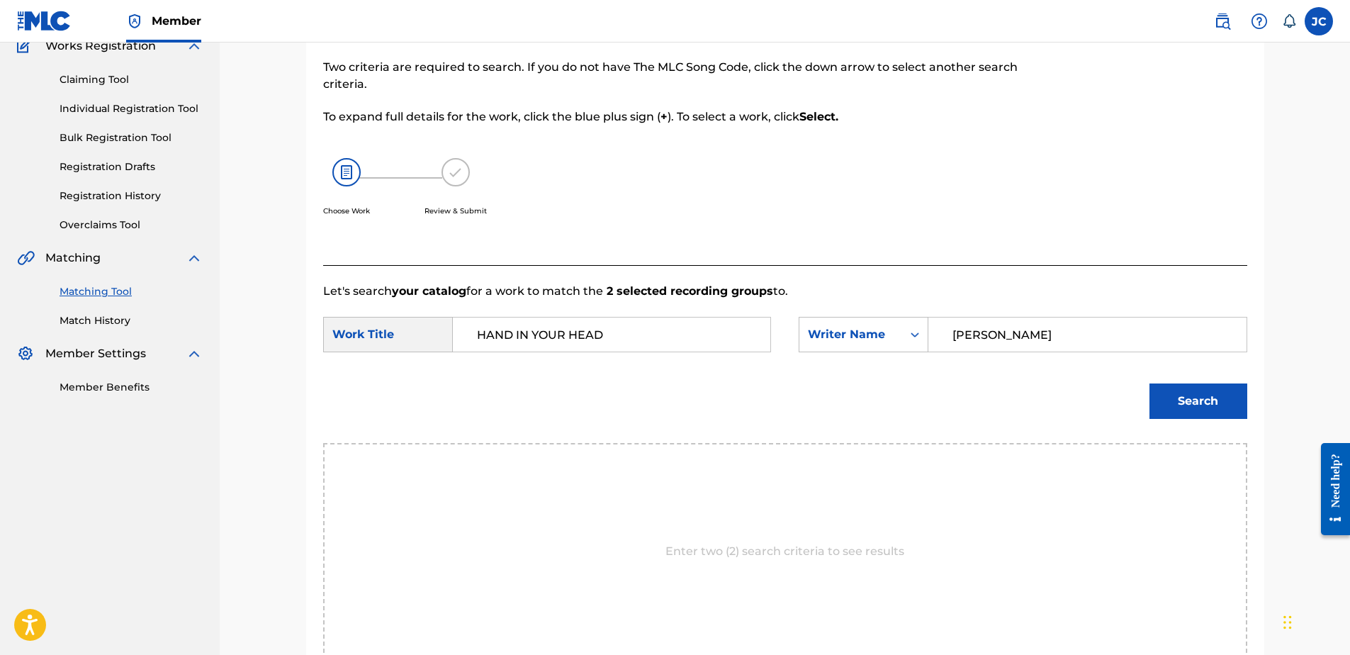
type input "[PERSON_NAME]"
click at [1149, 383] on button "Search" at bounding box center [1198, 400] width 98 height 35
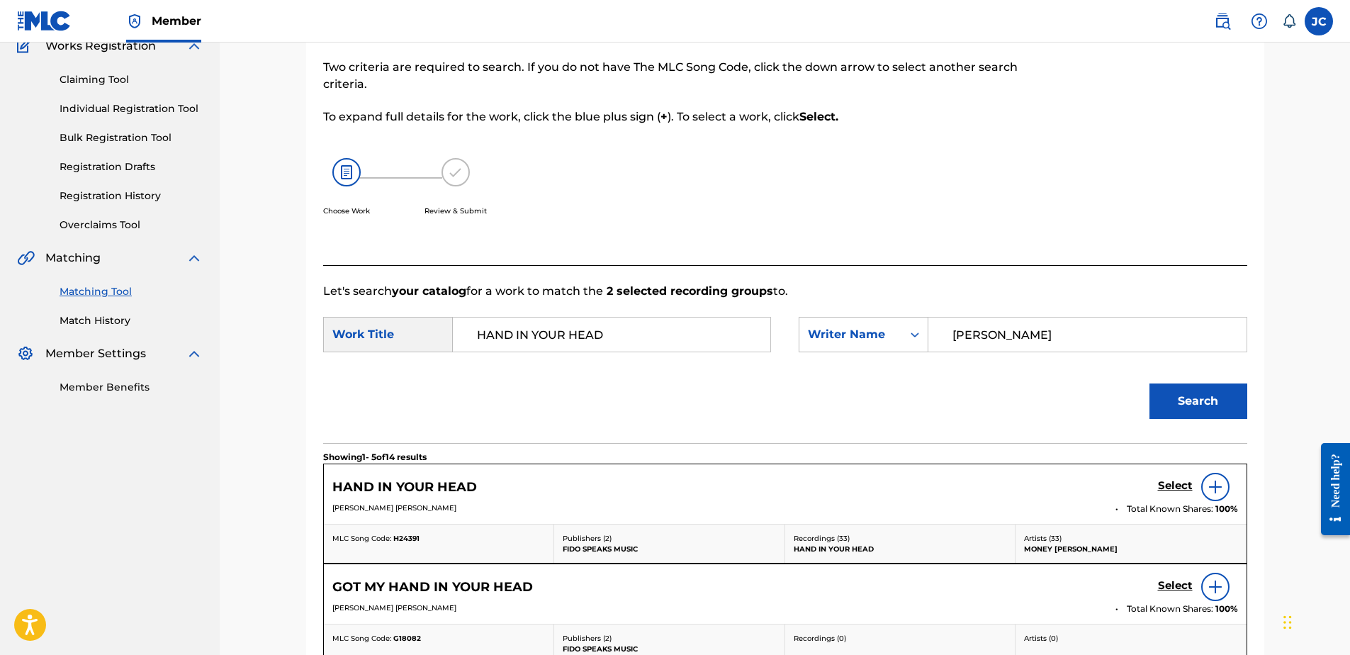
click at [1233, 401] on button "Search" at bounding box center [1198, 400] width 98 height 35
click at [1171, 490] on h5 "Select" at bounding box center [1175, 485] width 35 height 13
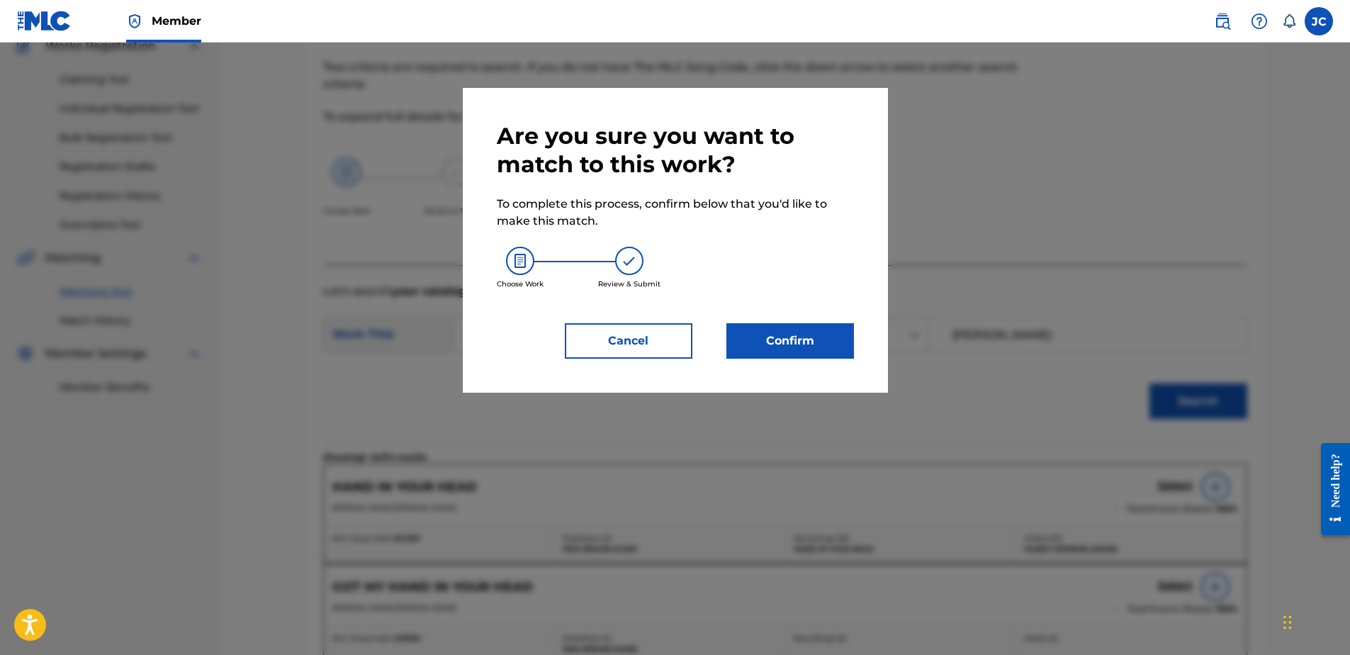
click at [843, 334] on button "Confirm" at bounding box center [790, 340] width 128 height 35
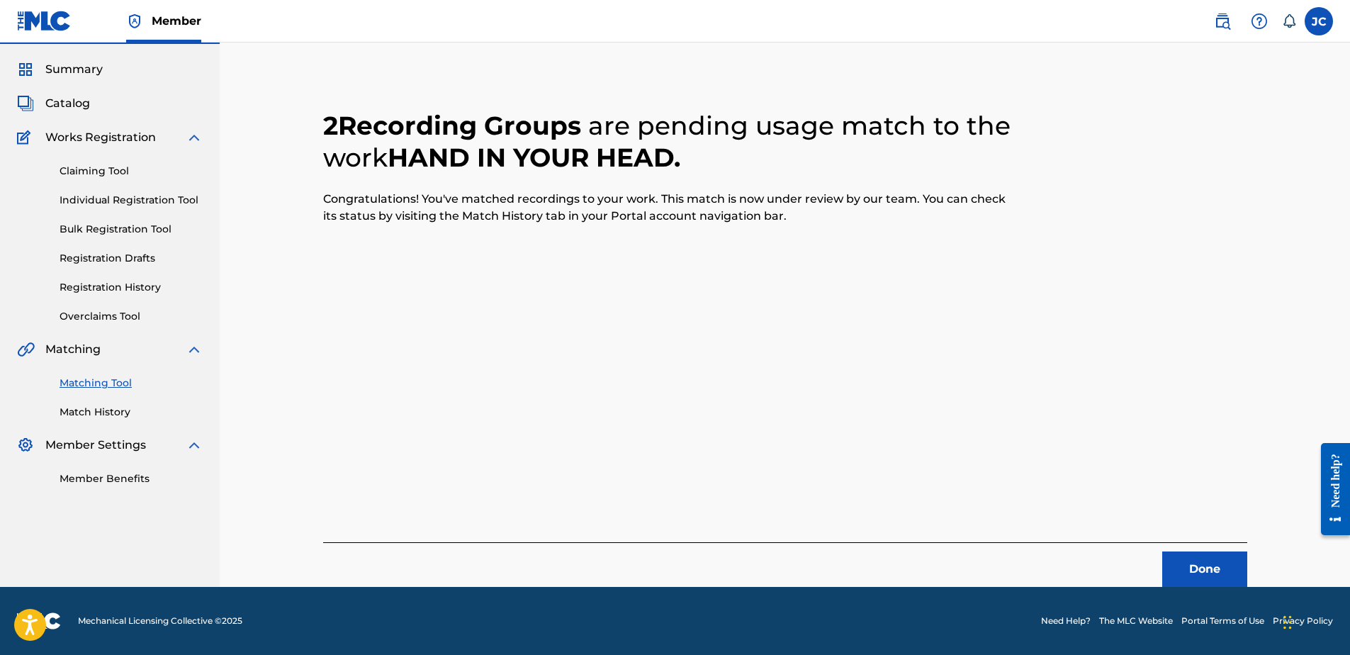
scroll to position [38, 0]
click at [1193, 564] on button "Done" at bounding box center [1204, 568] width 85 height 35
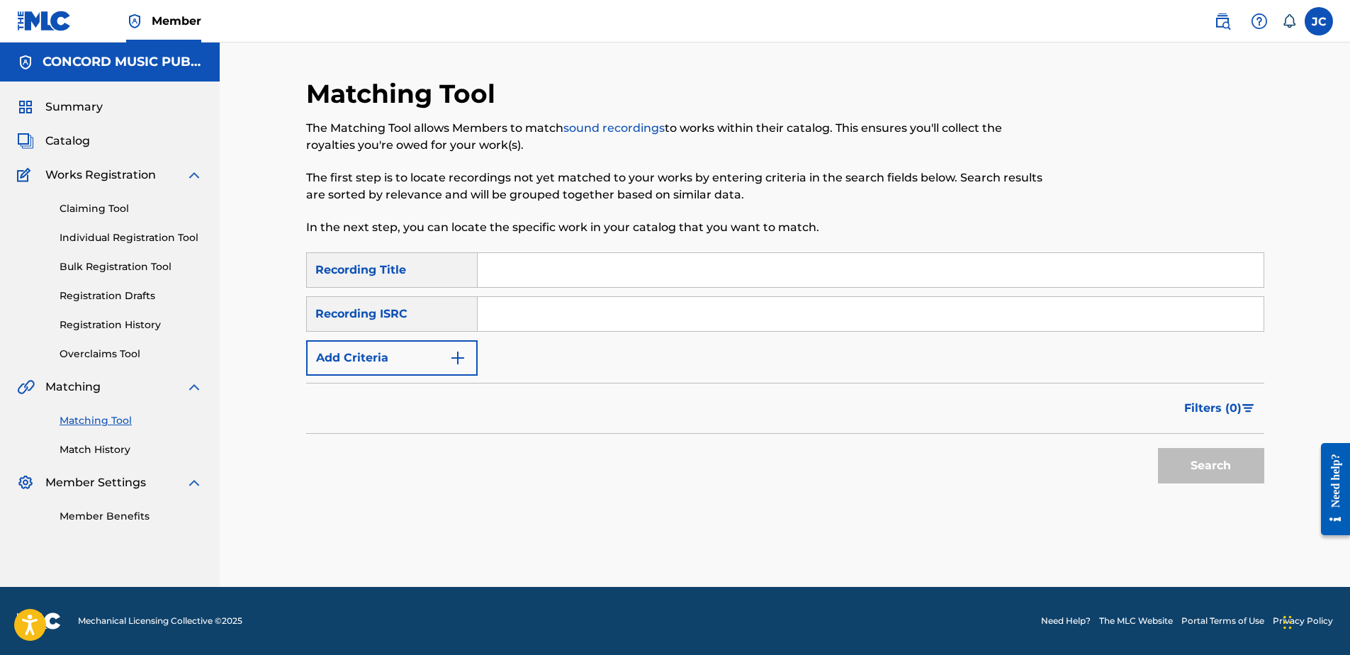
scroll to position [0, 0]
click at [686, 315] on input "Search Form" at bounding box center [871, 314] width 786 height 34
paste input "GBAYC8802411"
type input "GBAYC8802411"
click at [1158, 448] on button "Search" at bounding box center [1211, 465] width 106 height 35
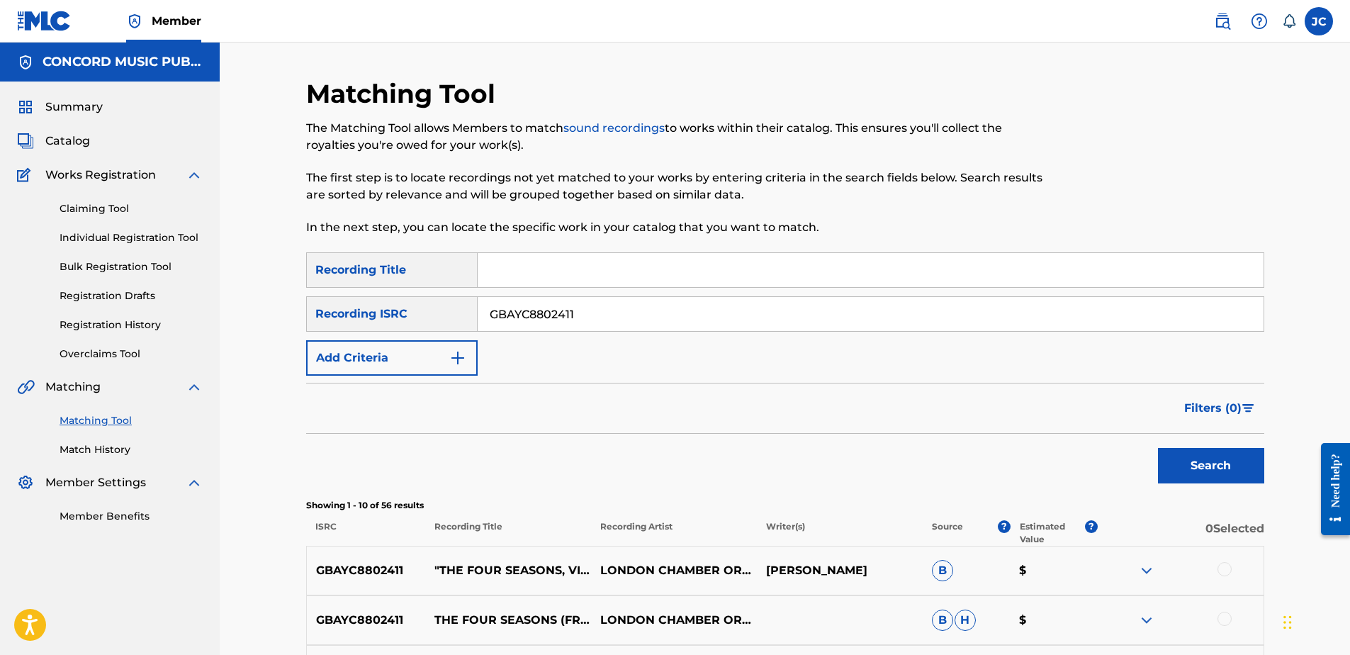
click at [866, 320] on input "GBAYC8802411" at bounding box center [871, 314] width 786 height 34
click at [787, 320] on input "Search Form" at bounding box center [871, 314] width 786 height 34
paste input "NLE421300306"
type input "NLE421300306"
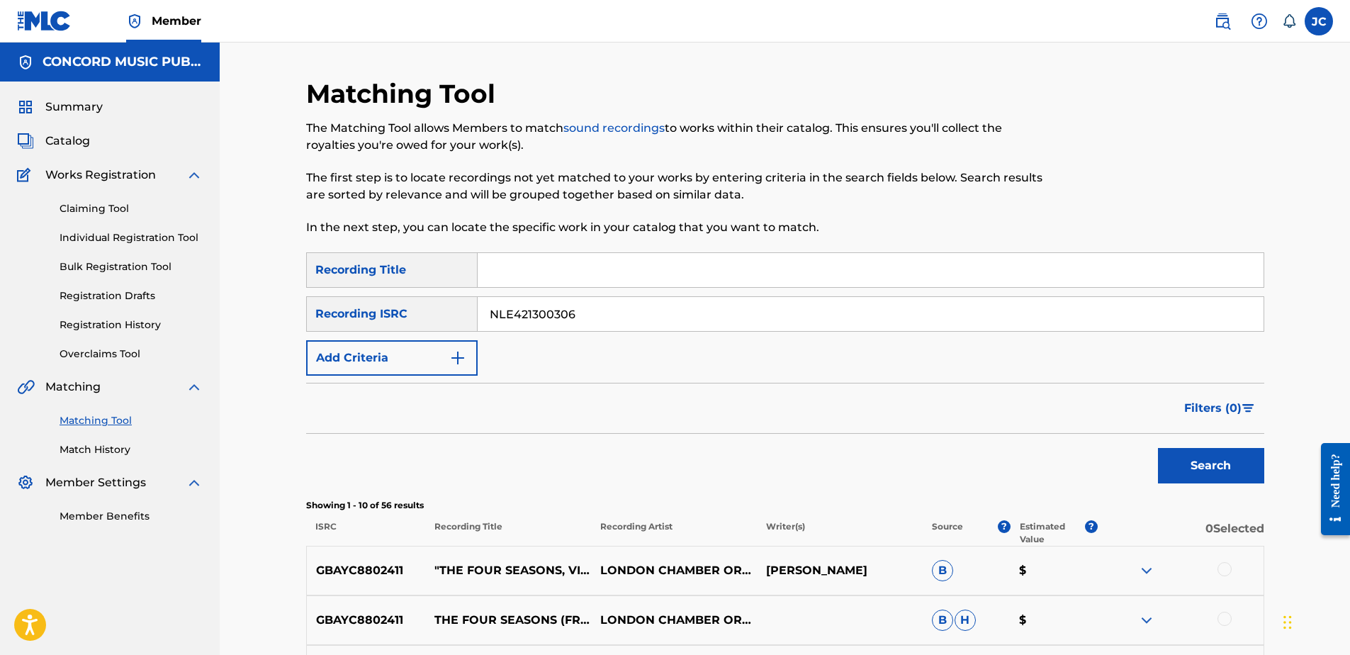
click at [1158, 448] on button "Search" at bounding box center [1211, 465] width 106 height 35
click at [693, 322] on input "NLE421300306" at bounding box center [871, 314] width 786 height 34
click at [1158, 448] on button "Search" at bounding box center [1211, 465] width 106 height 35
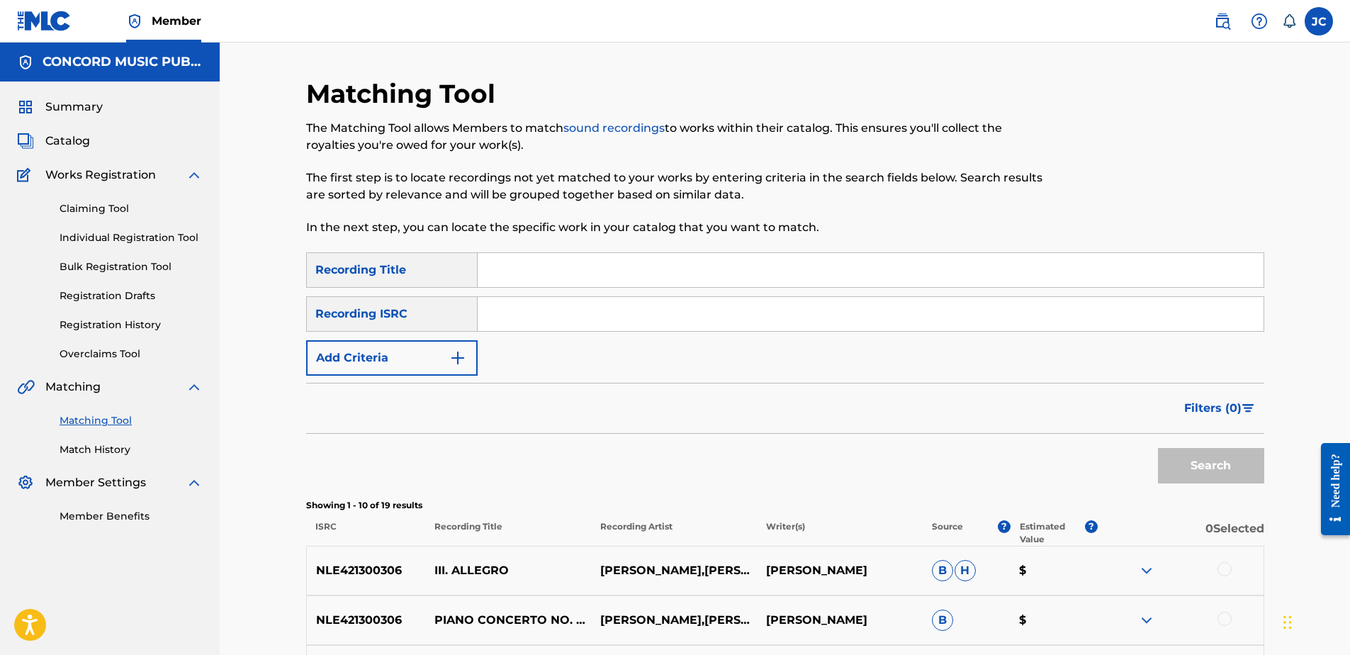
drag, startPoint x: 678, startPoint y: 317, endPoint x: 680, endPoint y: 324, distance: 7.2
click at [678, 317] on input "Search Form" at bounding box center [871, 314] width 786 height 34
paste input "DEB331023110"
type input "DEB331023110"
click at [1158, 448] on button "Search" at bounding box center [1211, 465] width 106 height 35
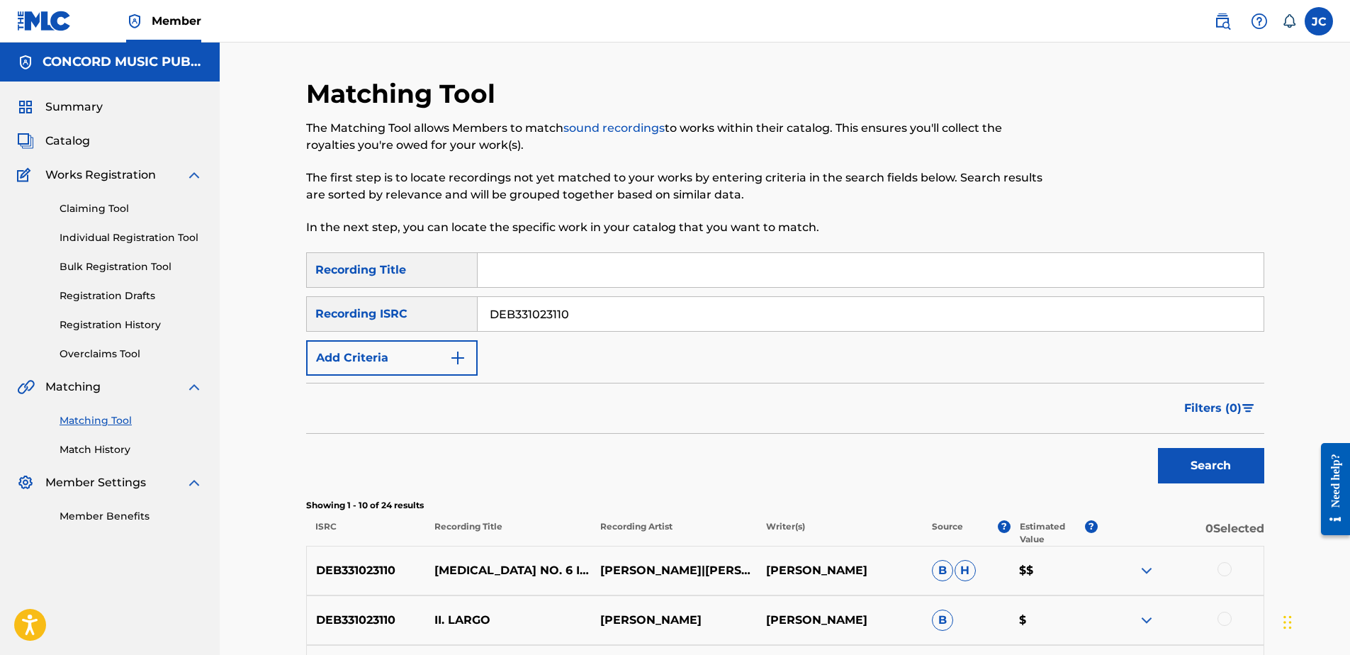
click at [712, 320] on input "DEB331023110" at bounding box center [871, 314] width 786 height 34
click at [639, 307] on input "Search Form" at bounding box center [871, 314] width 786 height 34
paste input "DEF057201070"
type input "DEF057201070"
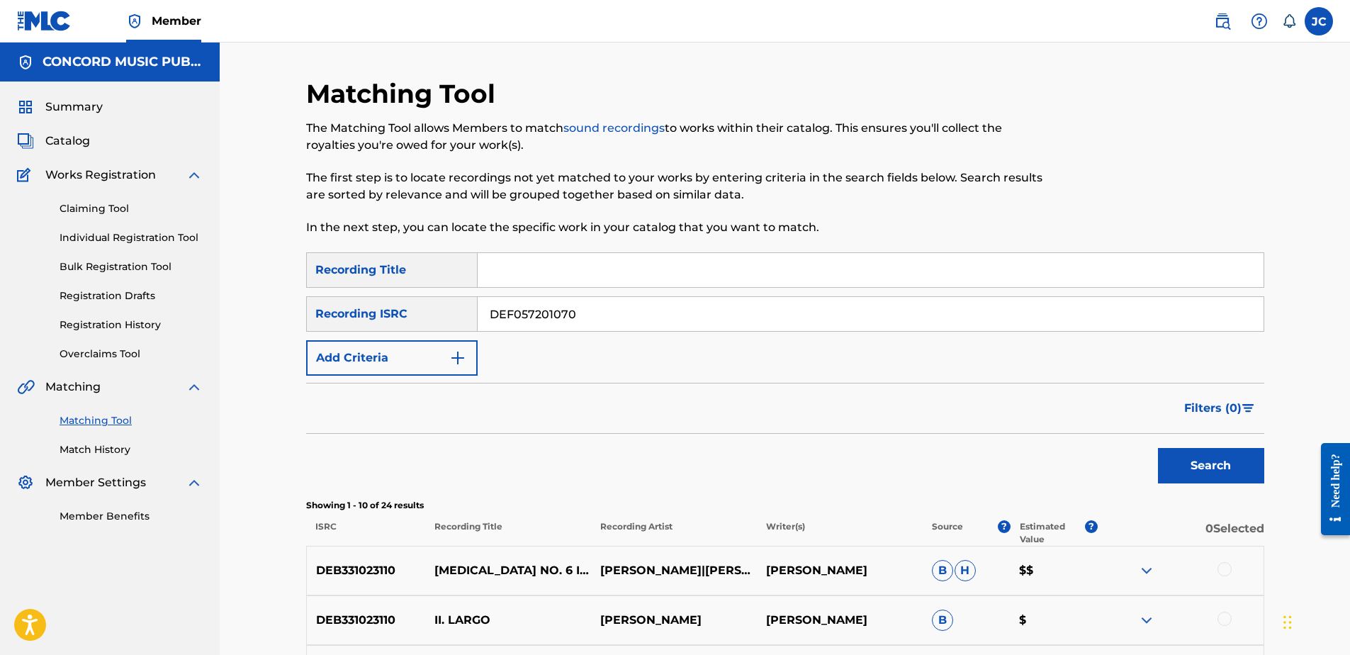
click at [1158, 448] on button "Search" at bounding box center [1211, 465] width 106 height 35
click at [665, 315] on input "DEF057201070" at bounding box center [871, 314] width 786 height 34
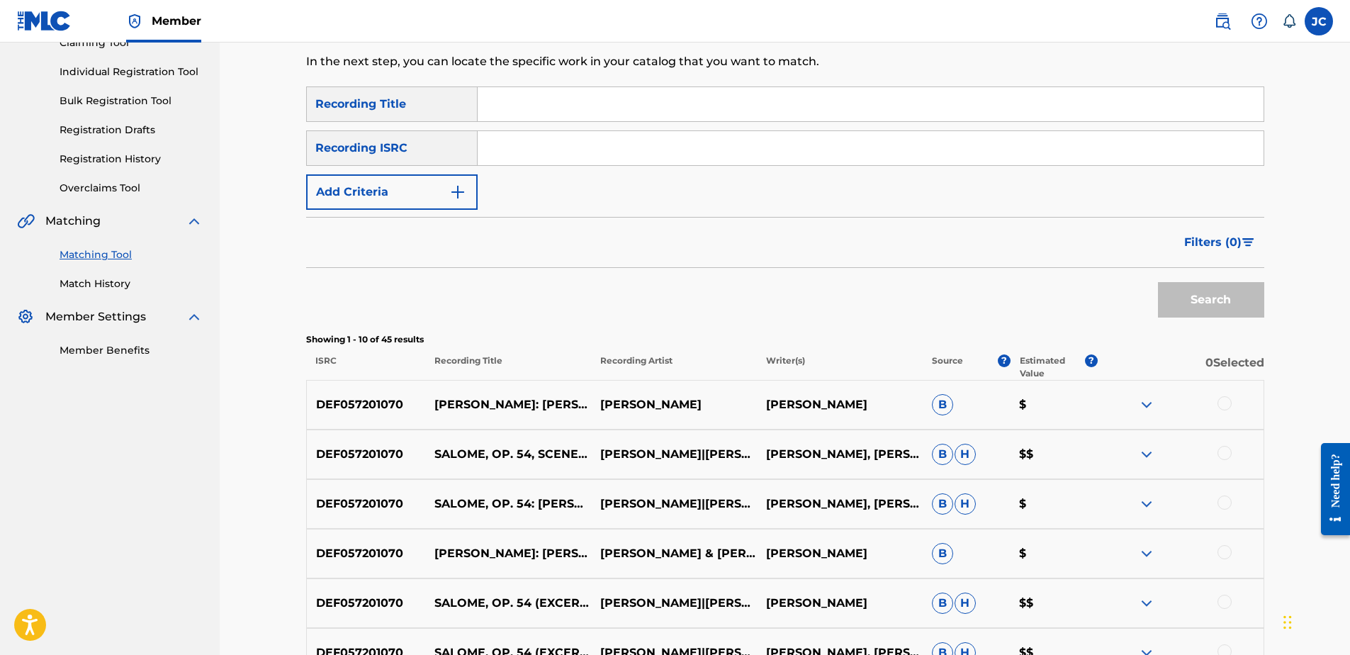
scroll to position [142, 0]
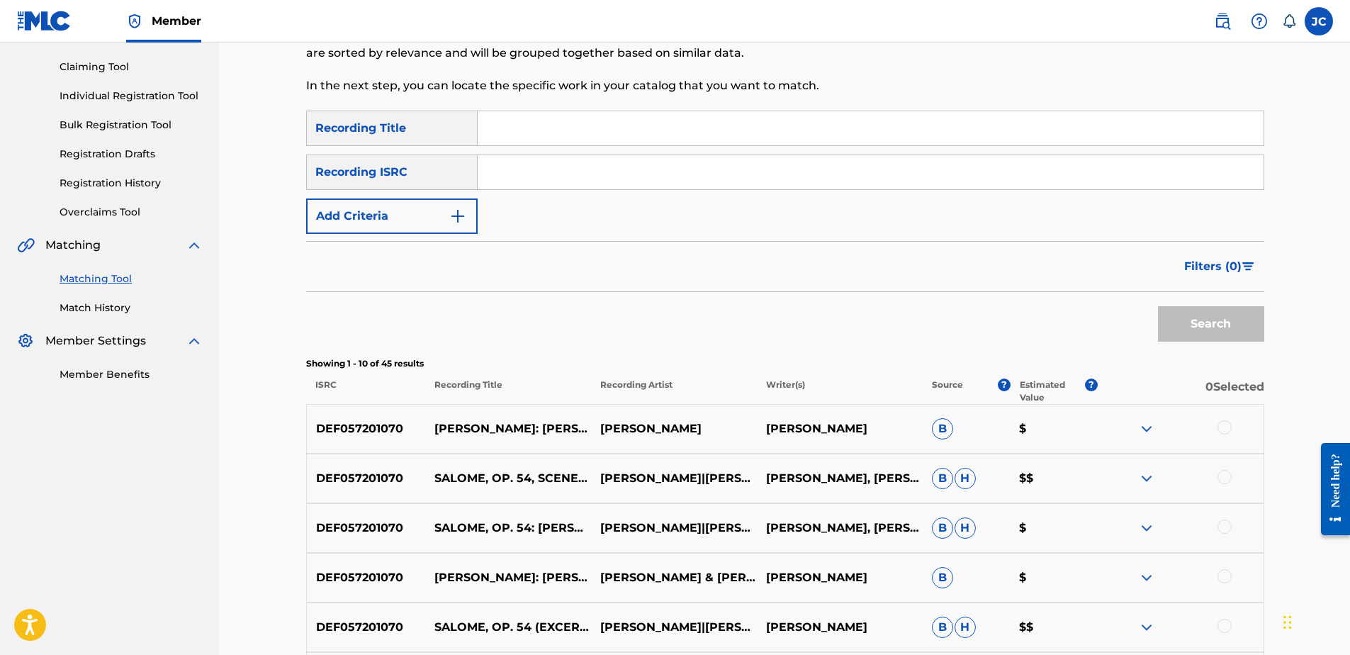
click at [671, 184] on input "Search Form" at bounding box center [871, 172] width 786 height 34
paste input "US4E40642809"
type input "US4E40642809"
click at [1158, 306] on button "Search" at bounding box center [1211, 323] width 106 height 35
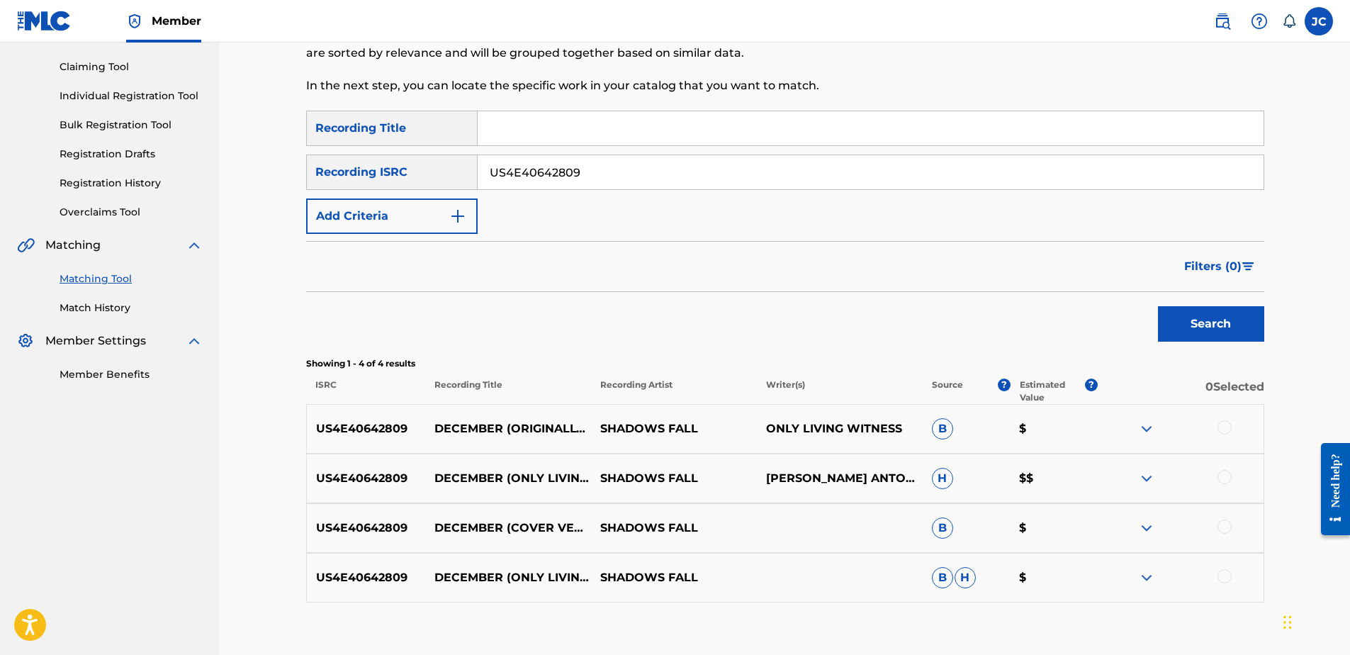
click at [1227, 578] on div at bounding box center [1224, 576] width 14 height 14
click at [1229, 587] on div "US4E40642809 DECEMBER (ONLY LIVING WITNESS COVER) SHADOWS FALL B H $" at bounding box center [785, 578] width 958 height 50
click at [1231, 580] on div at bounding box center [1181, 577] width 166 height 17
click at [1225, 569] on img at bounding box center [1224, 576] width 14 height 14
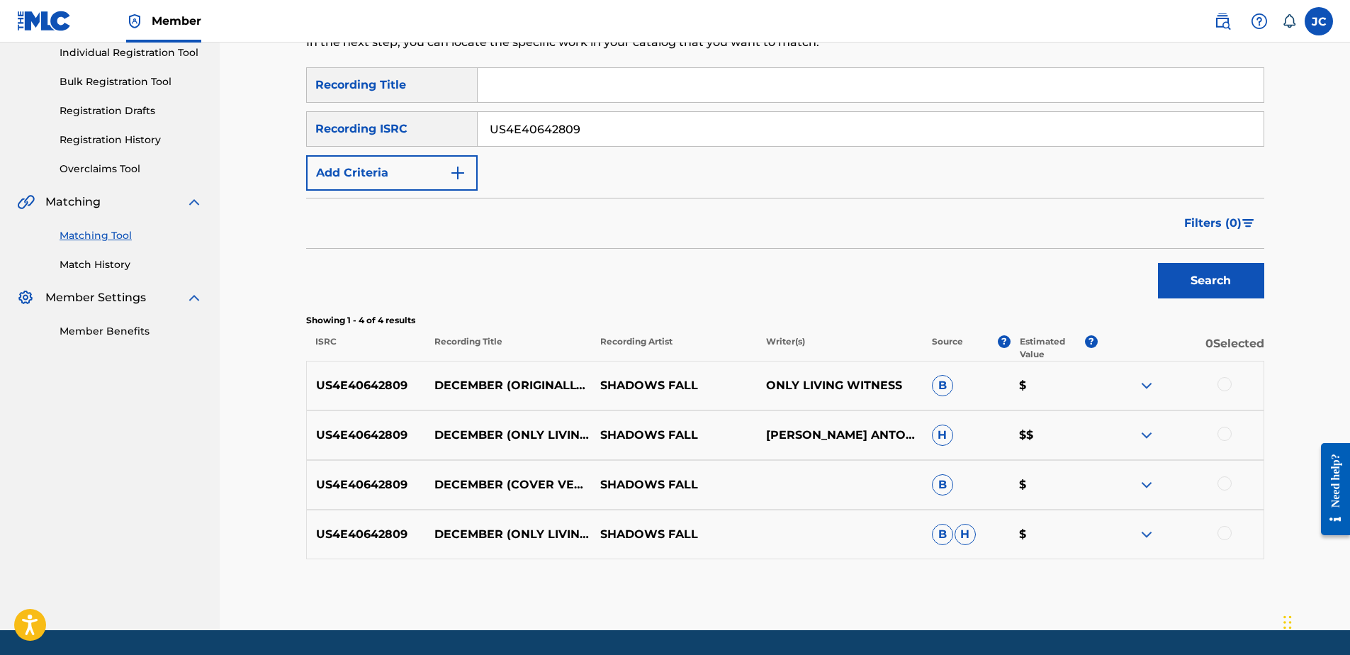
scroll to position [228, 0]
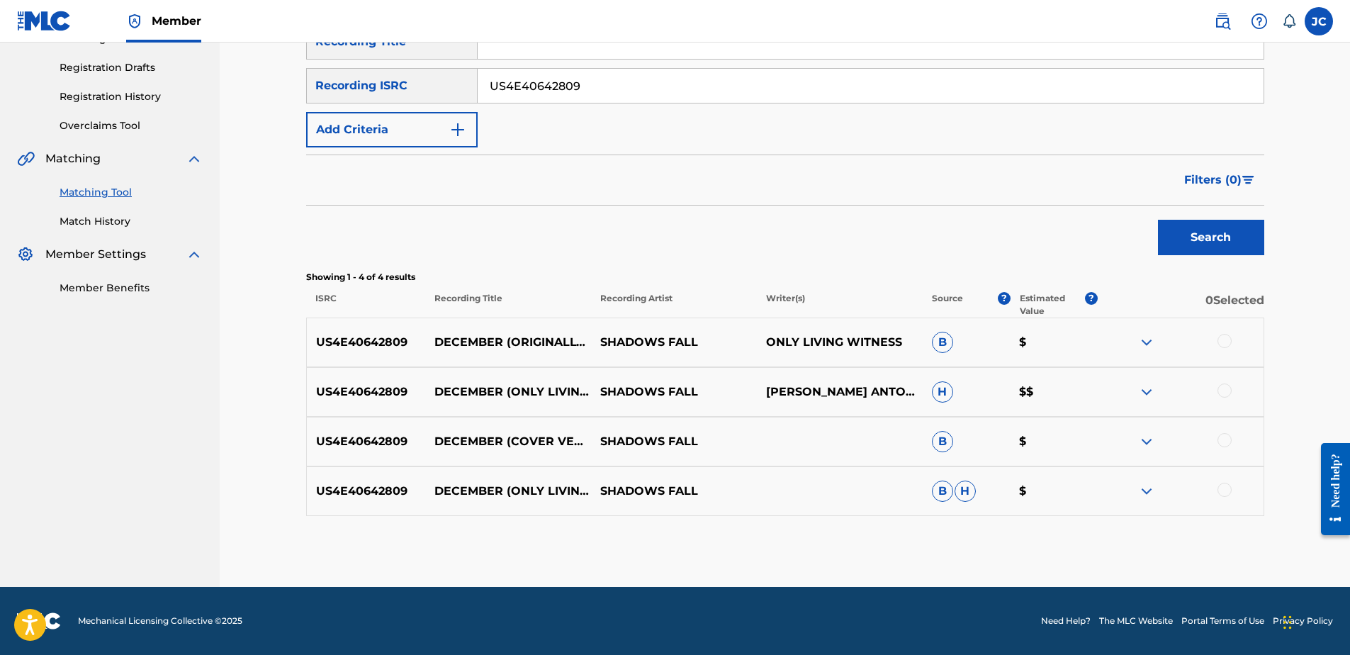
click at [1220, 489] on div at bounding box center [1224, 490] width 14 height 14
click at [1228, 444] on div at bounding box center [1224, 440] width 14 height 14
click at [1223, 394] on div at bounding box center [1224, 390] width 14 height 14
click at [1229, 333] on div "US4E40642809 DECEMBER (ORIGINALLY BY ONLY LIVING WITNESS) SHADOWS FALL ONLY LIV…" at bounding box center [785, 342] width 958 height 50
click at [1225, 340] on div at bounding box center [1224, 341] width 14 height 14
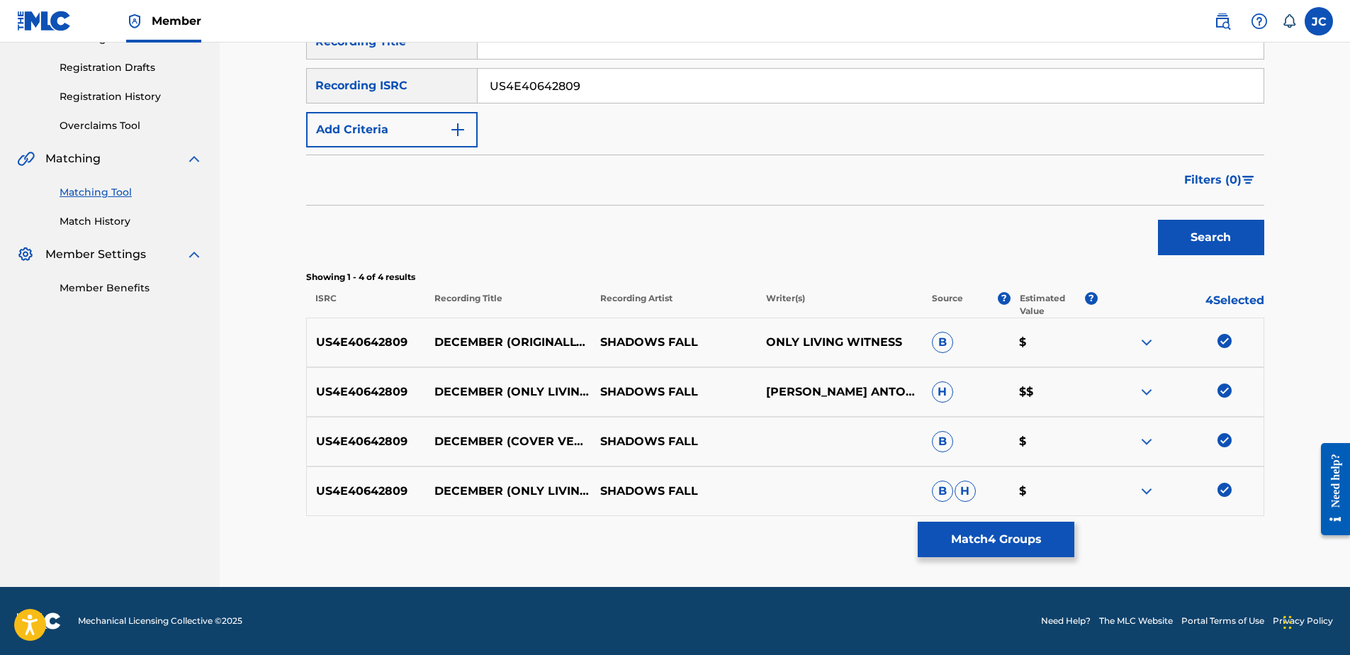
click at [1054, 527] on button "Match 4 Groups" at bounding box center [996, 539] width 157 height 35
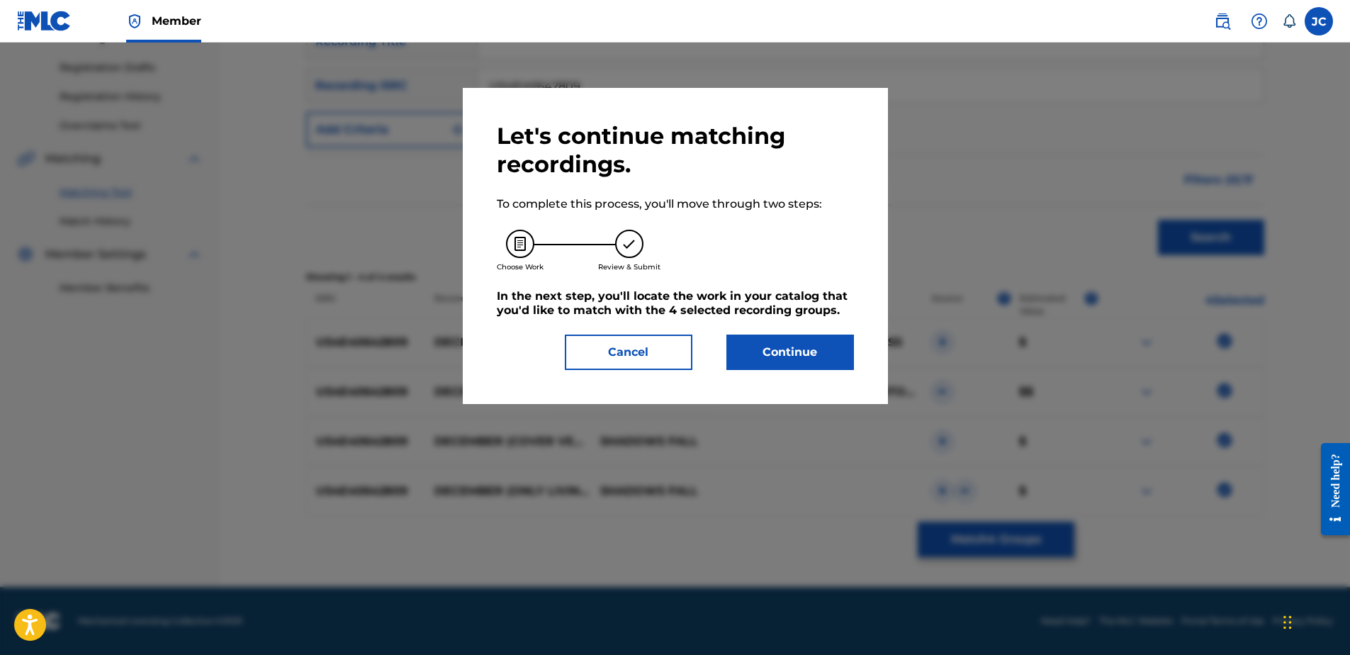
click at [806, 349] on button "Continue" at bounding box center [790, 351] width 128 height 35
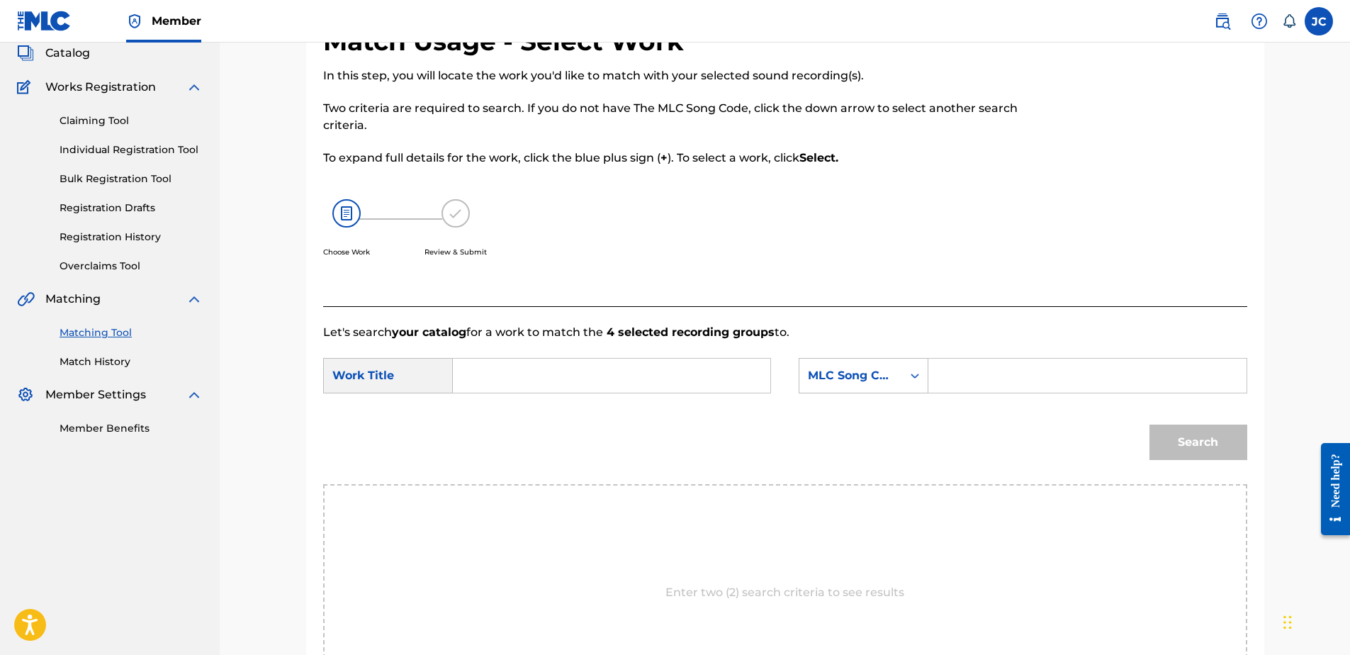
scroll to position [86, 0]
click at [891, 362] on div "MLC Song Code" at bounding box center [864, 376] width 130 height 35
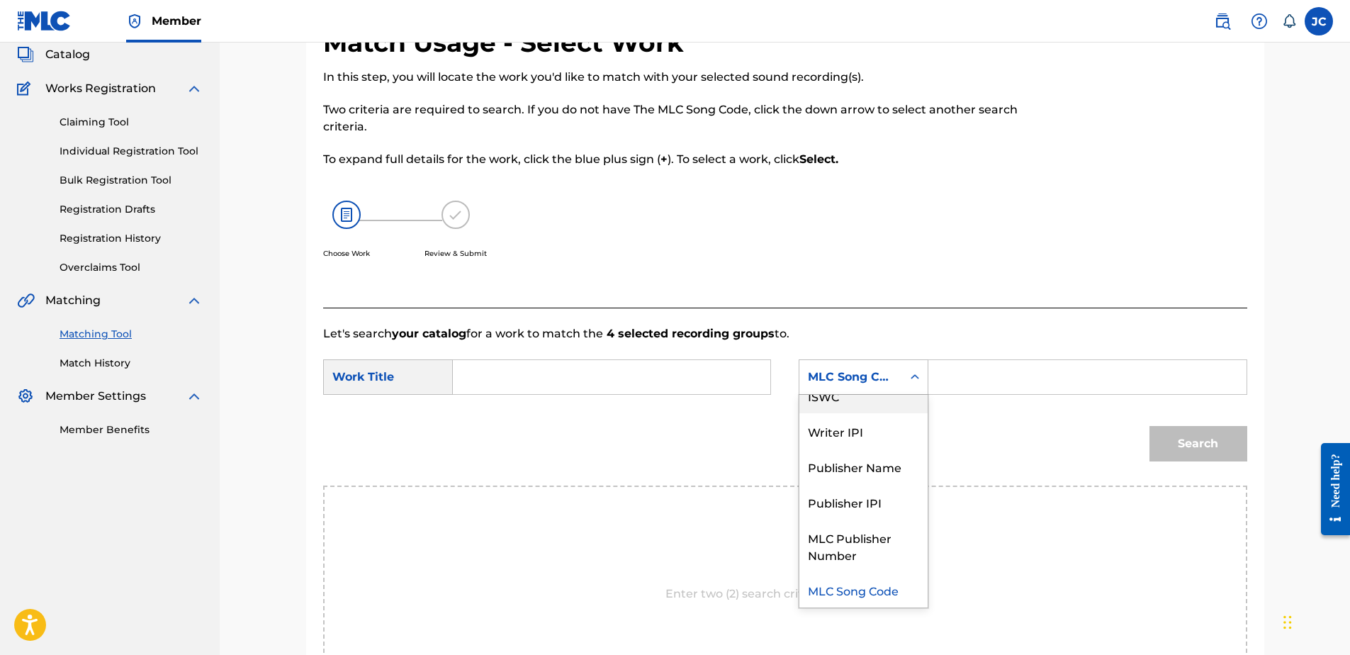
scroll to position [0, 0]
click at [877, 409] on div "Writer Name" at bounding box center [863, 412] width 128 height 35
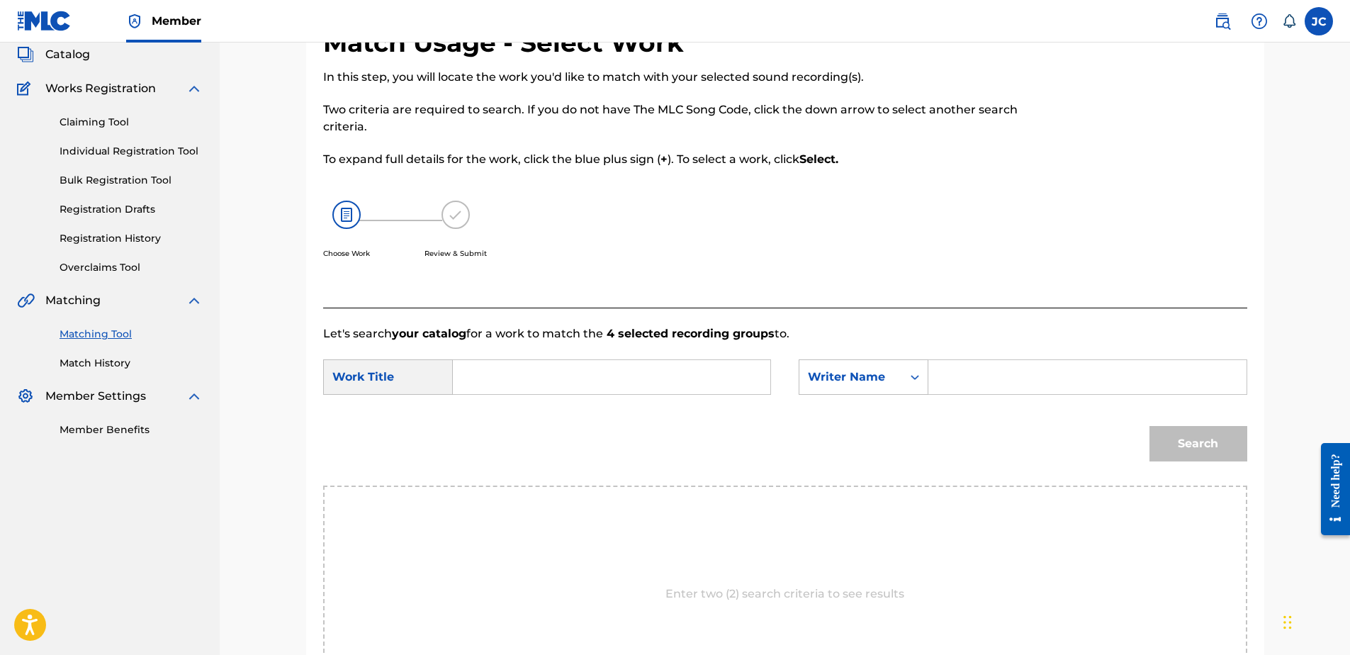
click at [711, 383] on input "Search Form" at bounding box center [611, 377] width 293 height 34
paste input "December"
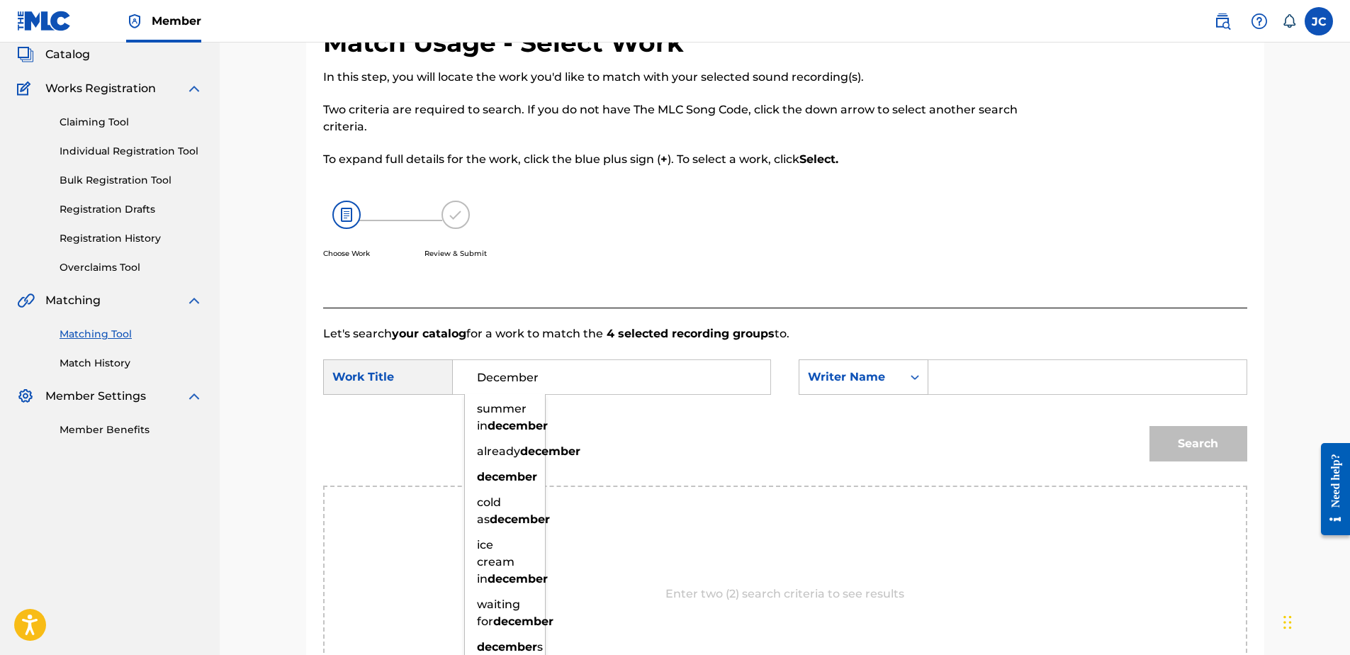
type input "December"
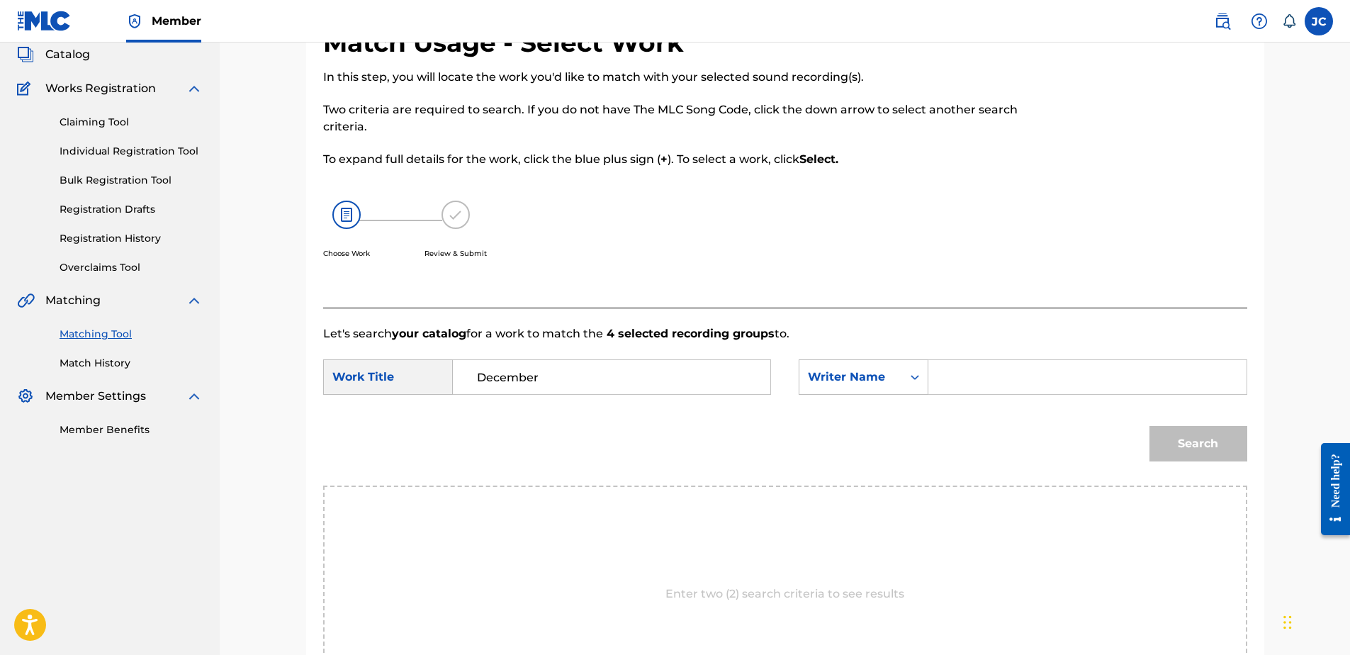
click at [984, 386] on input "Search Form" at bounding box center [1086, 377] width 293 height 34
paste input "[PERSON_NAME]"
click at [1149, 426] on button "Search" at bounding box center [1198, 443] width 98 height 35
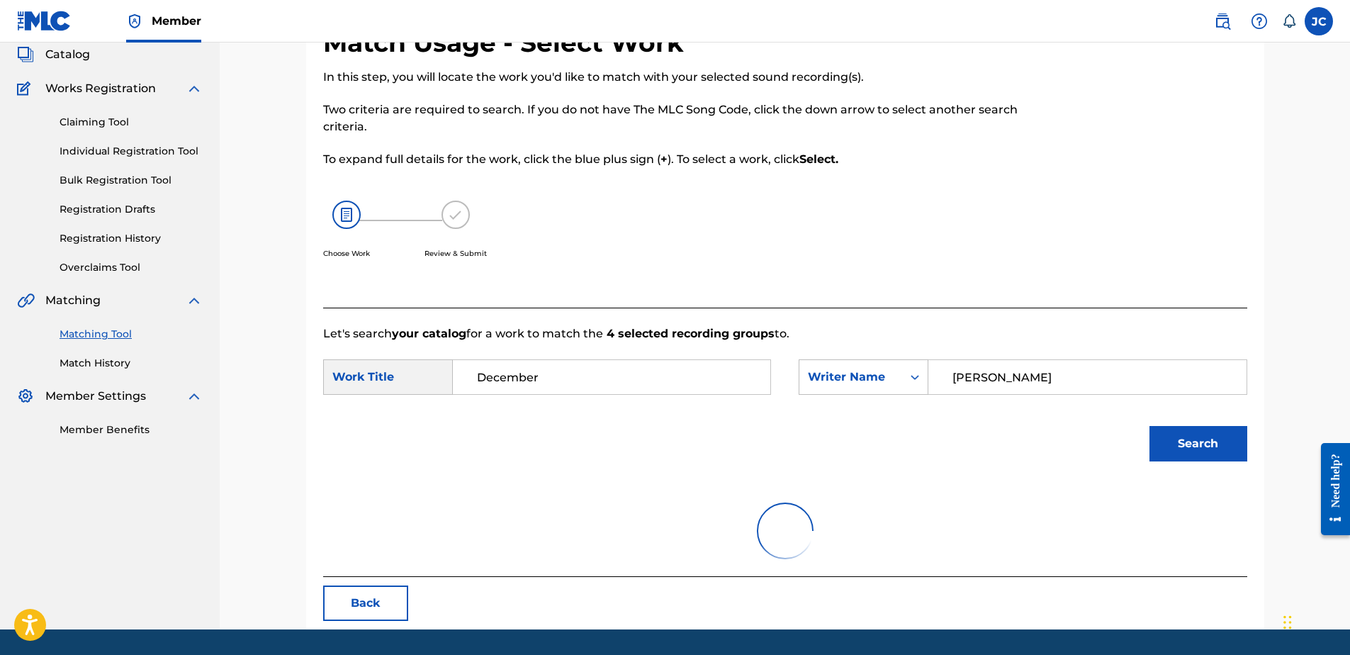
scroll to position [68, 0]
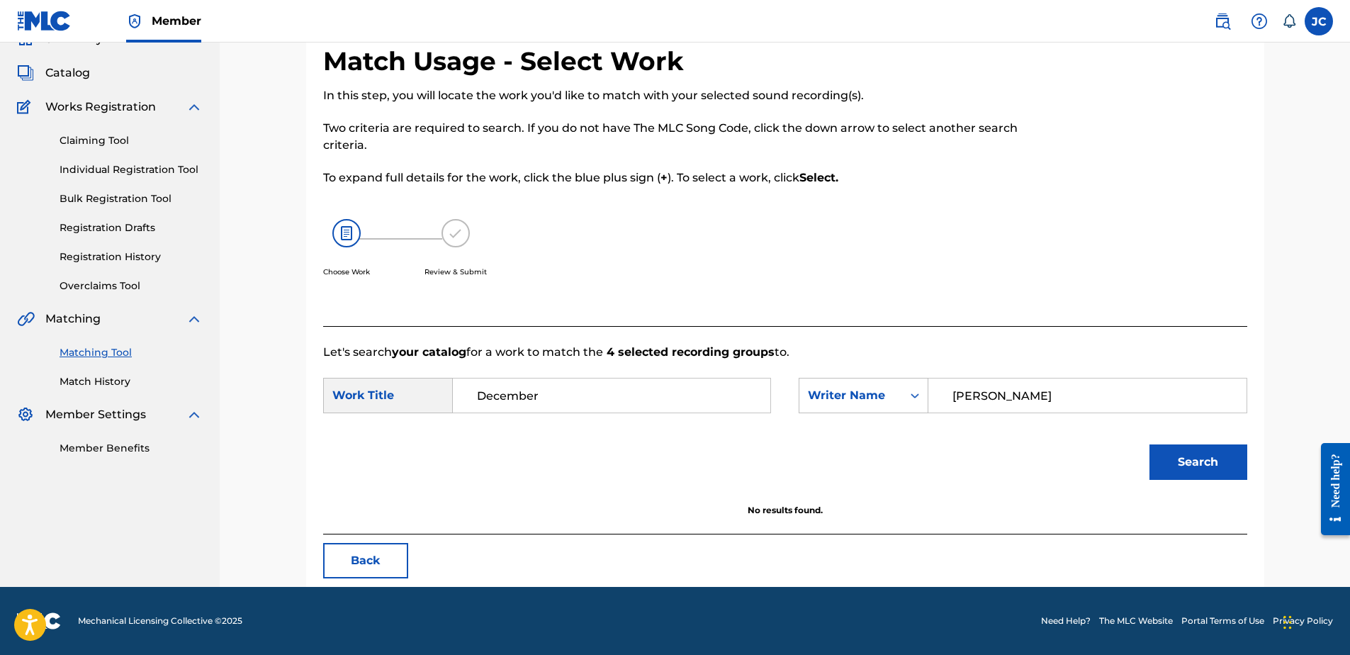
click at [1038, 396] on input "[PERSON_NAME]" at bounding box center [1086, 395] width 293 height 34
paste input "[PERSON_NAME]"
type input "[PERSON_NAME]"
click at [1149, 444] on button "Search" at bounding box center [1198, 461] width 98 height 35
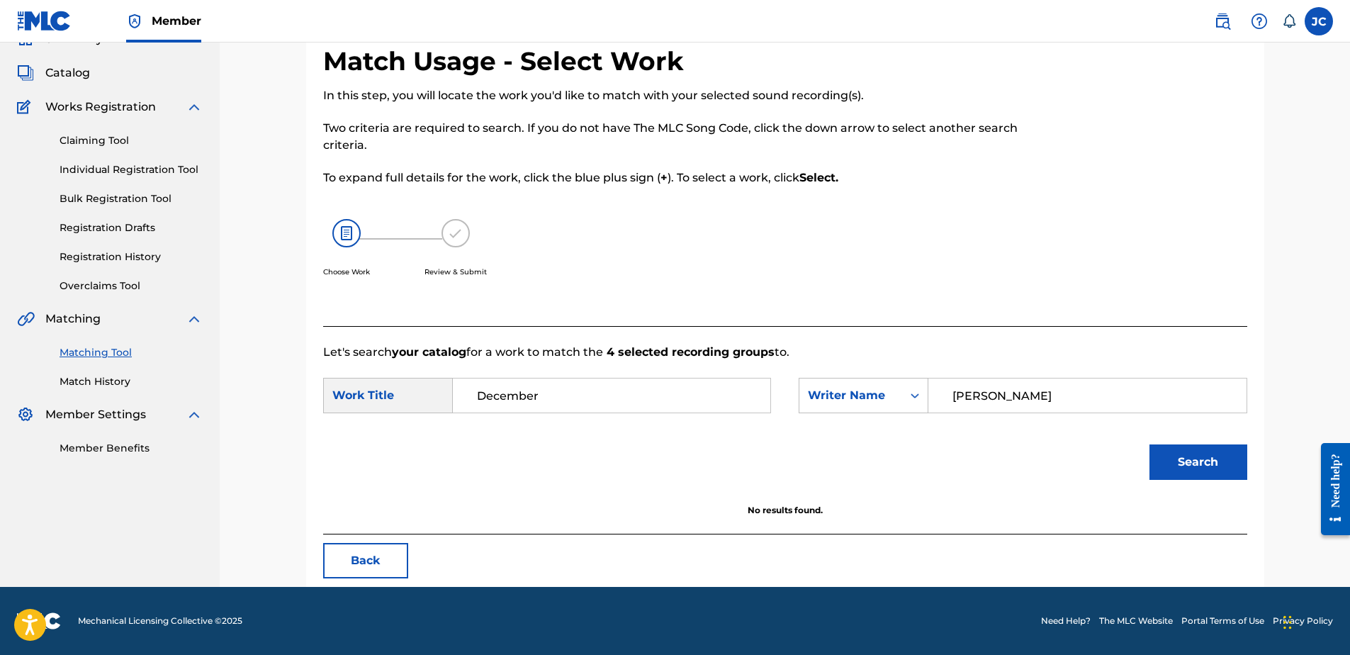
click at [378, 553] on button "Back" at bounding box center [365, 560] width 85 height 35
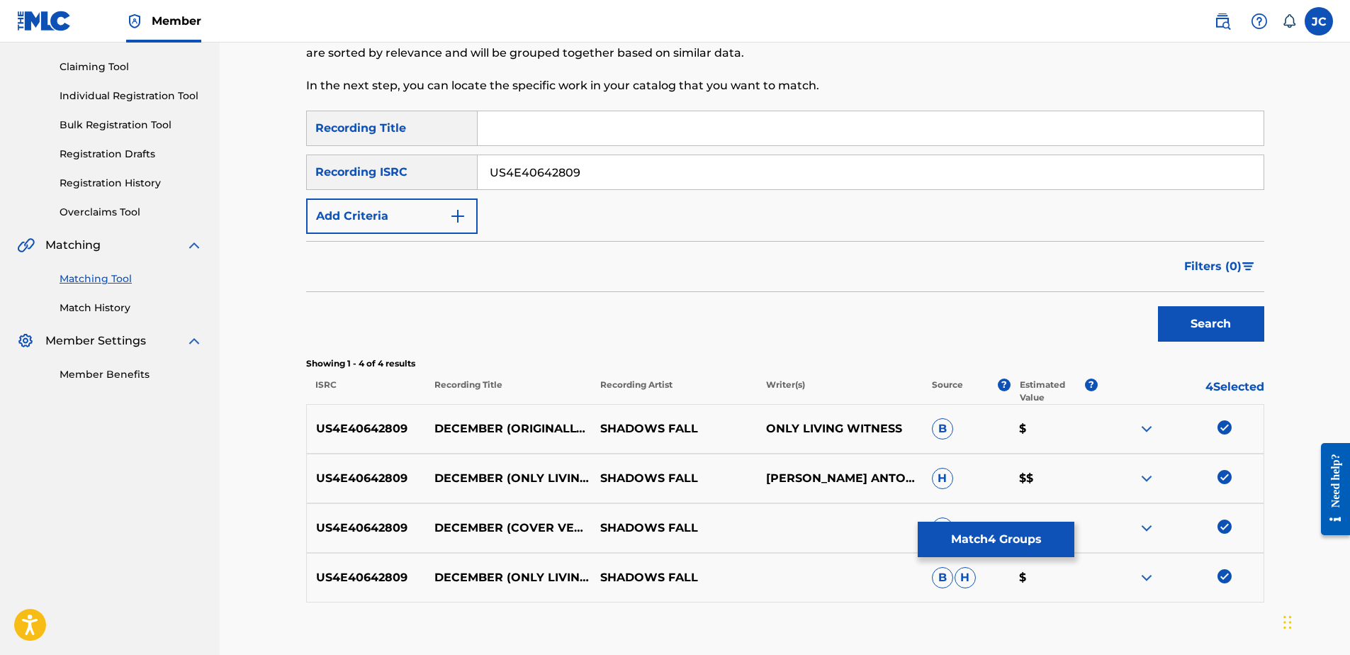
scroll to position [228, 0]
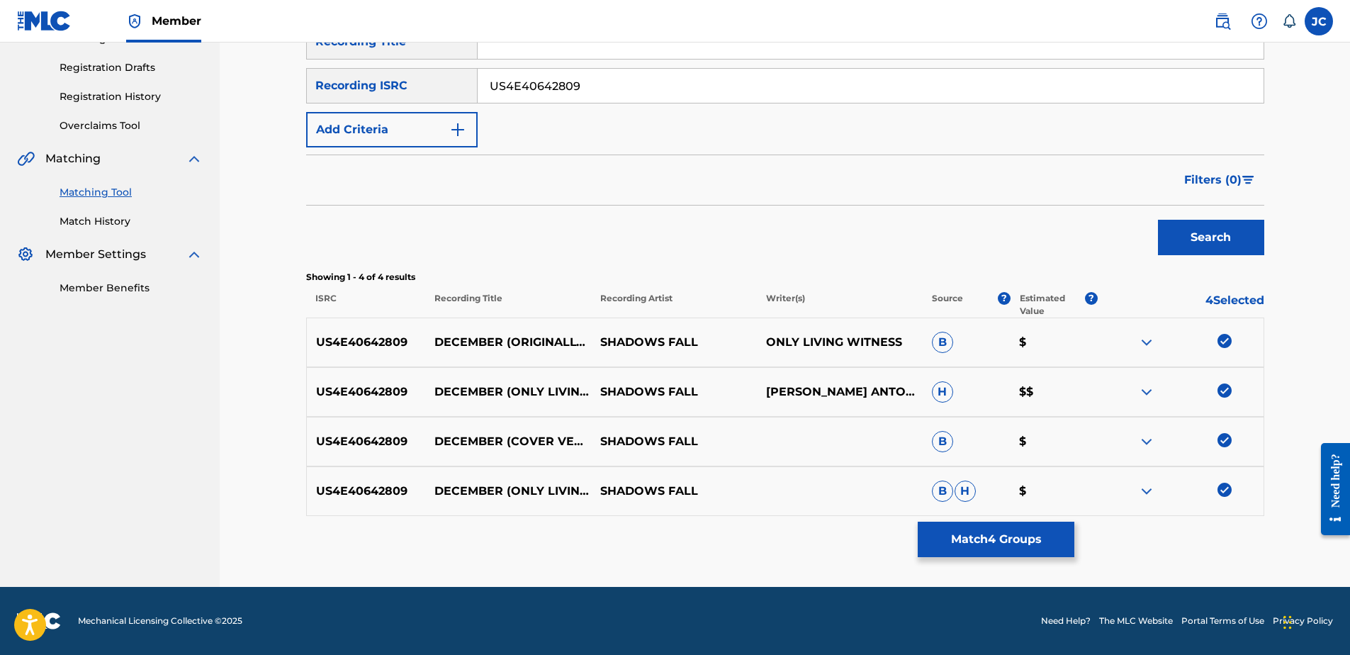
click at [1230, 488] on img at bounding box center [1224, 490] width 14 height 14
click at [1224, 437] on img at bounding box center [1224, 440] width 14 height 14
click at [1225, 393] on img at bounding box center [1224, 390] width 14 height 14
click at [1225, 335] on img at bounding box center [1224, 341] width 14 height 14
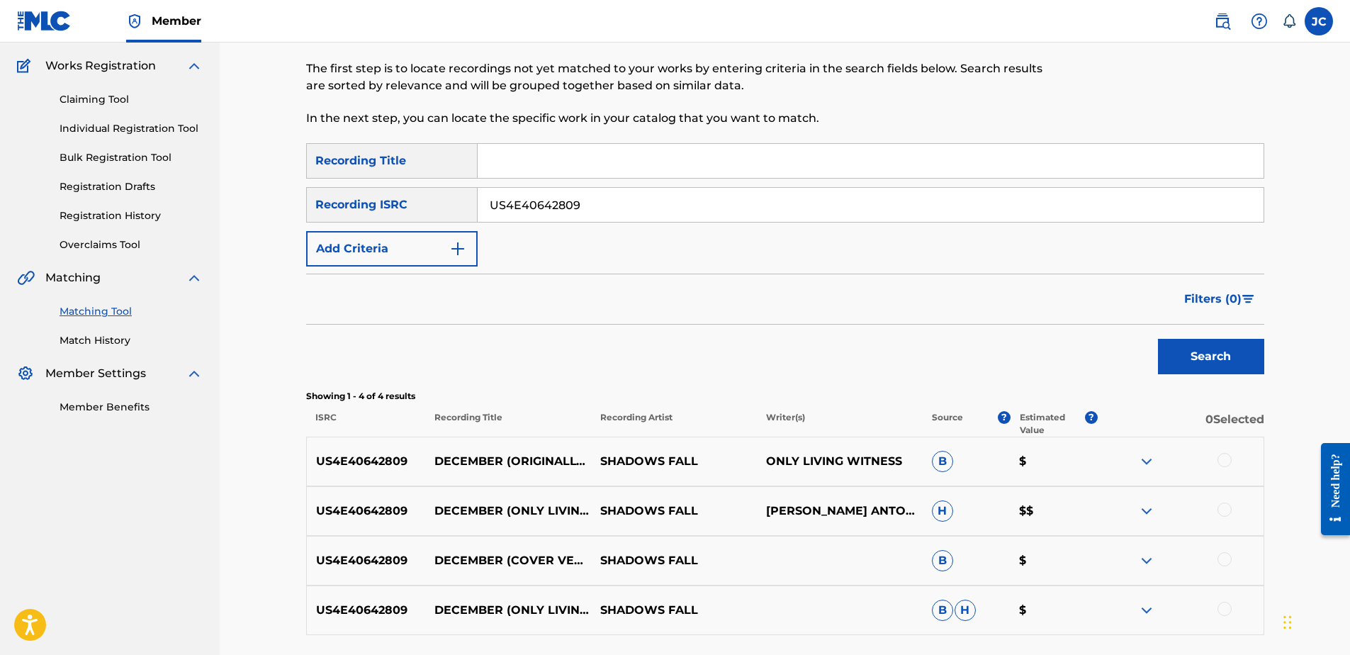
scroll to position [0, 0]
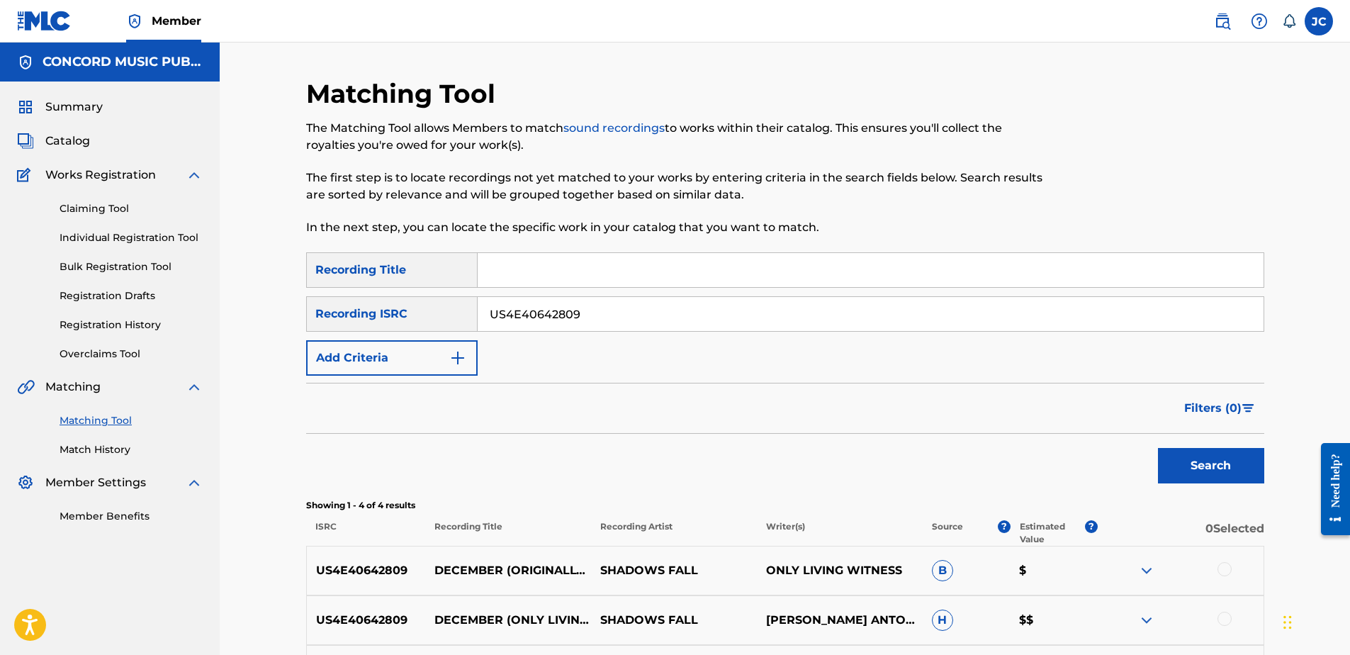
drag, startPoint x: 736, startPoint y: 297, endPoint x: 50, endPoint y: 294, distance: 686.7
click at [51, 294] on main "CONCORD MUSIC PUBLISHING LLC Summary Catalog Works Registration Claiming Tool I…" at bounding box center [675, 429] width 1350 height 772
click at [654, 313] on input "Search Form" at bounding box center [871, 314] width 786 height 34
paste input "USG7D1481406"
type input "USG7D1481406"
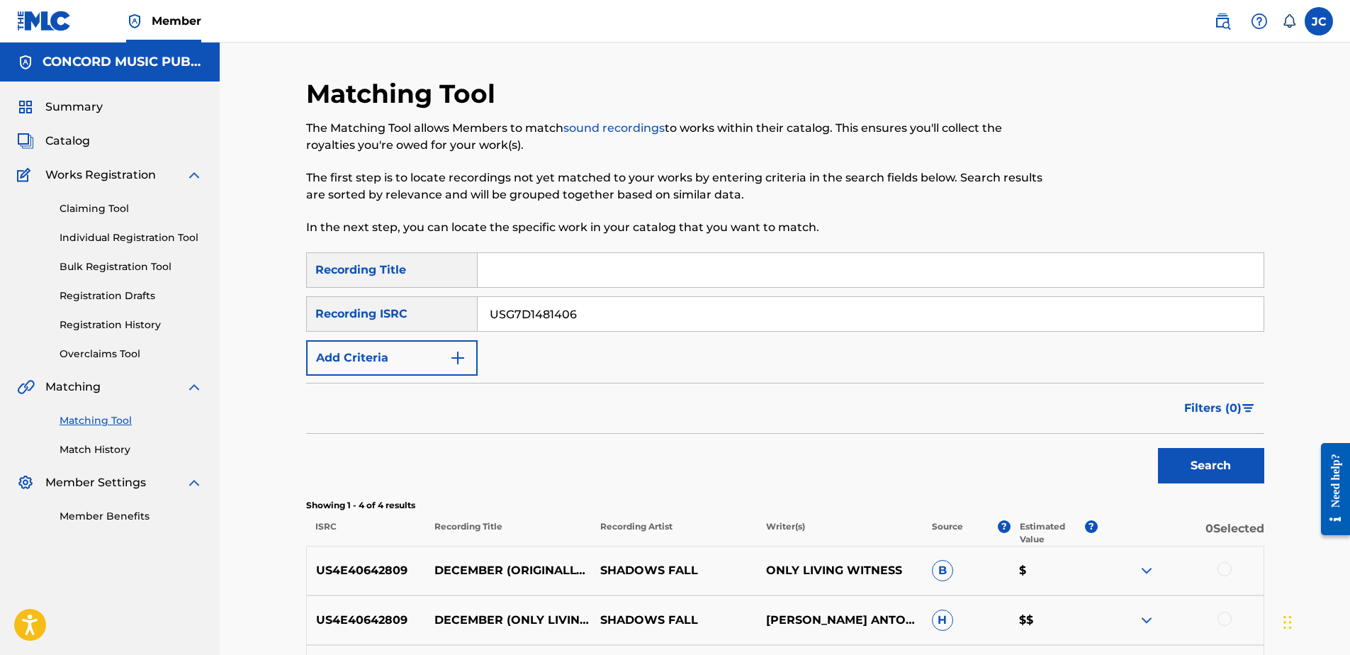
click at [1158, 448] on button "Search" at bounding box center [1211, 465] width 106 height 35
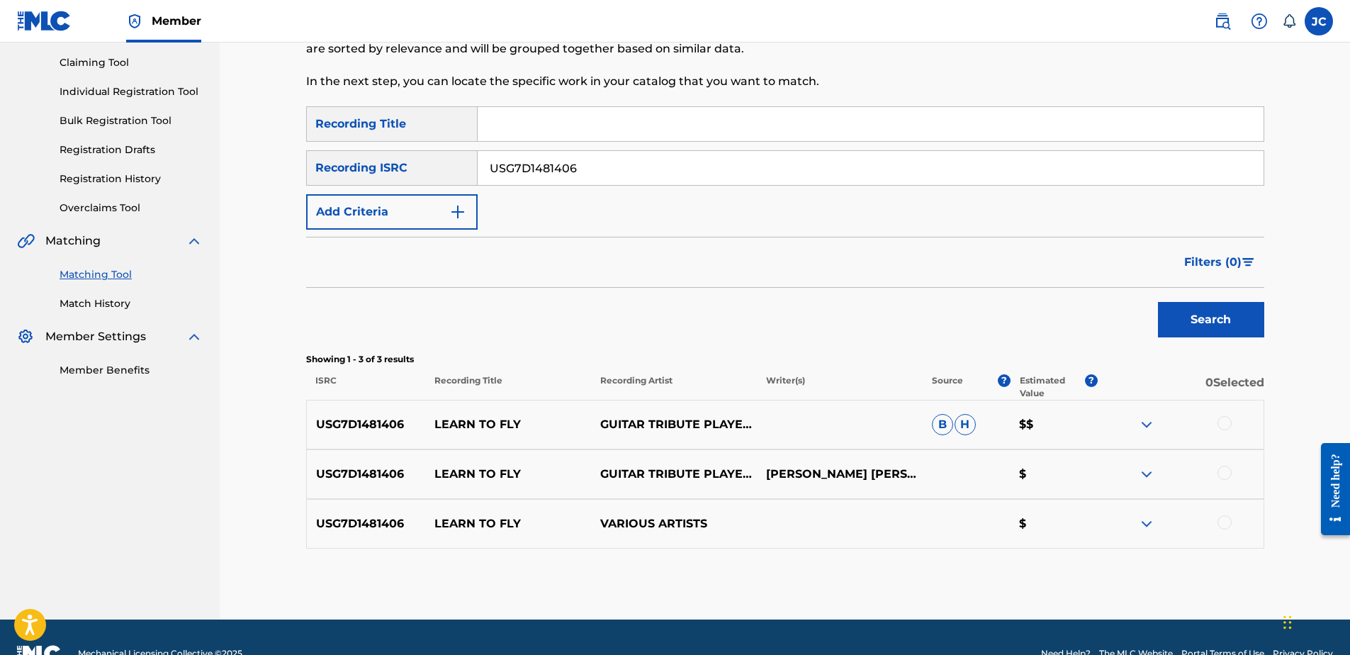
scroll to position [179, 0]
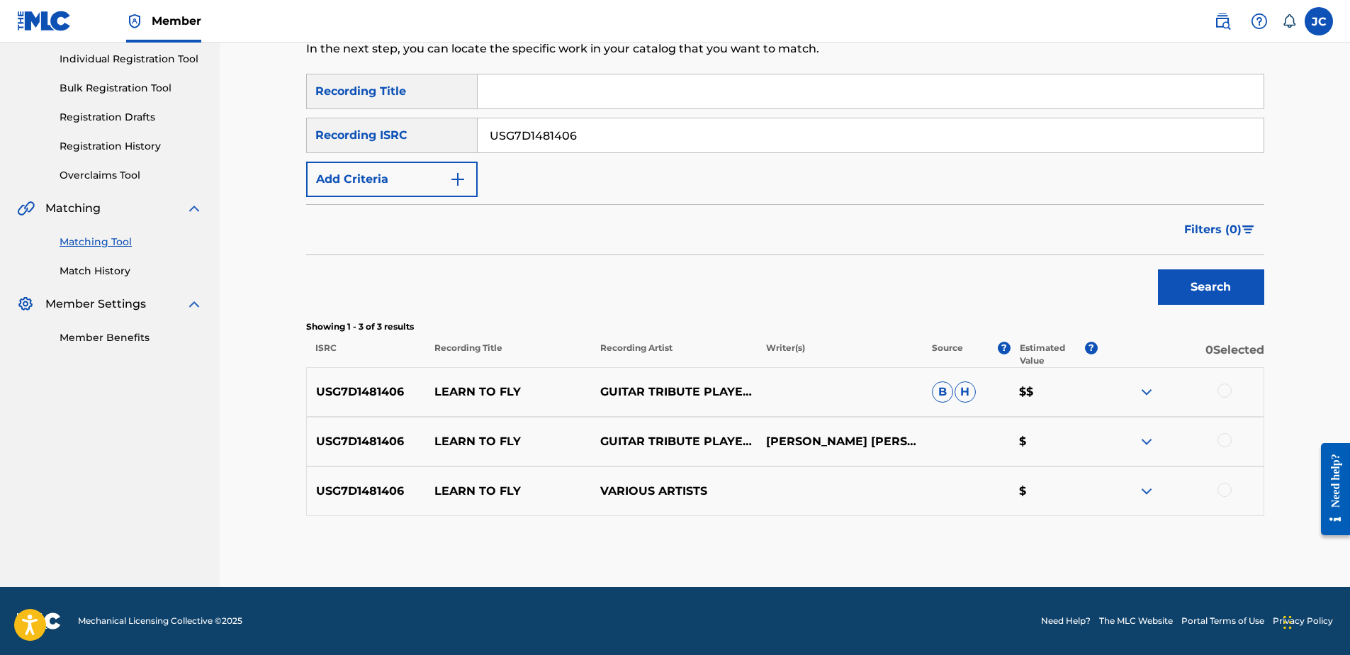
click at [1228, 490] on div at bounding box center [1224, 490] width 14 height 14
click at [1220, 440] on div at bounding box center [1224, 440] width 14 height 14
click at [1222, 403] on div "USG7D1481406 LEARN TO FLY GUITAR TRIBUTE PLAYERS B H $$" at bounding box center [785, 392] width 958 height 50
click at [1222, 395] on div at bounding box center [1224, 390] width 14 height 14
click at [1031, 541] on button "Match 3 Groups" at bounding box center [996, 539] width 157 height 35
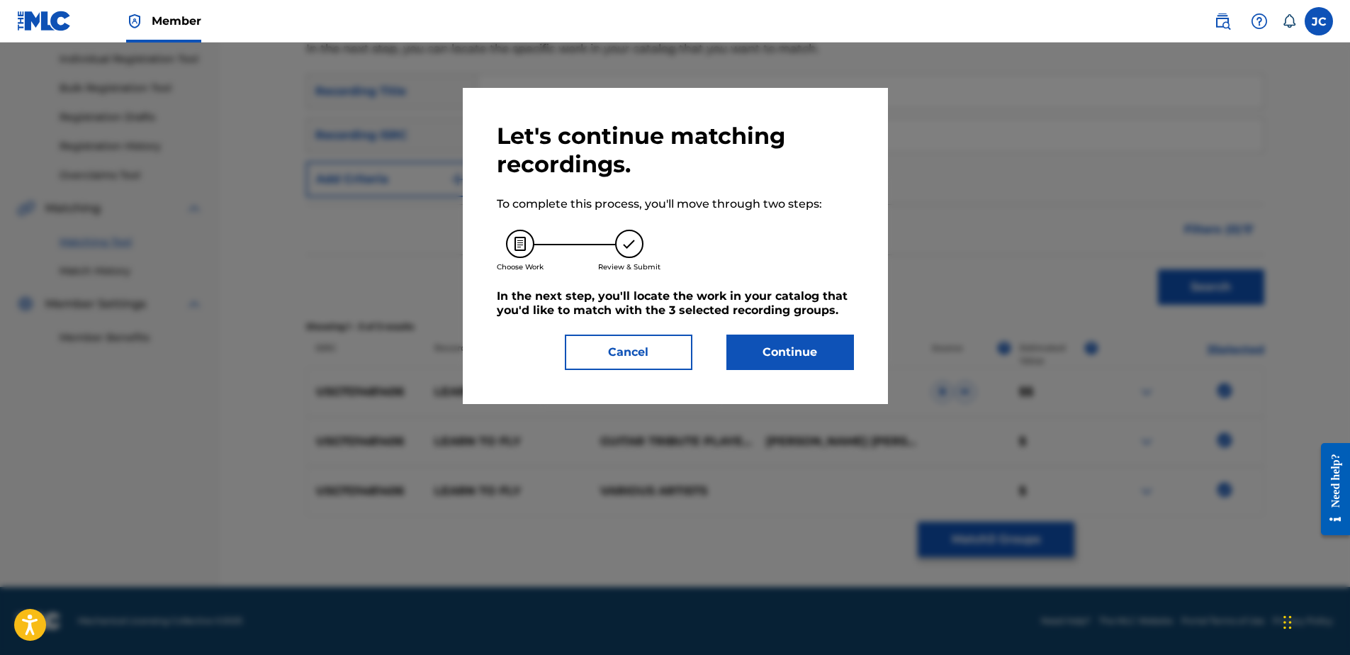
click at [817, 357] on button "Continue" at bounding box center [790, 351] width 128 height 35
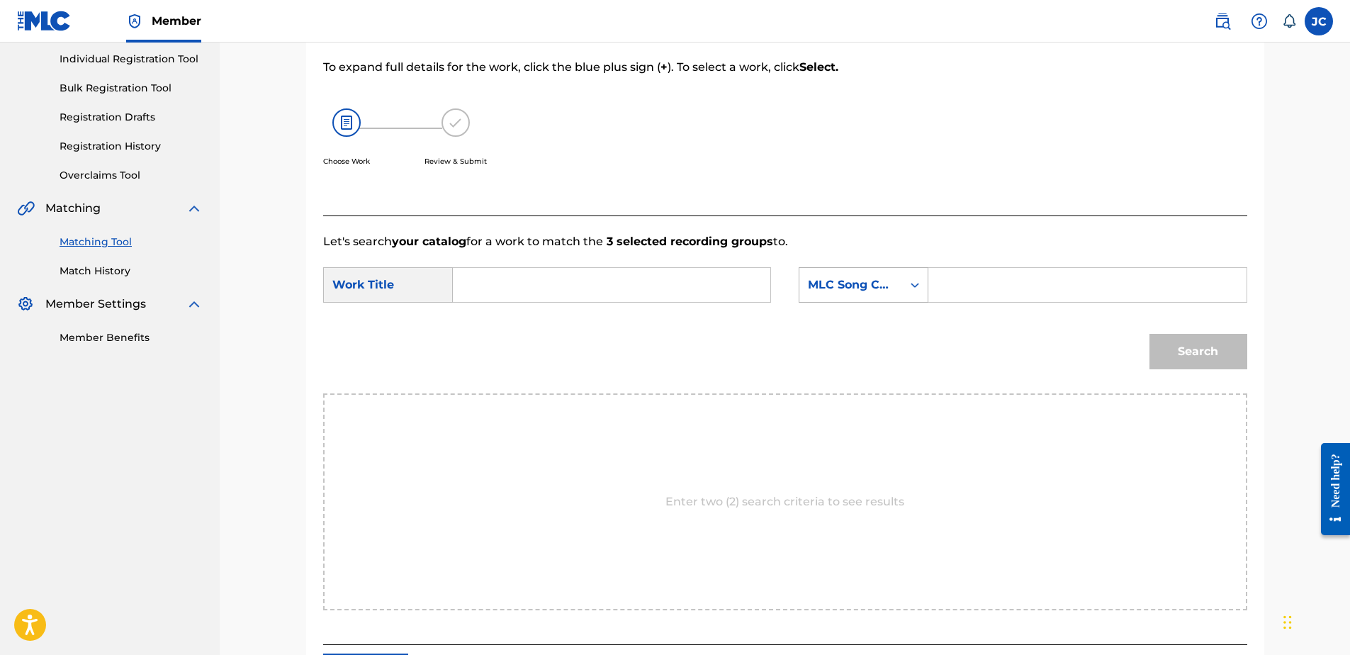
click at [918, 278] on icon "Search Form" at bounding box center [915, 285] width 14 height 14
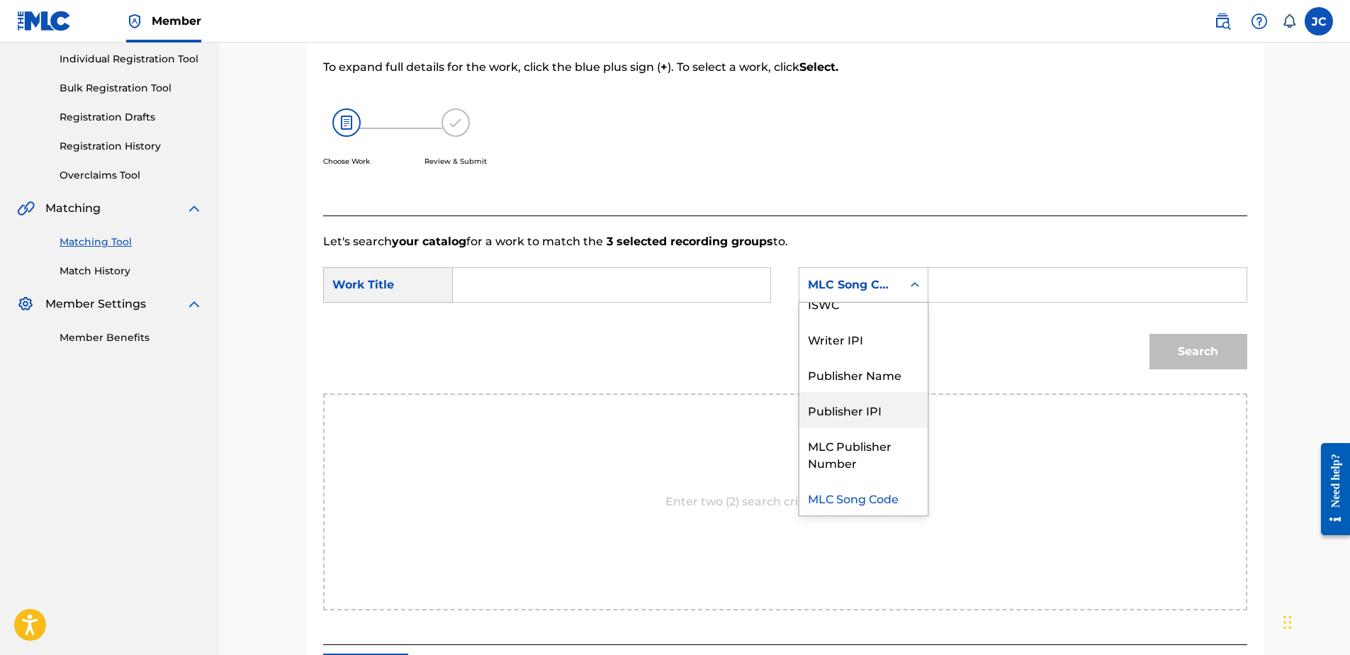
scroll to position [0, 0]
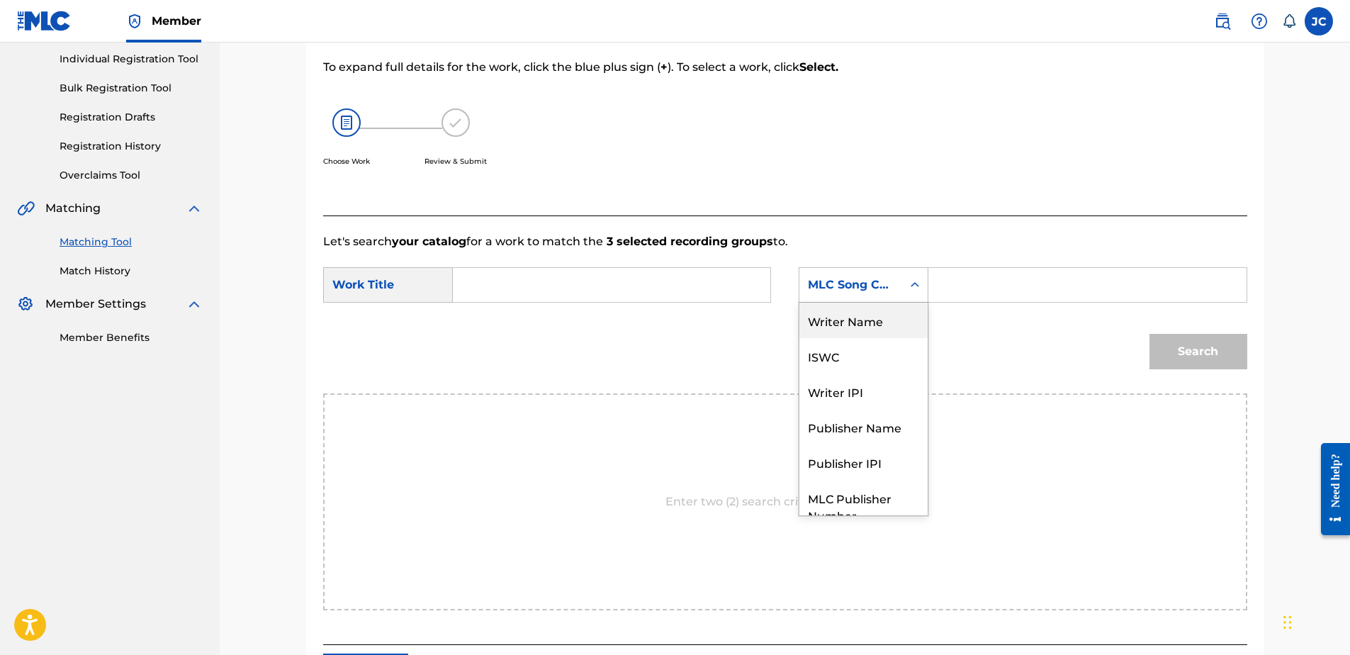
click at [881, 330] on div "Writer Name" at bounding box center [863, 320] width 128 height 35
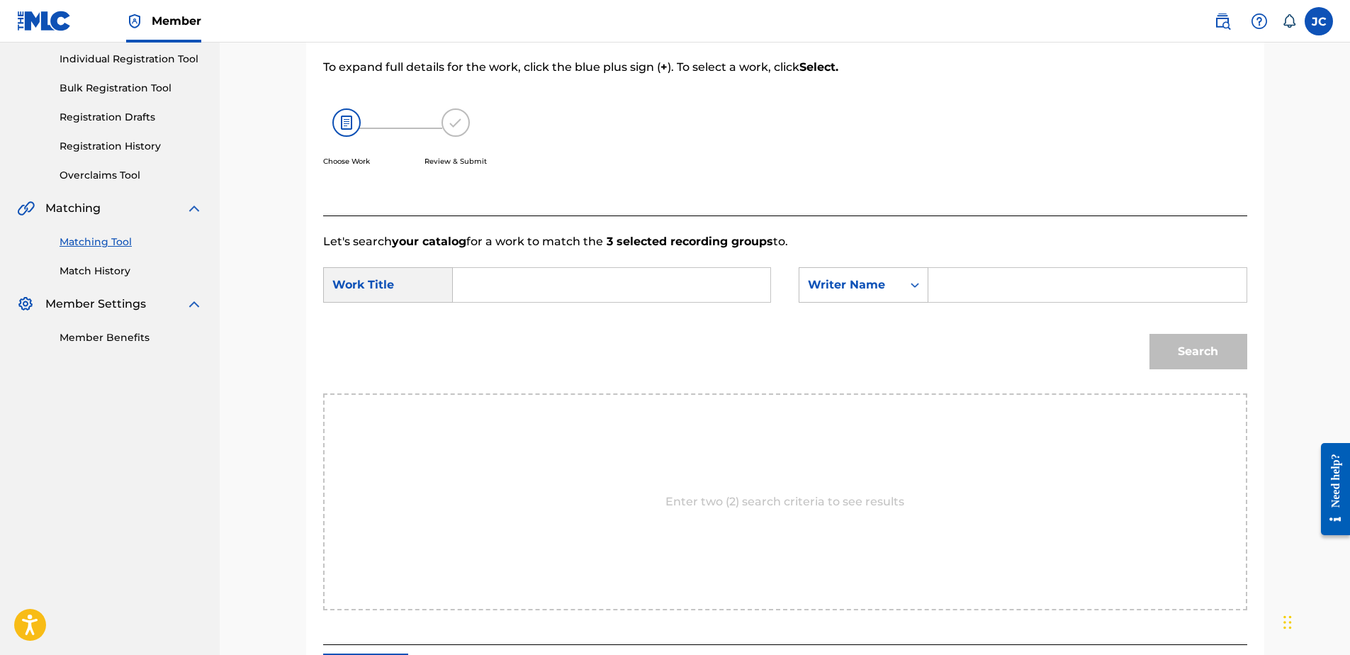
click at [645, 291] on input "Search Form" at bounding box center [611, 285] width 293 height 34
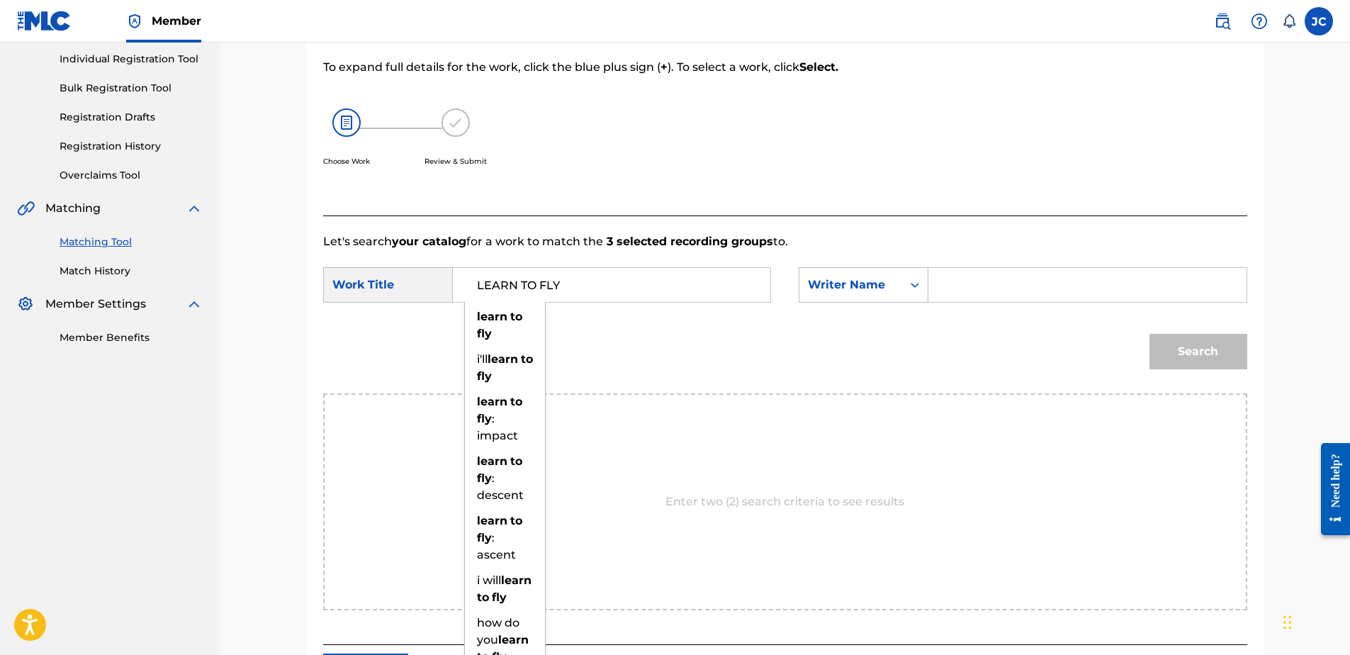
type input "LEARN TO FLY"
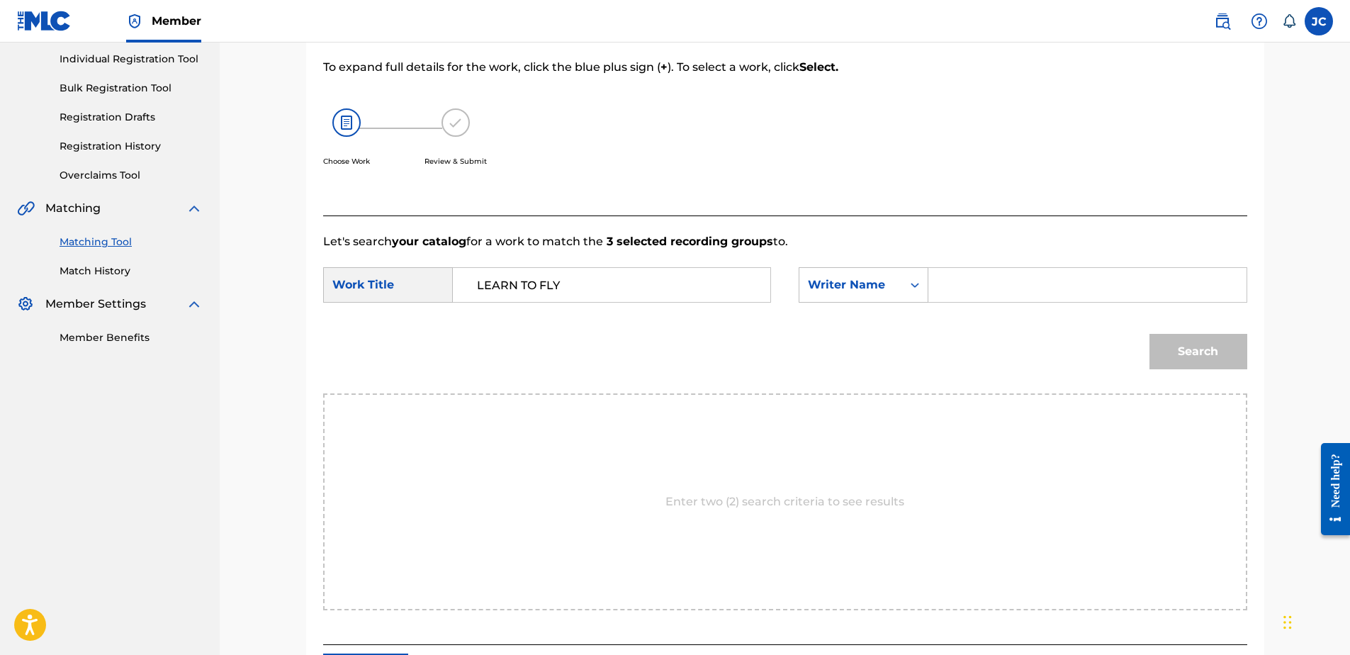
click at [1004, 283] on input "Search Form" at bounding box center [1086, 285] width 293 height 34
click at [1149, 334] on button "Search" at bounding box center [1198, 351] width 98 height 35
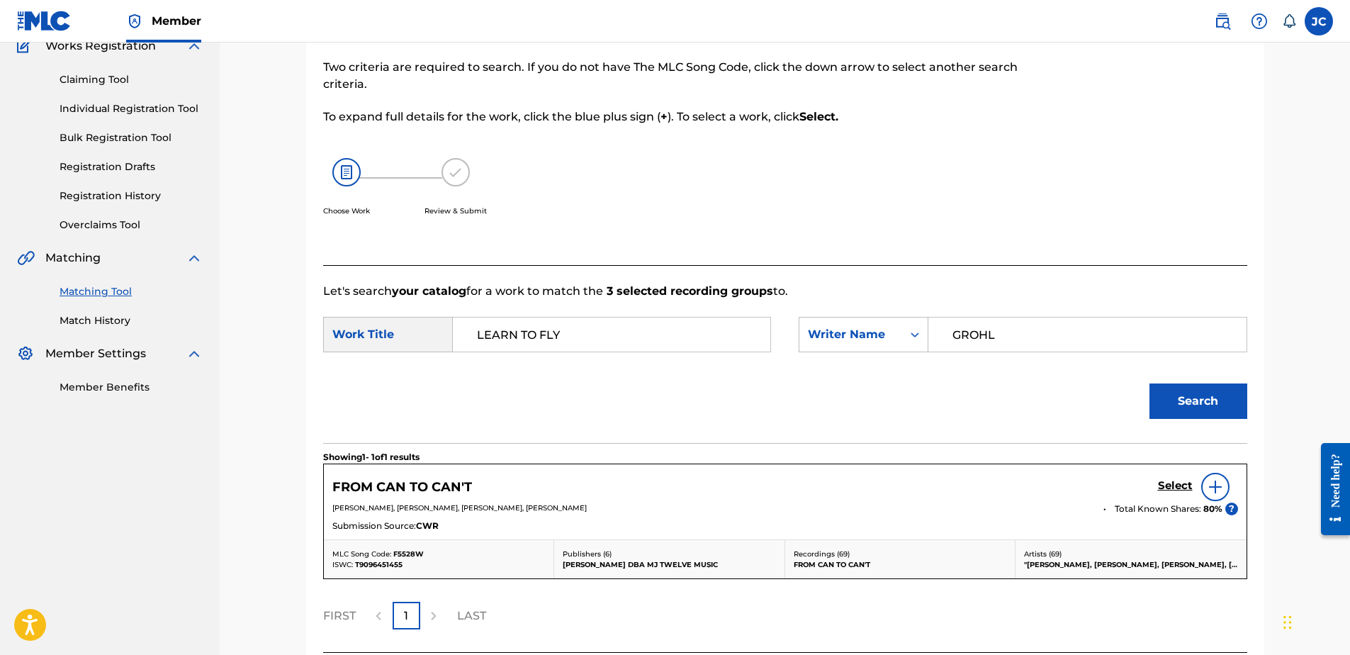
scroll to position [179, 0]
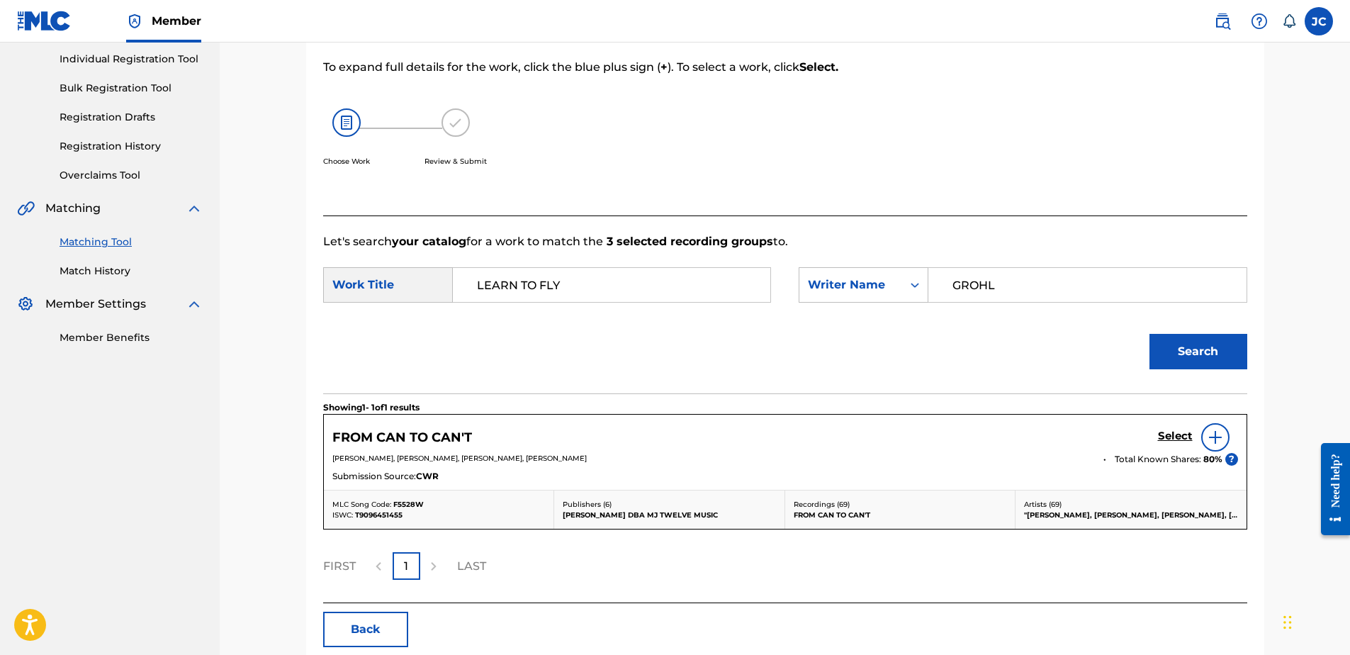
click at [1023, 283] on input "GROHL" at bounding box center [1086, 285] width 293 height 34
click at [1149, 334] on button "Search" at bounding box center [1198, 351] width 98 height 35
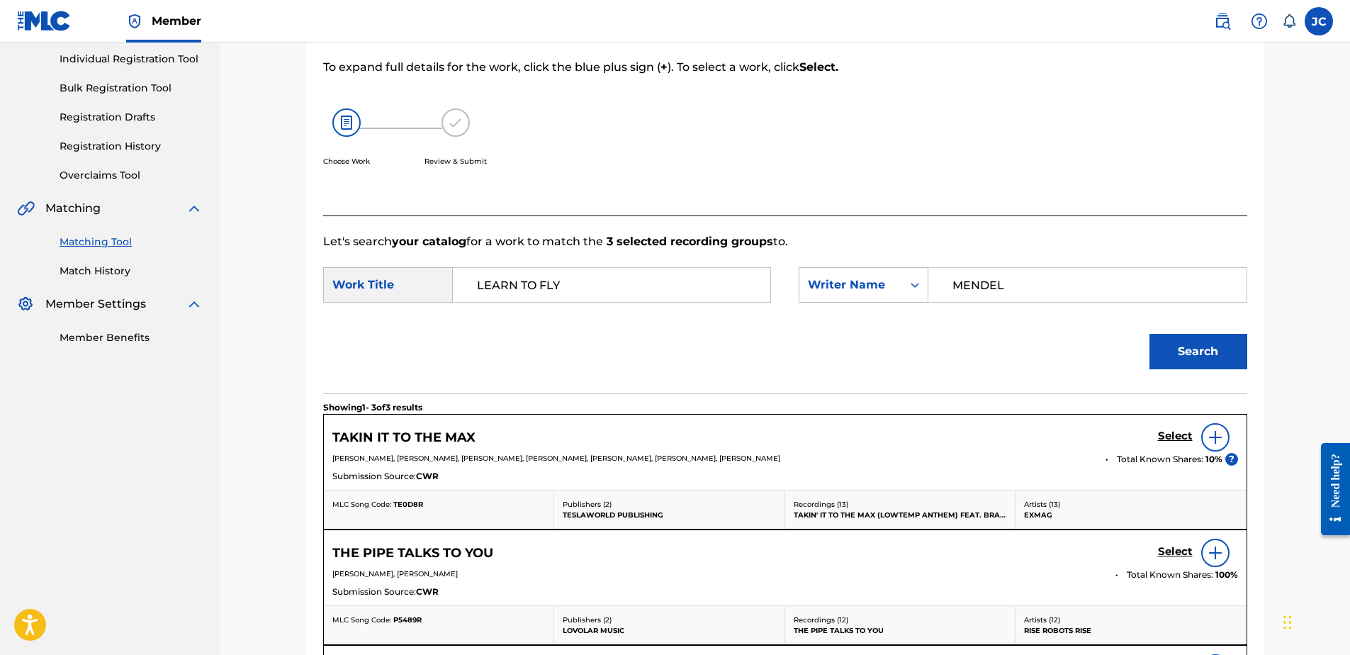
drag, startPoint x: 1074, startPoint y: 291, endPoint x: 641, endPoint y: 283, distance: 433.8
click at [642, 283] on div "SearchWithCriteria4179734d-0e94-4ea4-9a92-b100c1047555 Work Title LEARN TO FLY …" at bounding box center [785, 289] width 924 height 44
type input "[PERSON_NAME]"
click at [1149, 334] on button "Search" at bounding box center [1198, 351] width 98 height 35
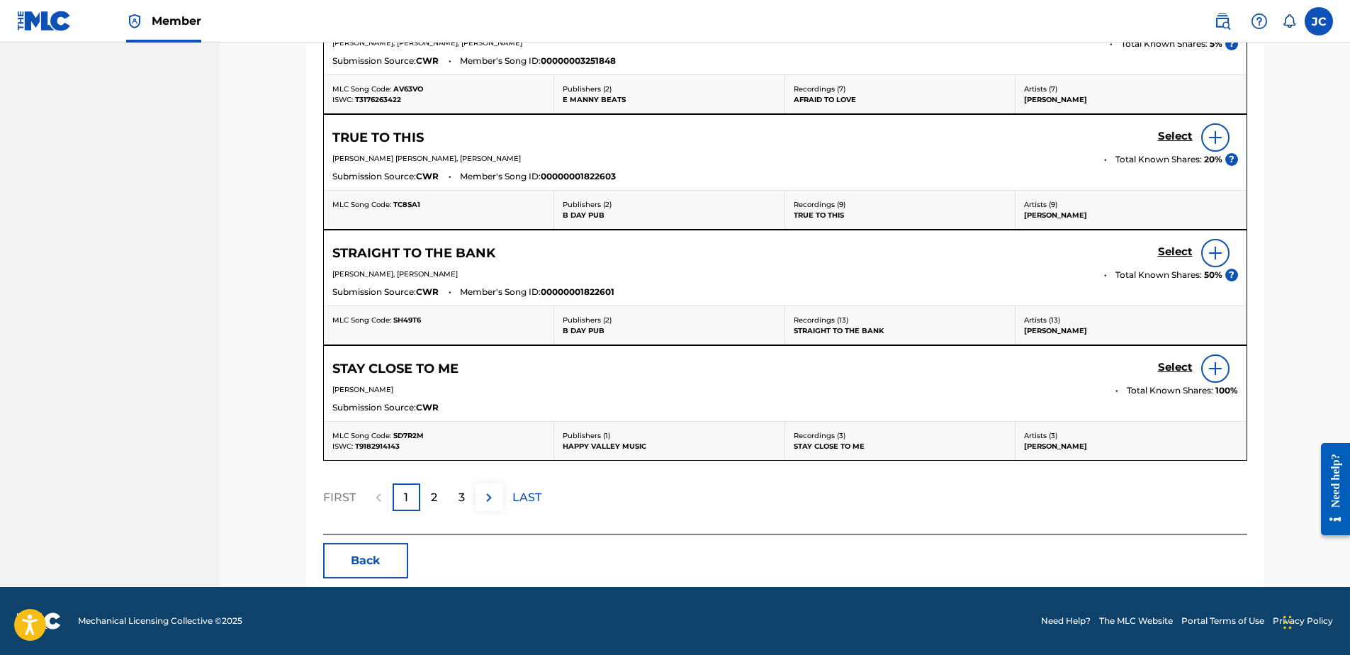
click at [348, 545] on button "Back" at bounding box center [365, 560] width 85 height 35
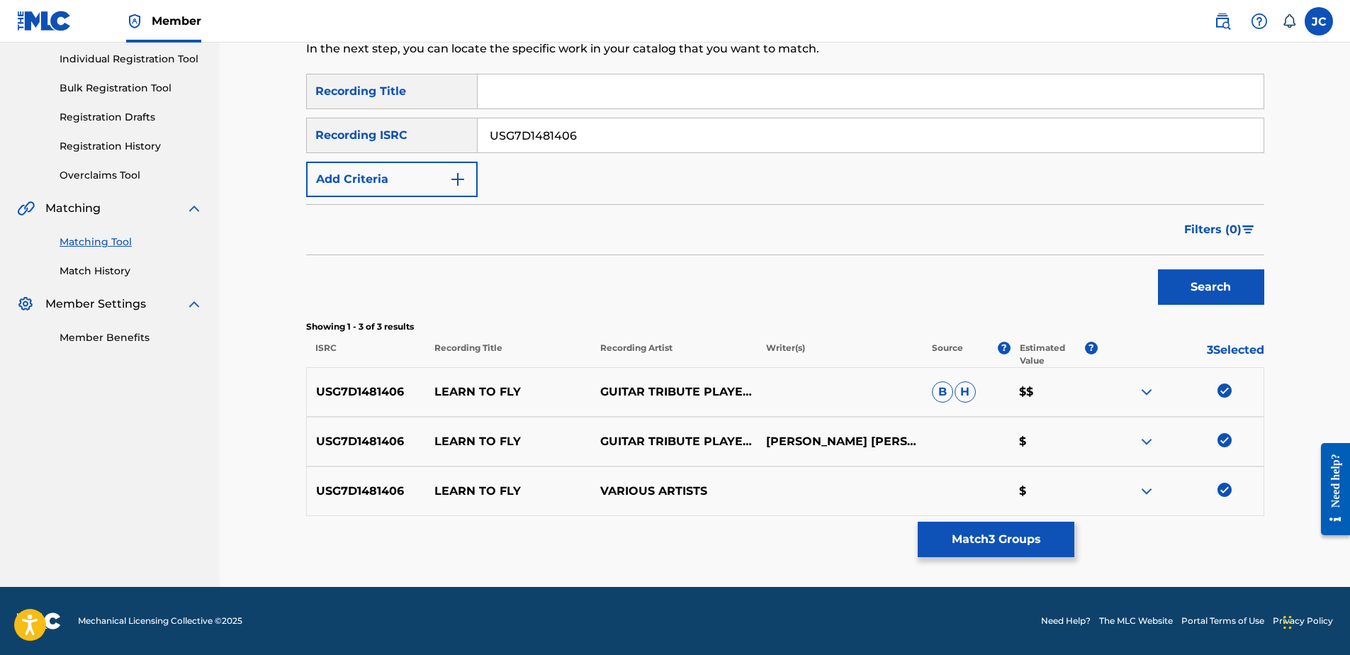
click at [1225, 493] on img at bounding box center [1224, 490] width 14 height 14
click at [1223, 446] on img at bounding box center [1224, 440] width 14 height 14
click at [1225, 389] on img at bounding box center [1224, 390] width 14 height 14
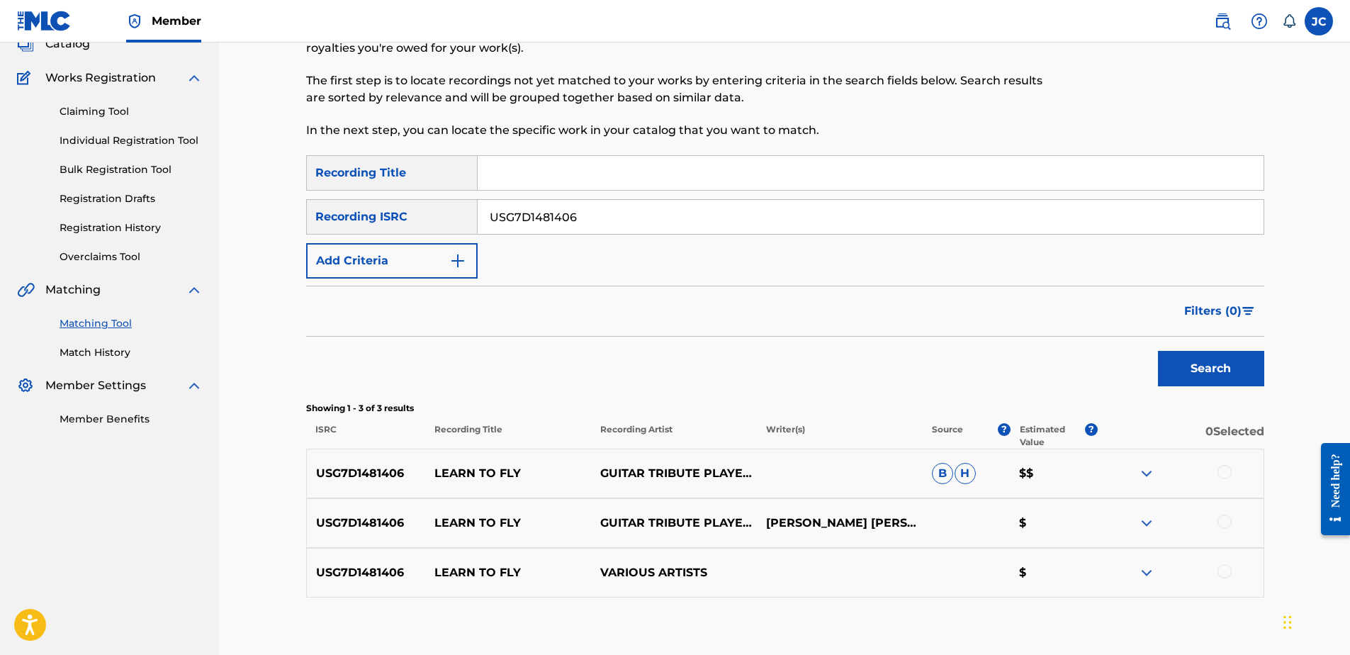
scroll to position [0, 0]
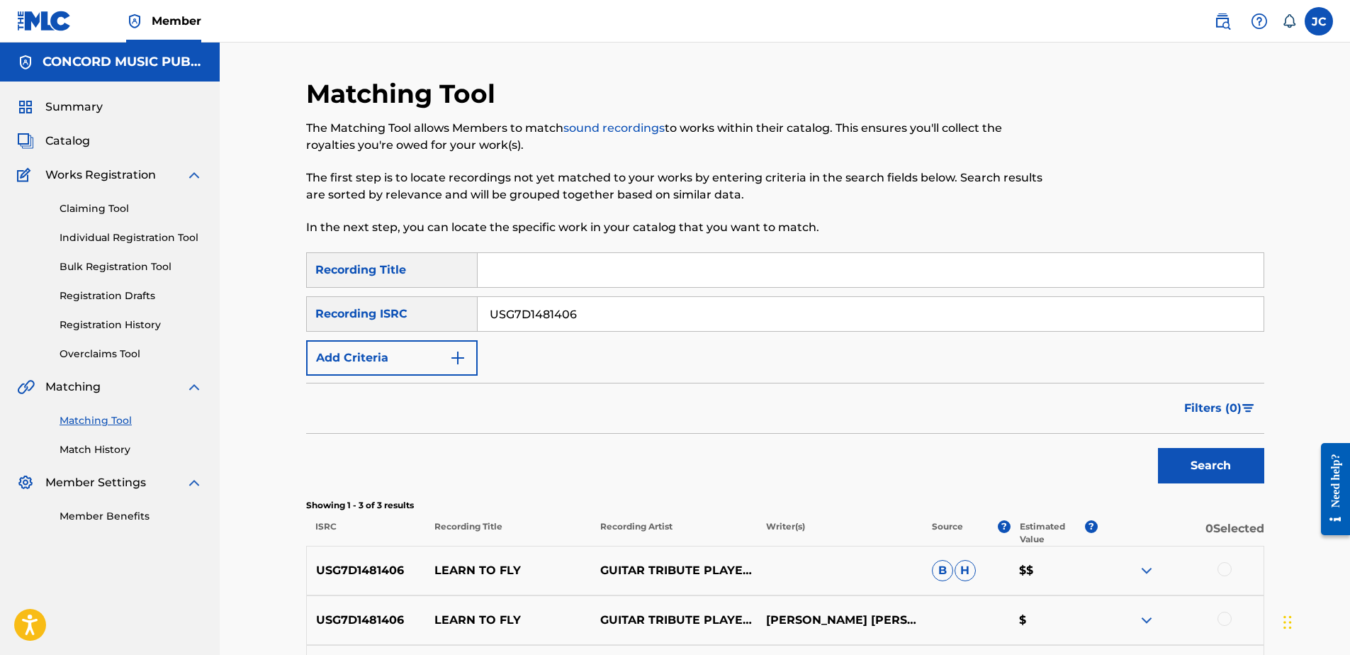
click at [857, 321] on input "USG7D1481406" at bounding box center [871, 314] width 786 height 34
click at [864, 321] on input "USG7D1481406" at bounding box center [871, 314] width 786 height 34
click at [705, 315] on input "Search Form" at bounding box center [871, 314] width 786 height 34
paste input "GBAYC0702173"
type input "GBAYC0702173"
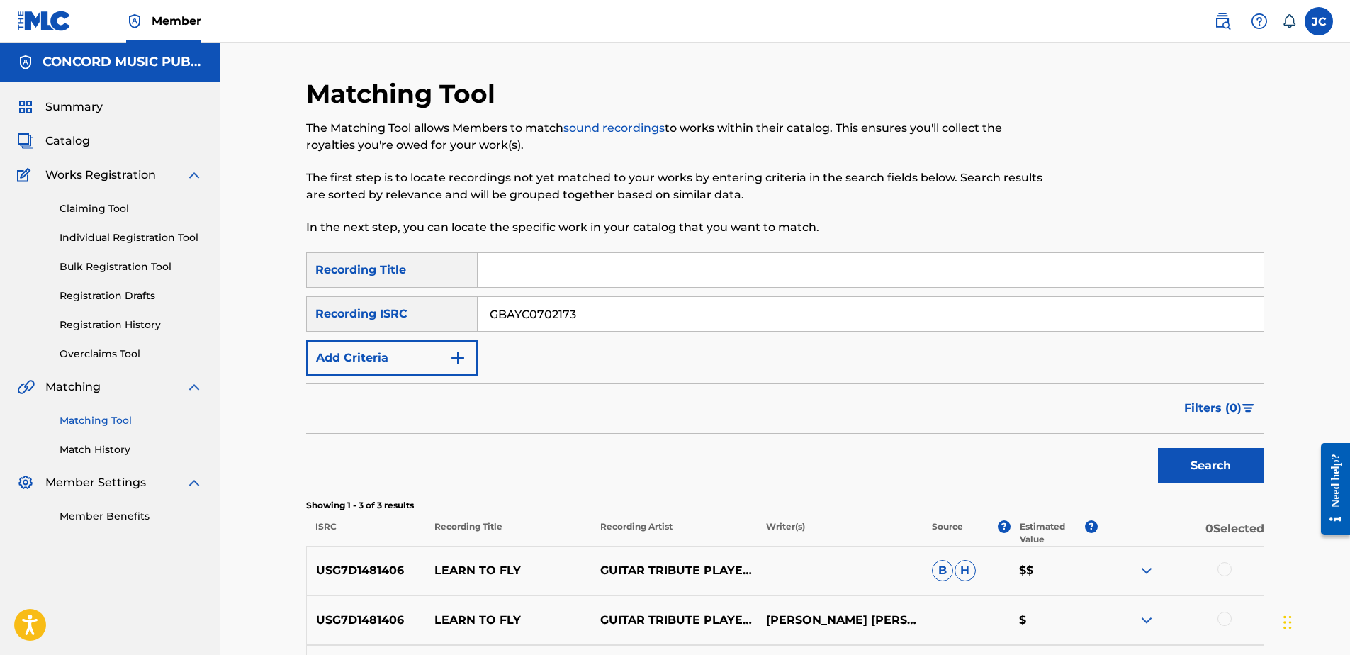
click at [1158, 448] on button "Search" at bounding box center [1211, 465] width 106 height 35
click at [653, 322] on input "GBAYC0702173" at bounding box center [871, 314] width 786 height 34
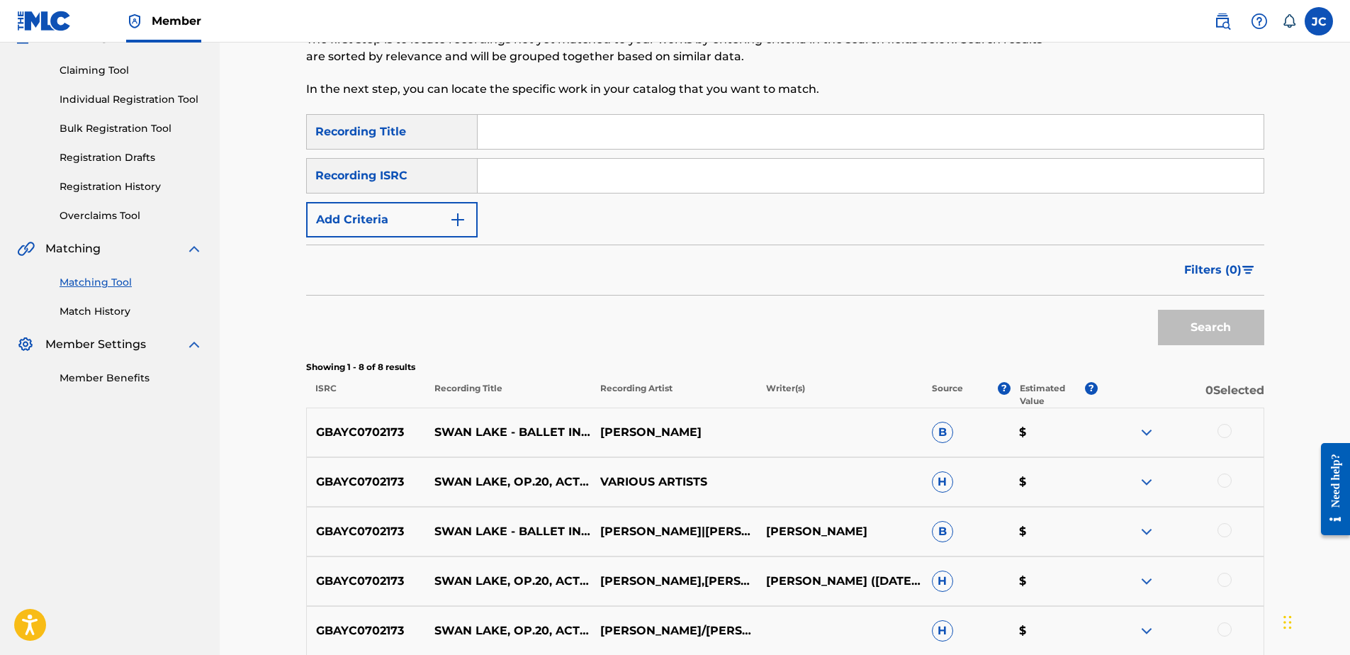
scroll to position [142, 0]
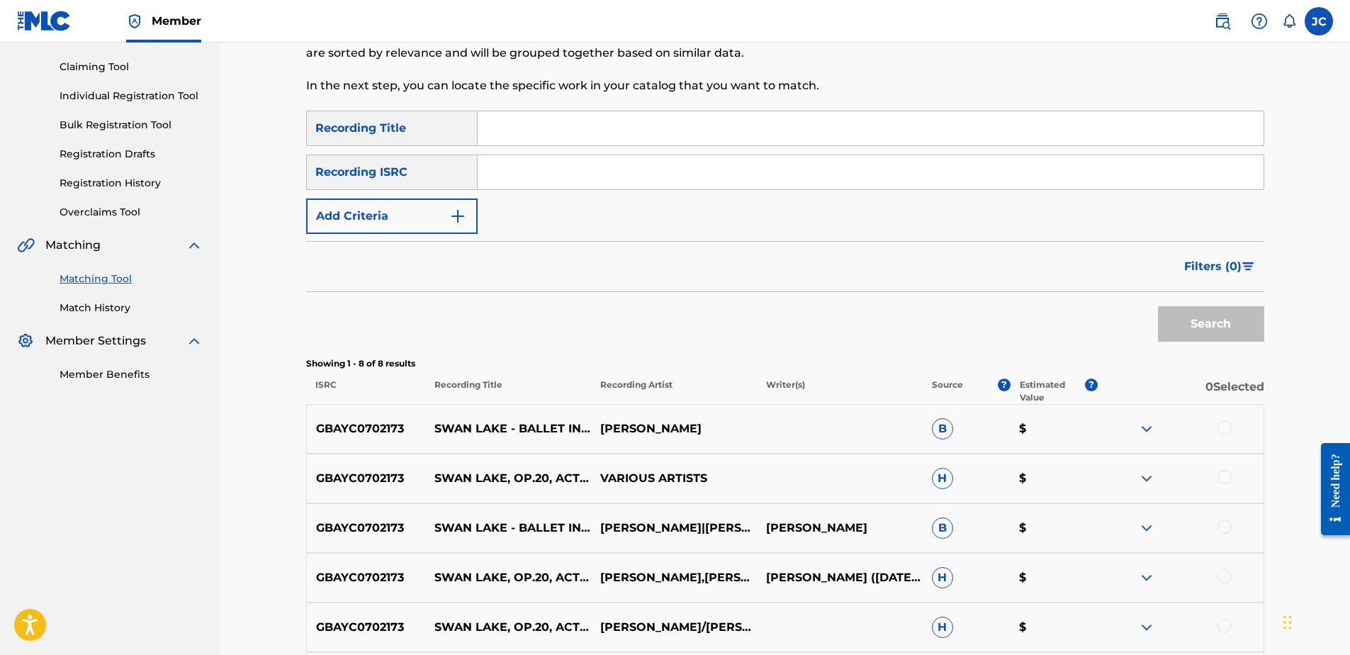
click at [553, 179] on input "Search Form" at bounding box center [871, 172] width 786 height 34
paste input "TCABA1196084"
type input "TCABA1196084"
click at [1158, 306] on button "Search" at bounding box center [1211, 323] width 106 height 35
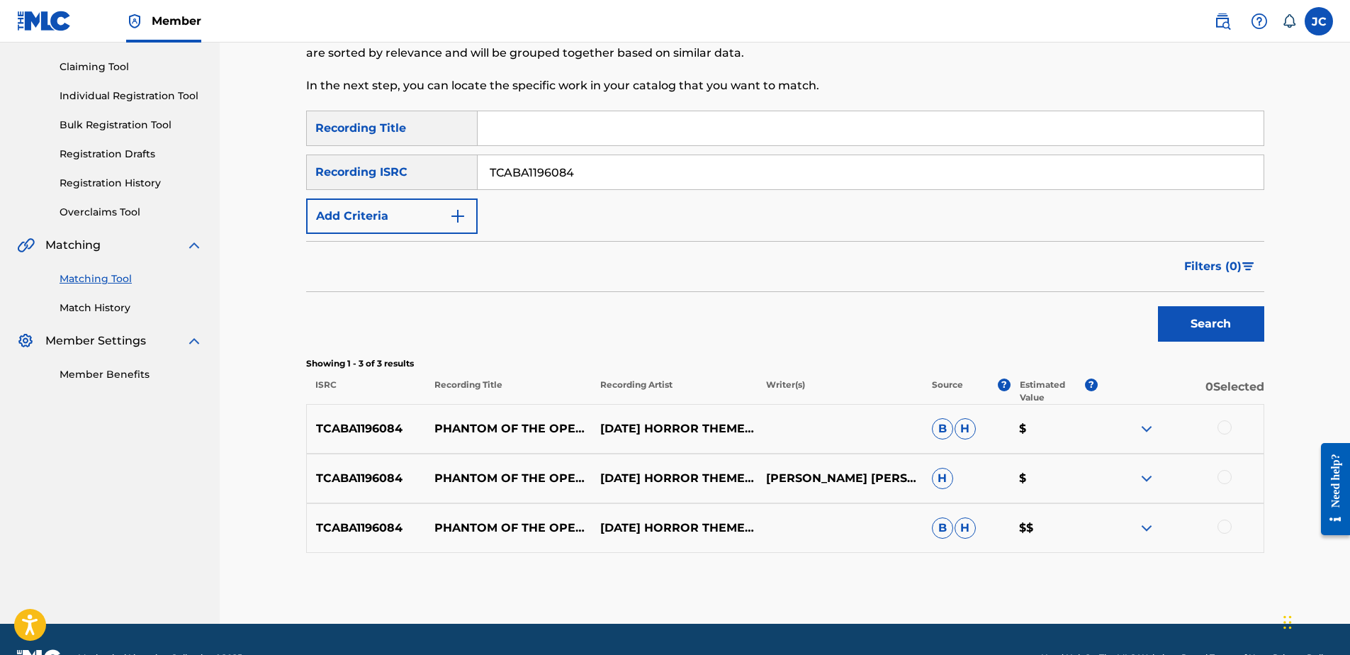
drag, startPoint x: 661, startPoint y: 167, endPoint x: 266, endPoint y: 177, distance: 394.8
click at [210, 154] on main "CONCORD MUSIC PUBLISHING LLC Summary Catalog Works Registration Claiming Tool I…" at bounding box center [675, 262] width 1350 height 723
drag, startPoint x: 754, startPoint y: 193, endPoint x: 755, endPoint y: 181, distance: 12.1
click at [753, 193] on div "SearchWithCriteria880f59ff-e447-4b5c-93f3-5f92680ff496 Recording Title SearchWi…" at bounding box center [785, 172] width 958 height 123
click at [755, 181] on input "Search Form" at bounding box center [871, 172] width 786 height 34
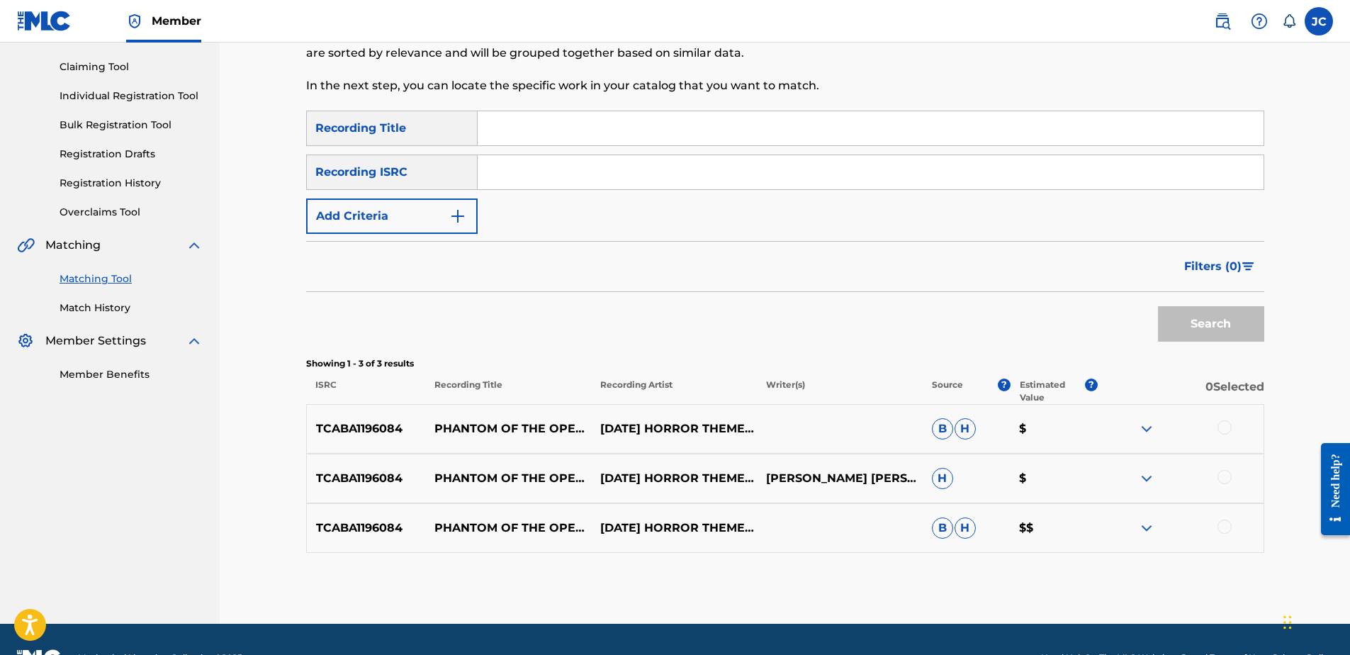
paste input "QM6DC1549968"
click at [1158, 306] on button "Search" at bounding box center [1211, 323] width 106 height 35
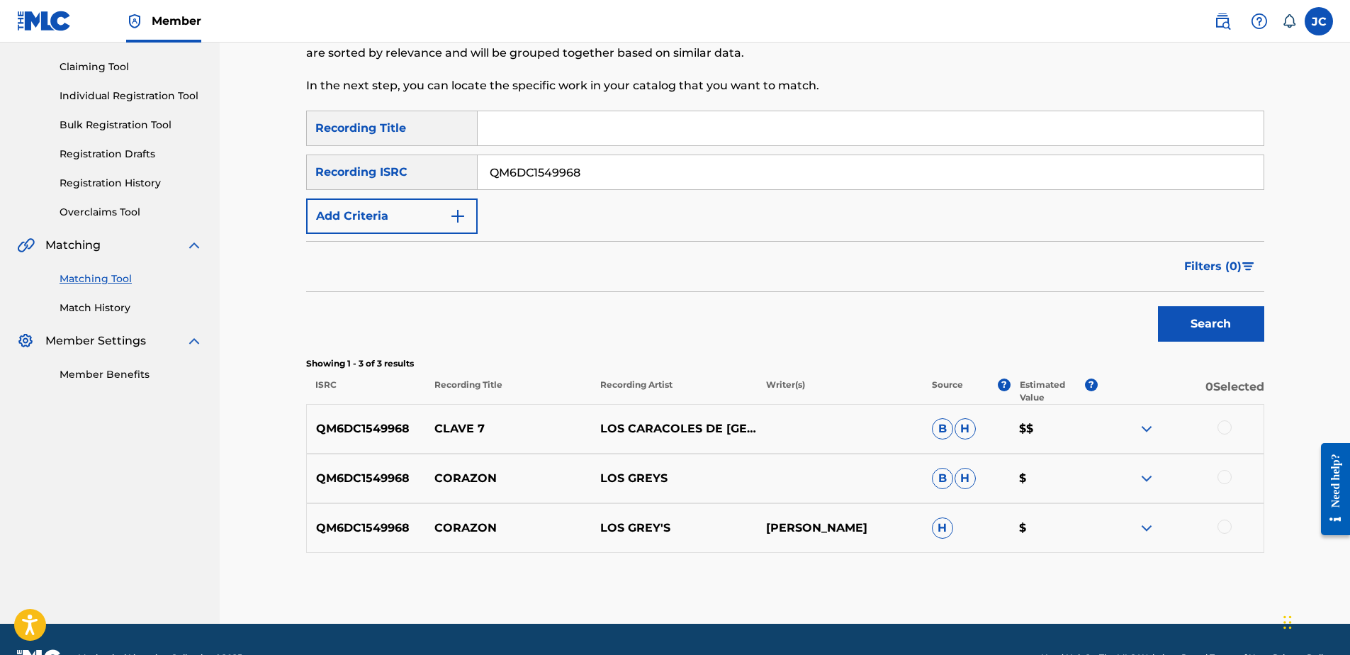
click at [668, 177] on input "QM6DC1549968" at bounding box center [871, 172] width 786 height 34
paste input "USAT20103111"
type input "USAT20103111"
click at [1158, 306] on button "Search" at bounding box center [1211, 323] width 106 height 35
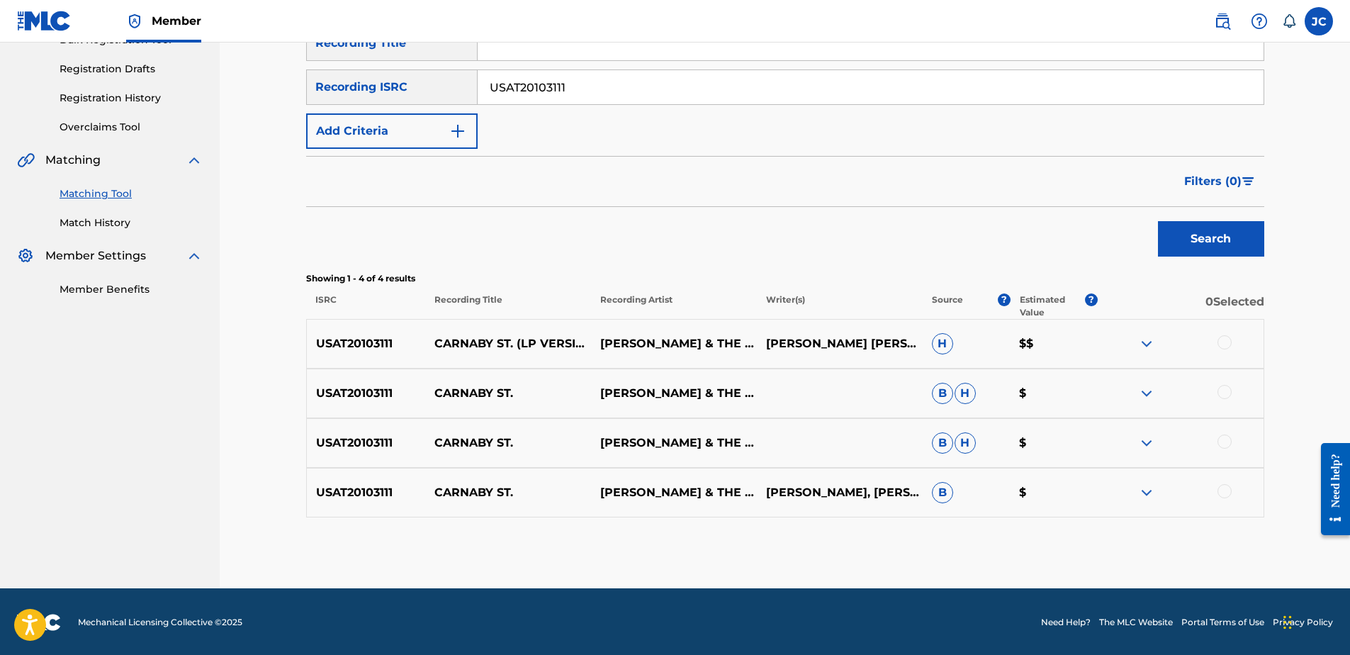
scroll to position [228, 0]
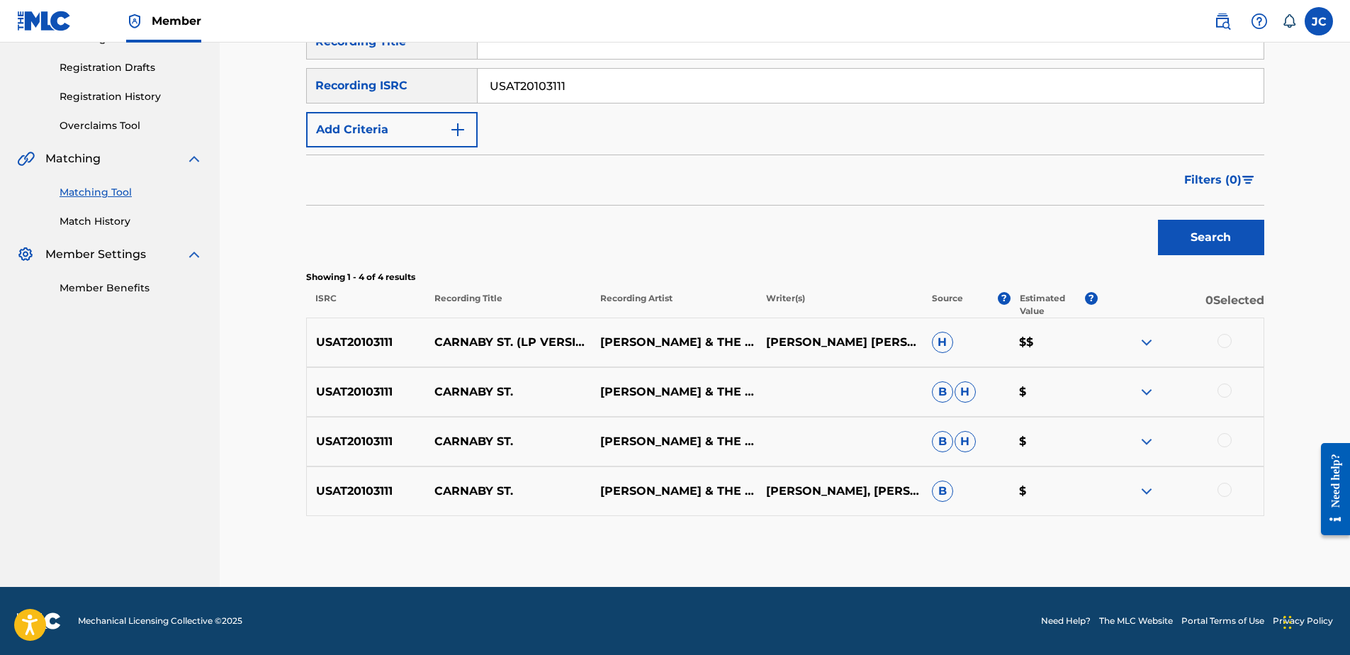
click at [1217, 491] on div at bounding box center [1224, 490] width 14 height 14
click at [1227, 447] on div at bounding box center [1181, 441] width 166 height 17
click at [1223, 391] on div at bounding box center [1224, 390] width 14 height 14
click at [1227, 441] on div at bounding box center [1224, 440] width 14 height 14
click at [1221, 340] on div at bounding box center [1224, 341] width 14 height 14
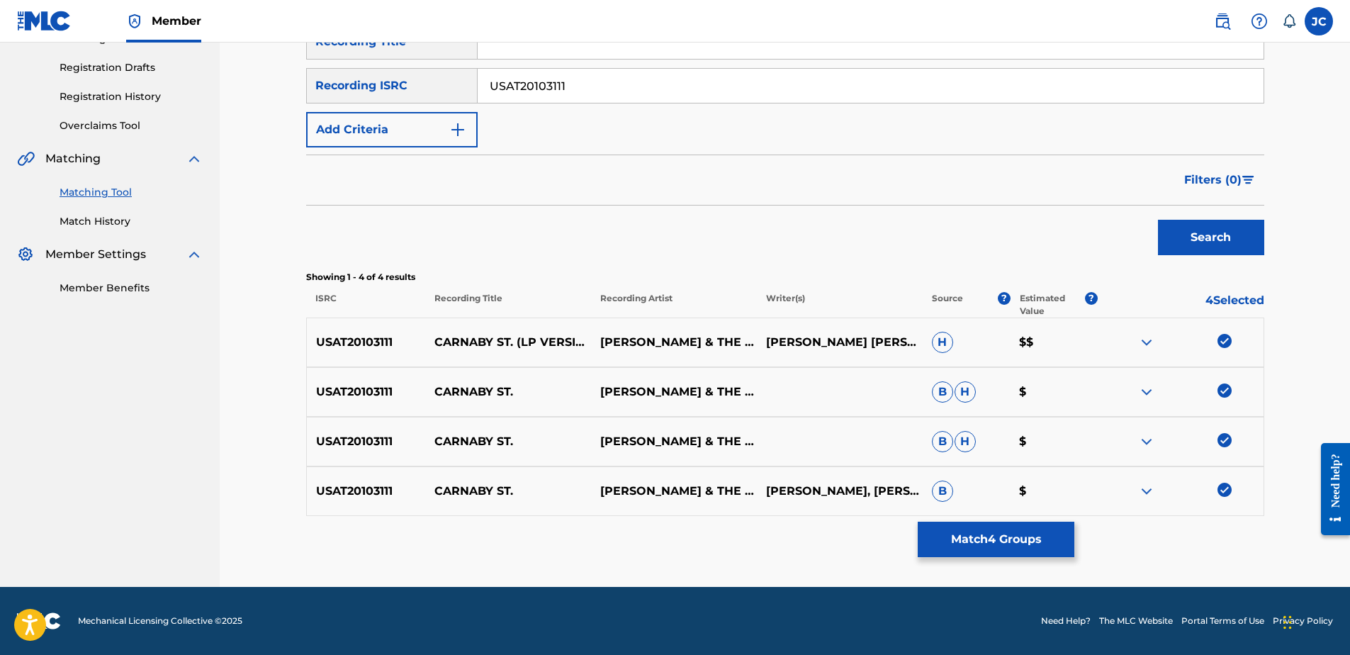
click at [1004, 544] on button "Match 4 Groups" at bounding box center [996, 539] width 157 height 35
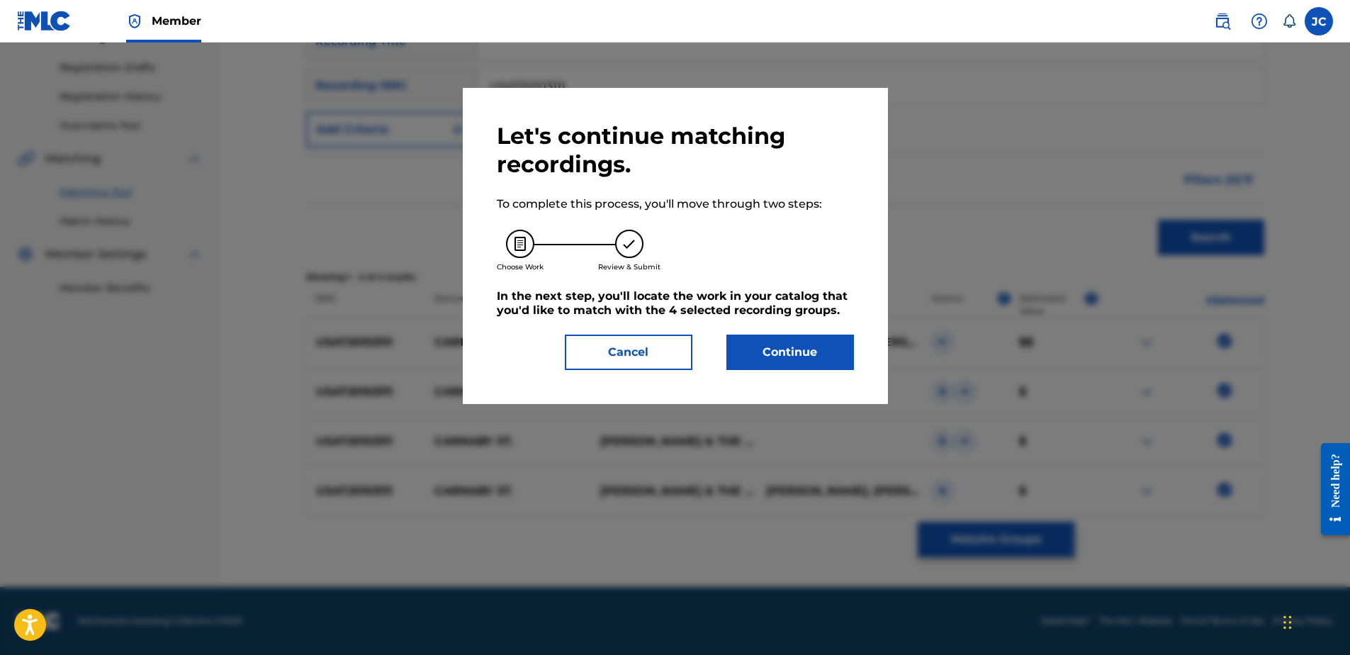
click at [766, 362] on button "Continue" at bounding box center [790, 351] width 128 height 35
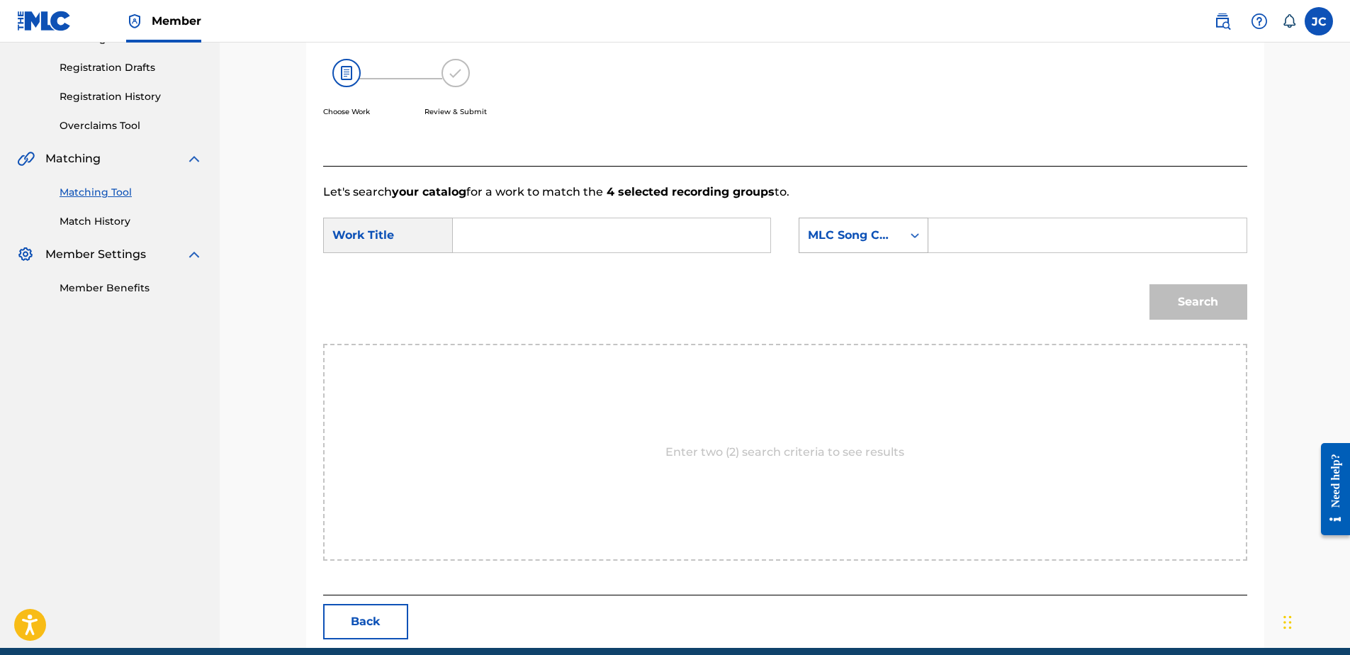
click at [841, 245] on div "MLC Song Code" at bounding box center [850, 235] width 103 height 27
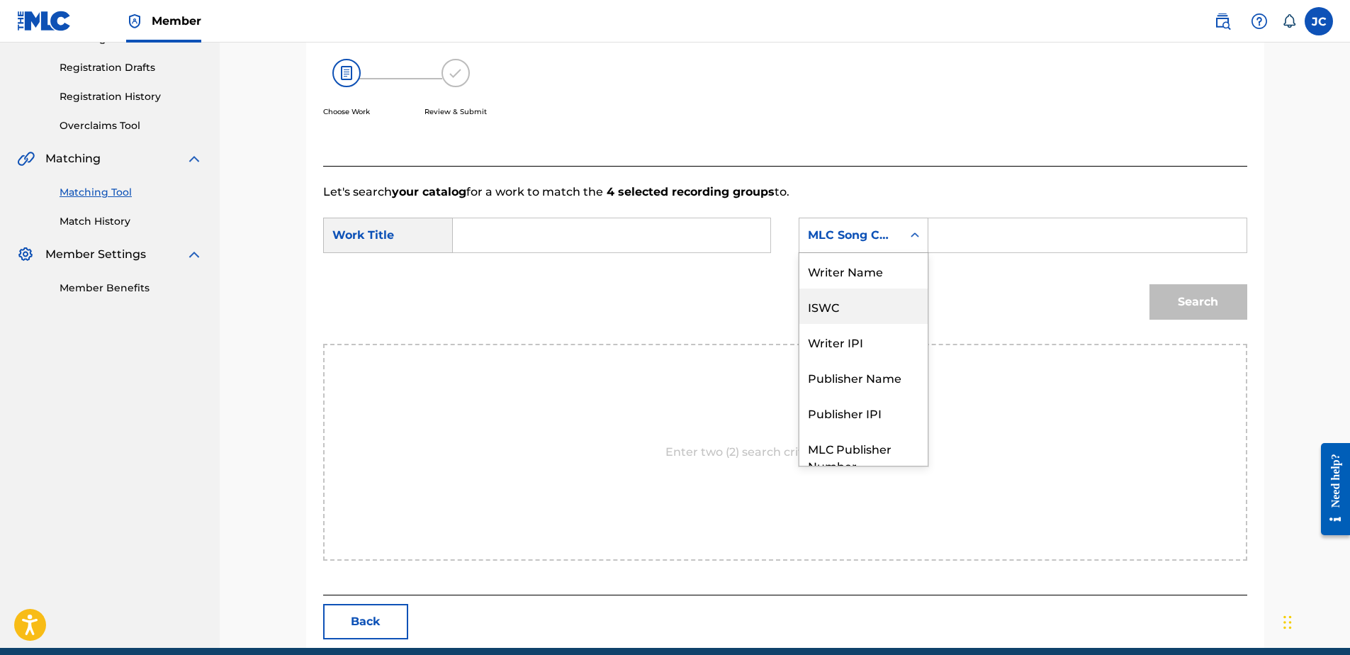
scroll to position [0, 0]
click at [865, 279] on div "Writer Name" at bounding box center [863, 270] width 128 height 35
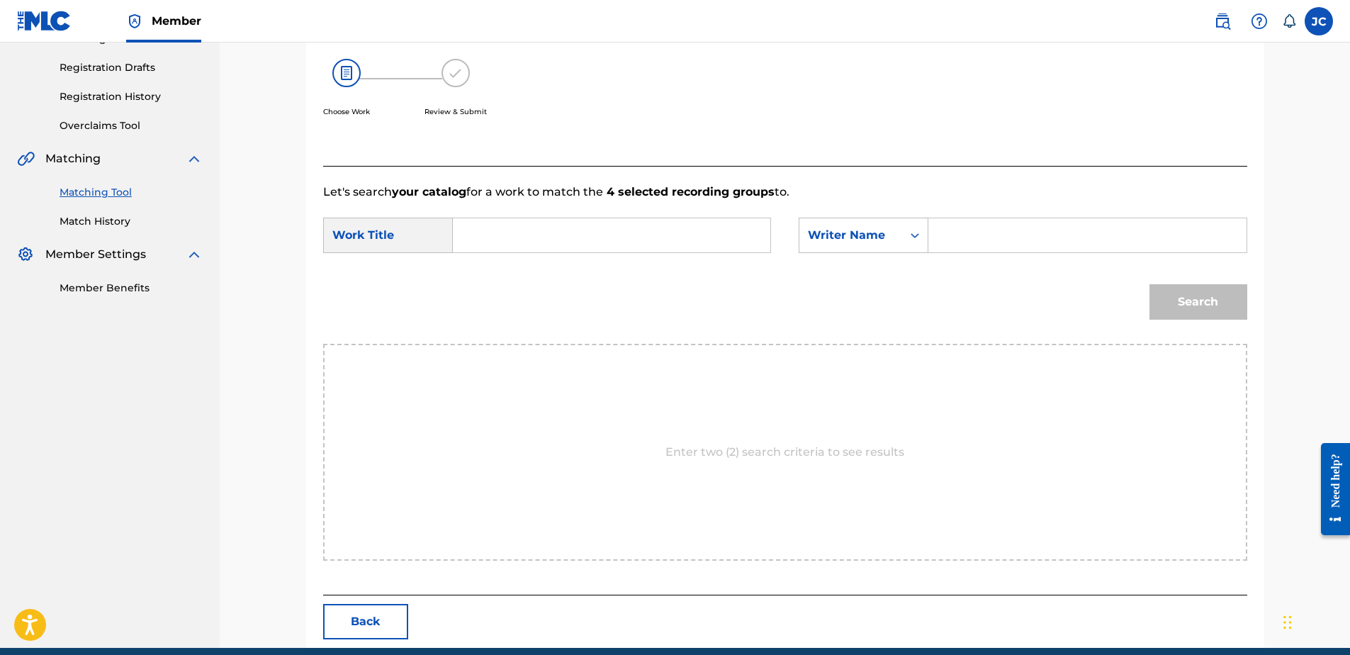
click at [699, 227] on input "Search Form" at bounding box center [611, 235] width 293 height 34
paste input "Carnaby St."
type input "Carnaby St."
click at [994, 231] on input "Search Form" at bounding box center [1086, 235] width 293 height 34
paste input "[PERSON_NAME]"
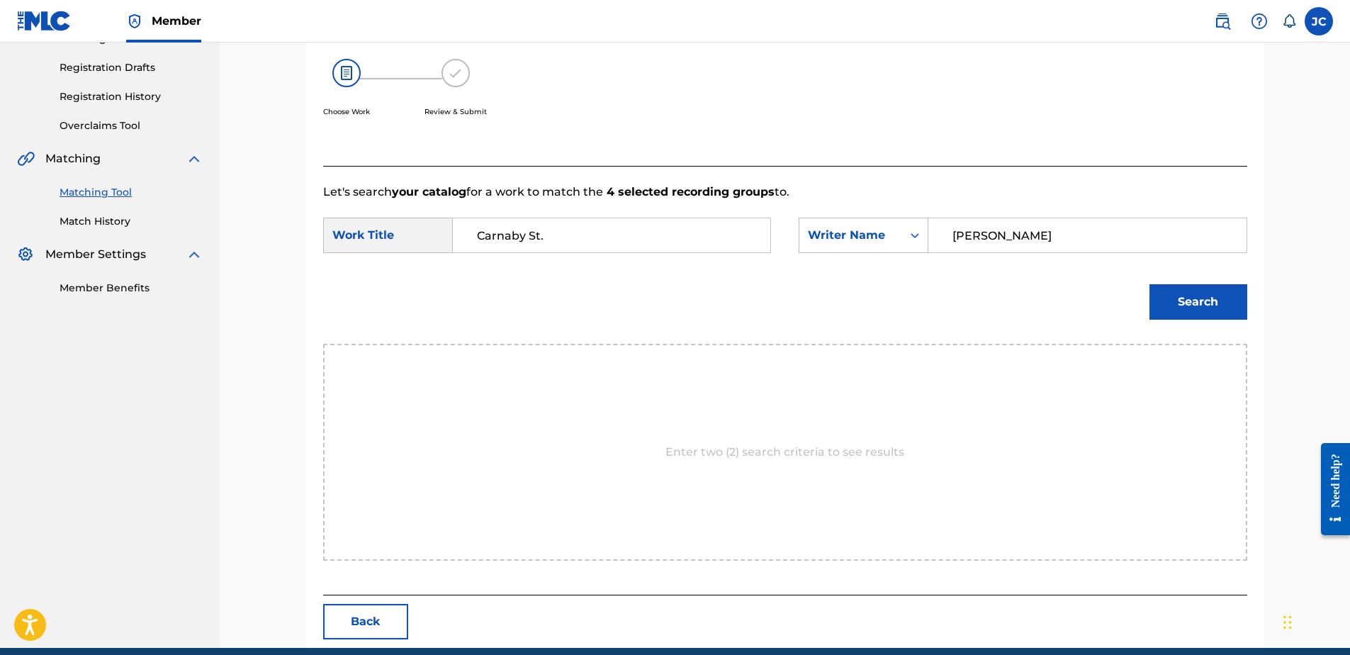
type input "[PERSON_NAME]"
click at [1149, 284] on button "Search" at bounding box center [1198, 301] width 98 height 35
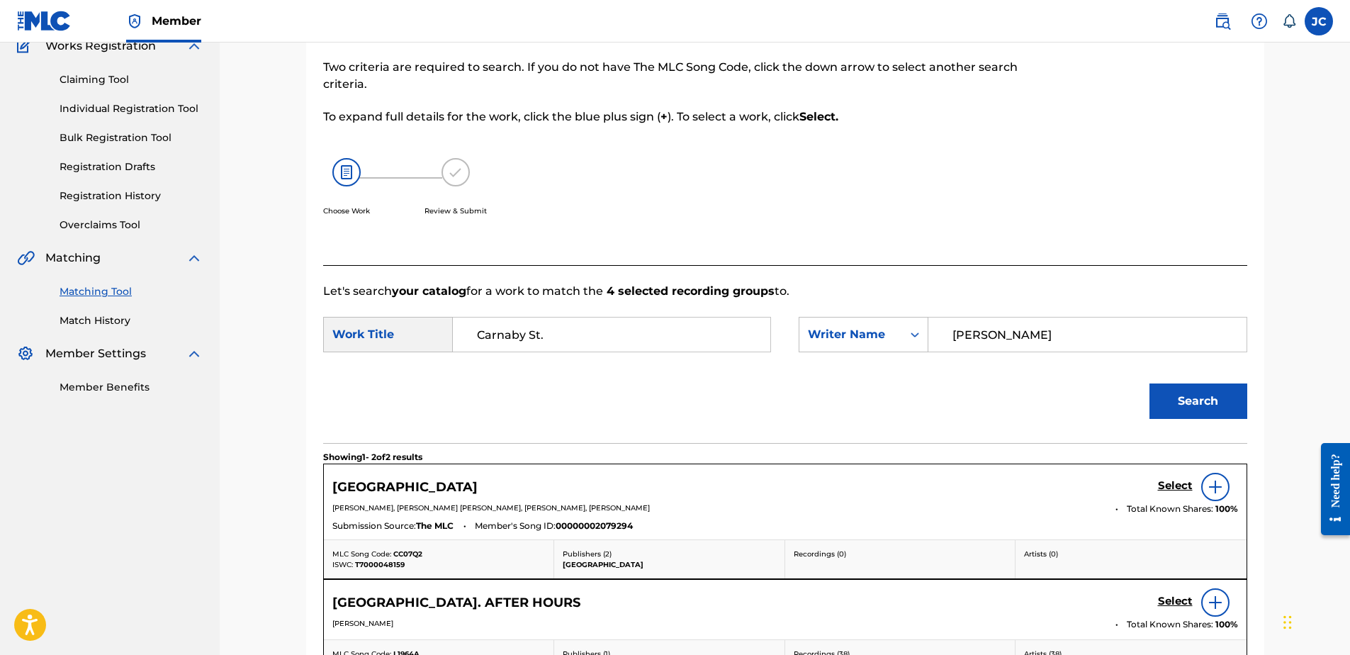
scroll to position [228, 0]
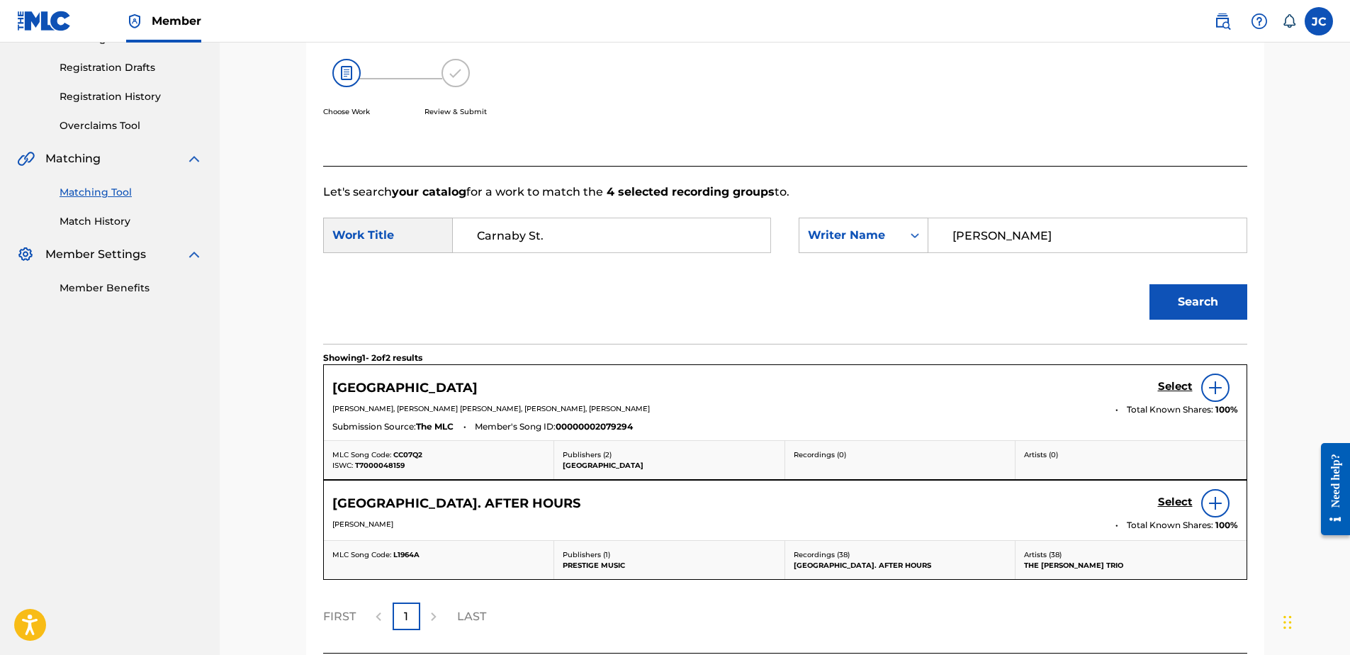
click at [1169, 386] on h5 "Select" at bounding box center [1175, 386] width 35 height 13
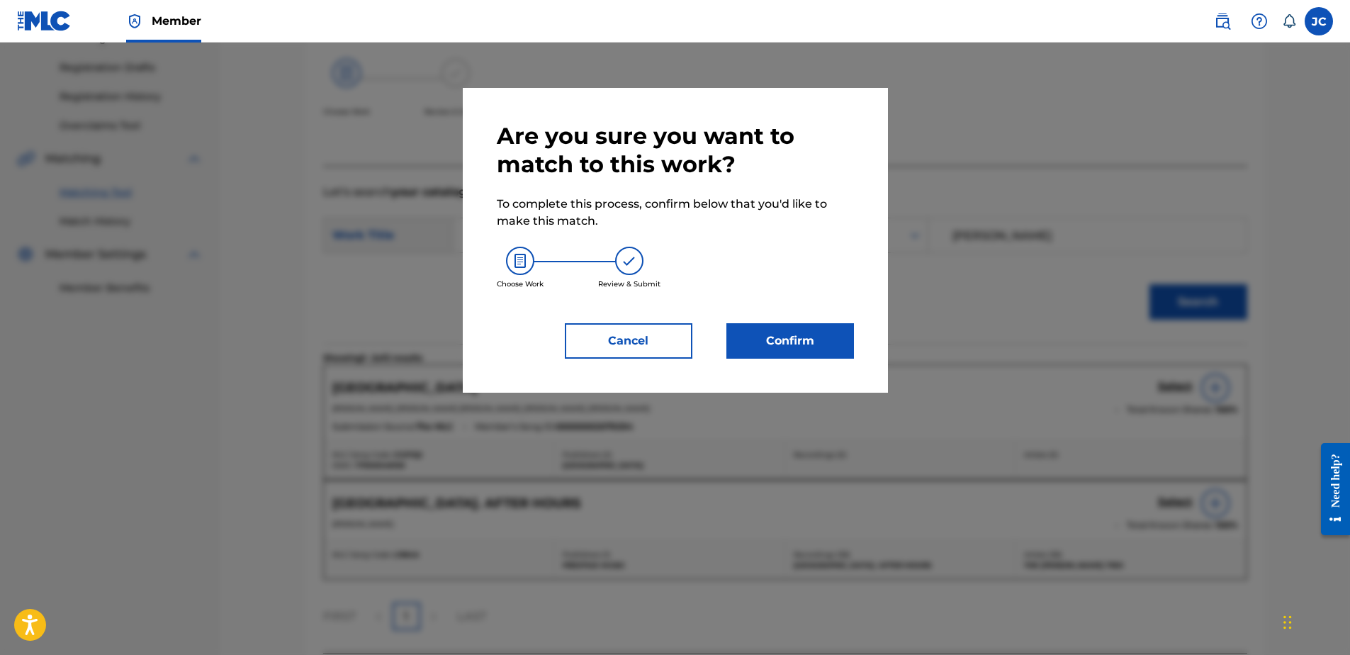
click at [768, 330] on button "Confirm" at bounding box center [790, 340] width 128 height 35
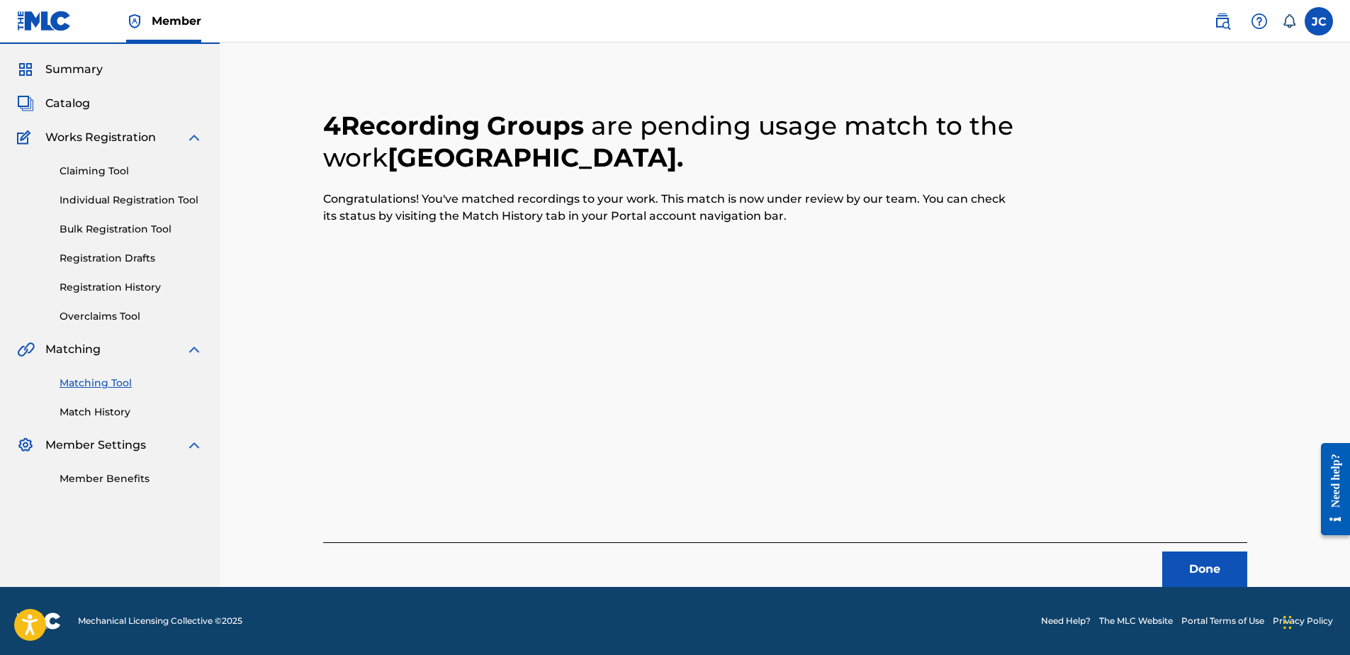
scroll to position [38, 0]
click at [1217, 555] on button "Done" at bounding box center [1204, 568] width 85 height 35
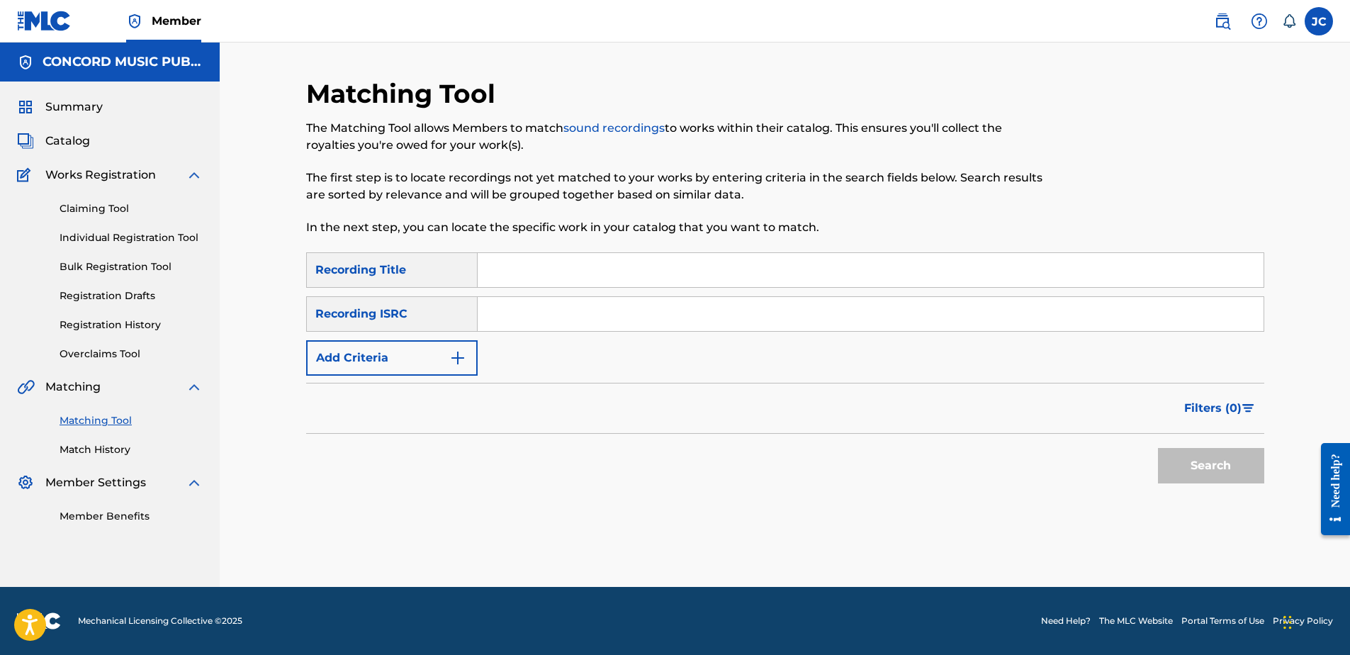
scroll to position [0, 0]
click at [840, 308] on input "Search Form" at bounding box center [871, 314] width 786 height 34
paste input "FR9DZ1700123"
type input "FR9DZ1700123"
click at [1158, 448] on button "Search" at bounding box center [1211, 465] width 106 height 35
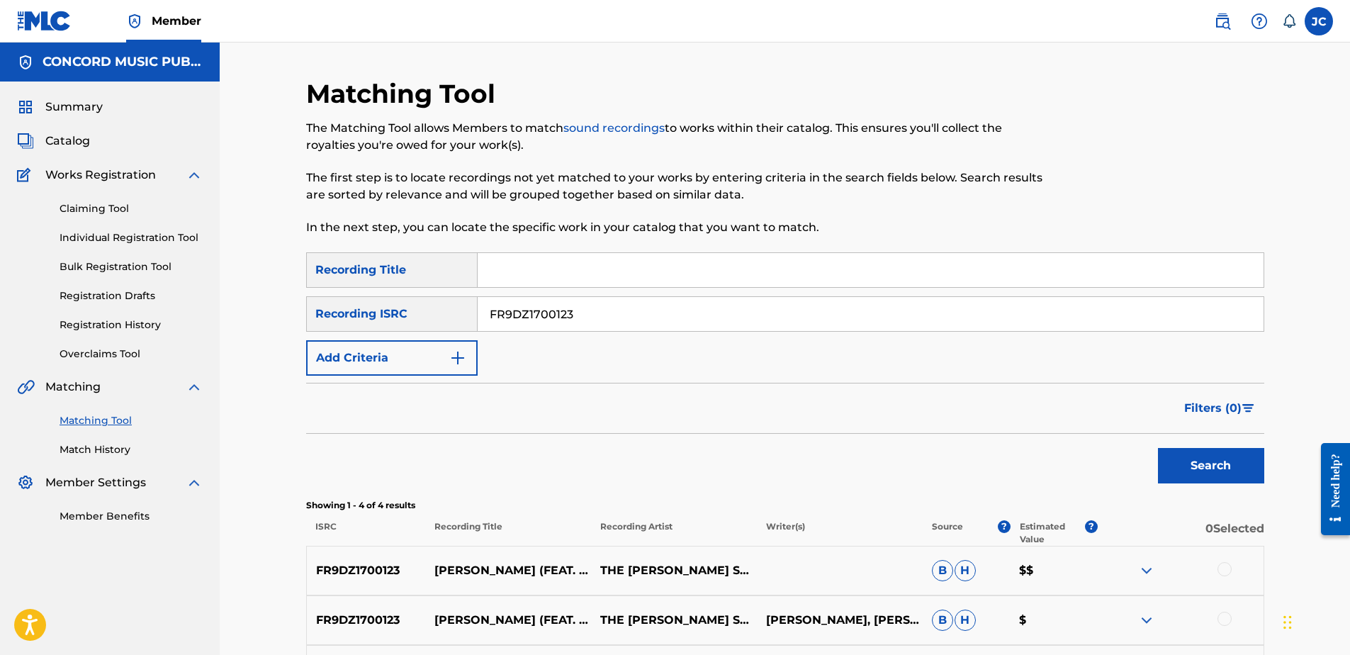
click at [670, 319] on input "FR9DZ1700123" at bounding box center [871, 314] width 786 height 34
click at [665, 310] on input "Search Form" at bounding box center [871, 314] width 786 height 34
paste input "DEF058730203"
type input "DEF058730203"
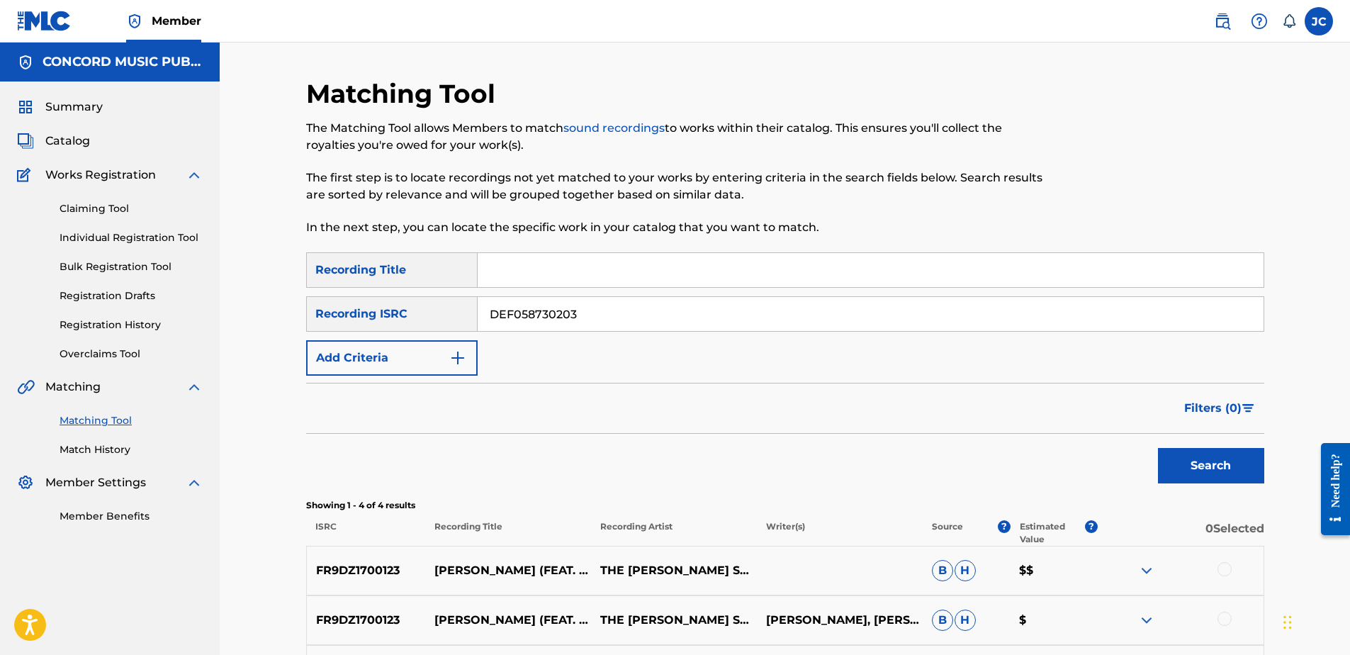
click at [1158, 448] on button "Search" at bounding box center [1211, 465] width 106 height 35
click at [611, 305] on input "DEF058730203" at bounding box center [871, 314] width 786 height 34
click at [615, 301] on input "DEF058730203" at bounding box center [871, 314] width 786 height 34
click at [618, 308] on input "DEF058730203" at bounding box center [871, 314] width 786 height 34
click at [620, 306] on input "DEF058730203" at bounding box center [871, 314] width 786 height 34
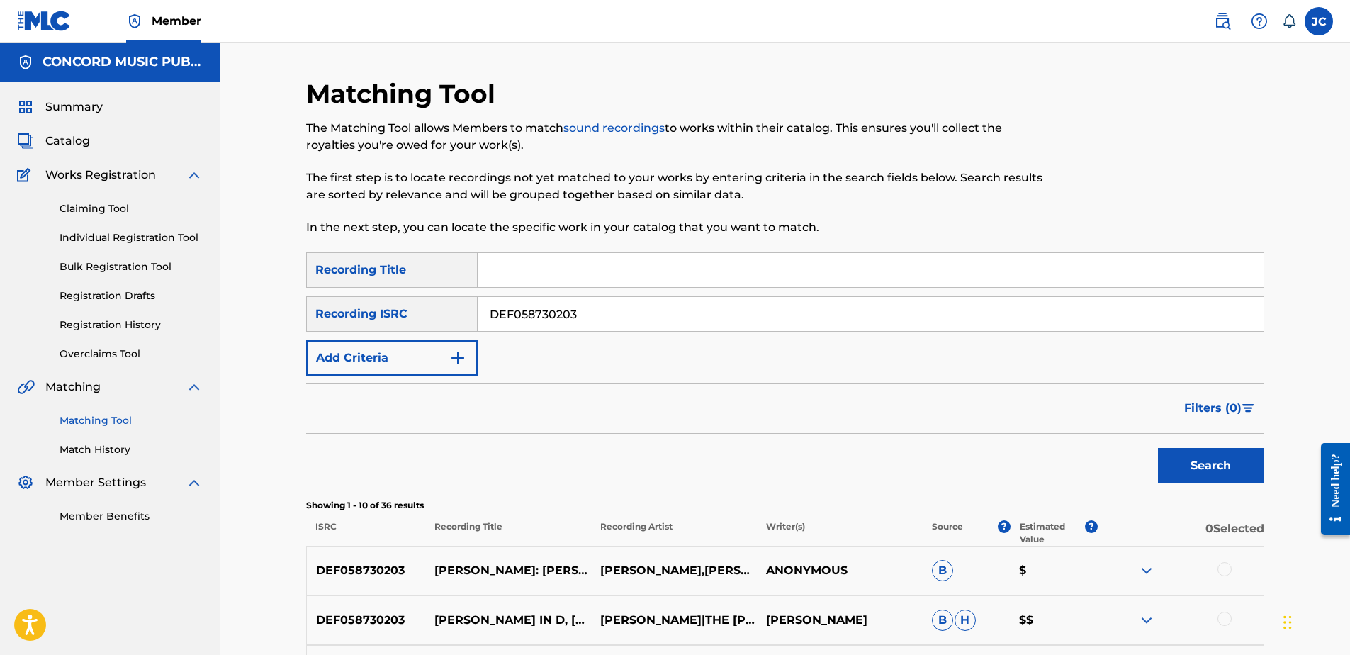
click at [620, 308] on input "DEF058730203" at bounding box center [871, 314] width 786 height 34
click at [575, 304] on input "Search Form" at bounding box center [871, 314] width 786 height 34
paste input "KRB471700885"
type input "KRB471700885"
click at [1158, 448] on button "Search" at bounding box center [1211, 465] width 106 height 35
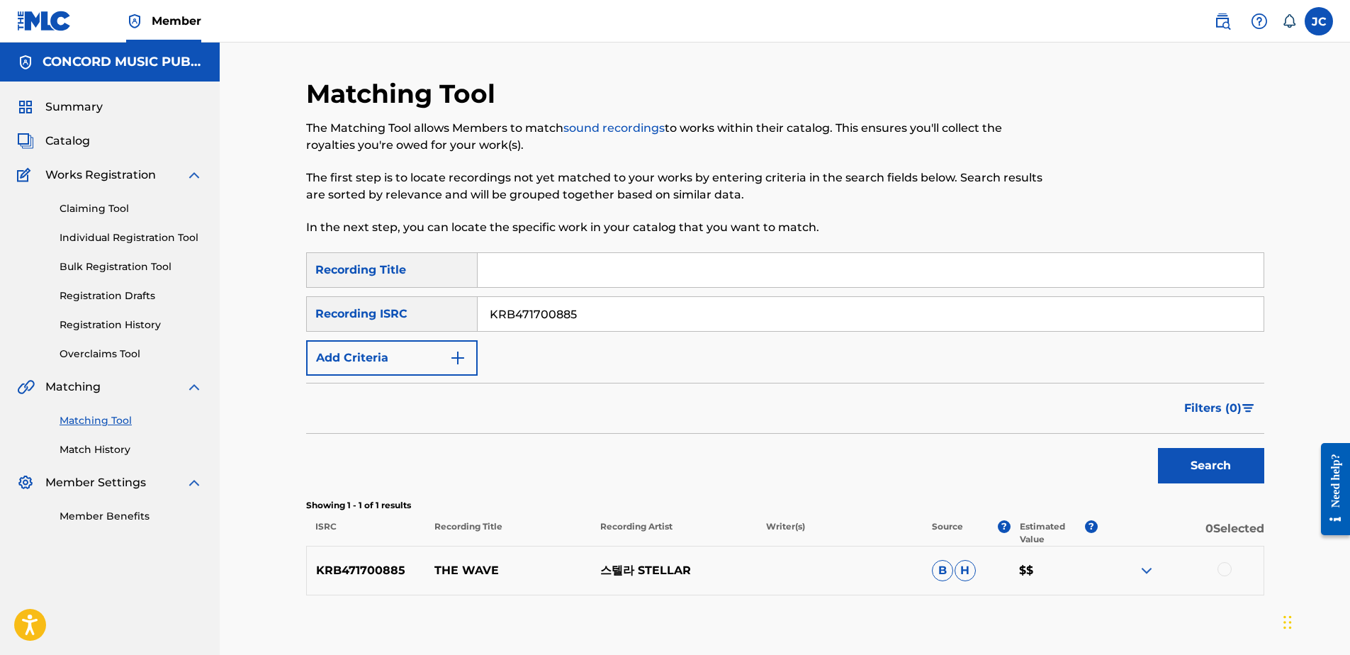
click at [665, 319] on input "KRB471700885" at bounding box center [871, 314] width 786 height 34
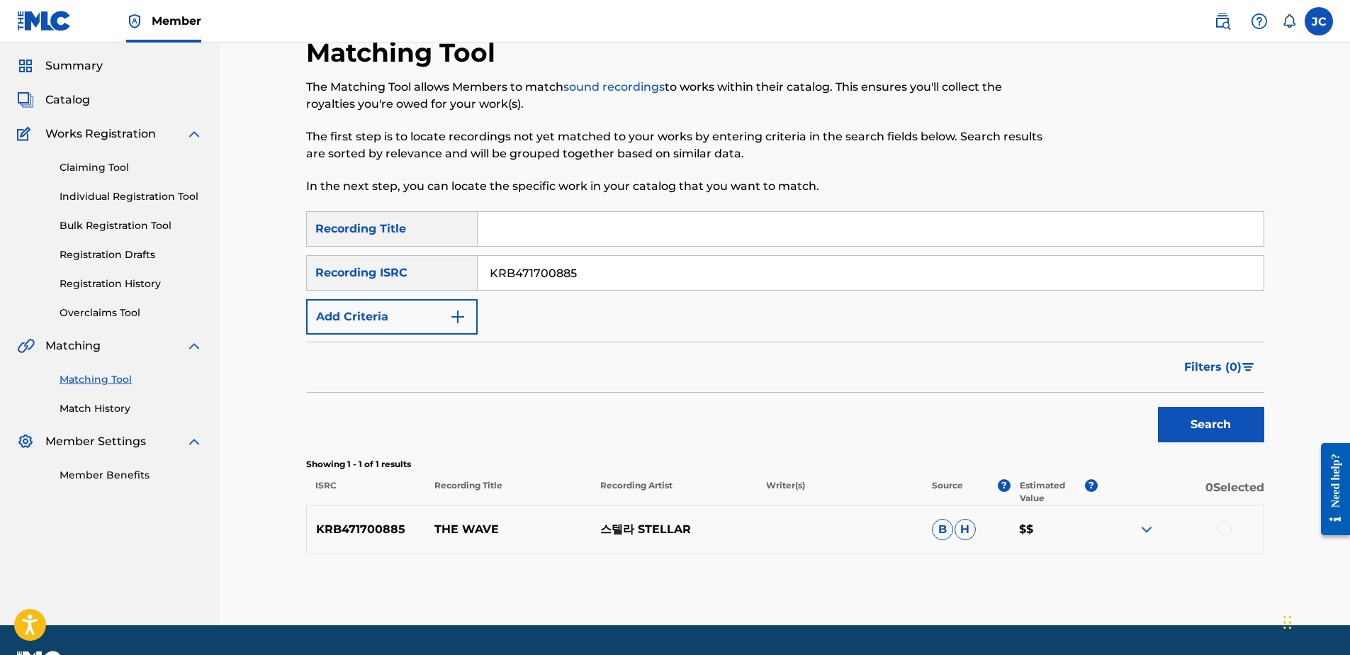
scroll to position [79, 0]
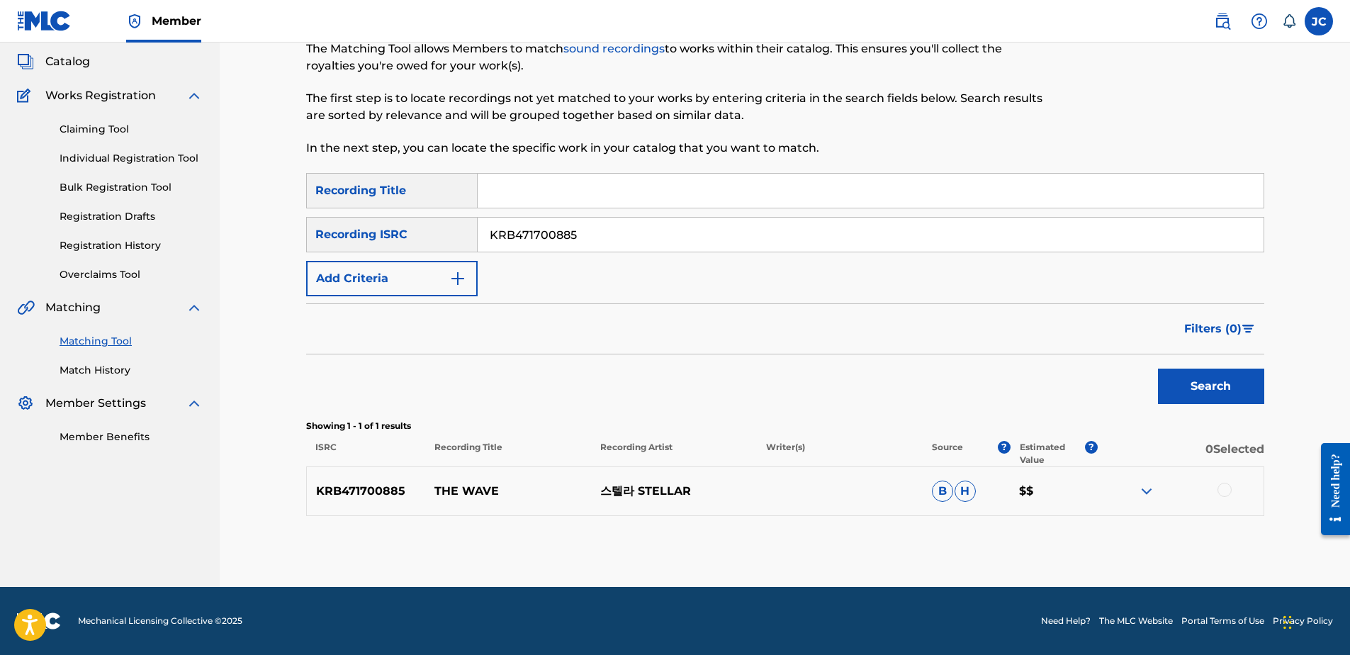
click at [1225, 487] on div at bounding box center [1224, 490] width 14 height 14
click at [950, 537] on button "Match 1 Group" at bounding box center [996, 539] width 157 height 35
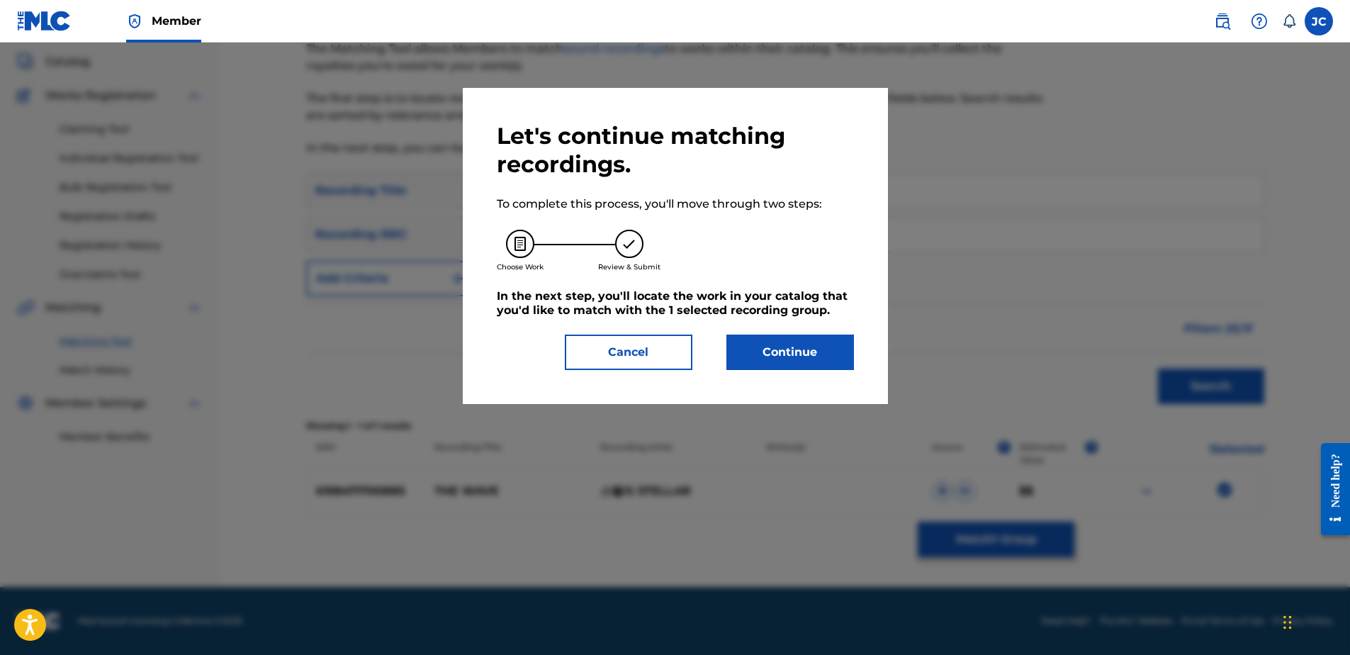
click at [811, 350] on button "Continue" at bounding box center [790, 351] width 128 height 35
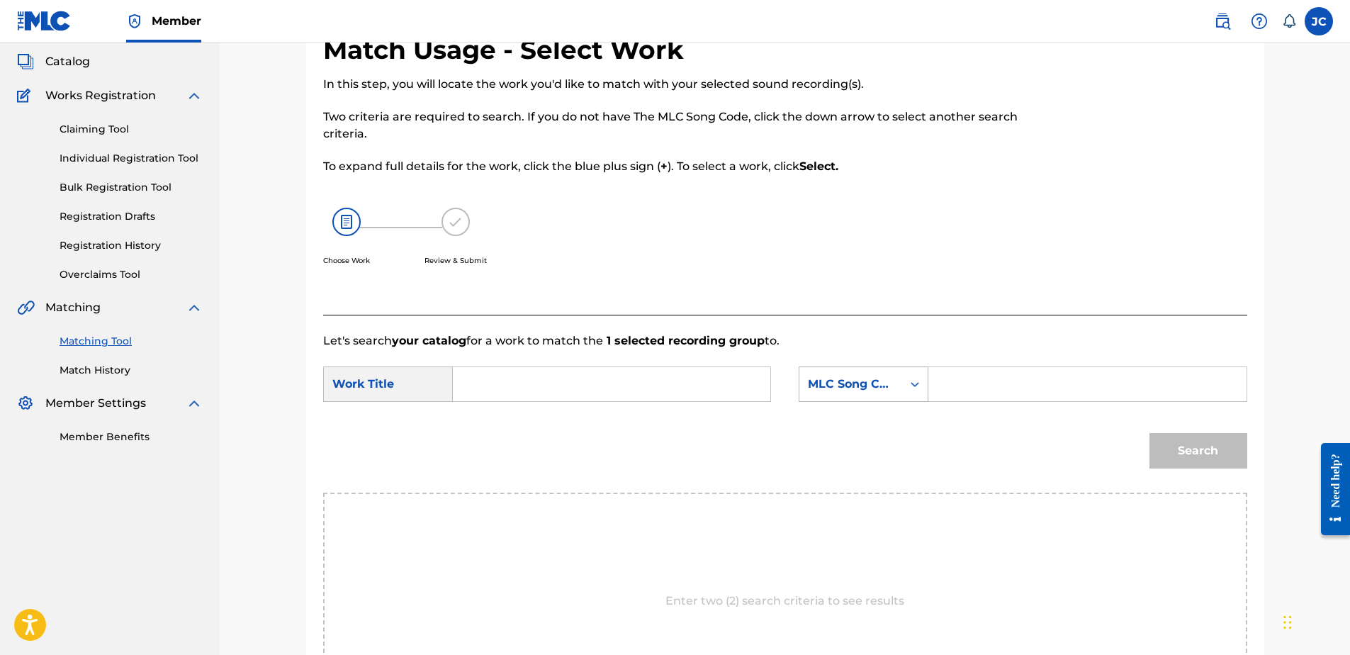
click at [860, 394] on div "MLC Song Code" at bounding box center [850, 384] width 103 height 27
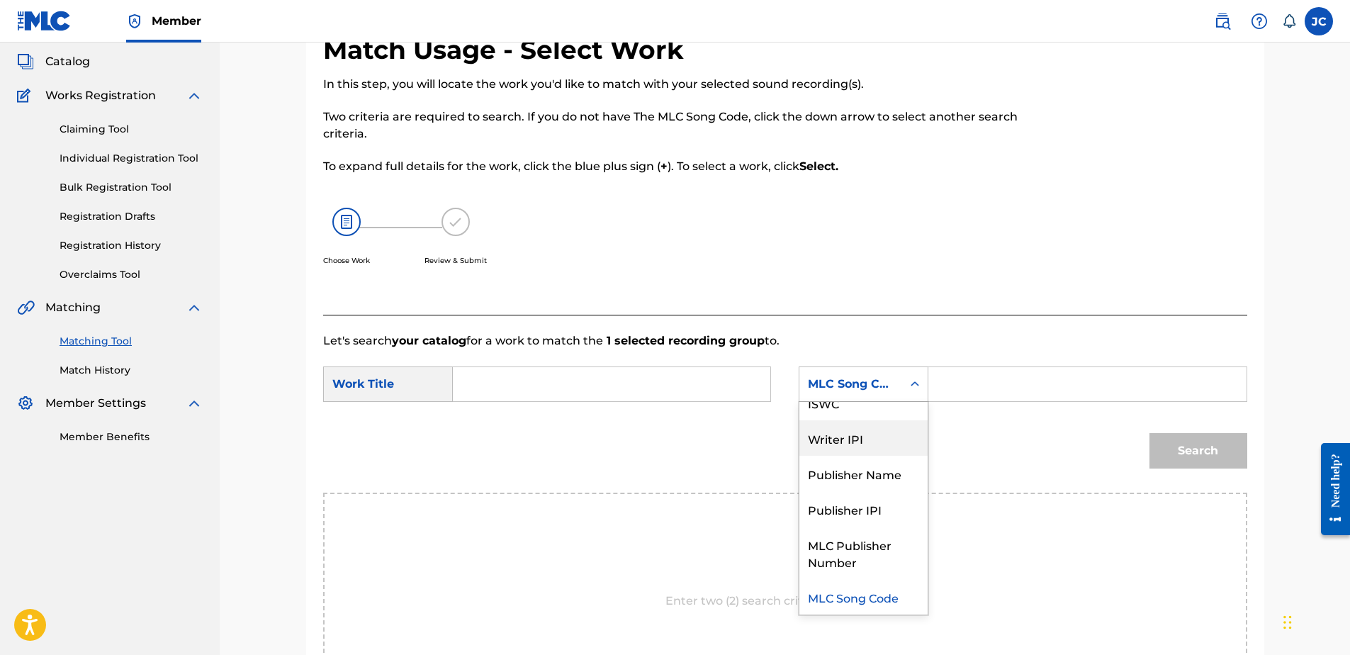
scroll to position [0, 0]
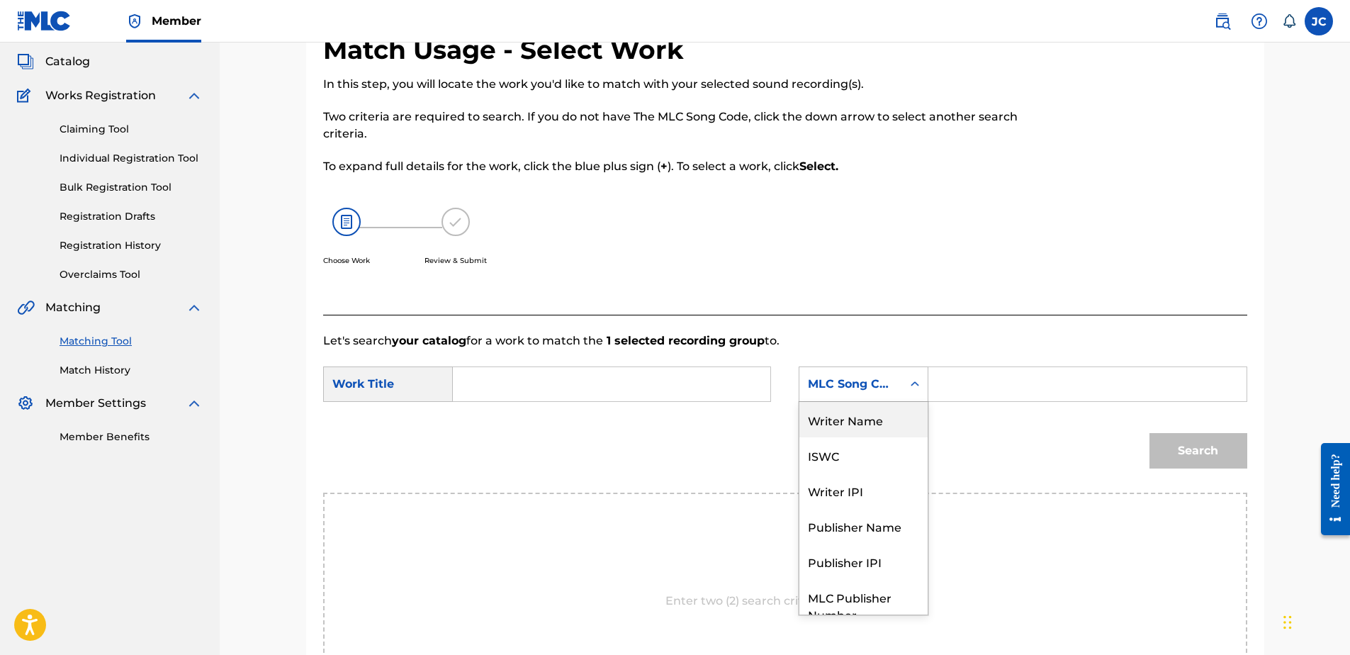
click at [872, 425] on div "Writer Name" at bounding box center [863, 419] width 128 height 35
click at [638, 379] on input "Search Form" at bounding box center [611, 384] width 293 height 34
paste input "The Wave Stellar"
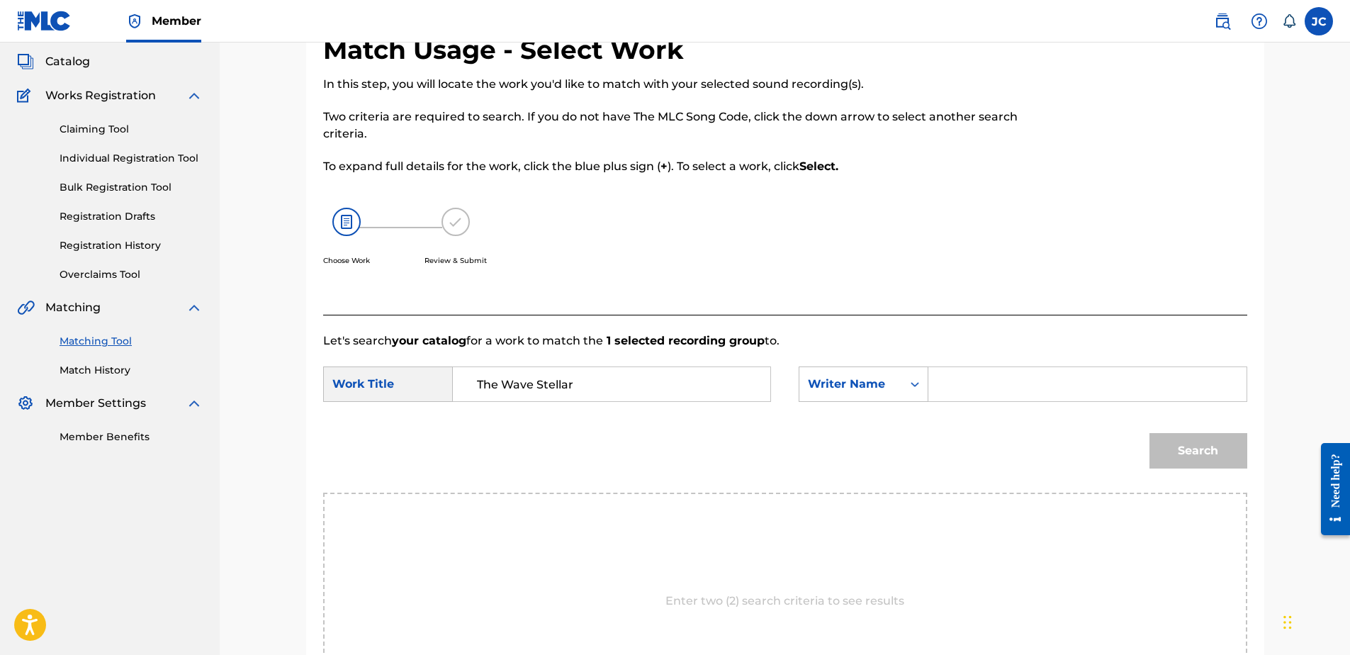
drag, startPoint x: 604, startPoint y: 381, endPoint x: 531, endPoint y: 383, distance: 73.0
click at [531, 383] on input "The Wave Stellar" at bounding box center [611, 384] width 293 height 34
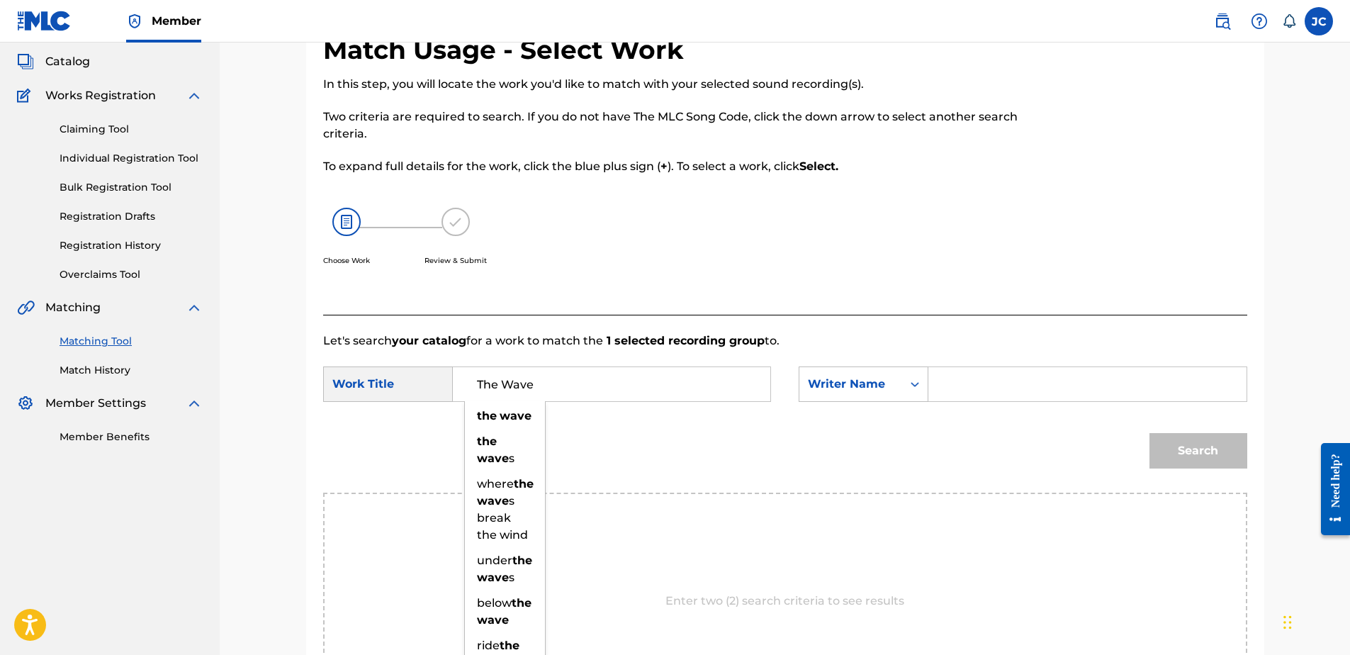
type input "The Wave"
click at [967, 389] on input "Search Form" at bounding box center [1086, 384] width 293 height 34
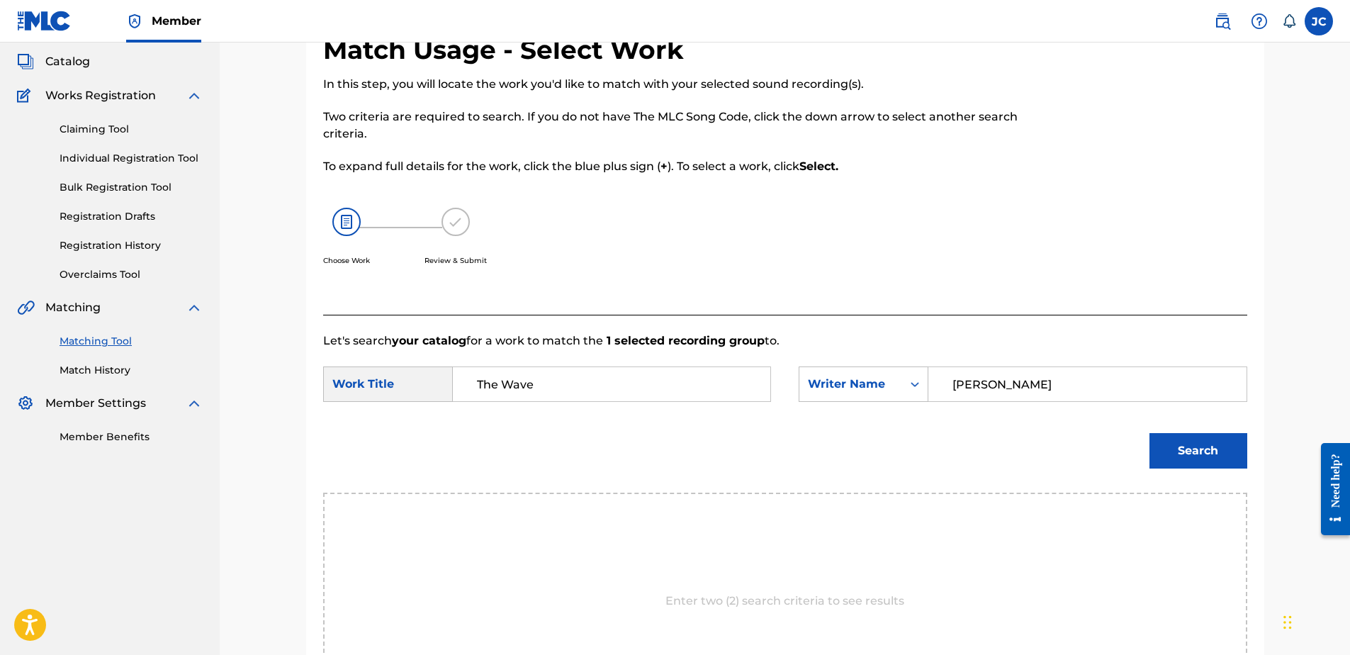
type input "[PERSON_NAME]"
click at [1149, 433] on button "Search" at bounding box center [1198, 450] width 98 height 35
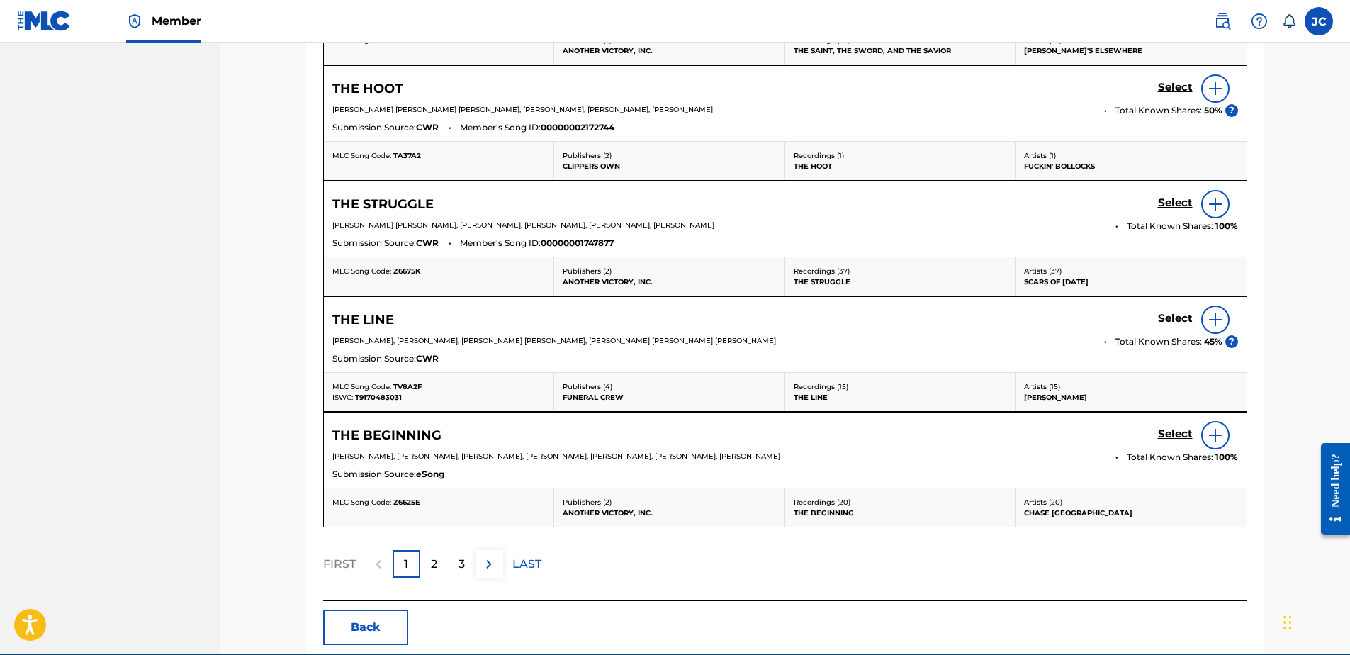
scroll to position [709, 0]
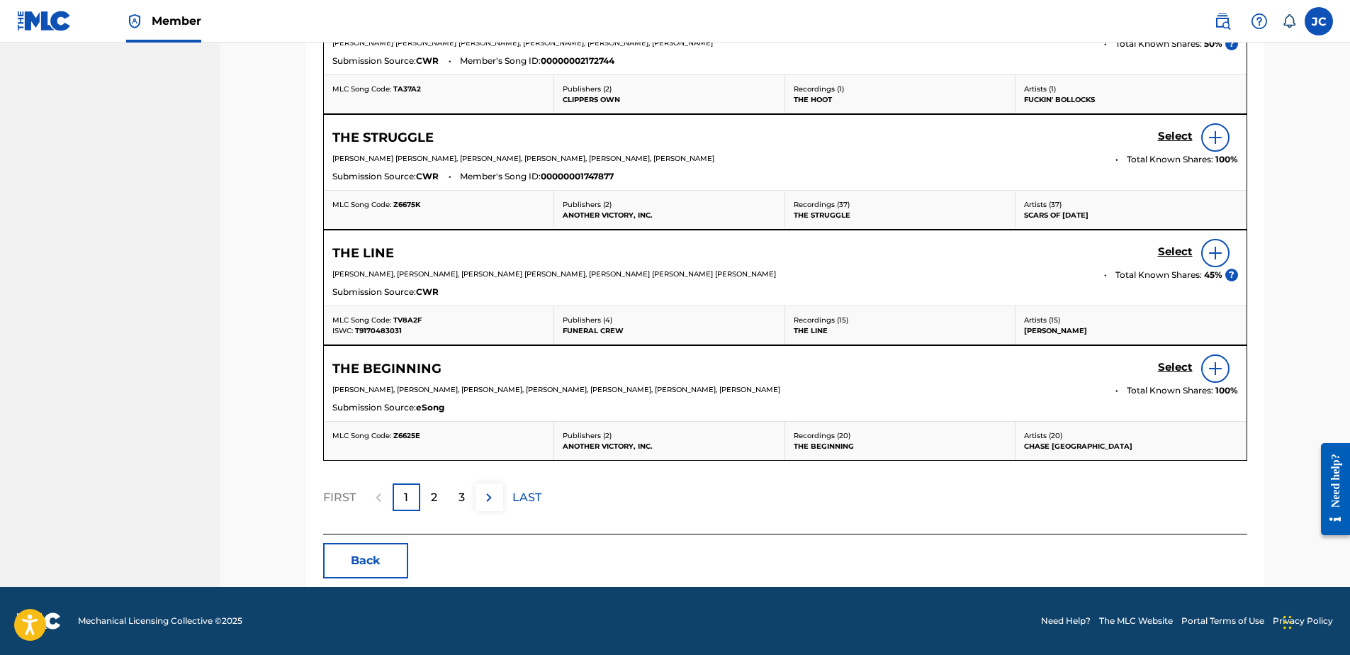
click at [377, 568] on button "Back" at bounding box center [365, 560] width 85 height 35
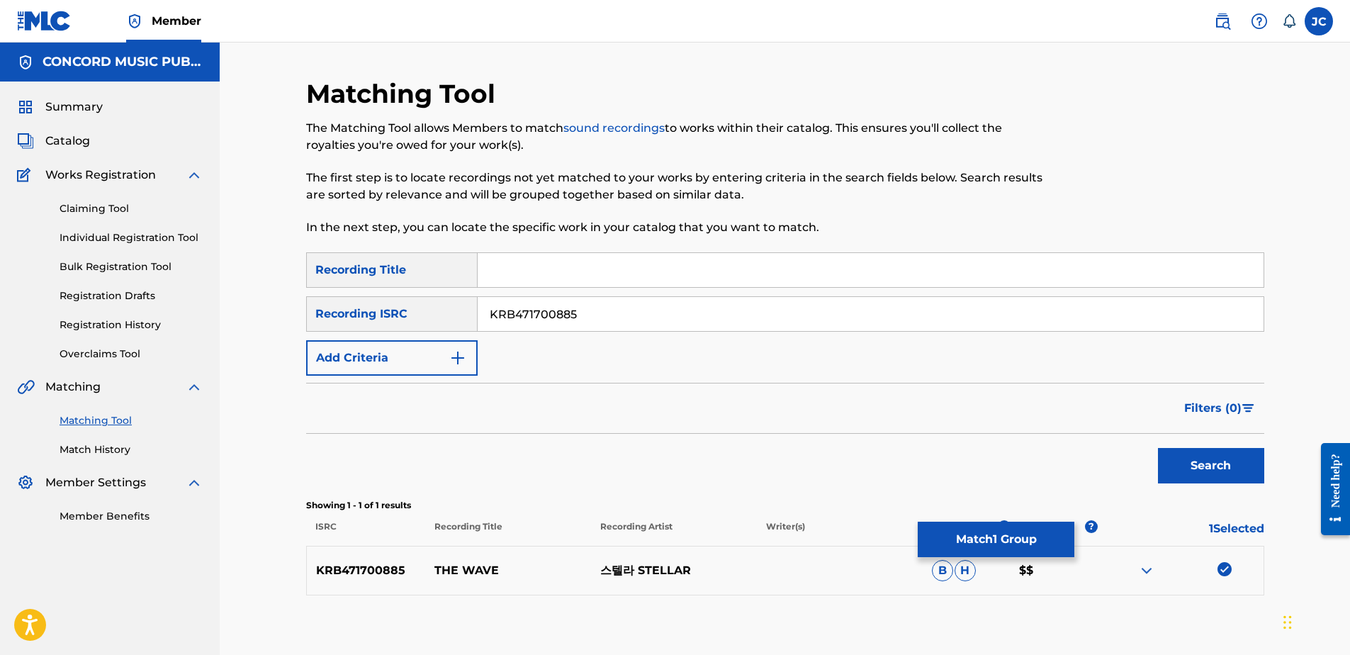
click at [1224, 563] on img at bounding box center [1224, 569] width 14 height 14
click at [682, 320] on input "KRB471700885" at bounding box center [871, 314] width 786 height 34
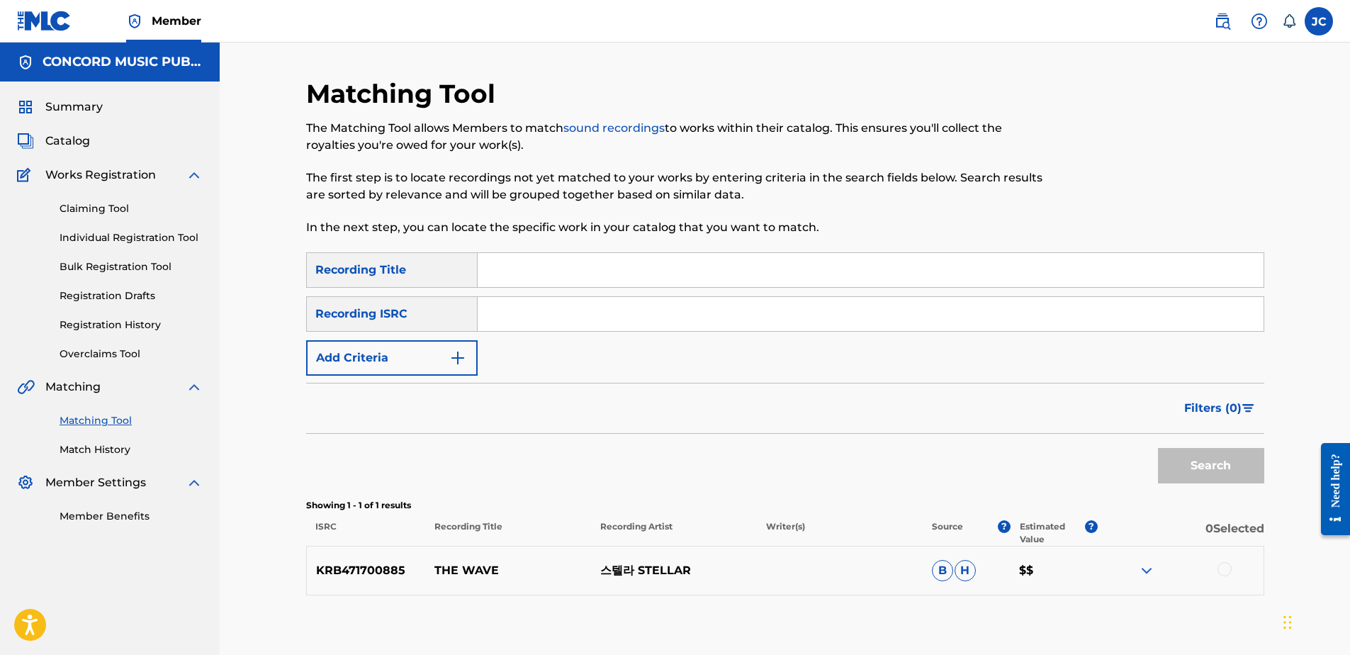
click at [857, 308] on input "Search Form" at bounding box center [871, 314] width 786 height 34
paste input "TCACP1685381"
type input "TCACP1685381"
click at [1158, 448] on button "Search" at bounding box center [1211, 465] width 106 height 35
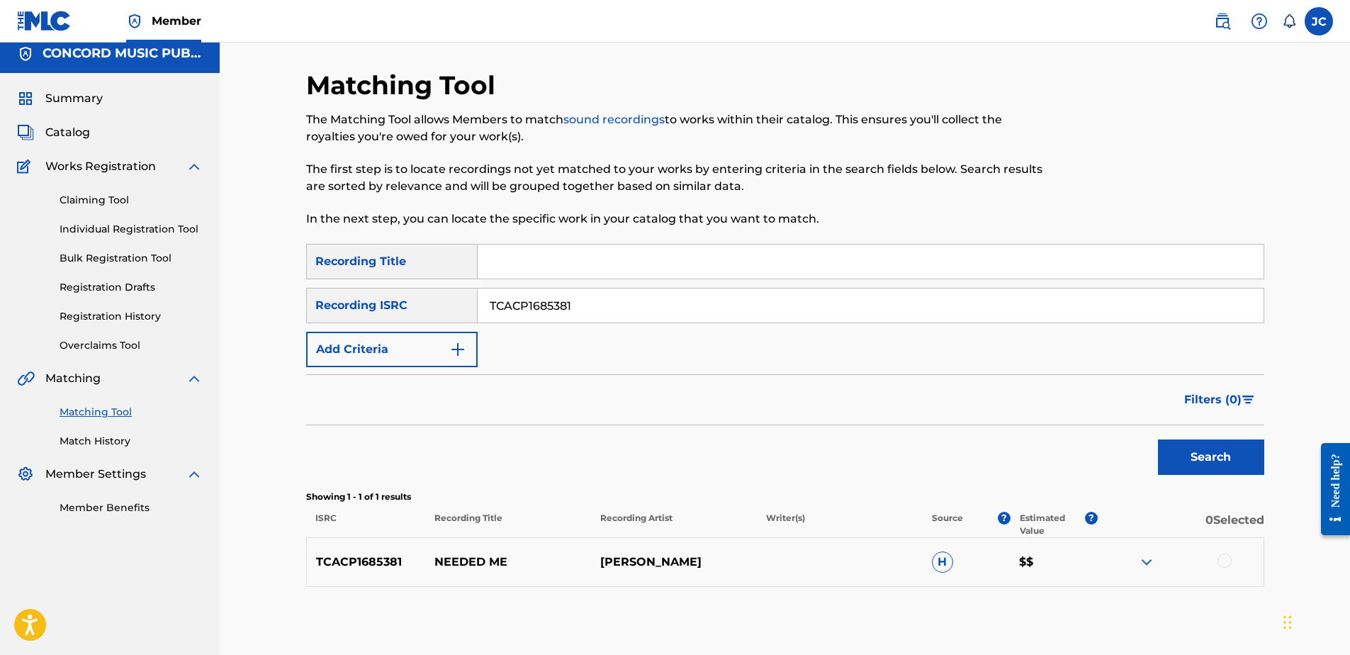
scroll to position [79, 0]
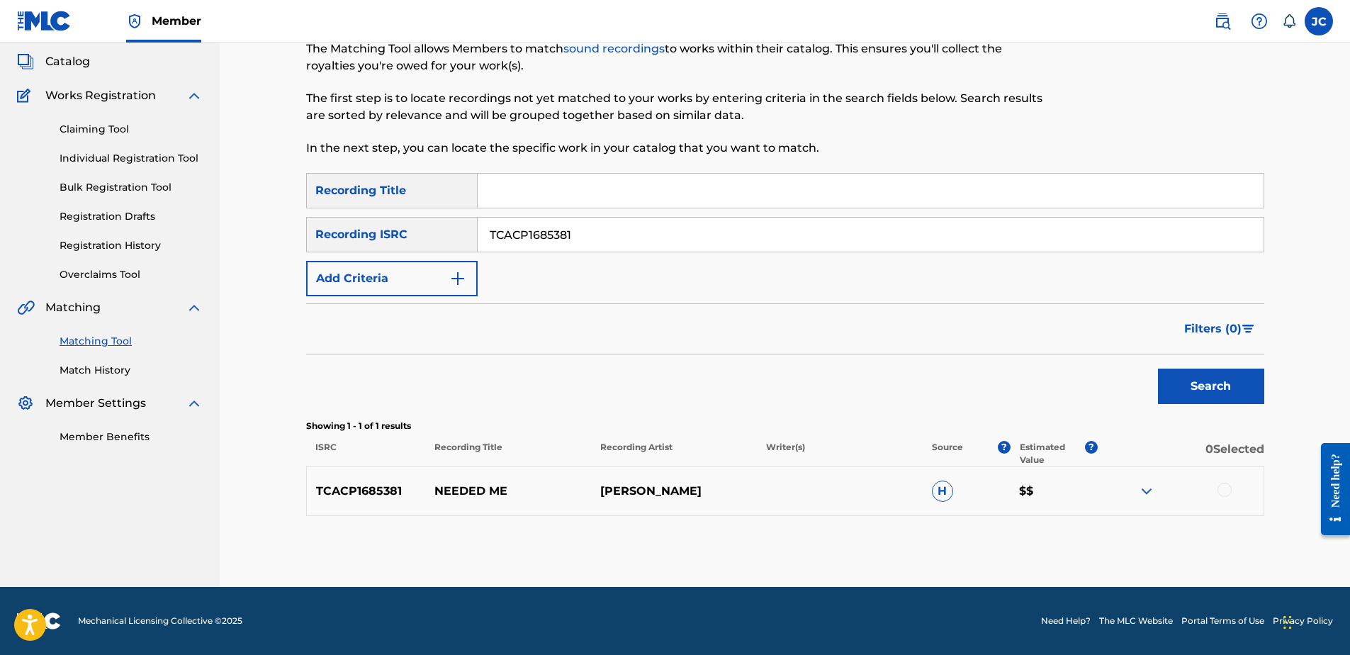
click at [1220, 488] on div at bounding box center [1224, 490] width 14 height 14
click at [1013, 531] on button "Match 1 Group" at bounding box center [996, 539] width 157 height 35
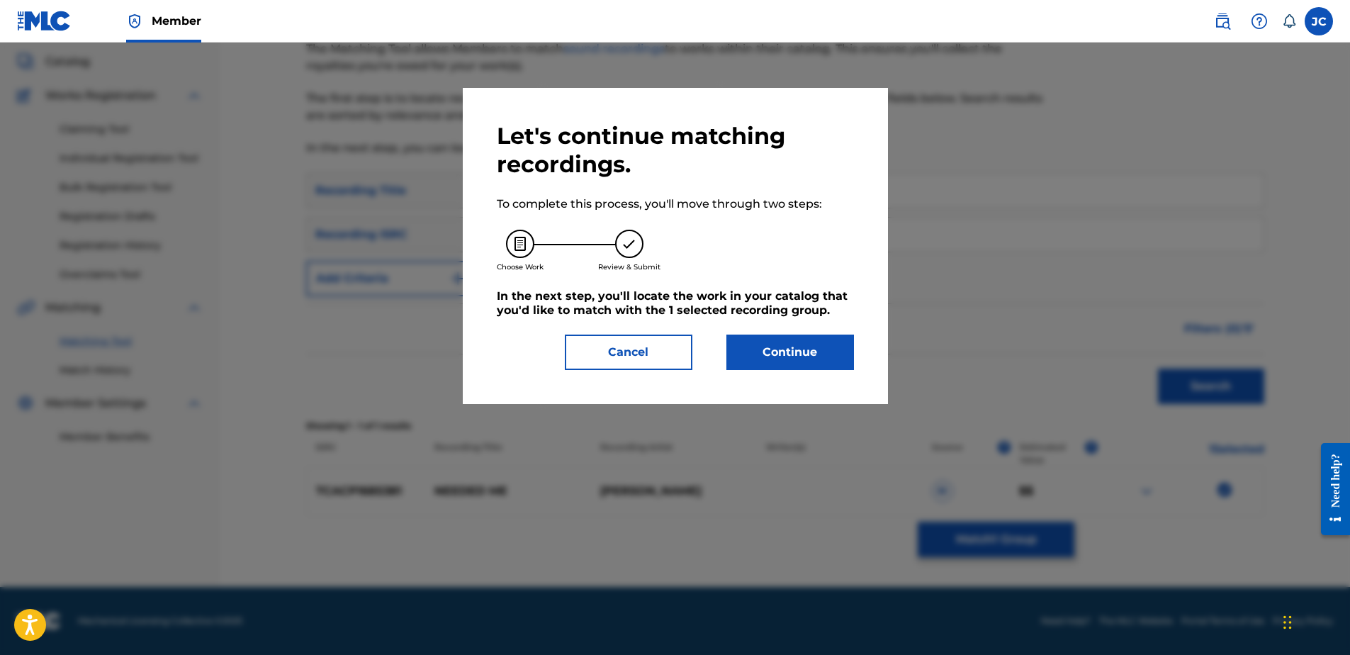
click at [833, 339] on button "Continue" at bounding box center [790, 351] width 128 height 35
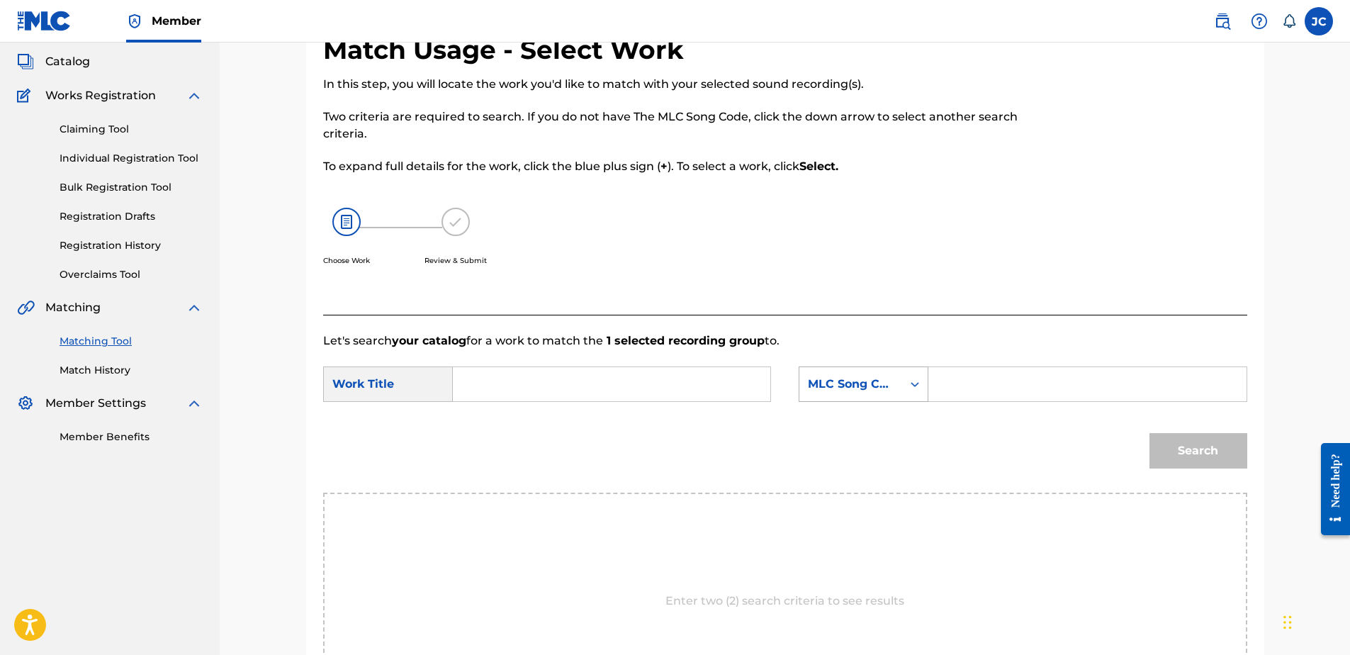
click at [838, 379] on div "MLC Song Code" at bounding box center [851, 384] width 86 height 17
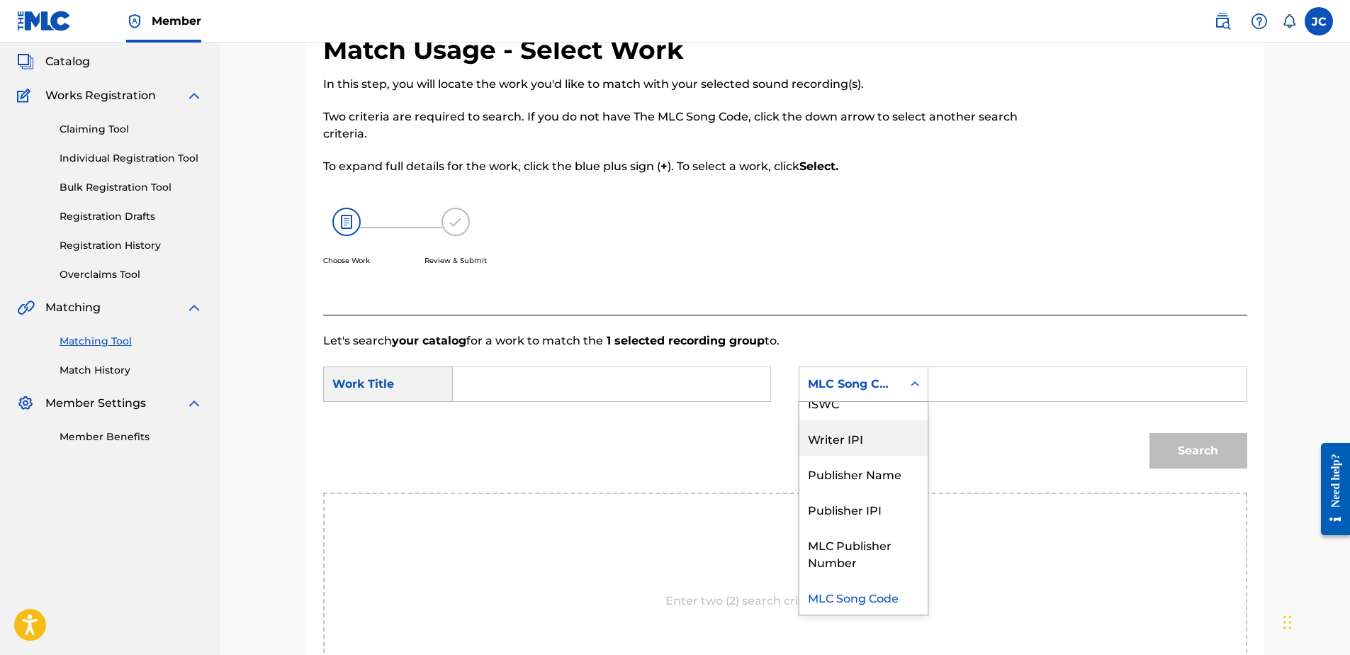
scroll to position [0, 0]
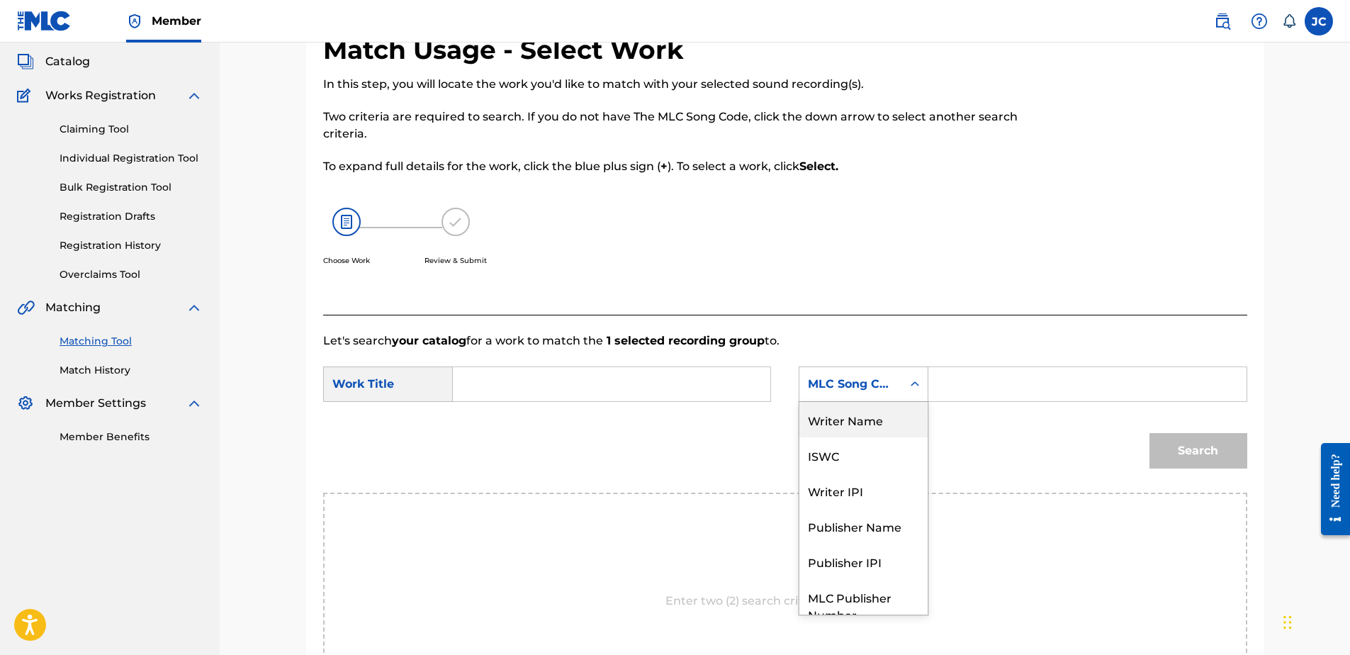
drag, startPoint x: 864, startPoint y: 433, endPoint x: 811, endPoint y: 425, distance: 53.0
click at [865, 436] on div "Writer Name" at bounding box center [863, 419] width 128 height 35
click at [745, 403] on div "SearchWithCriteria4179734d-0e94-4ea4-9a92-b100c1047555 Work Title SearchWithCri…" at bounding box center [785, 388] width 924 height 44
click at [726, 372] on input "Search Form" at bounding box center [611, 384] width 293 height 34
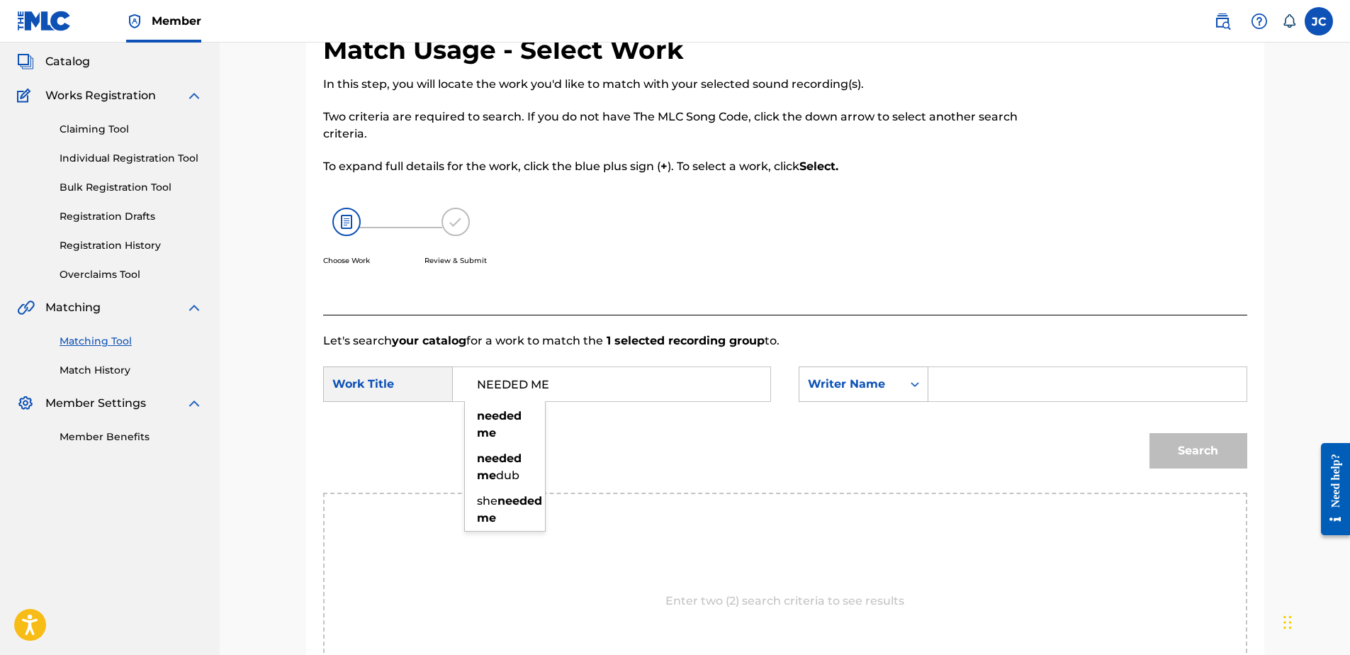
type input "NEEDED ME"
click at [1020, 393] on input "Search Form" at bounding box center [1086, 384] width 293 height 34
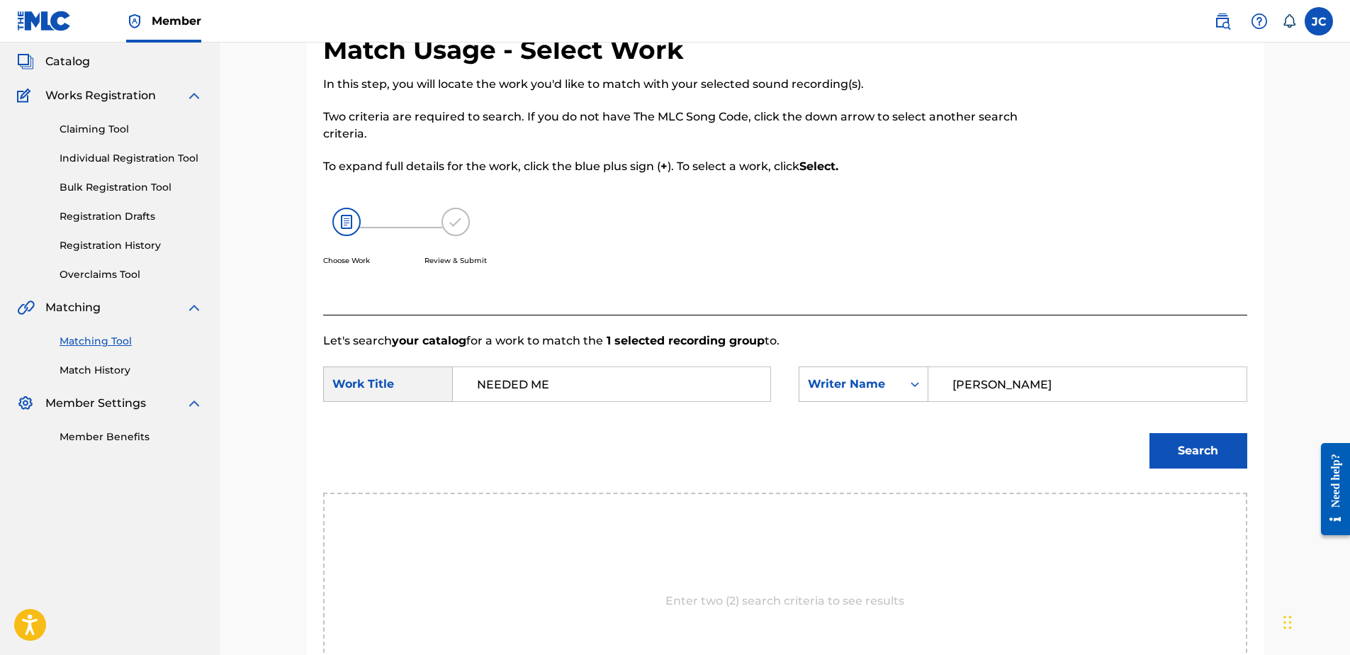
type input "[PERSON_NAME]"
click at [1149, 433] on button "Search" at bounding box center [1198, 450] width 98 height 35
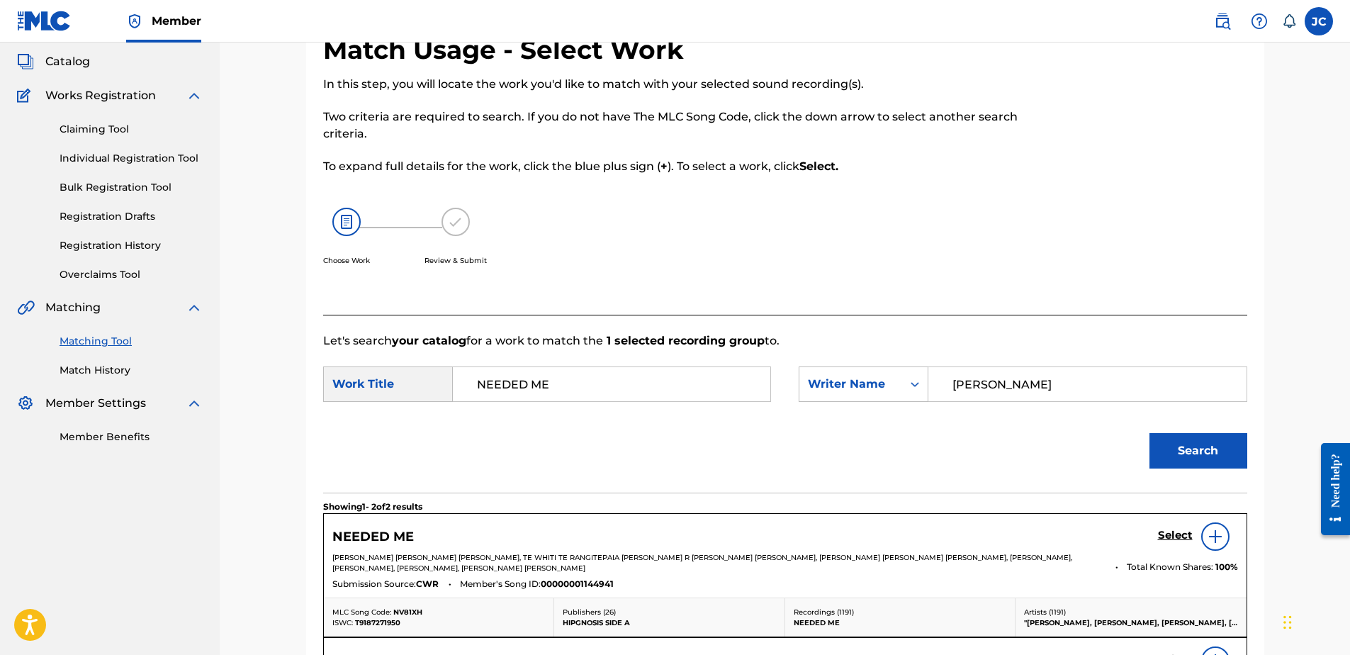
click at [1181, 534] on h5 "Select" at bounding box center [1175, 535] width 35 height 13
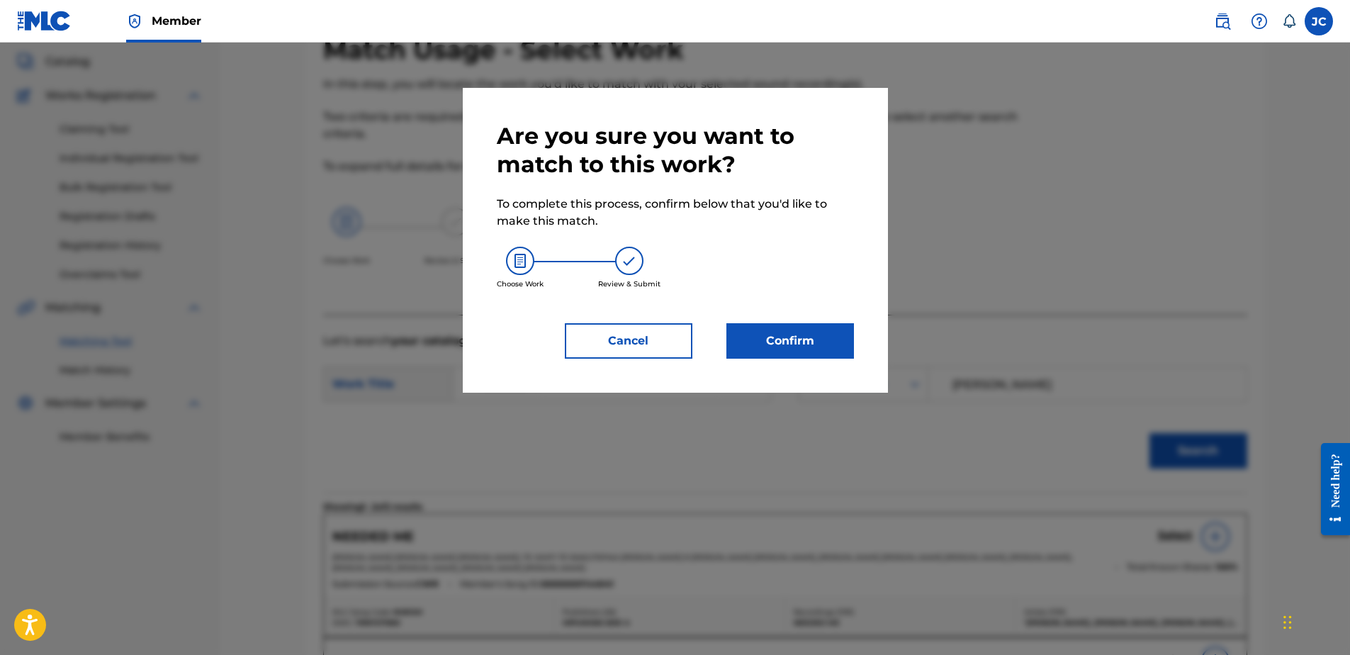
click at [786, 320] on div "Are you sure you want to match to this work? To complete this process, confirm …" at bounding box center [675, 240] width 357 height 237
drag, startPoint x: 786, startPoint y: 320, endPoint x: 792, endPoint y: 334, distance: 14.9
click at [792, 334] on button "Confirm" at bounding box center [790, 340] width 128 height 35
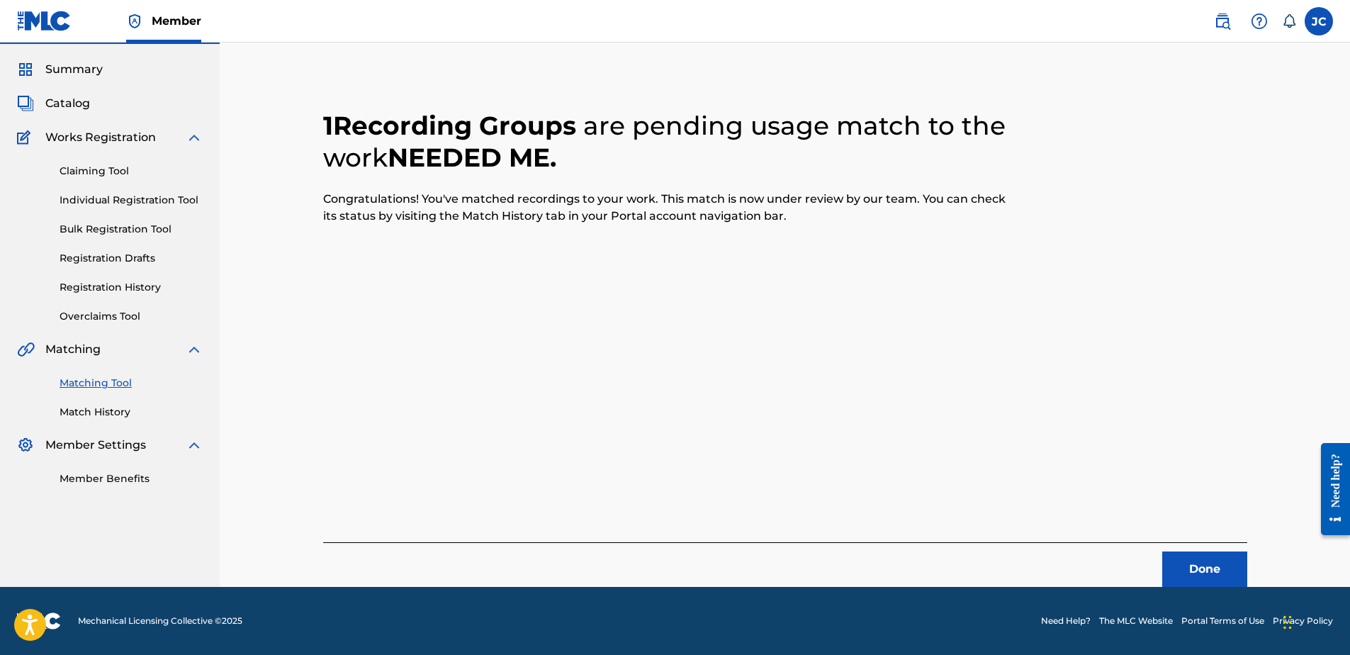
scroll to position [38, 0]
click at [1194, 581] on button "Done" at bounding box center [1204, 568] width 85 height 35
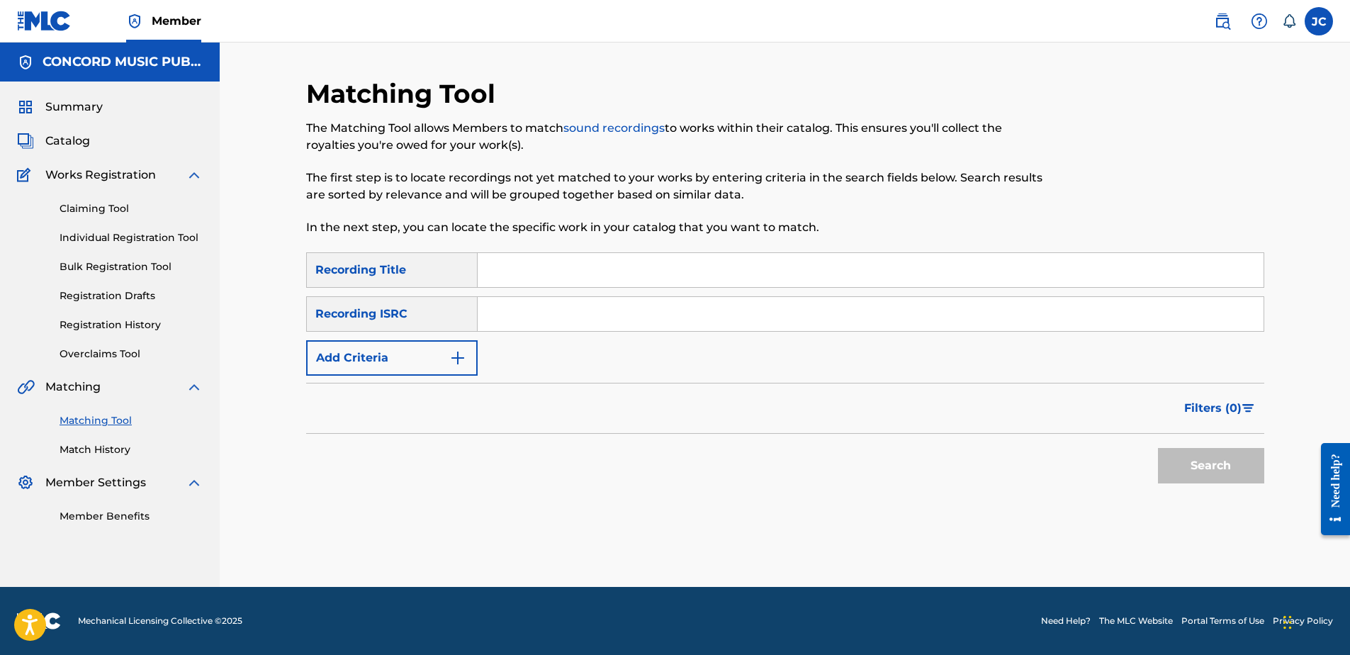
drag, startPoint x: 590, startPoint y: 293, endPoint x: 590, endPoint y: 318, distance: 24.8
click at [590, 313] on div "SearchWithCriteria880f59ff-e447-4b5c-93f3-5f92680ff496 Recording Title SearchWi…" at bounding box center [785, 313] width 958 height 123
click at [590, 318] on input "Search Form" at bounding box center [871, 314] width 786 height 34
paste input "USRH11601140"
type input "USRH11601140"
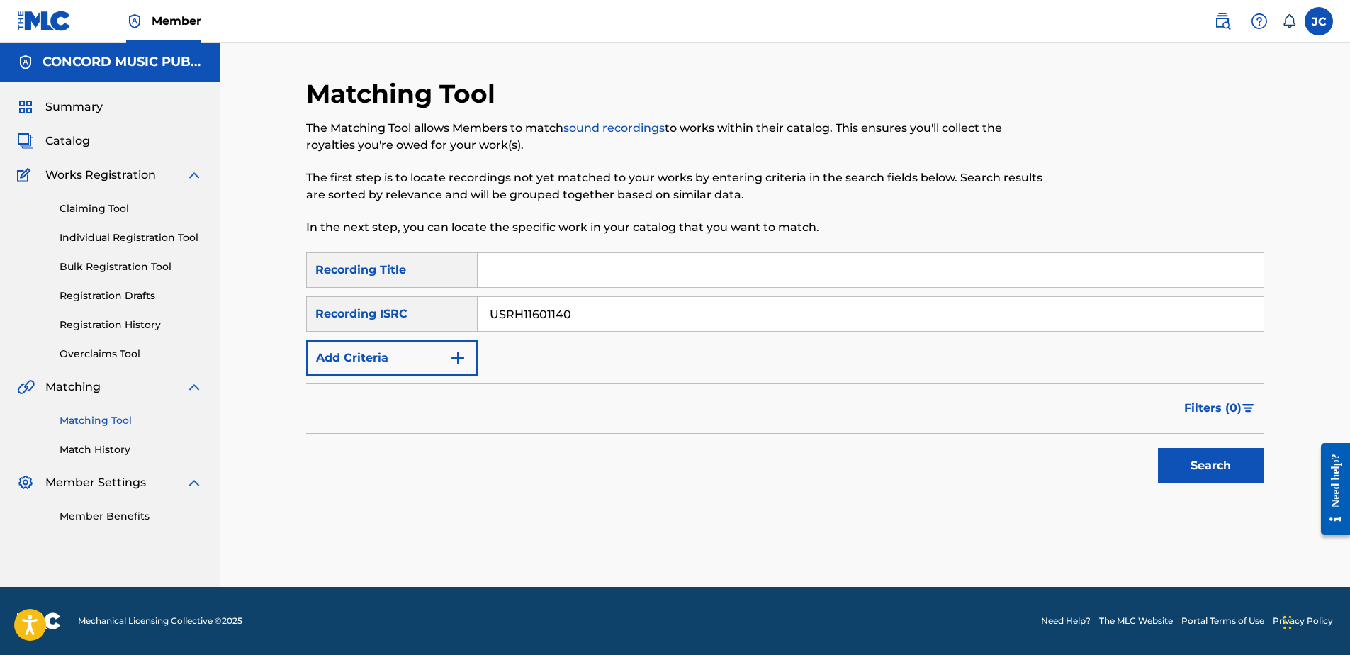
click at [1158, 448] on button "Search" at bounding box center [1211, 465] width 106 height 35
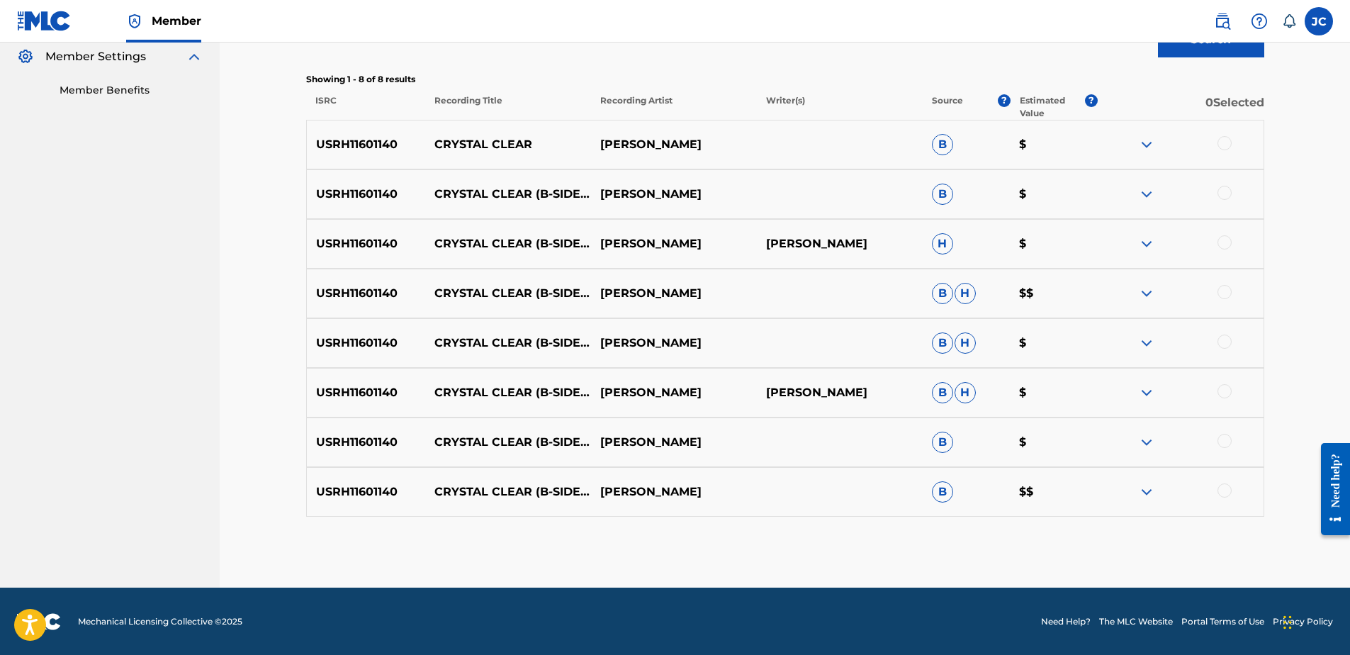
scroll to position [427, 0]
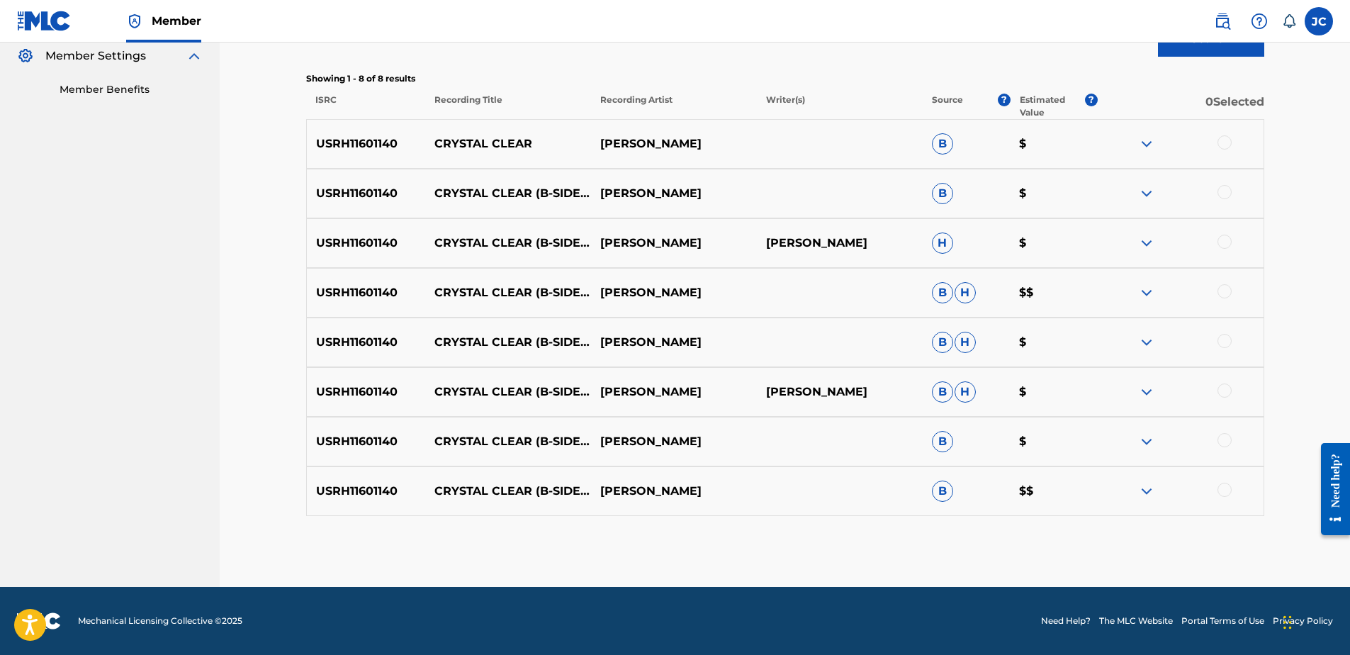
click at [1220, 489] on div at bounding box center [1224, 490] width 14 height 14
click at [1223, 437] on div at bounding box center [1224, 440] width 14 height 14
click at [1228, 391] on div at bounding box center [1224, 390] width 14 height 14
click at [1225, 341] on div at bounding box center [1224, 341] width 14 height 14
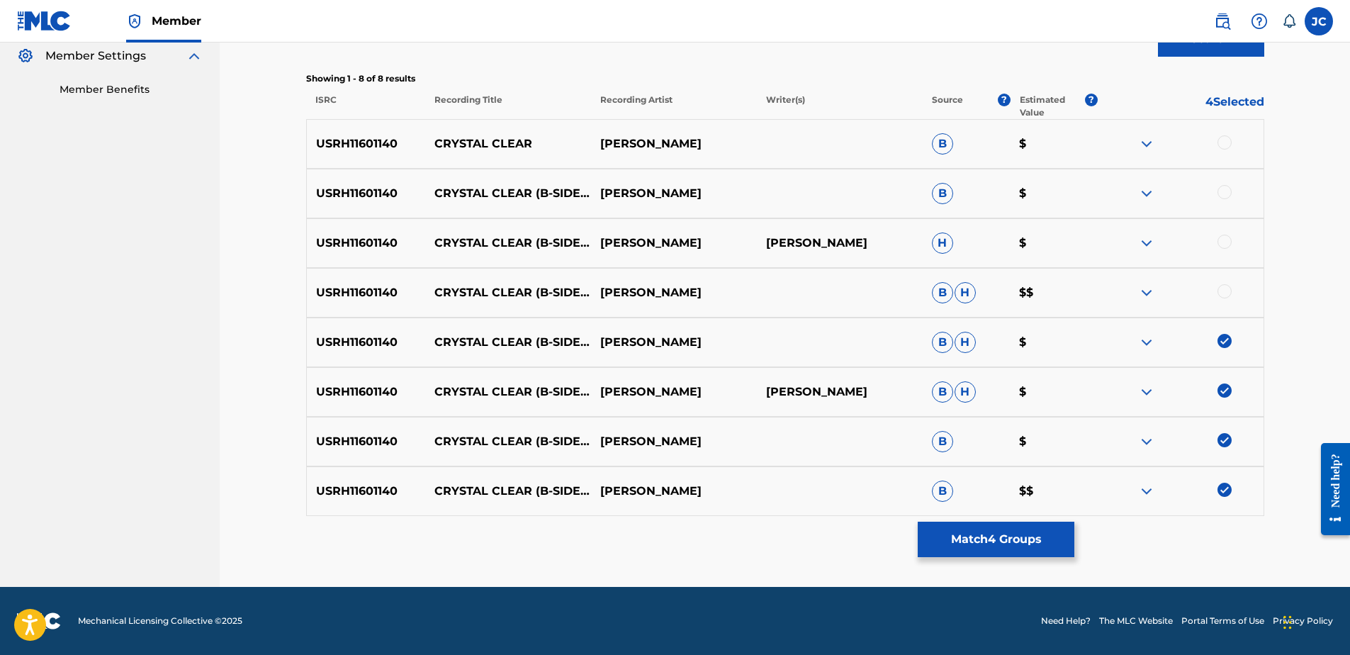
click at [1227, 296] on div at bounding box center [1224, 291] width 14 height 14
click at [1227, 238] on div at bounding box center [1224, 242] width 14 height 14
click at [1224, 197] on div at bounding box center [1224, 192] width 14 height 14
click at [1223, 147] on div at bounding box center [1224, 142] width 14 height 14
click at [962, 544] on button "Match 8 Groups" at bounding box center [996, 539] width 157 height 35
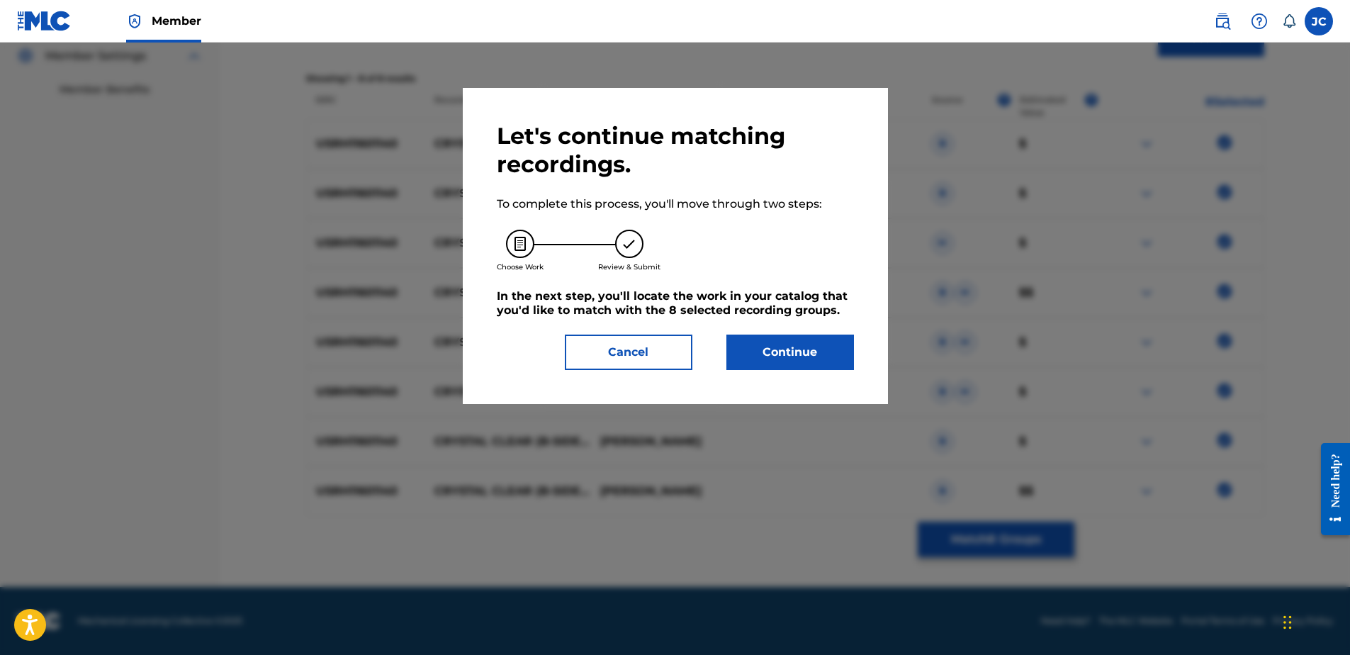
click at [791, 338] on button "Continue" at bounding box center [790, 351] width 128 height 35
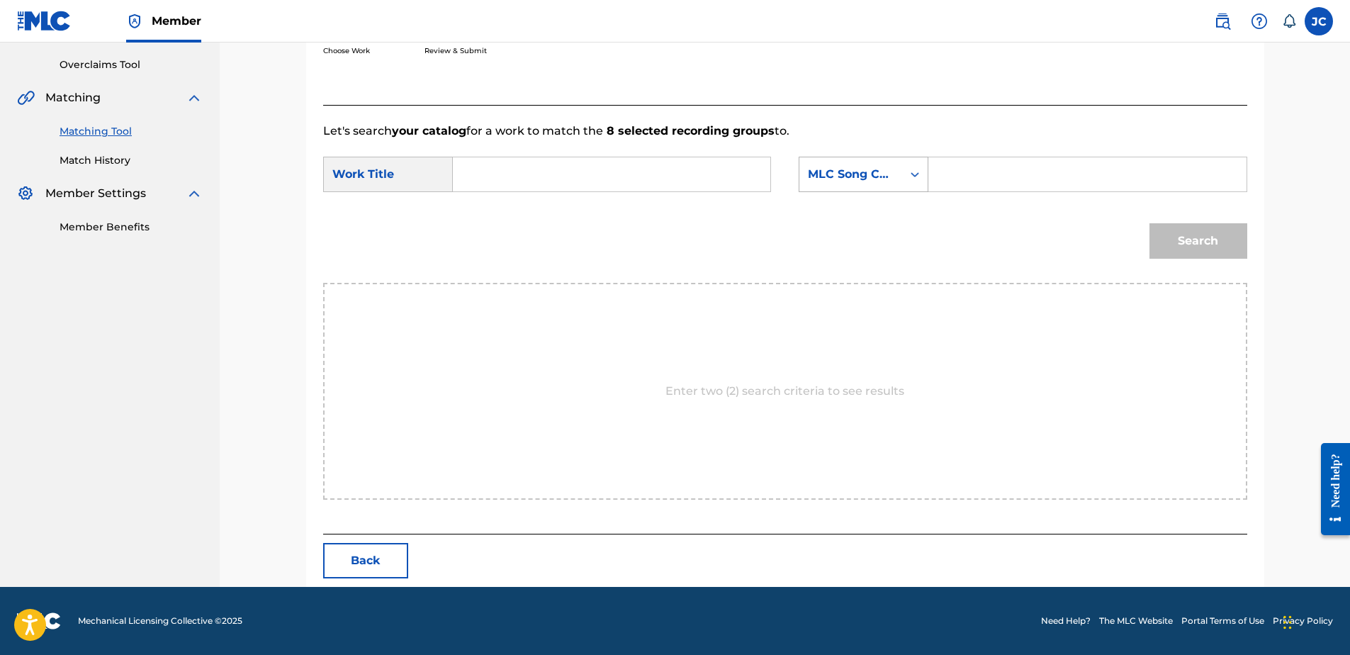
click at [899, 174] on div "MLC Song Code" at bounding box center [850, 174] width 103 height 27
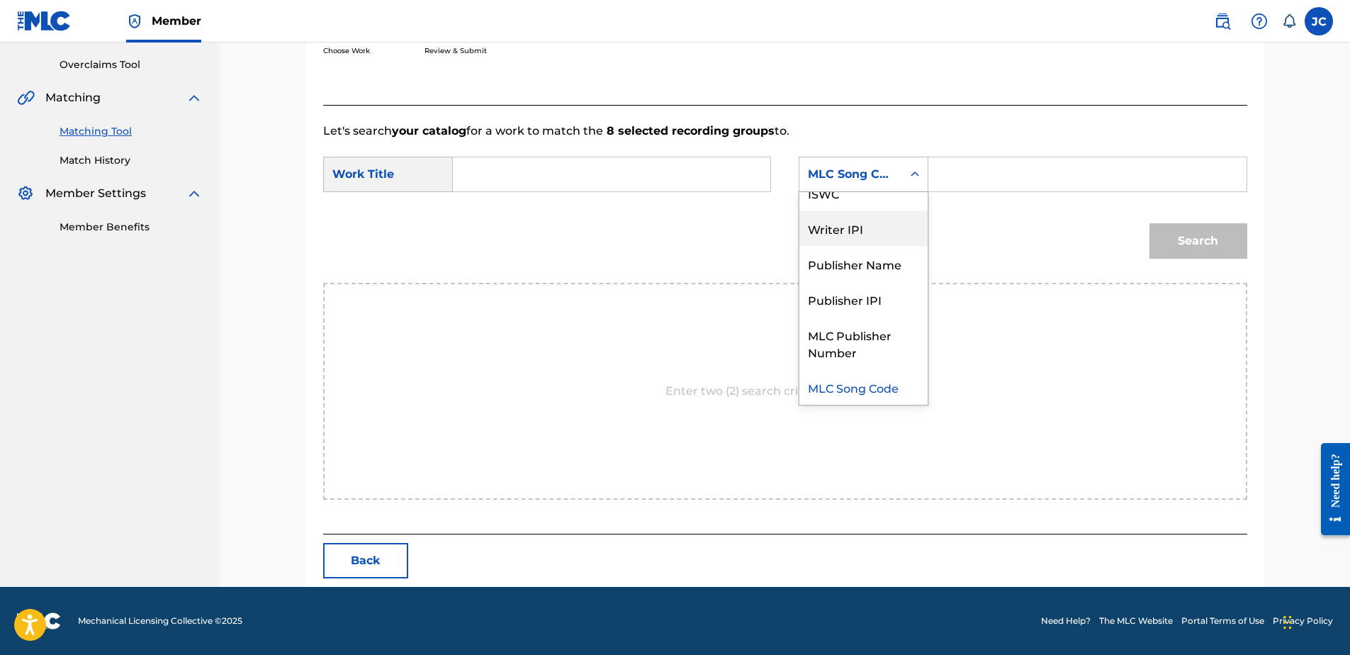
scroll to position [0, 0]
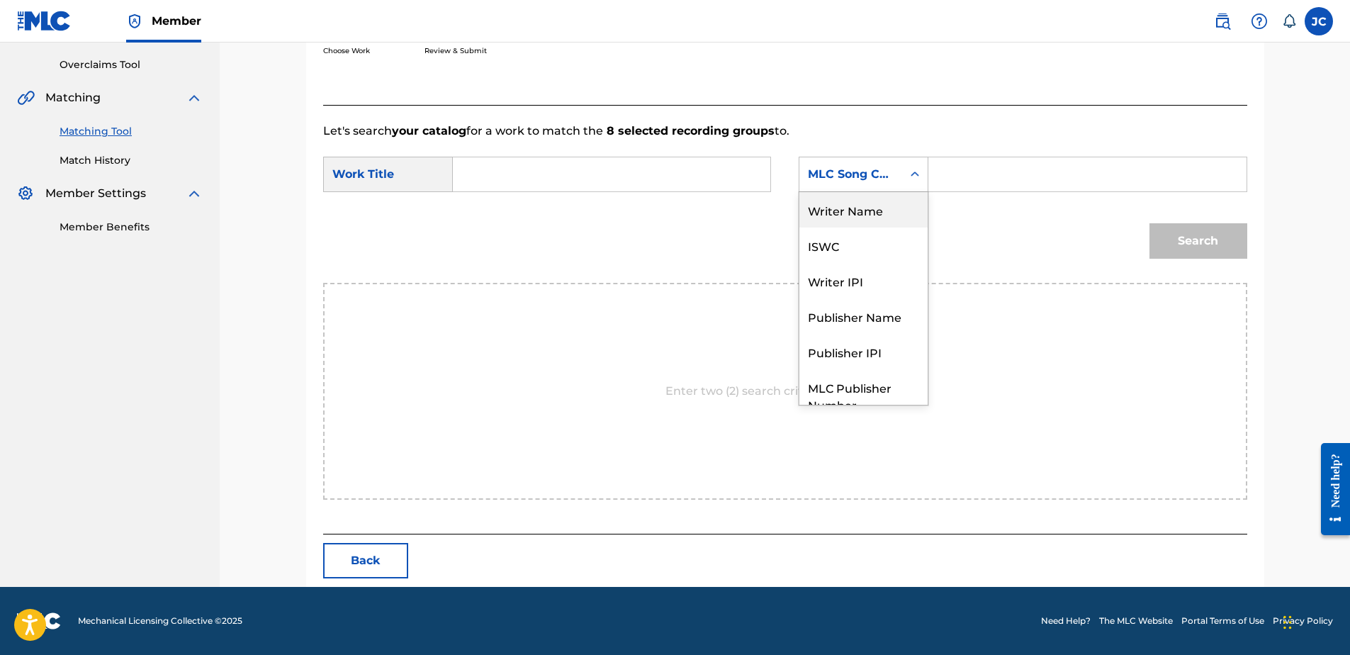
click at [894, 208] on div "Writer Name" at bounding box center [863, 209] width 128 height 35
click at [648, 174] on input "Search Form" at bounding box center [611, 174] width 293 height 34
paste input "Crystal Clear"
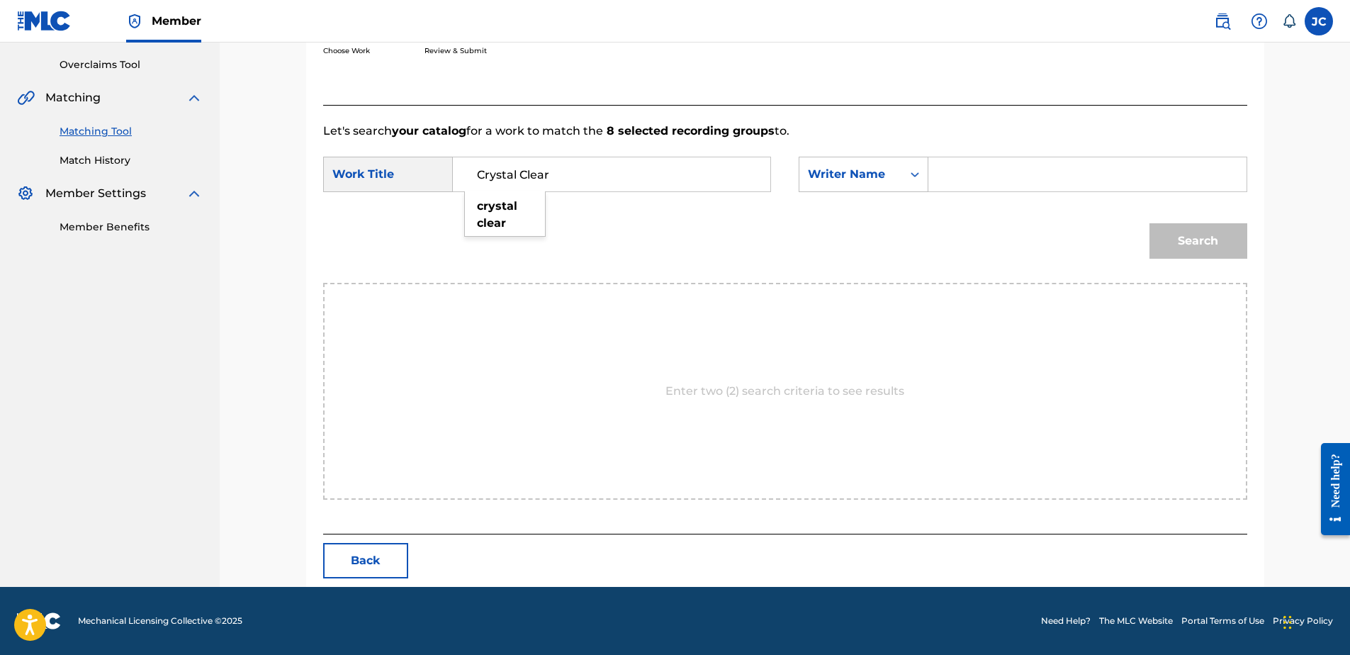
type input "Crystal Clear"
click at [949, 167] on input "Search Form" at bounding box center [1086, 174] width 293 height 34
paste input "[PERSON_NAME]"
type input "[PERSON_NAME]"
click at [1149, 223] on button "Search" at bounding box center [1198, 240] width 98 height 35
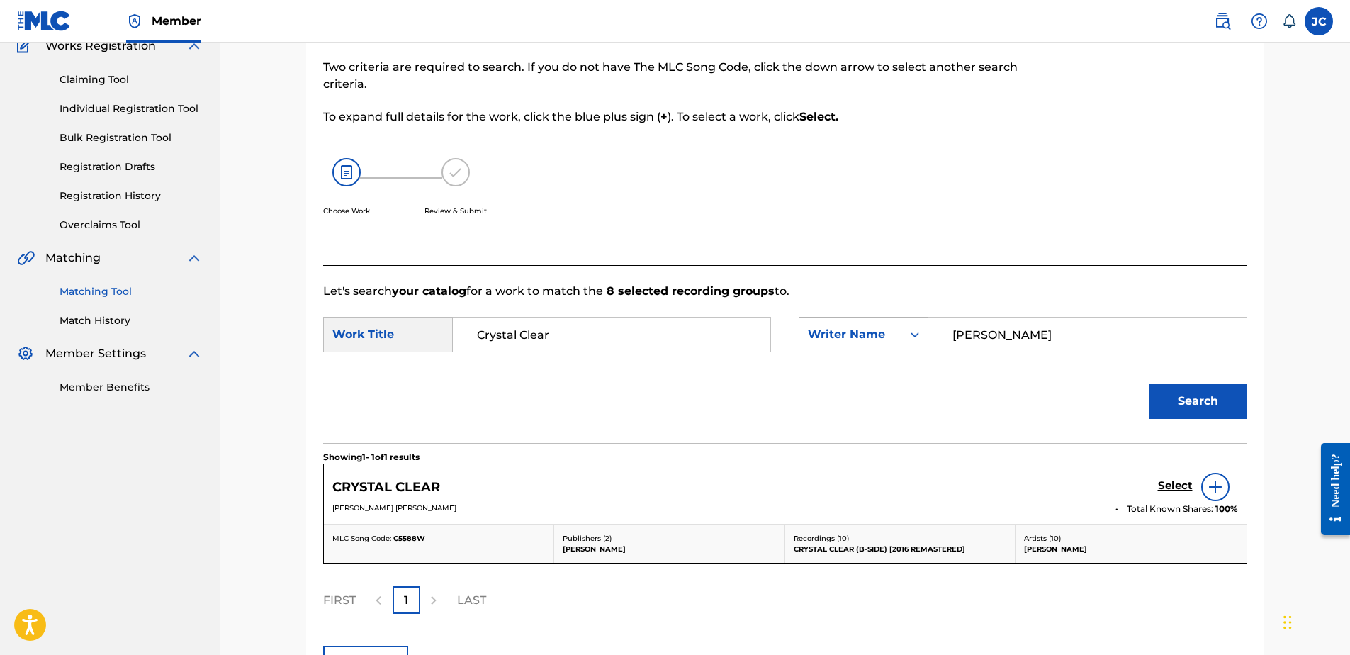
scroll to position [232, 0]
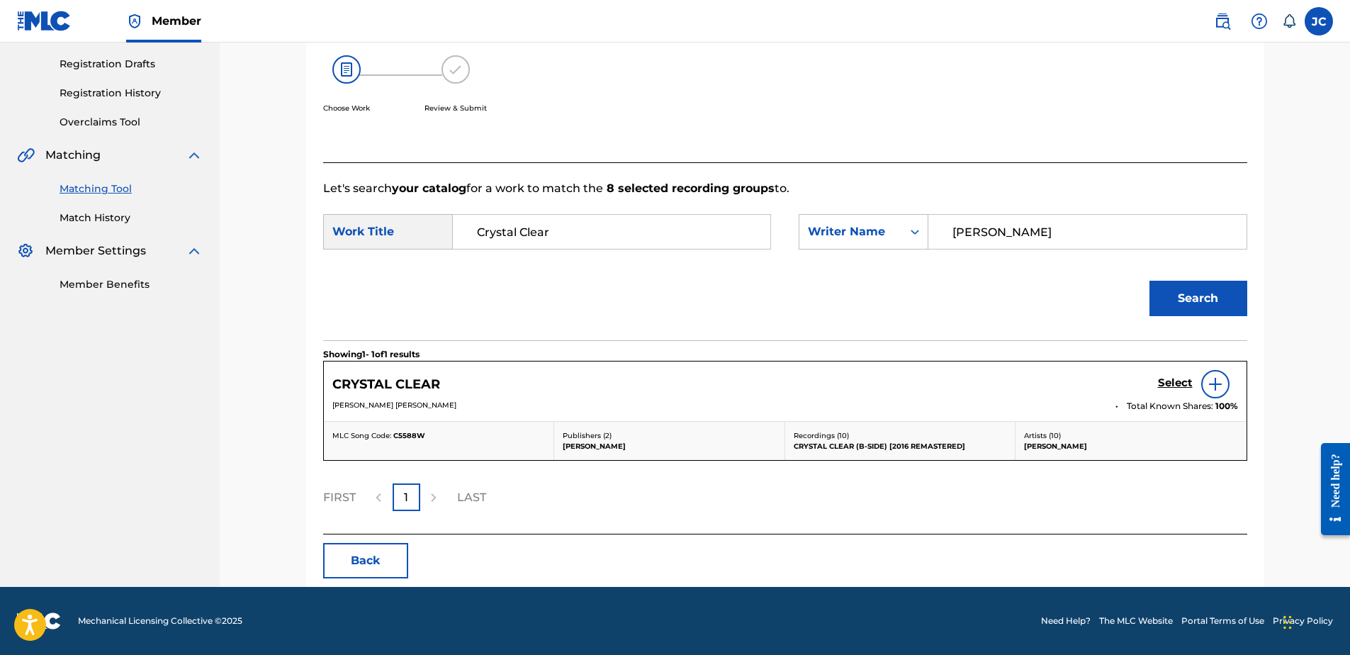
click at [1174, 366] on div "CRYSTAL CLEAR Select [PERSON_NAME] [PERSON_NAME] Total Known Shares: 100 %" at bounding box center [785, 391] width 923 height 60
click at [1177, 389] on h5 "Select" at bounding box center [1175, 382] width 35 height 13
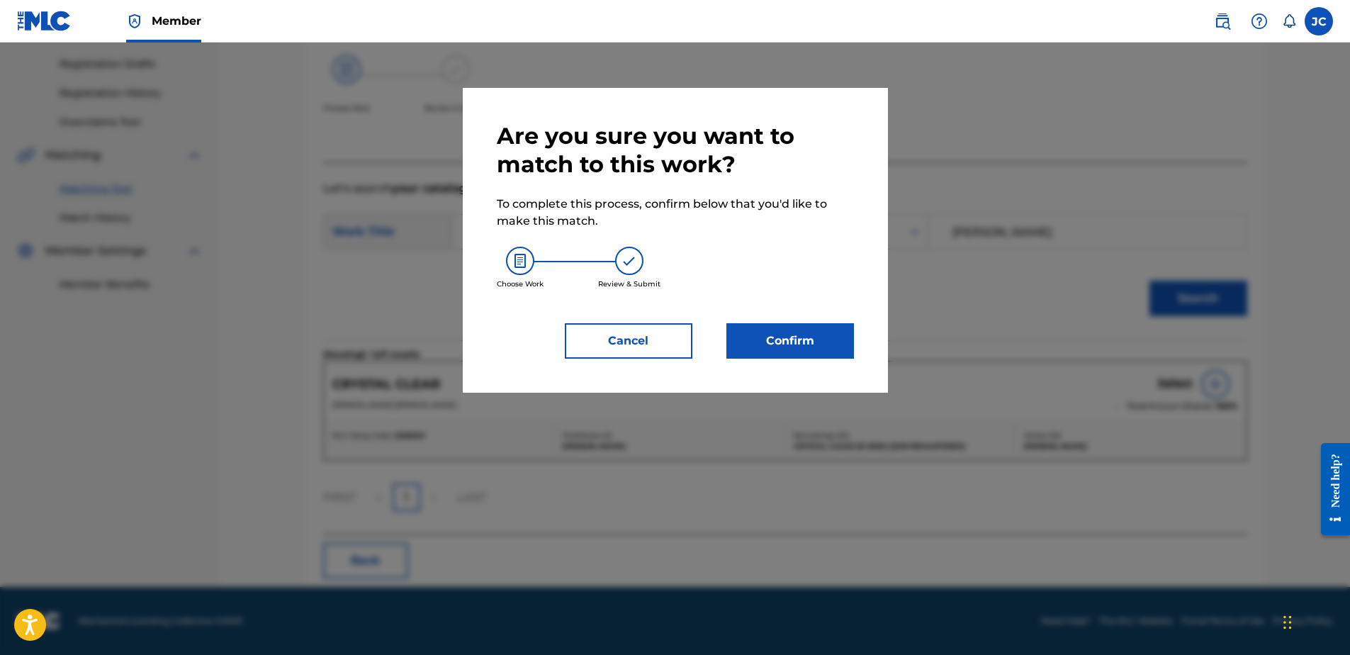
click at [765, 332] on button "Confirm" at bounding box center [790, 340] width 128 height 35
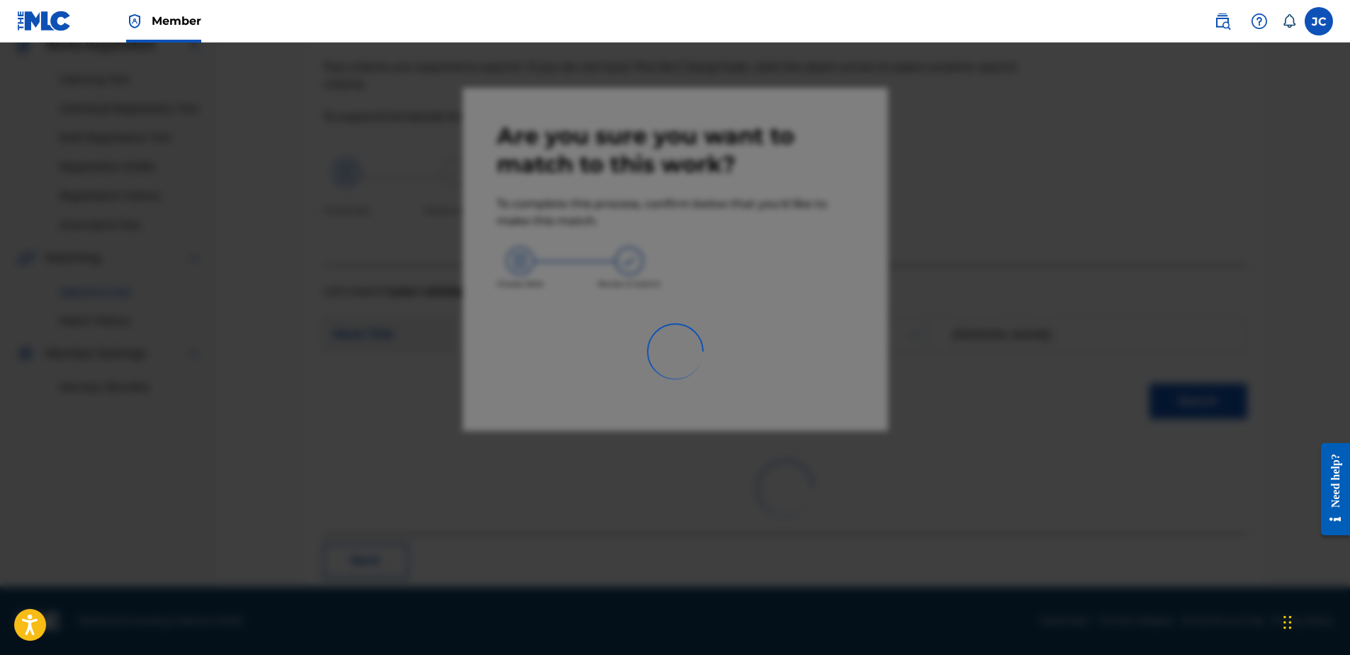
scroll to position [38, 0]
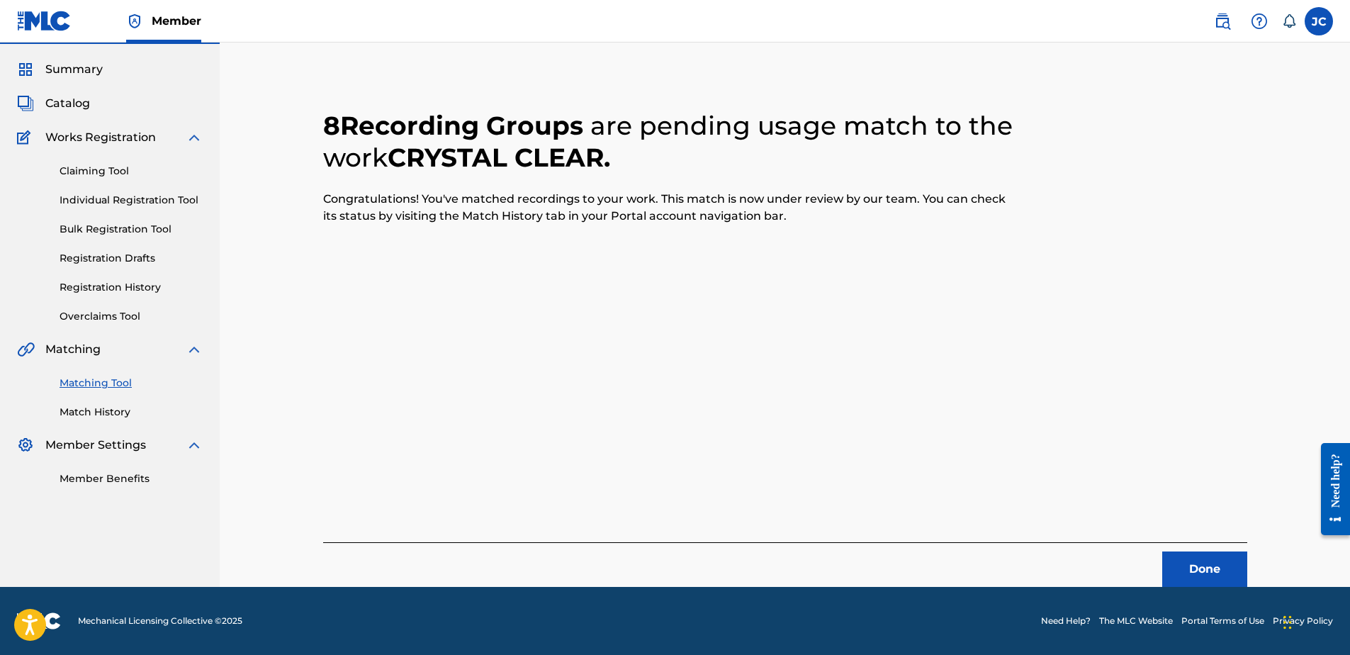
click at [1215, 585] on button "Done" at bounding box center [1204, 568] width 85 height 35
